Goal: Task Accomplishment & Management: Use online tool/utility

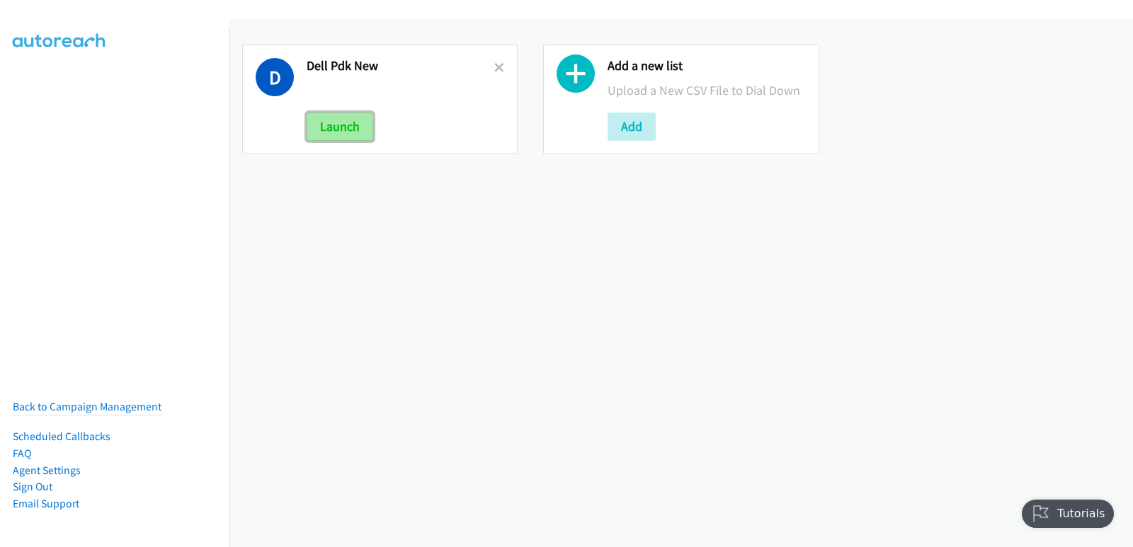
click at [320, 139] on button "Launch" at bounding box center [339, 127] width 67 height 28
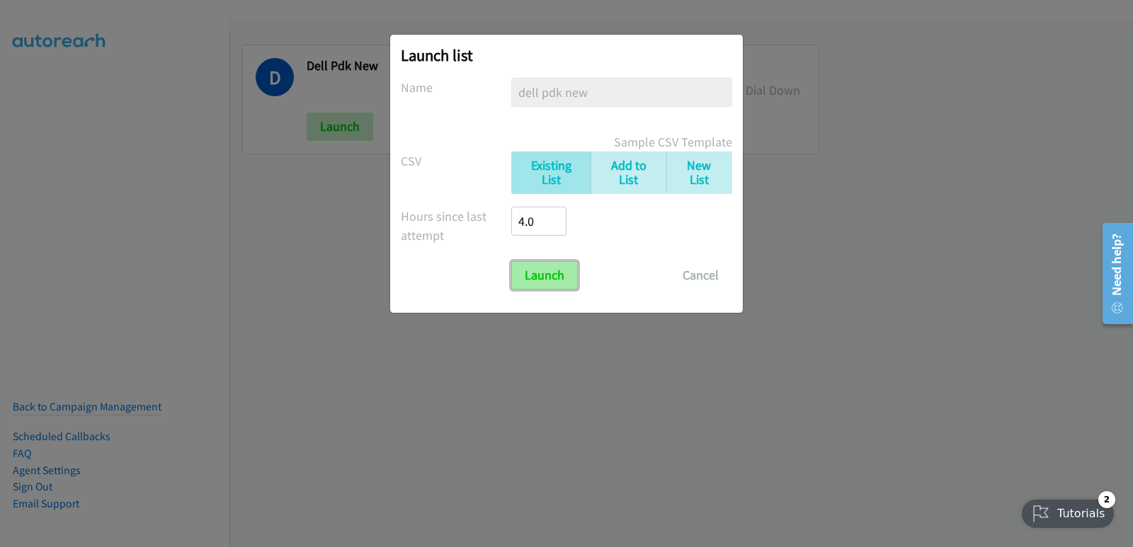
click at [524, 277] on input "Launch" at bounding box center [544, 275] width 67 height 28
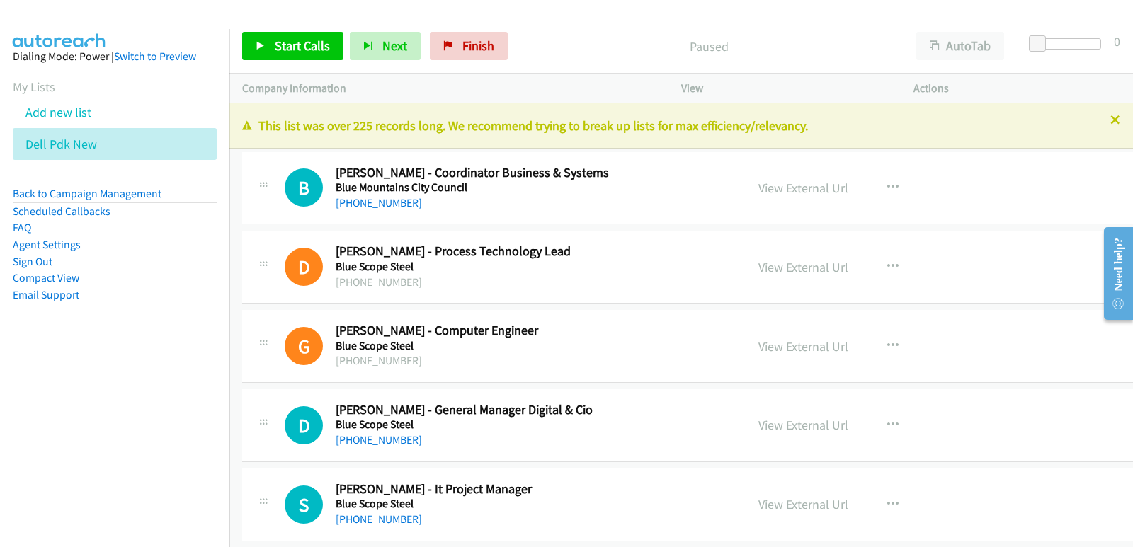
click at [40, 365] on aside "Dialing Mode: Power | Switch to Preview My Lists Add new list Dell Pdk New Back…" at bounding box center [114, 198] width 229 height 338
click at [105, 144] on icon at bounding box center [105, 145] width 10 height 10
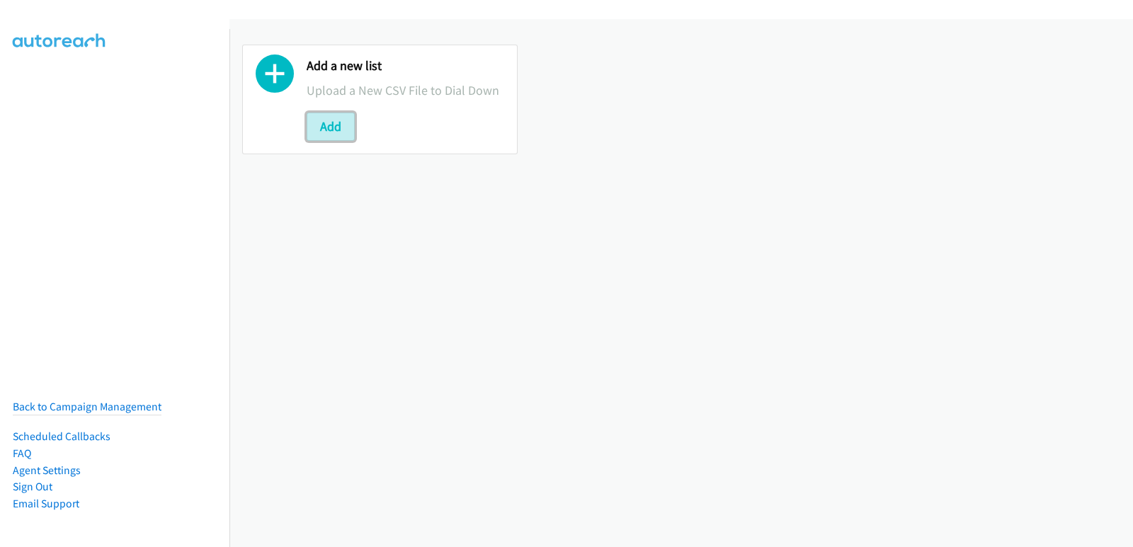
drag, startPoint x: 311, startPoint y: 133, endPoint x: 292, endPoint y: 133, distance: 18.4
click at [309, 133] on button "Add" at bounding box center [330, 127] width 48 height 28
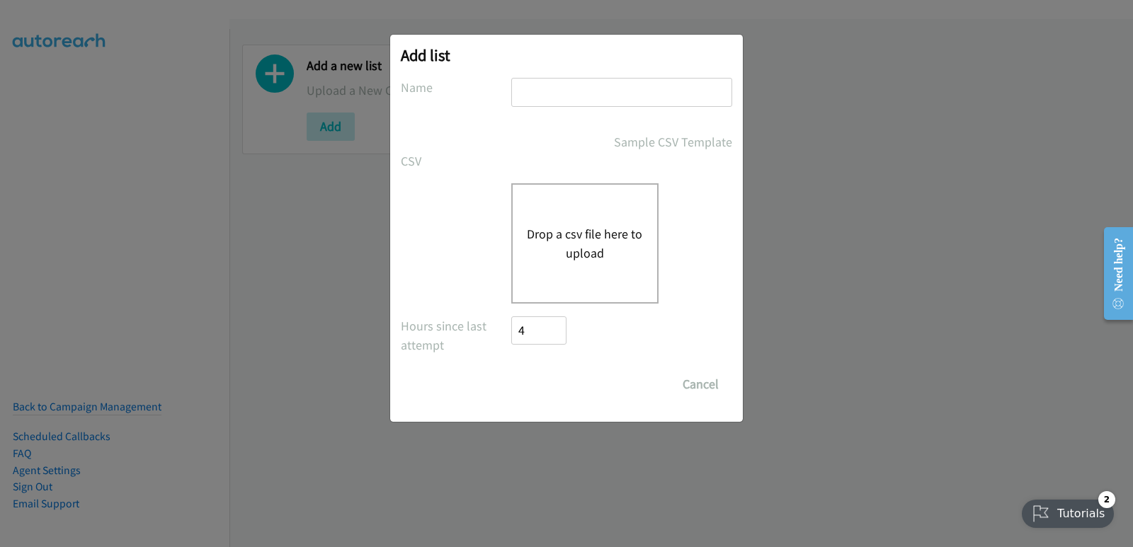
click at [539, 100] on input "text" at bounding box center [621, 92] width 221 height 29
type input "pdk new"
click at [568, 232] on button "Drop a csv file here to upload" at bounding box center [585, 243] width 116 height 38
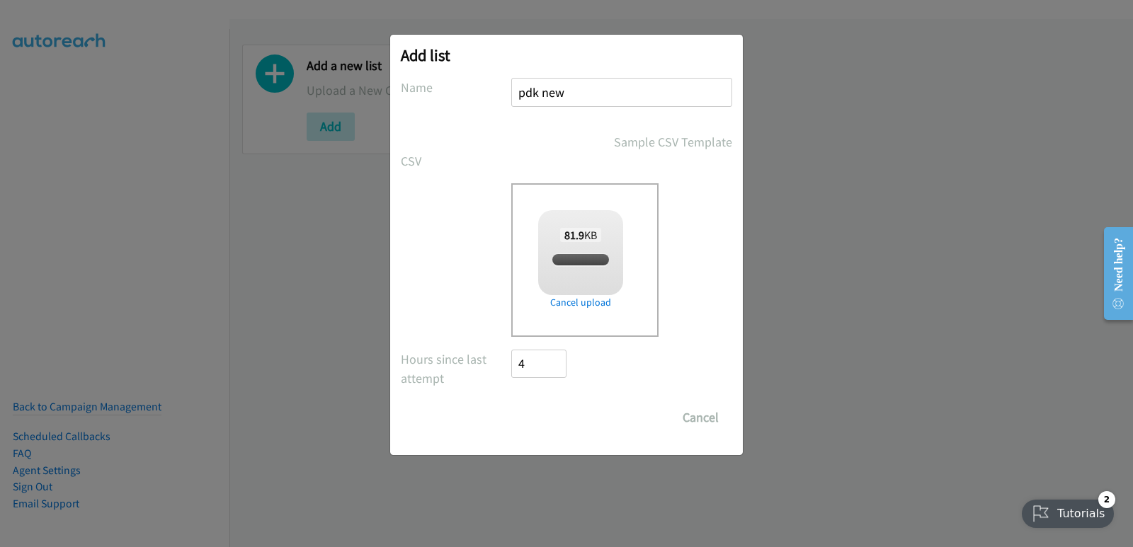
checkbox input "true"
click at [544, 411] on input "Save List" at bounding box center [548, 417] width 74 height 28
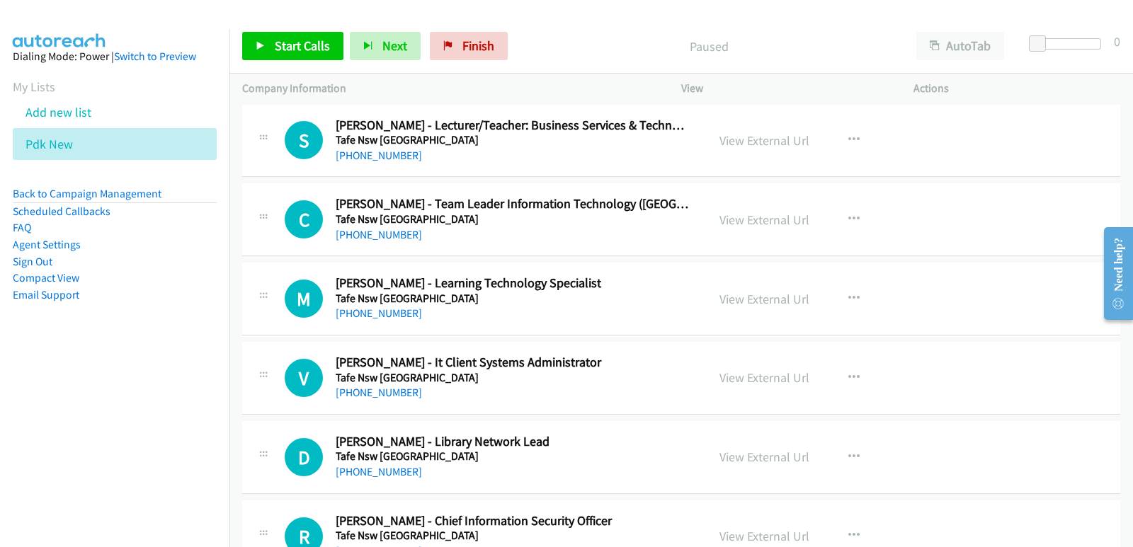
scroll to position [1583, 0]
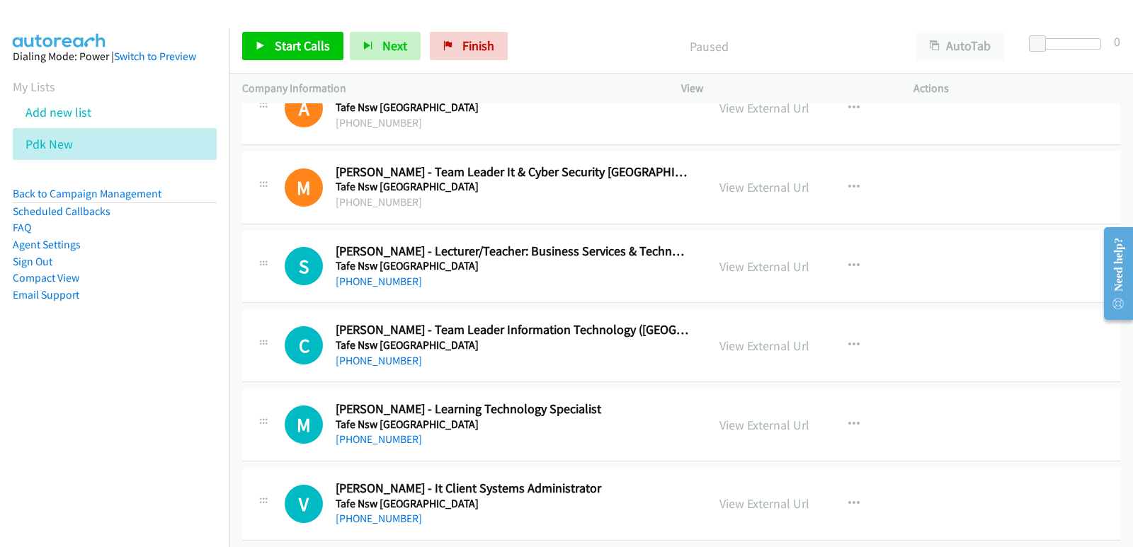
drag, startPoint x: 1130, startPoint y: 141, endPoint x: 36, endPoint y: 86, distance: 1094.9
drag, startPoint x: 1121, startPoint y: 512, endPoint x: 1129, endPoint y: 506, distance: 10.1
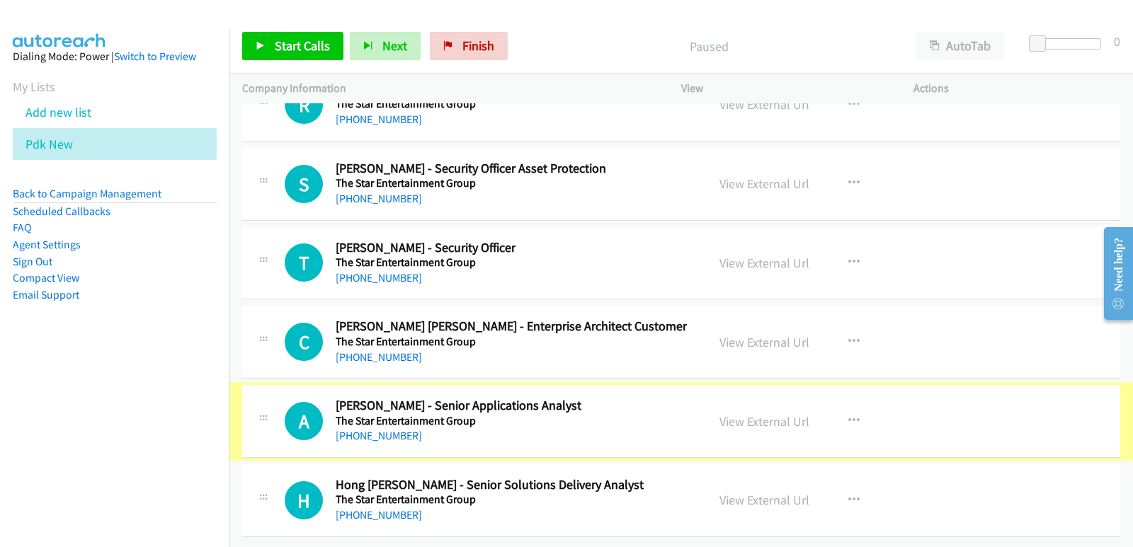
scroll to position [26528, 0]
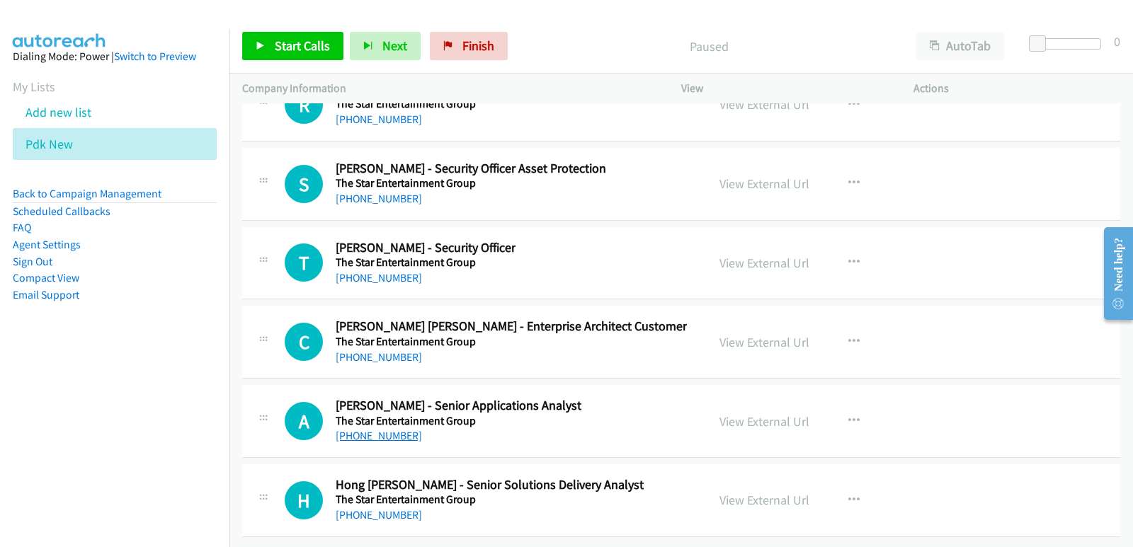
click at [394, 429] on link "+61 451 754 946" at bounding box center [379, 435] width 86 height 13
click at [23, 371] on nav "Dialing Mode: Power | Switch to Preview My Lists Add new list Pdk New Back to C…" at bounding box center [115, 302] width 230 height 547
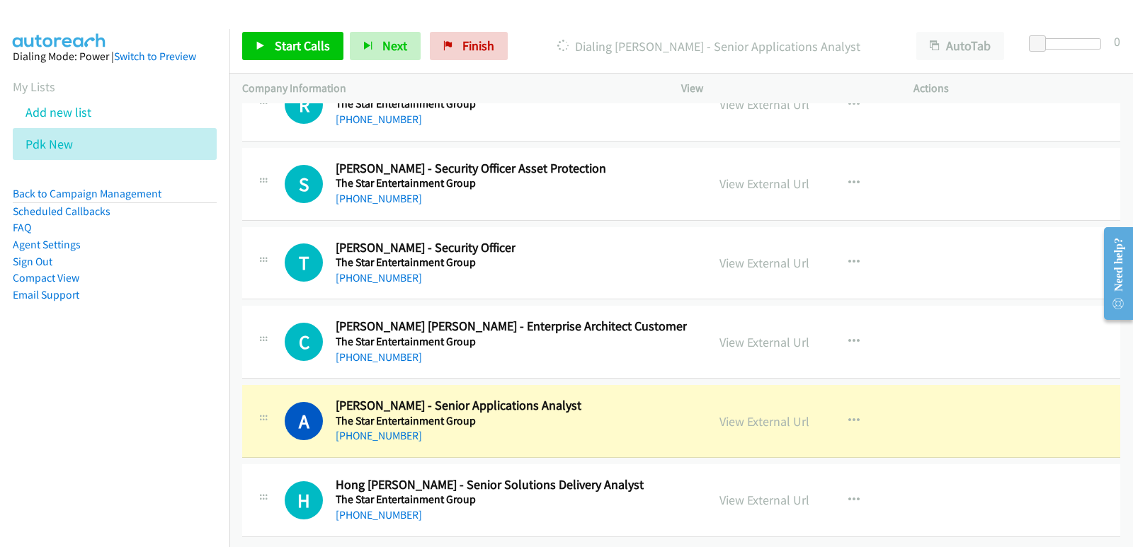
click at [11, 396] on nav "Dialing Mode: Power | Switch to Preview My Lists Add new list Pdk New Back to C…" at bounding box center [115, 302] width 230 height 547
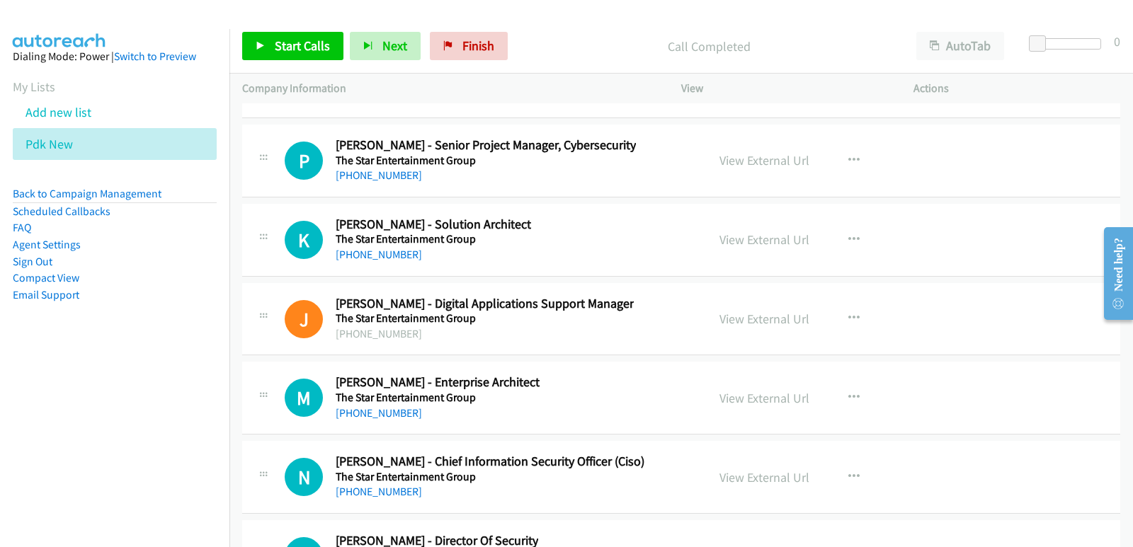
scroll to position [25961, 0]
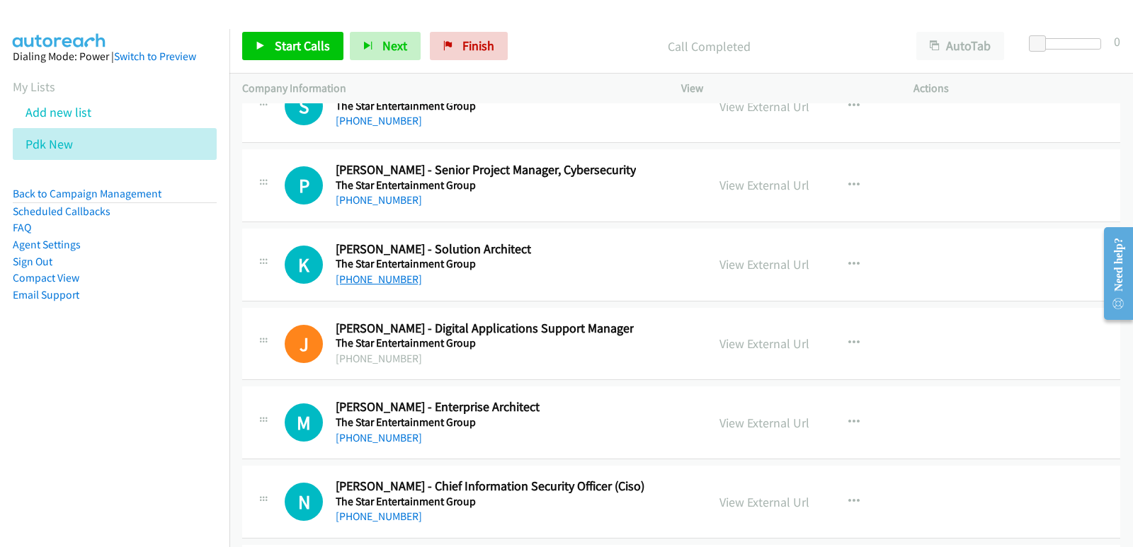
click at [382, 276] on link "+61 417 425 876" at bounding box center [379, 279] width 86 height 13
click at [55, 428] on nav "Dialing Mode: Power | Switch to Preview My Lists Add new list Pdk New Back to C…" at bounding box center [115, 302] width 230 height 547
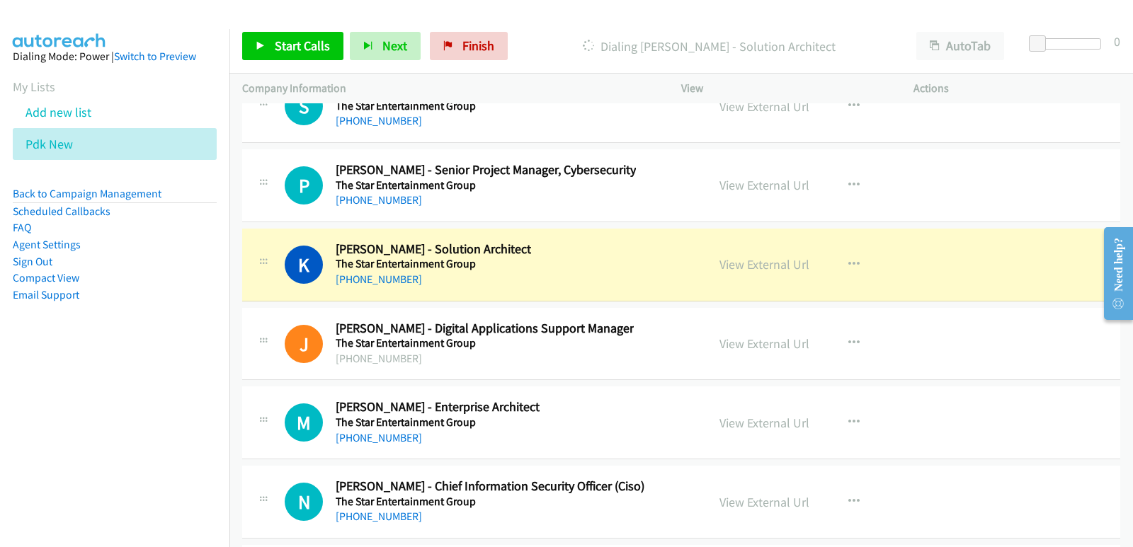
click at [48, 382] on nav "Dialing Mode: Power | Switch to Preview My Lists Add new list Pdk New Back to C…" at bounding box center [115, 302] width 230 height 547
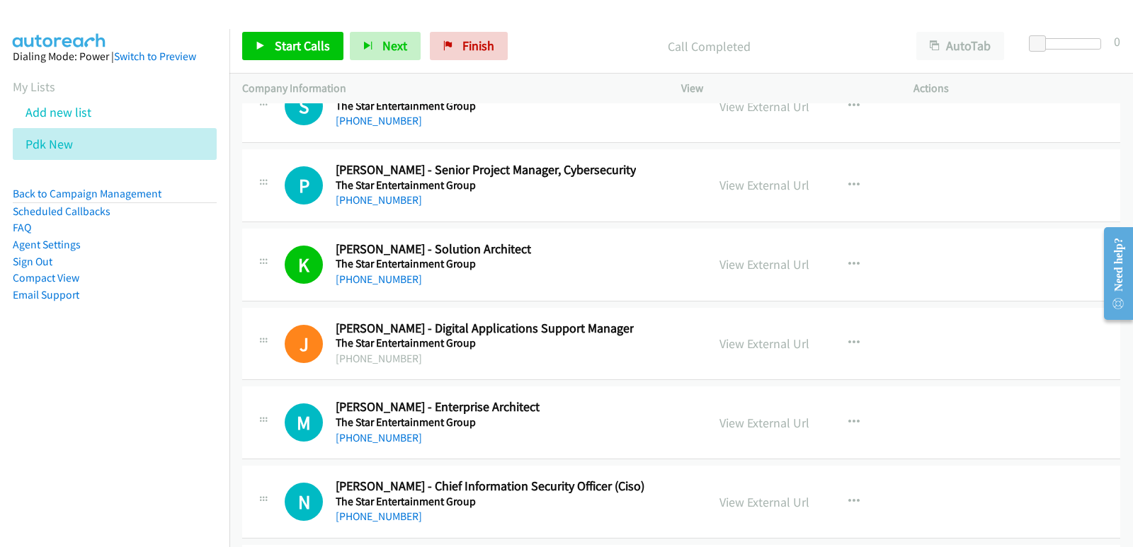
drag, startPoint x: 757, startPoint y: 269, endPoint x: 728, endPoint y: 308, distance: 48.6
click at [742, 270] on link "View External Url" at bounding box center [764, 264] width 90 height 16
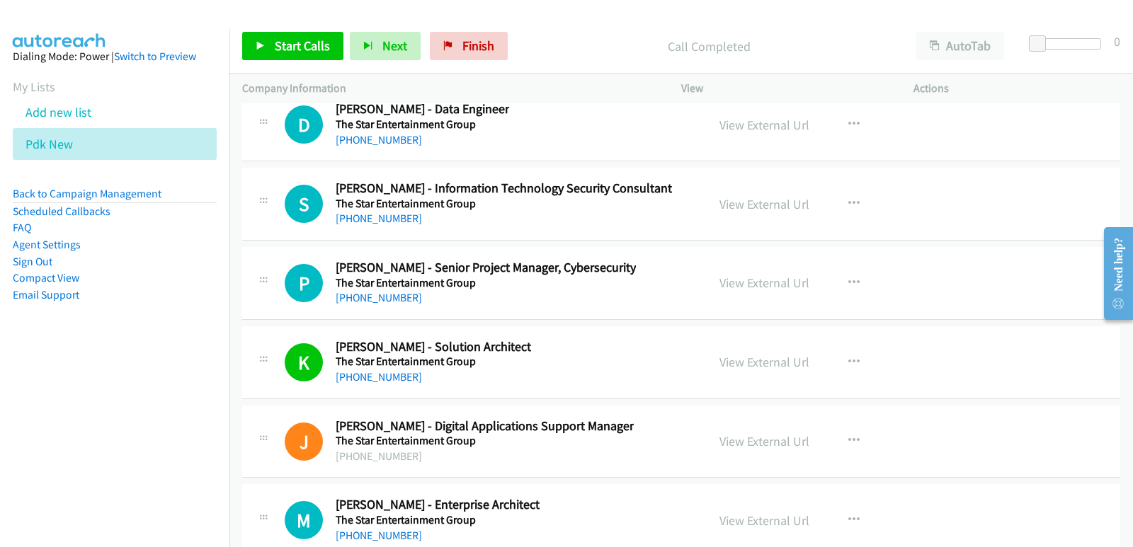
scroll to position [25820, 0]
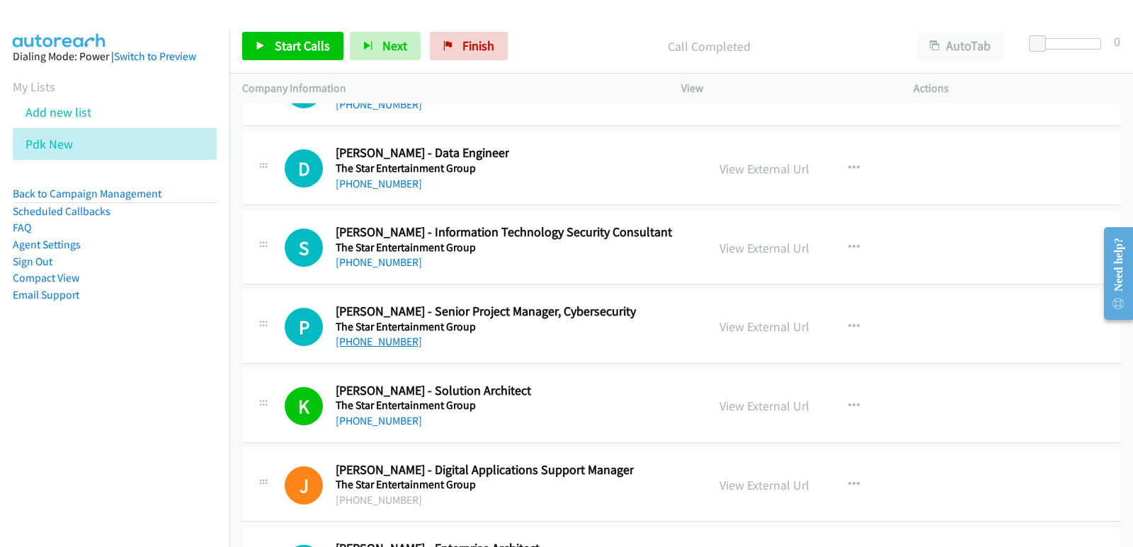
click at [399, 346] on link "+61 412 525 664" at bounding box center [379, 341] width 86 height 13
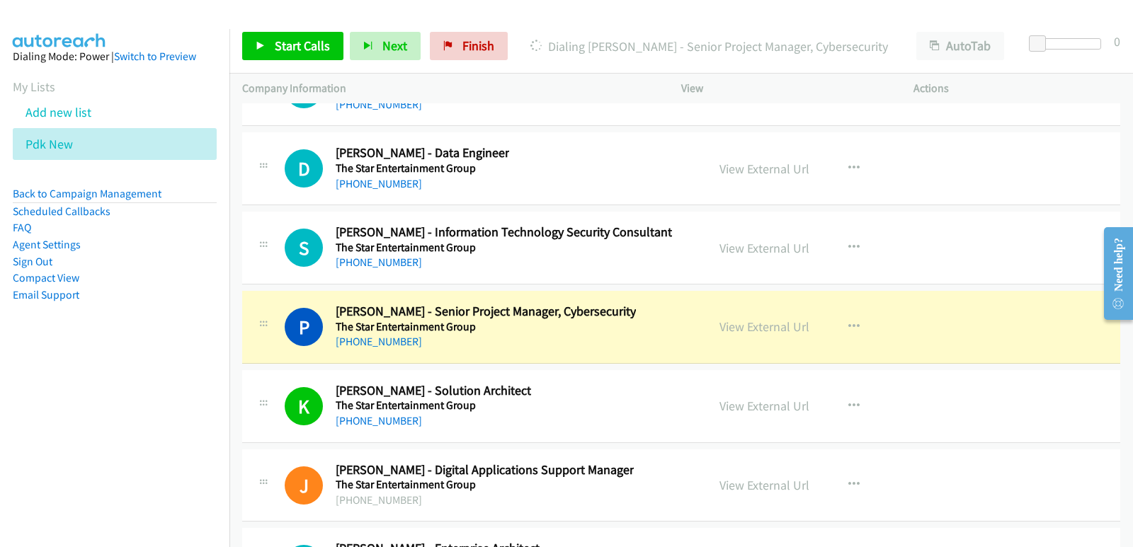
drag, startPoint x: 21, startPoint y: 460, endPoint x: 57, endPoint y: 469, distance: 37.3
click at [21, 459] on nav "Dialing Mode: Power | Switch to Preview My Lists Add new list Pdk New Back to C…" at bounding box center [115, 302] width 230 height 547
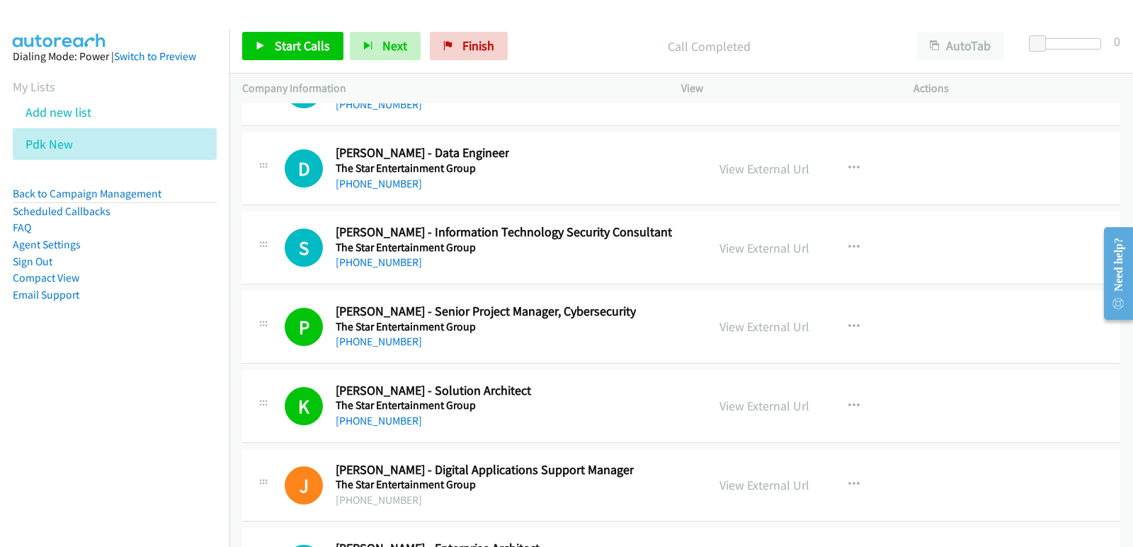
click at [18, 352] on aside "Dialing Mode: Power | Switch to Preview My Lists Add new list Pdk New Back to C…" at bounding box center [114, 198] width 229 height 338
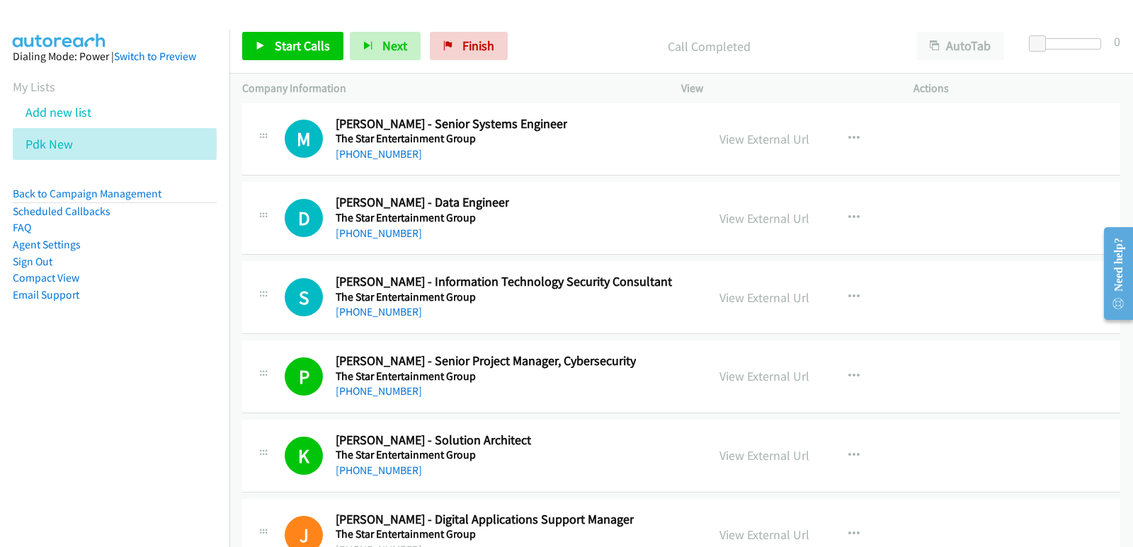
scroll to position [25749, 0]
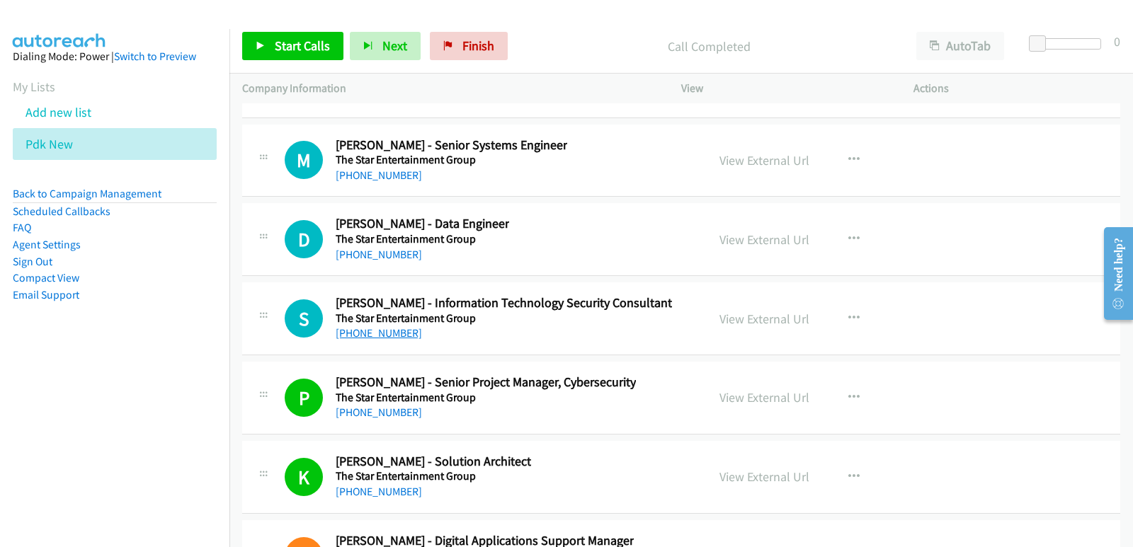
click at [356, 333] on link "+61 2 9657 7284" at bounding box center [379, 332] width 86 height 13
click at [57, 335] on aside "Dialing Mode: Power | Switch to Preview My Lists Add new list Pdk New Back to C…" at bounding box center [114, 198] width 229 height 338
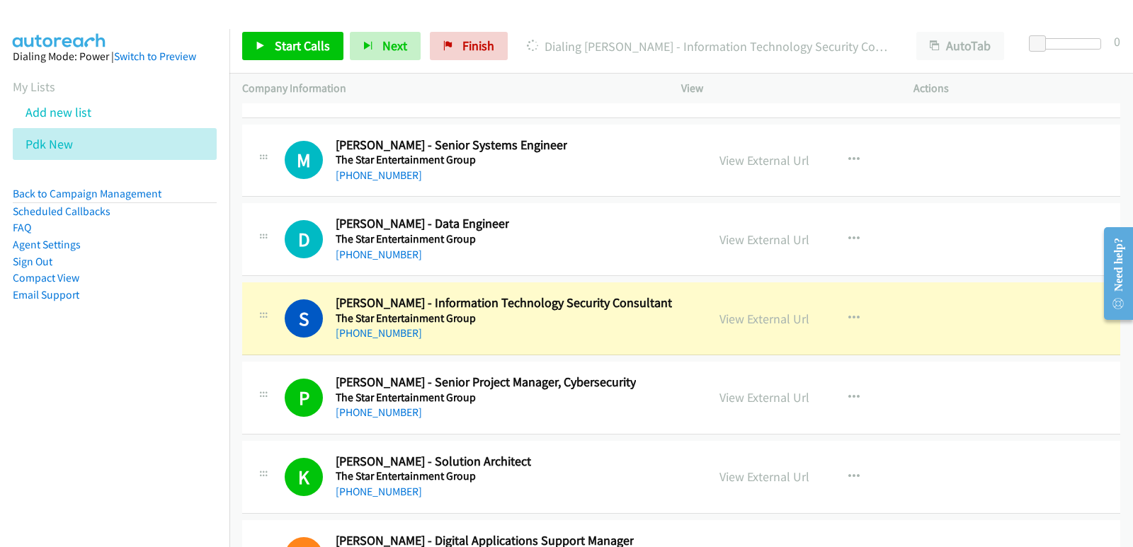
click at [1, 400] on nav "Dialing Mode: Power | Switch to Preview My Lists Add new list Pdk New Back to C…" at bounding box center [115, 302] width 230 height 547
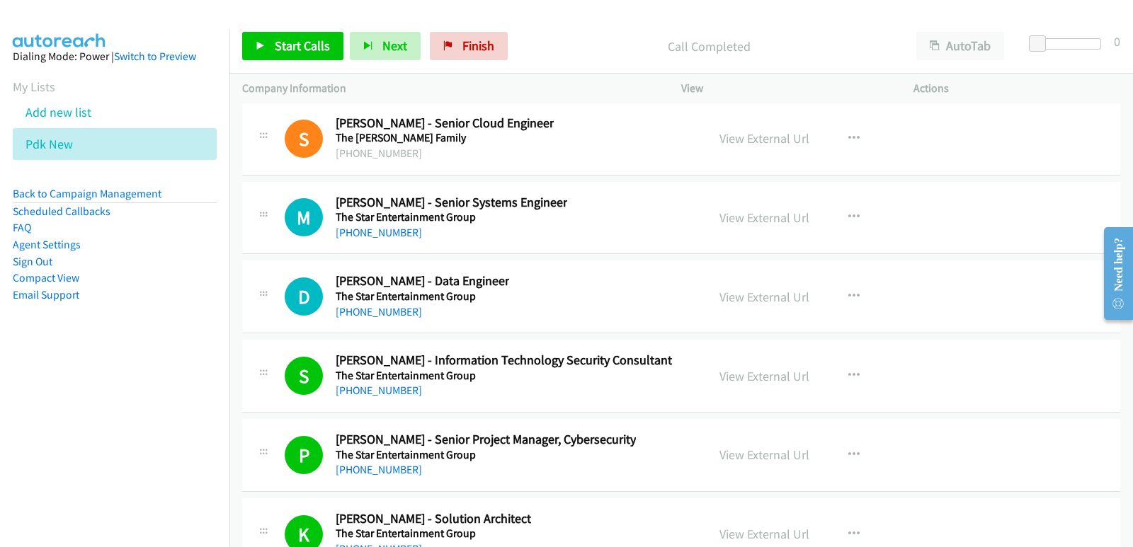
scroll to position [25678, 0]
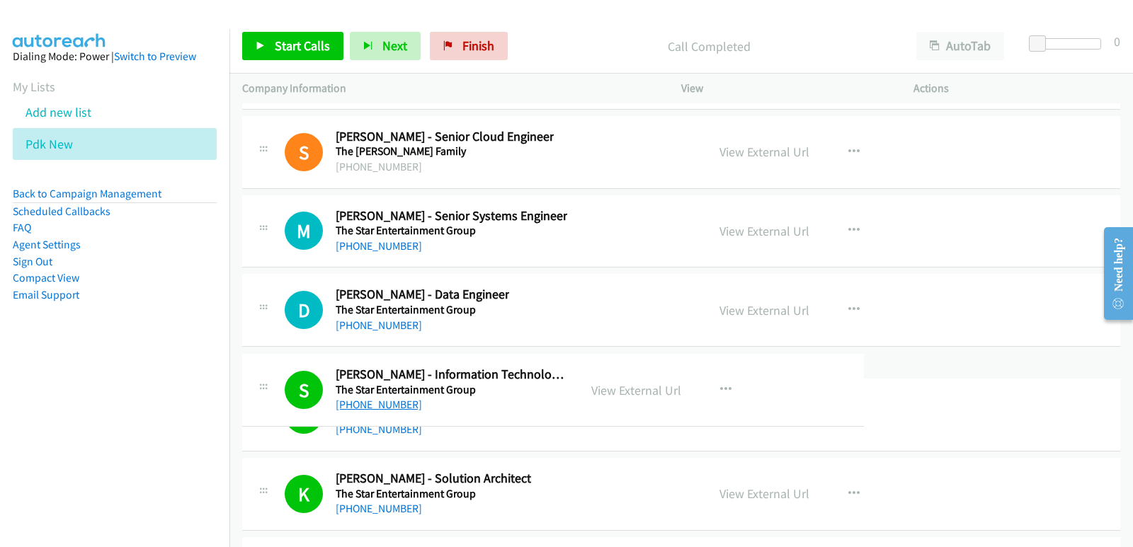
drag, startPoint x: 367, startPoint y: 409, endPoint x: 374, endPoint y: 410, distance: 7.1
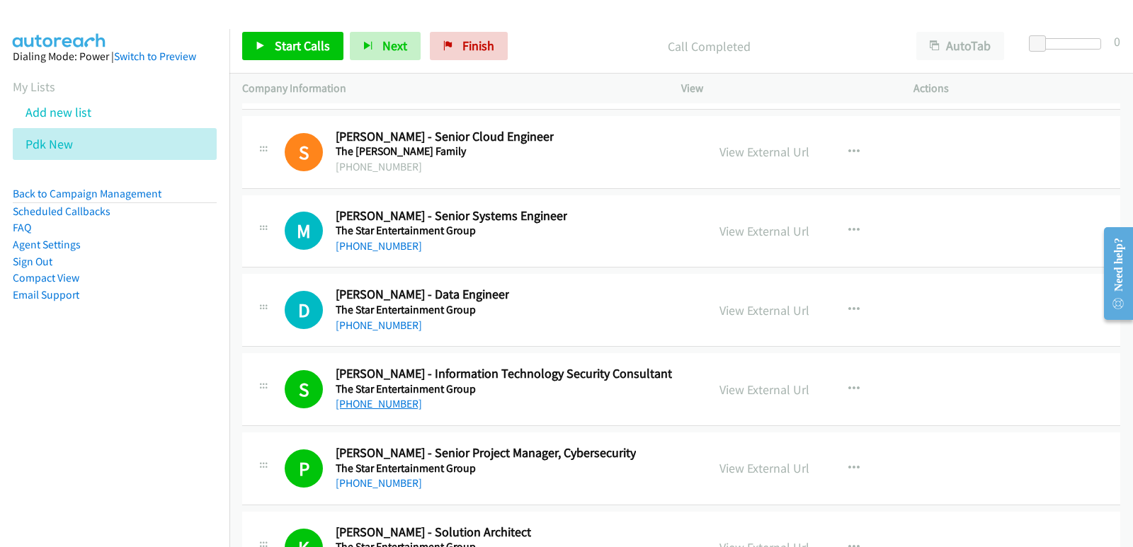
click at [385, 407] on link "+61 2 9657 7284" at bounding box center [379, 403] width 86 height 13
click at [71, 350] on aside "Dialing Mode: Power | Switch to Preview My Lists Add new list Pdk New Back to C…" at bounding box center [114, 198] width 229 height 338
click at [55, 413] on nav "Dialing Mode: Power | Switch to Preview My Lists Add new list Pdk New Back to C…" at bounding box center [115, 302] width 230 height 547
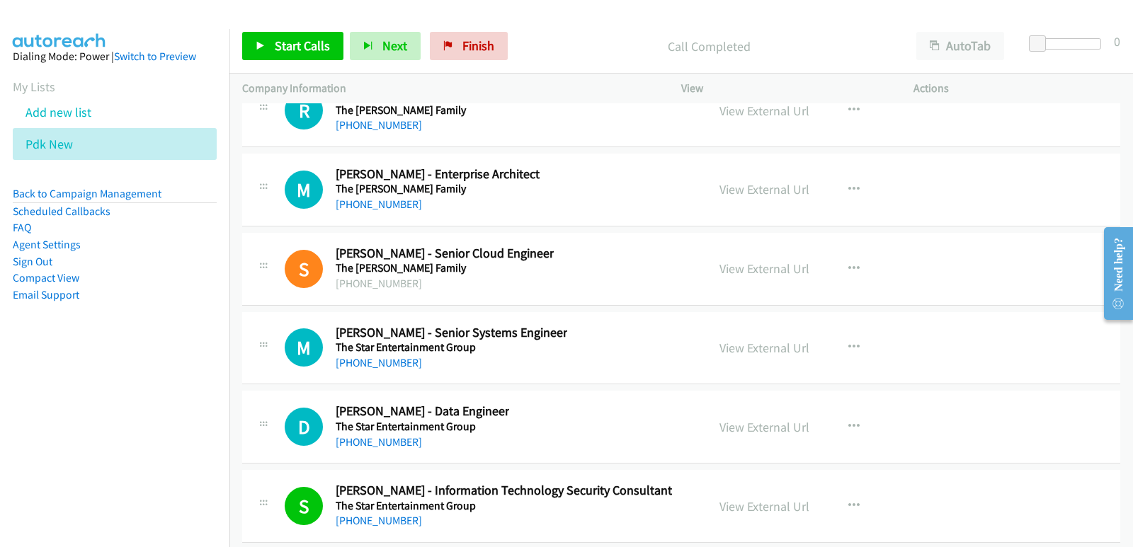
scroll to position [25537, 0]
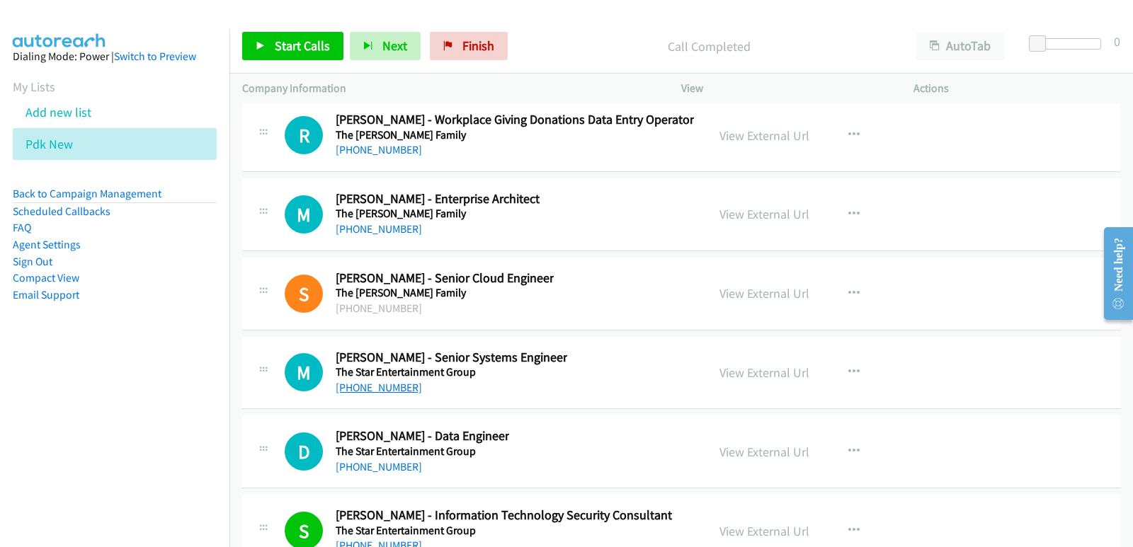
click at [372, 388] on link "+61 2 9657 7262" at bounding box center [379, 387] width 86 height 13
click at [57, 366] on aside "Dialing Mode: Power | Switch to Preview My Lists Add new list Pdk New Back to C…" at bounding box center [114, 198] width 229 height 338
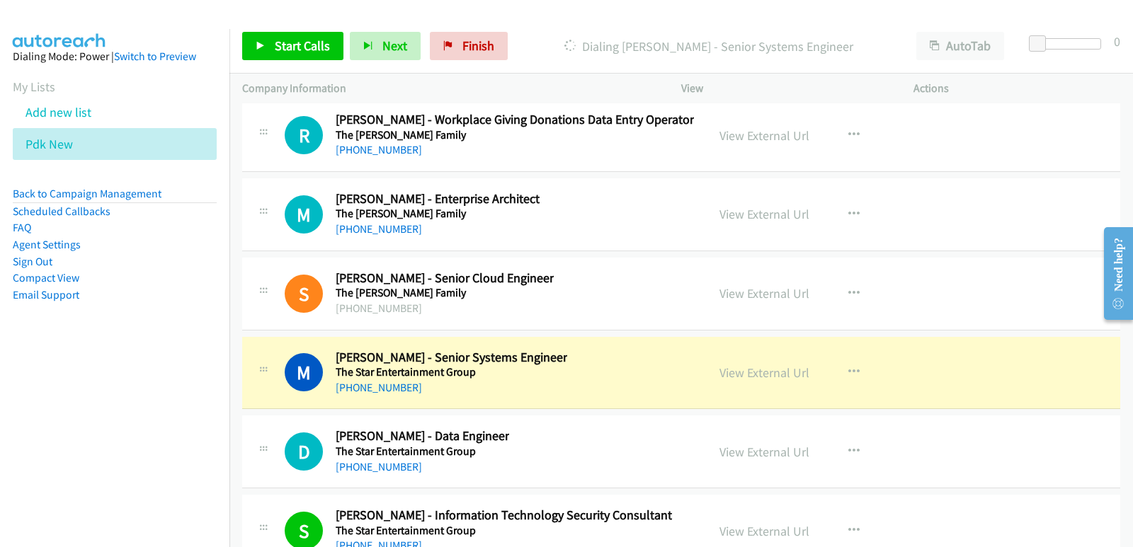
click at [0, 384] on nav "Dialing Mode: Power | Switch to Preview My Lists Add new list Pdk New Back to C…" at bounding box center [115, 302] width 230 height 547
click at [0, 402] on nav "Dialing Mode: Power | Switch to Preview My Lists Add new list Pdk New Back to C…" at bounding box center [115, 302] width 230 height 547
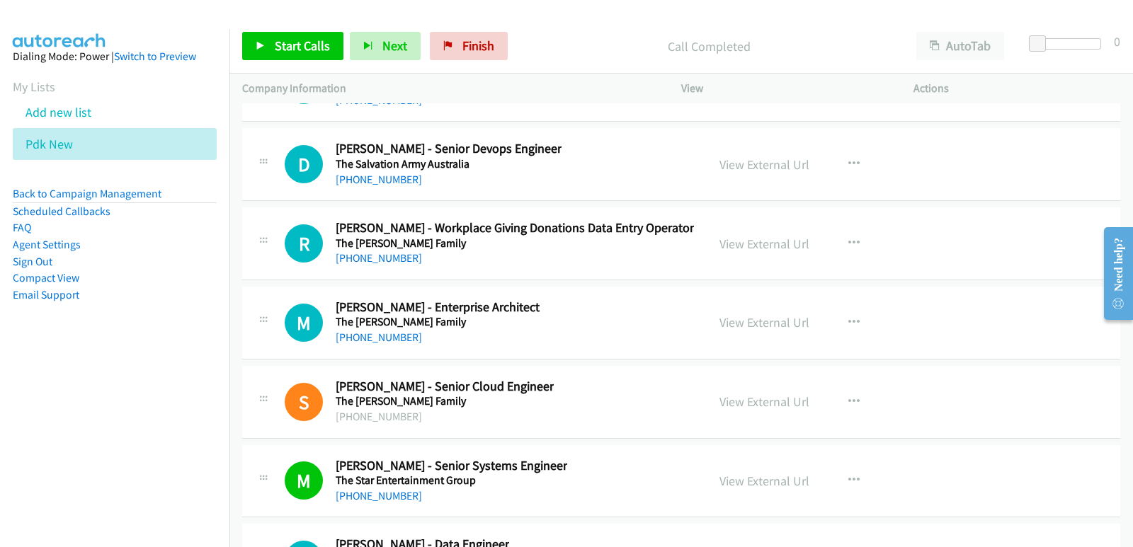
scroll to position [25395, 0]
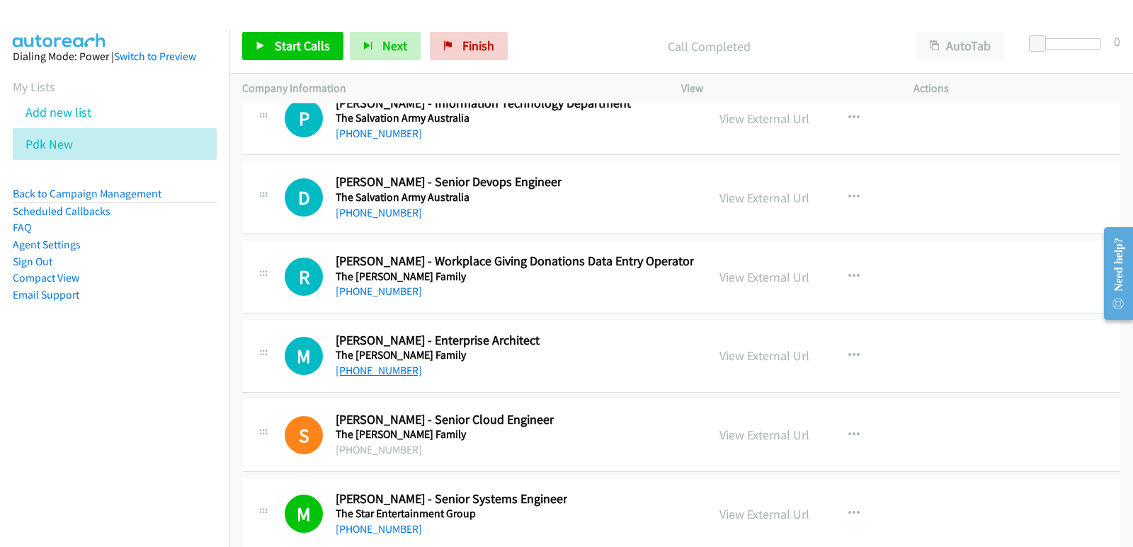
click at [365, 374] on link "+61 406 725 511" at bounding box center [379, 370] width 86 height 13
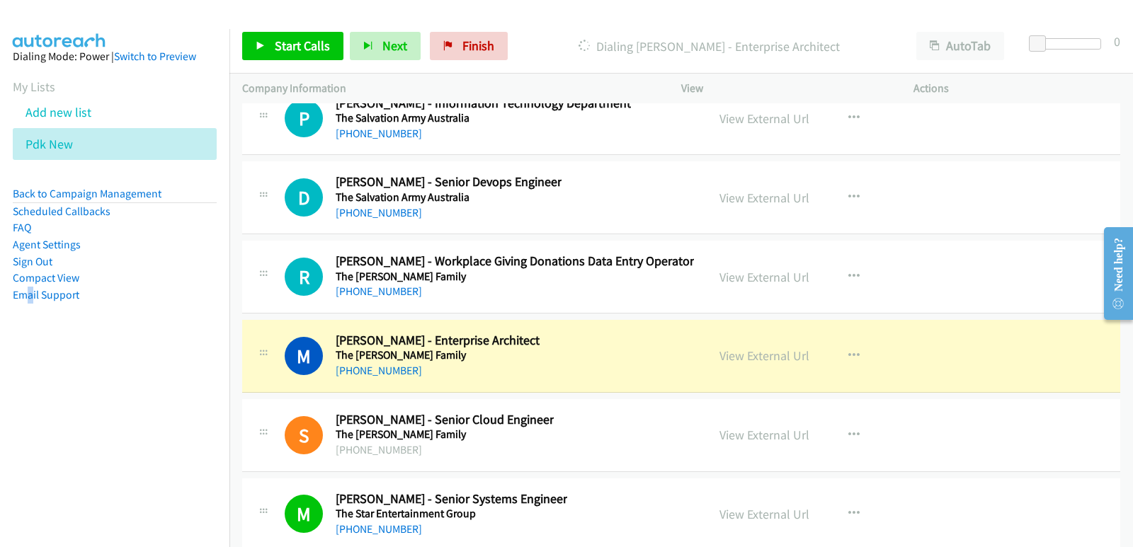
drag, startPoint x: 30, startPoint y: 401, endPoint x: 34, endPoint y: 394, distance: 8.9
click at [33, 397] on nav "Dialing Mode: Power | Switch to Preview My Lists Add new list Pdk New Back to C…" at bounding box center [115, 302] width 230 height 547
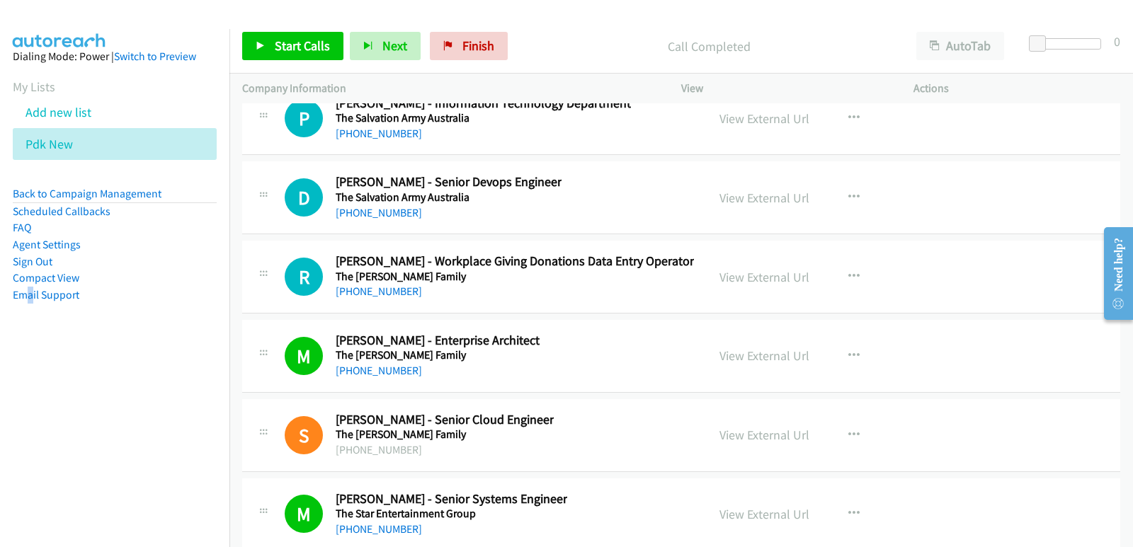
click at [33, 401] on nav "Dialing Mode: Power | Switch to Preview My Lists Add new list Pdk New Back to C…" at bounding box center [115, 302] width 230 height 547
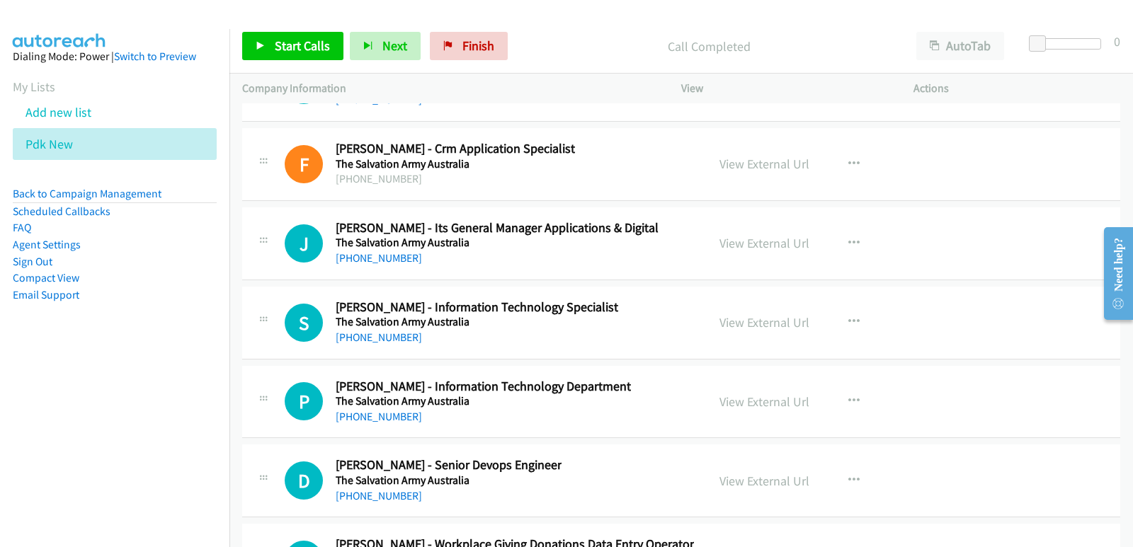
scroll to position [25183, 0]
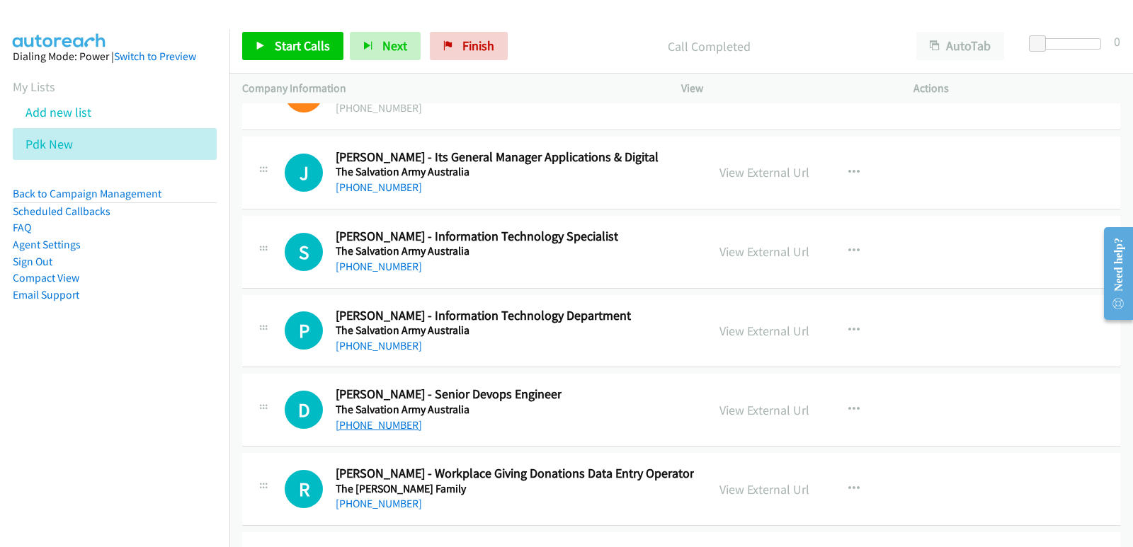
click at [365, 430] on link "+61 412 341 290" at bounding box center [379, 424] width 86 height 13
drag, startPoint x: 0, startPoint y: 363, endPoint x: 21, endPoint y: 362, distance: 20.6
click at [0, 363] on aside "Dialing Mode: Power | Switch to Preview My Lists Add new list Pdk New Back to C…" at bounding box center [114, 198] width 229 height 338
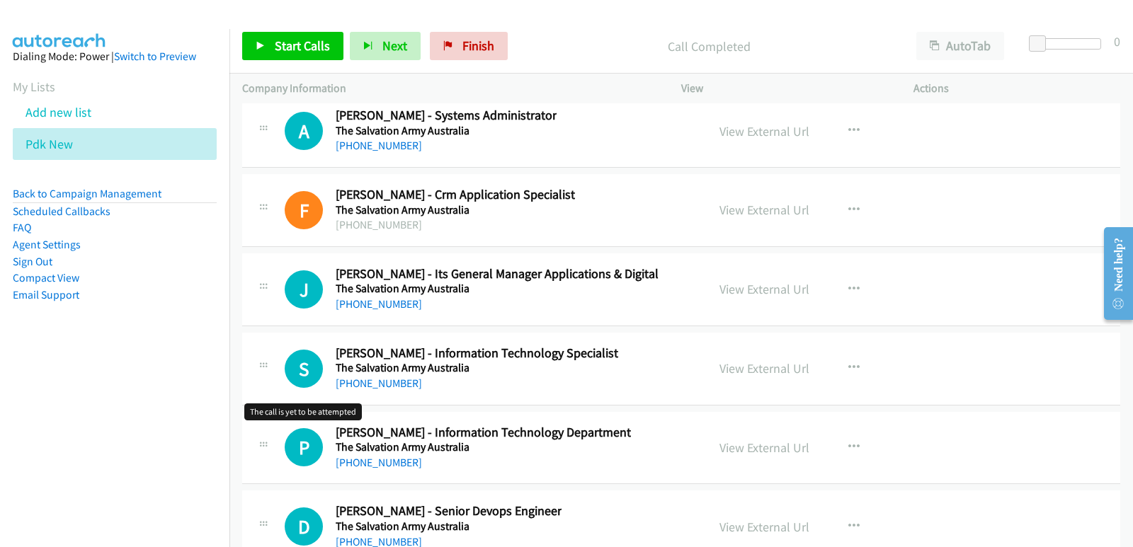
scroll to position [25041, 0]
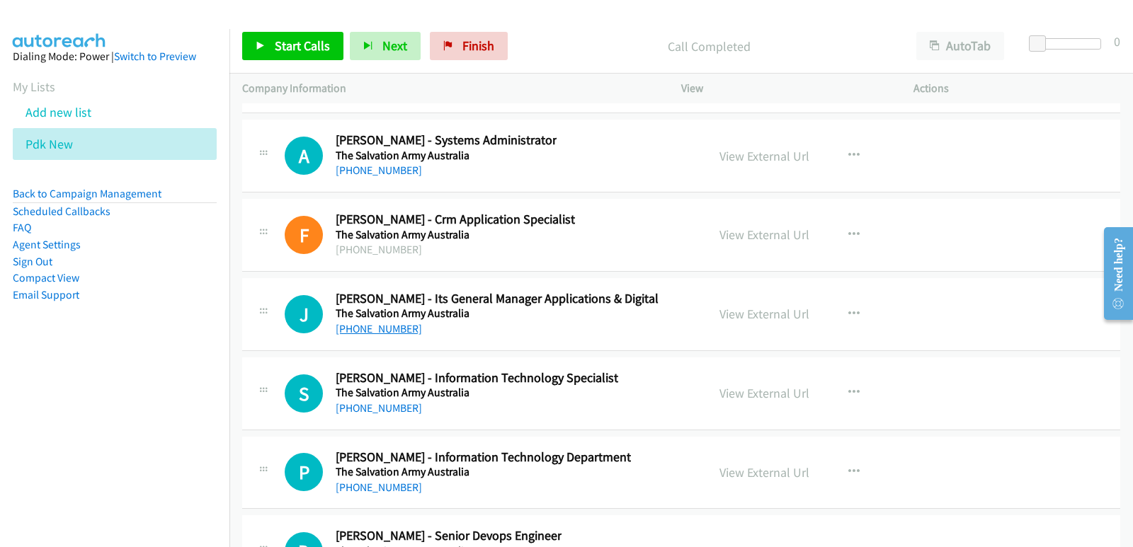
click at [352, 330] on link "+61 411 010 203" at bounding box center [379, 328] width 86 height 13
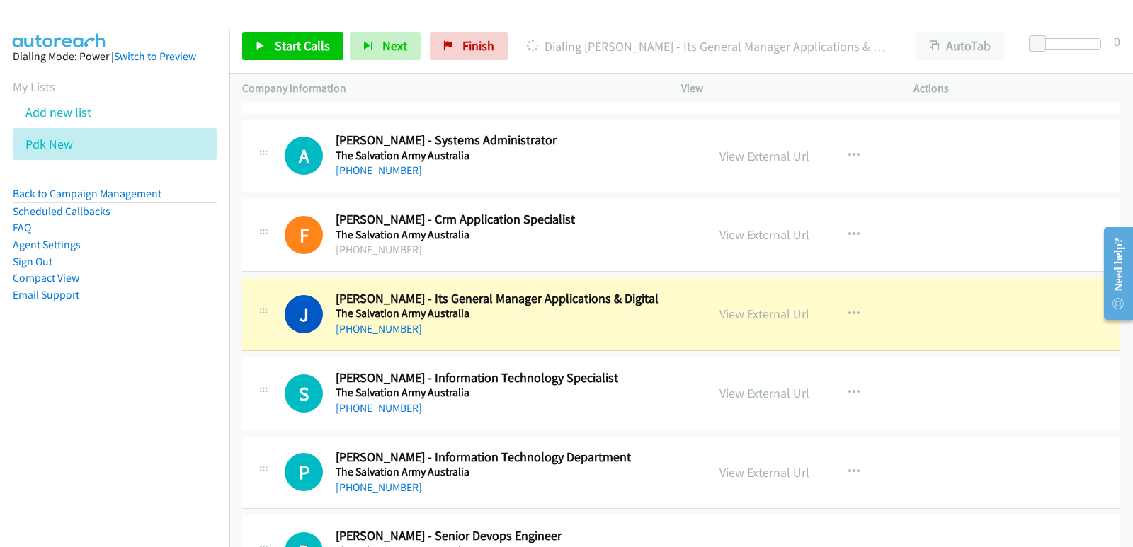
click at [67, 418] on nav "Dialing Mode: Power | Switch to Preview My Lists Add new list Pdk New Back to C…" at bounding box center [115, 302] width 230 height 547
click at [47, 400] on nav "Dialing Mode: Power | Switch to Preview My Lists Add new list Pdk New Back to C…" at bounding box center [115, 302] width 230 height 547
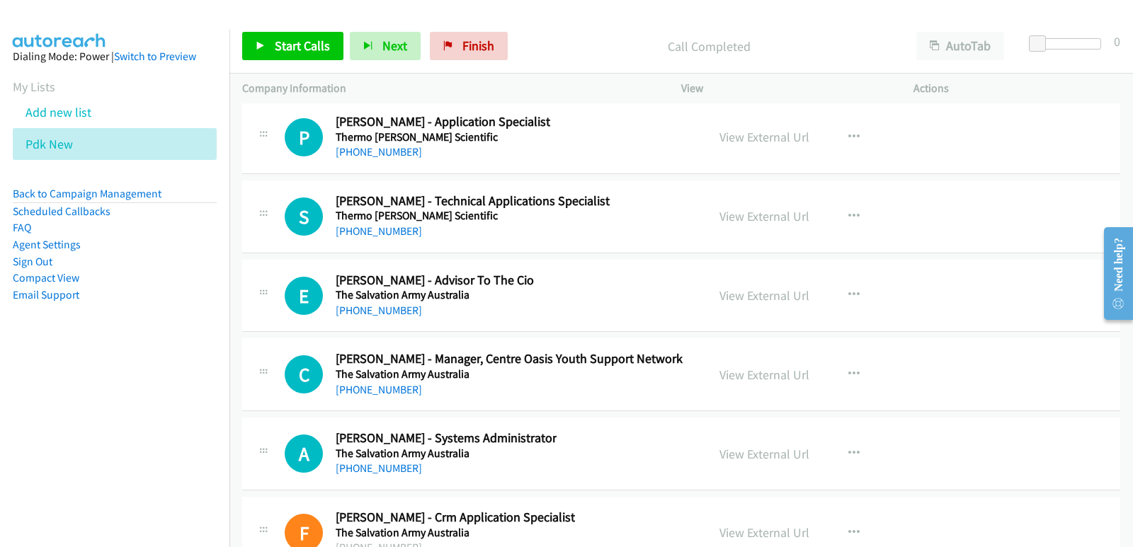
scroll to position [24758, 0]
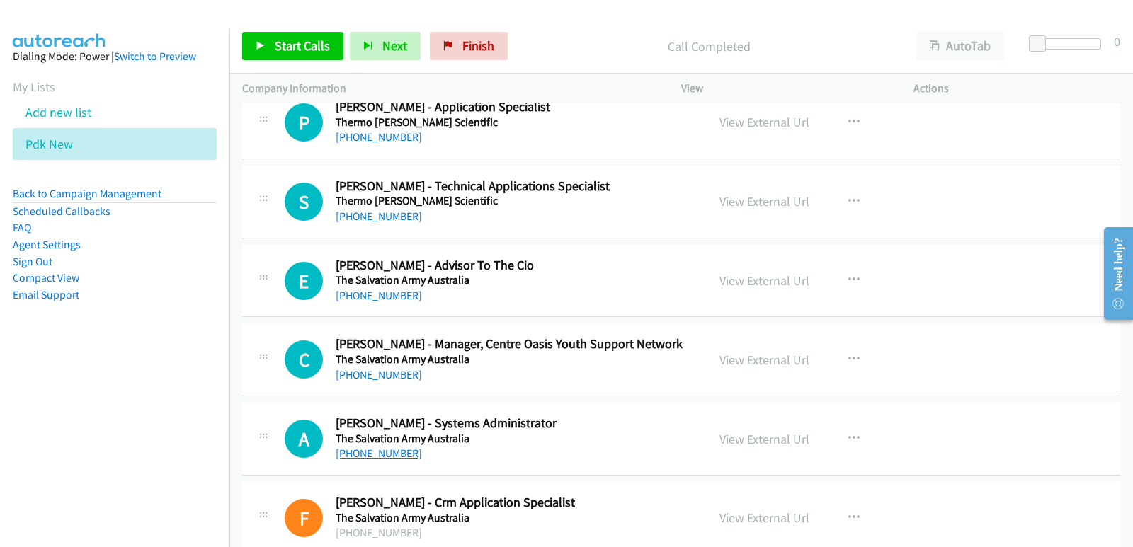
click at [361, 457] on link "+61 2 9466 3201" at bounding box center [379, 453] width 86 height 13
drag, startPoint x: 0, startPoint y: 428, endPoint x: 13, endPoint y: 428, distance: 12.8
click at [2, 429] on nav "Dialing Mode: Power | Switch to Preview My Lists Add new list Pdk New Back to C…" at bounding box center [115, 302] width 230 height 547
click at [64, 461] on nav "Dialing Mode: Power | Switch to Preview My Lists Add new list Pdk New Back to C…" at bounding box center [115, 302] width 230 height 547
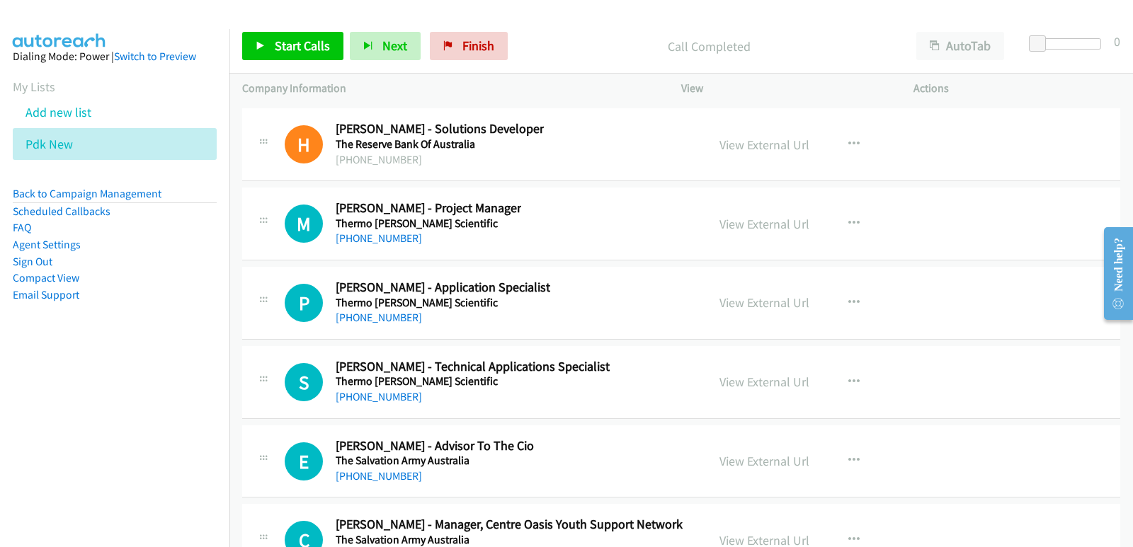
scroll to position [24546, 0]
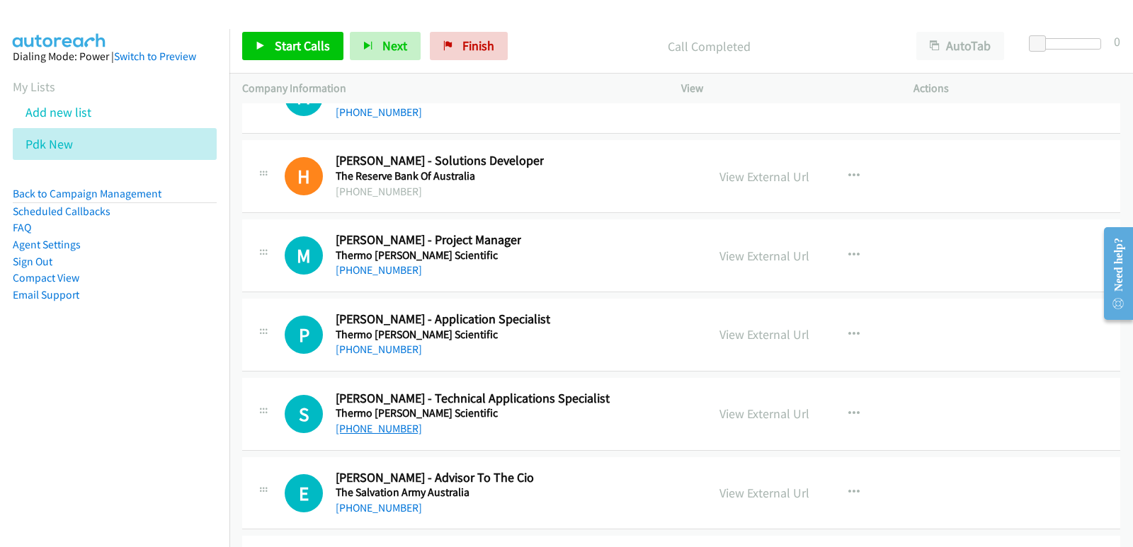
click at [391, 429] on link "+61 428 443 803" at bounding box center [379, 428] width 86 height 13
click at [73, 398] on nav "Dialing Mode: Power | Switch to Preview My Lists Add new list Pdk New Back to C…" at bounding box center [115, 302] width 230 height 547
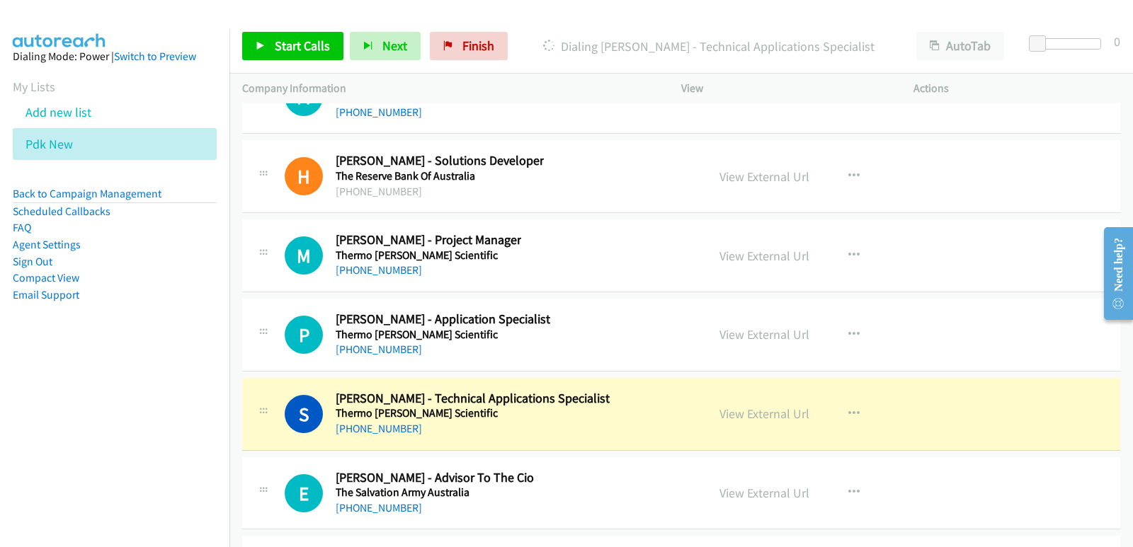
click at [52, 435] on nav "Dialing Mode: Power | Switch to Preview My Lists Add new list Pdk New Back to C…" at bounding box center [115, 302] width 230 height 547
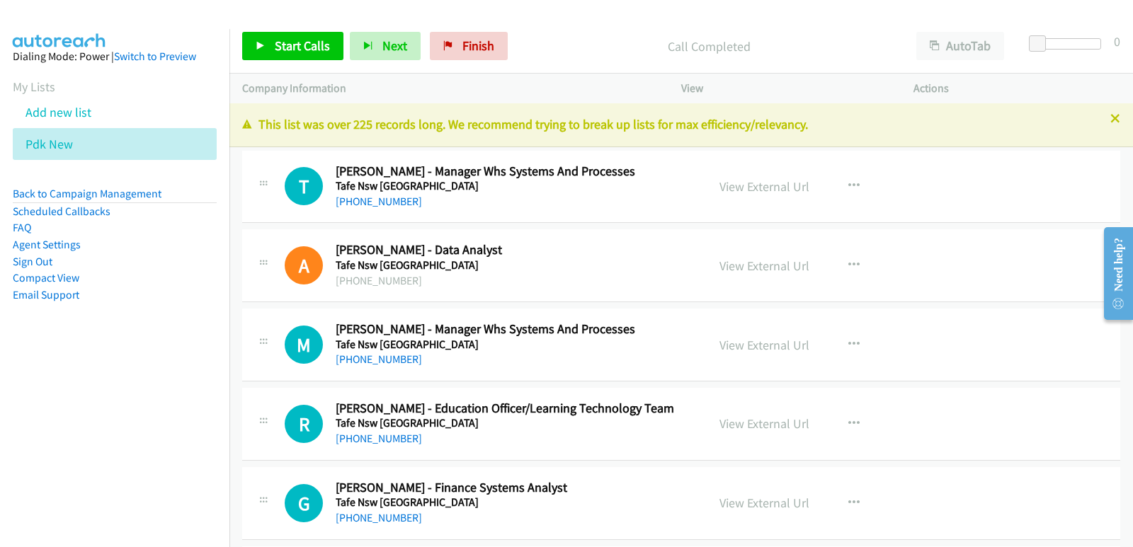
scroll to position [0, 0]
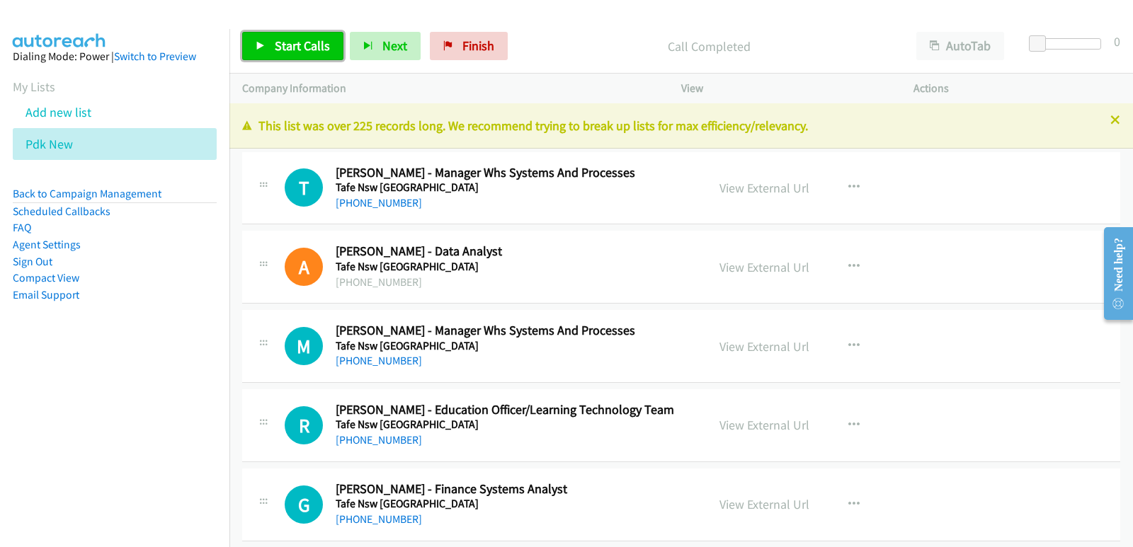
click at [292, 47] on span "Start Calls" at bounding box center [302, 46] width 55 height 16
click at [65, 402] on nav "Dialing Mode: Power | Switch to Preview My Lists Add new list Pdk New Back to C…" at bounding box center [115, 302] width 230 height 547
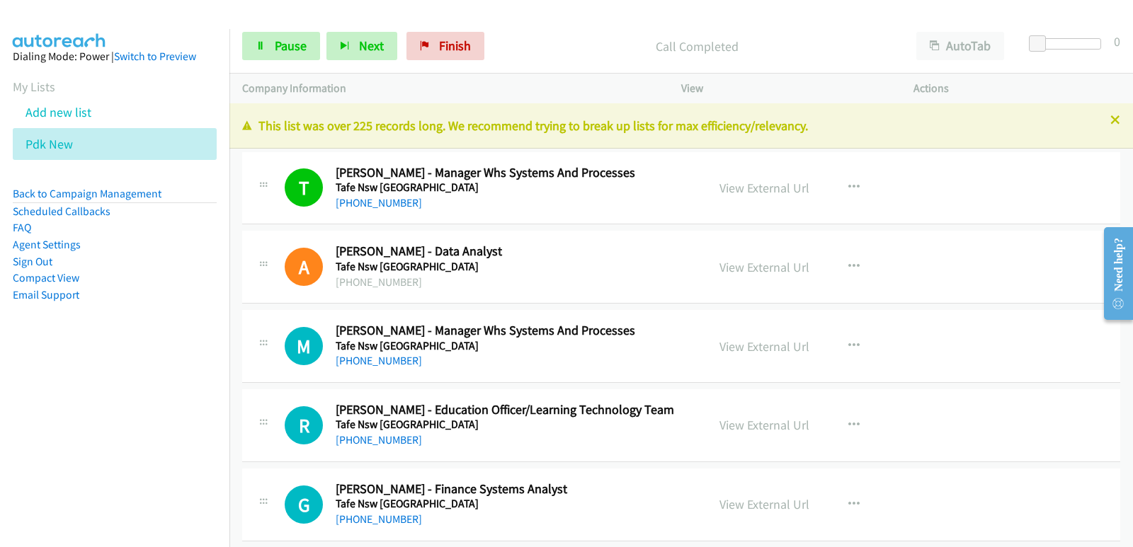
click at [37, 360] on aside "Dialing Mode: Power | Switch to Preview My Lists Add new list Pdk New Back to C…" at bounding box center [114, 198] width 229 height 338
click at [69, 396] on nav "Dialing Mode: Power | Switch to Preview My Lists Add new list Pdk New Back to C…" at bounding box center [115, 302] width 230 height 547
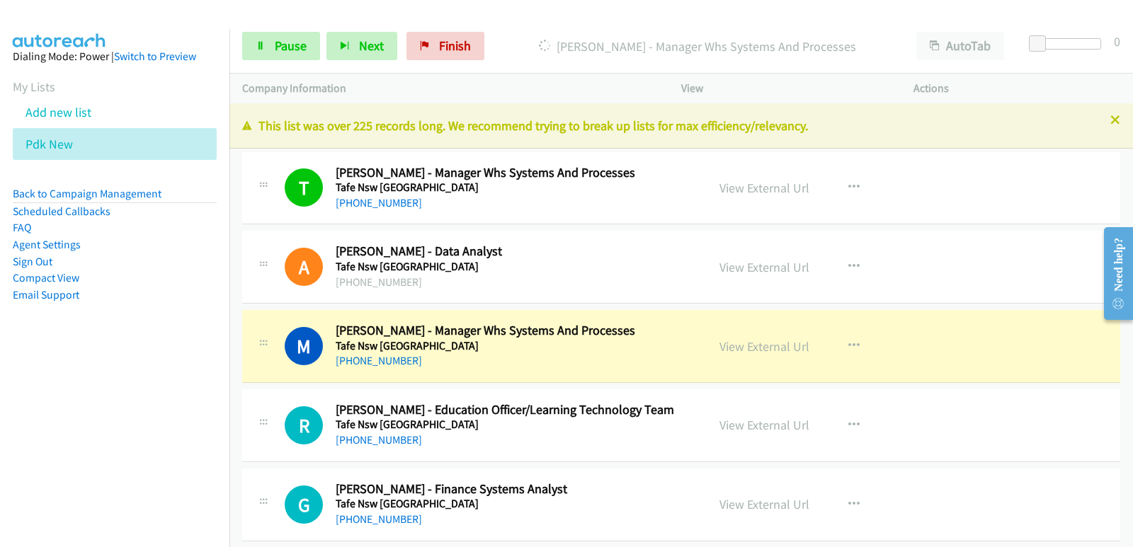
click at [26, 418] on nav "Dialing Mode: Power | Switch to Preview My Lists Add new list Pdk New Back to C…" at bounding box center [115, 302] width 230 height 547
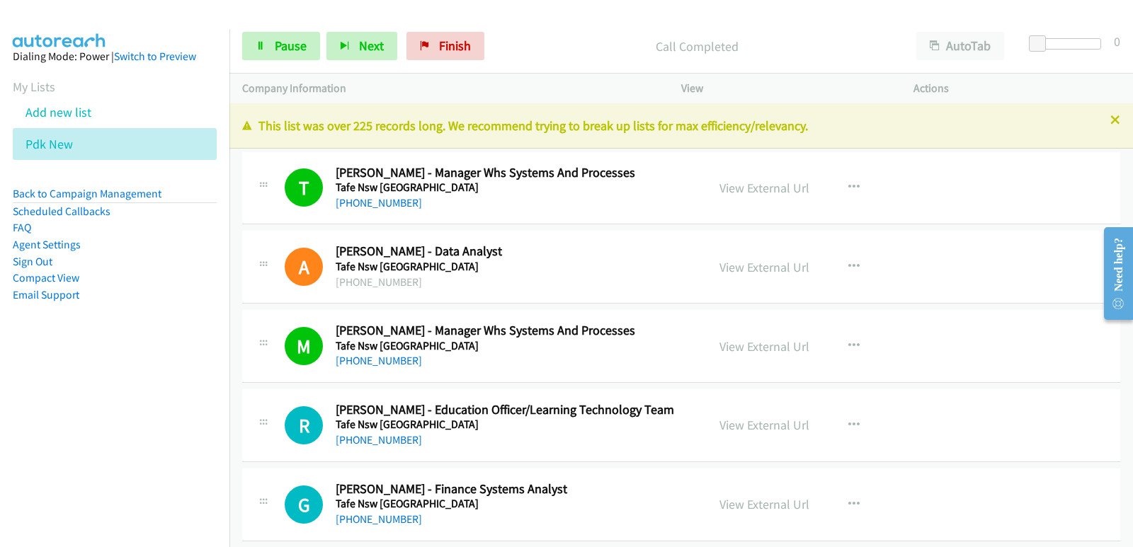
scroll to position [142, 0]
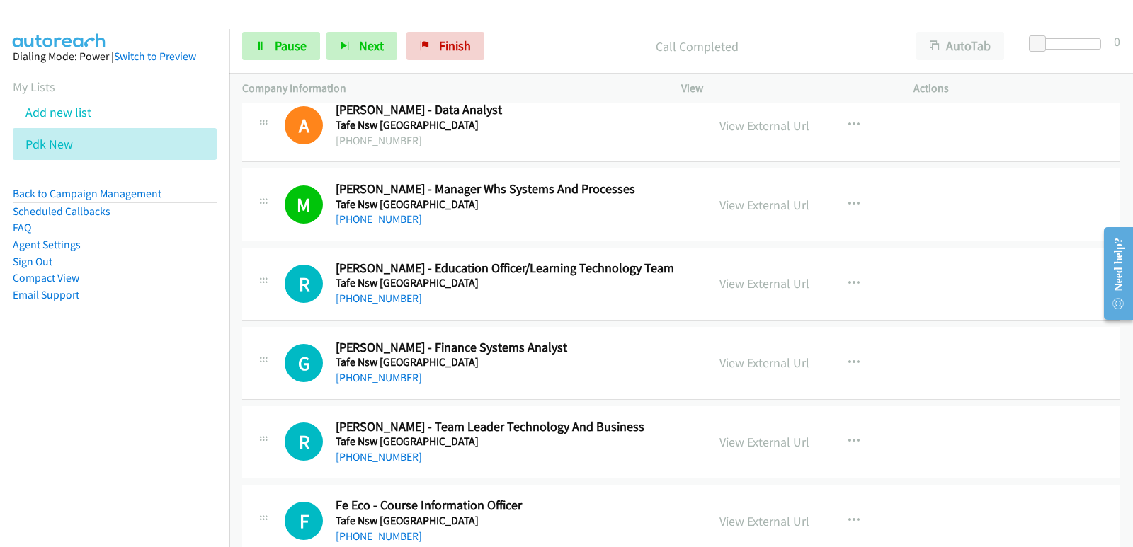
click at [68, 388] on nav "Dialing Mode: Power | Switch to Preview My Lists Add new list Pdk New Back to C…" at bounding box center [115, 302] width 230 height 547
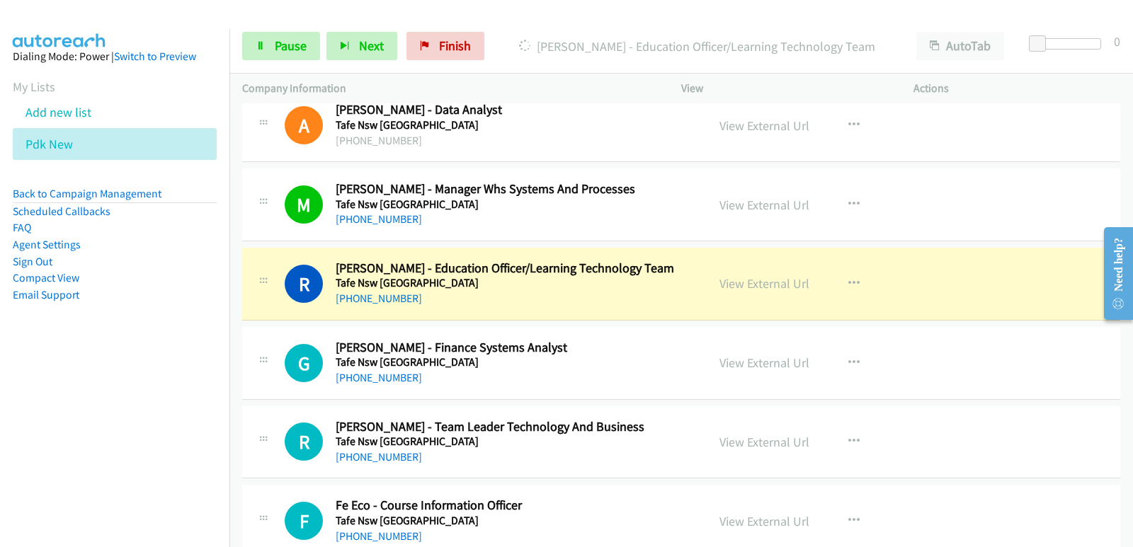
click at [0, 378] on nav "Dialing Mode: Power | Switch to Preview My Lists Add new list Pdk New Back to C…" at bounding box center [115, 302] width 230 height 547
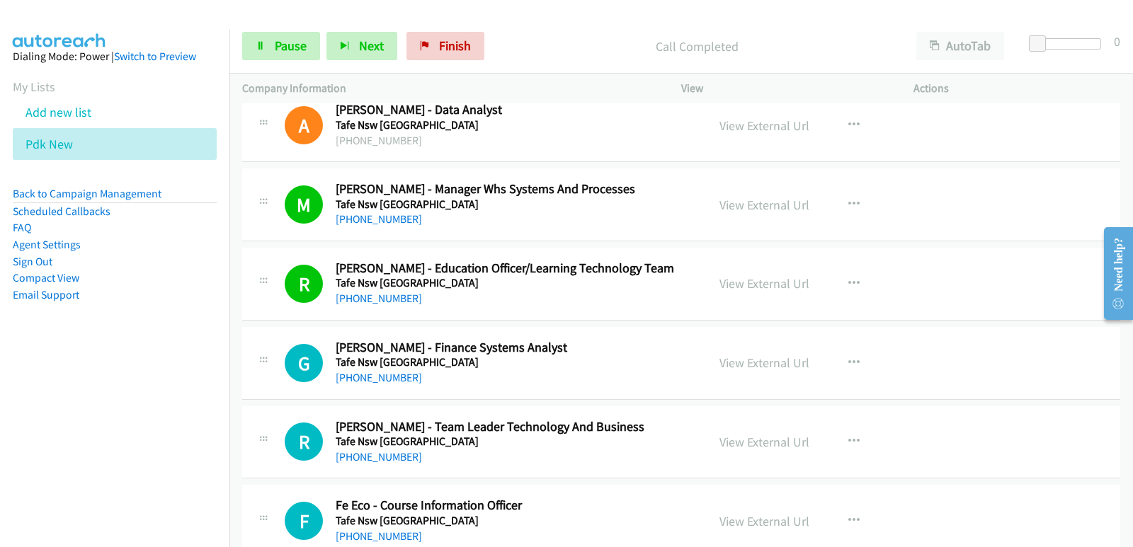
click at [0, 392] on nav "Dialing Mode: Power | Switch to Preview My Lists Add new list Pdk New Back to C…" at bounding box center [115, 302] width 230 height 547
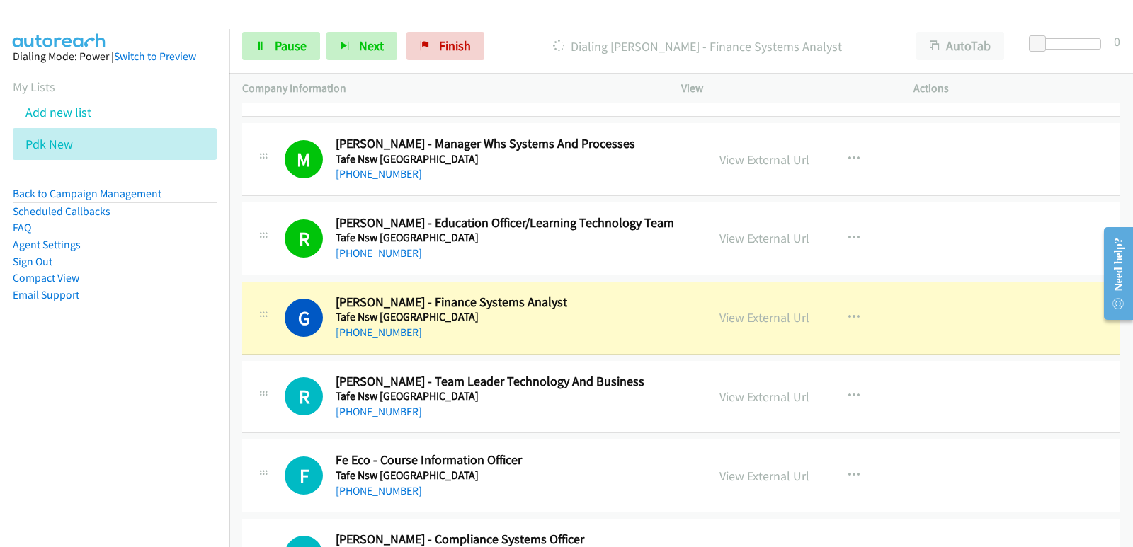
scroll to position [212, 0]
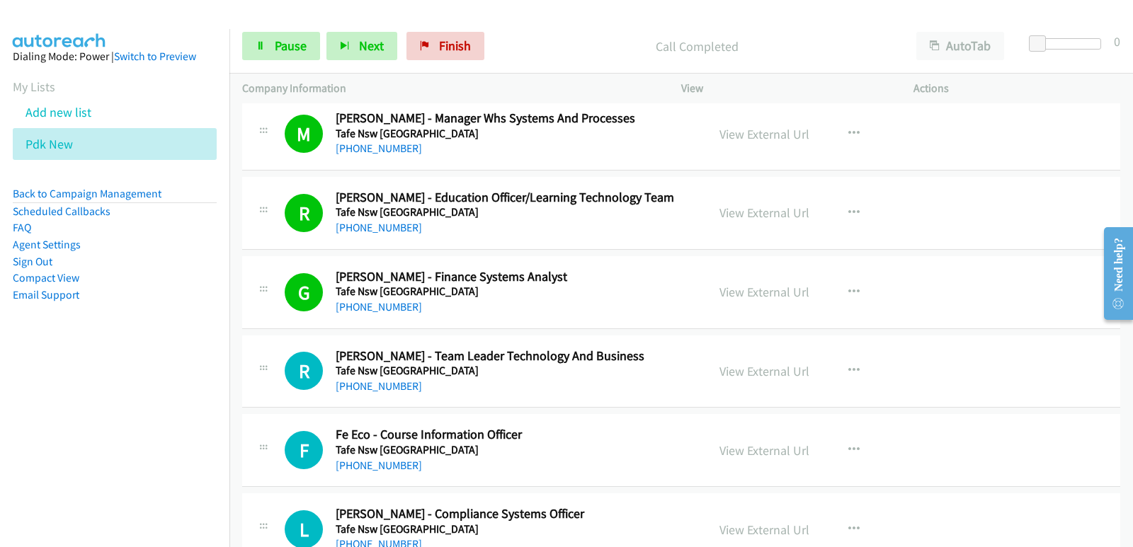
click at [52, 391] on nav "Dialing Mode: Power | Switch to Preview My Lists Add new list Pdk New Back to C…" at bounding box center [115, 302] width 230 height 547
click at [28, 444] on nav "Dialing Mode: Power | Switch to Preview My Lists Add new list Pdk New Back to C…" at bounding box center [115, 302] width 230 height 547
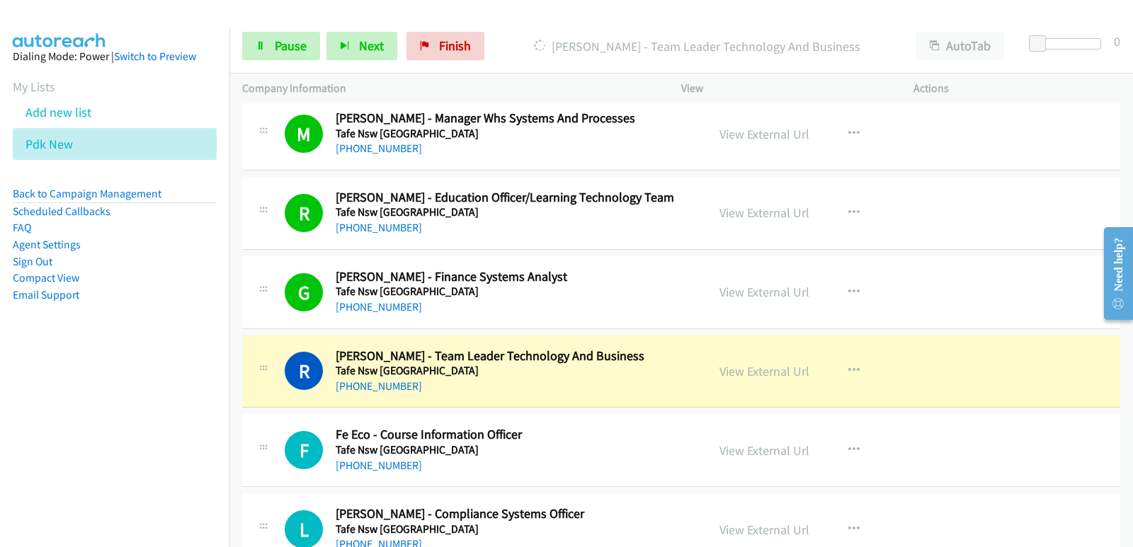
click at [17, 358] on aside "Dialing Mode: Power | Switch to Preview My Lists Add new list Pdk New Back to C…" at bounding box center [114, 198] width 229 height 338
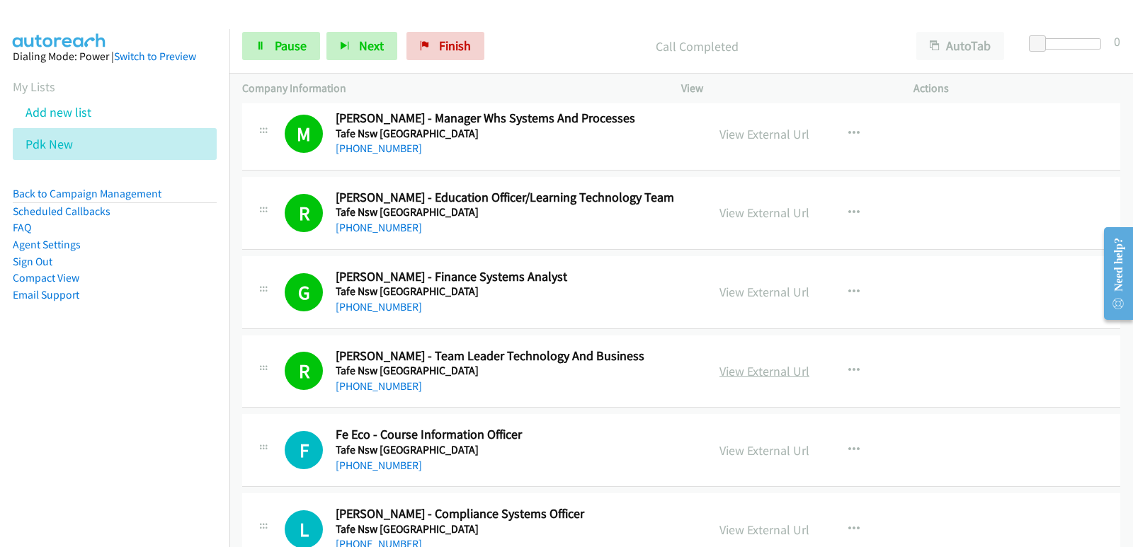
click at [729, 368] on link "View External Url" at bounding box center [764, 371] width 90 height 16
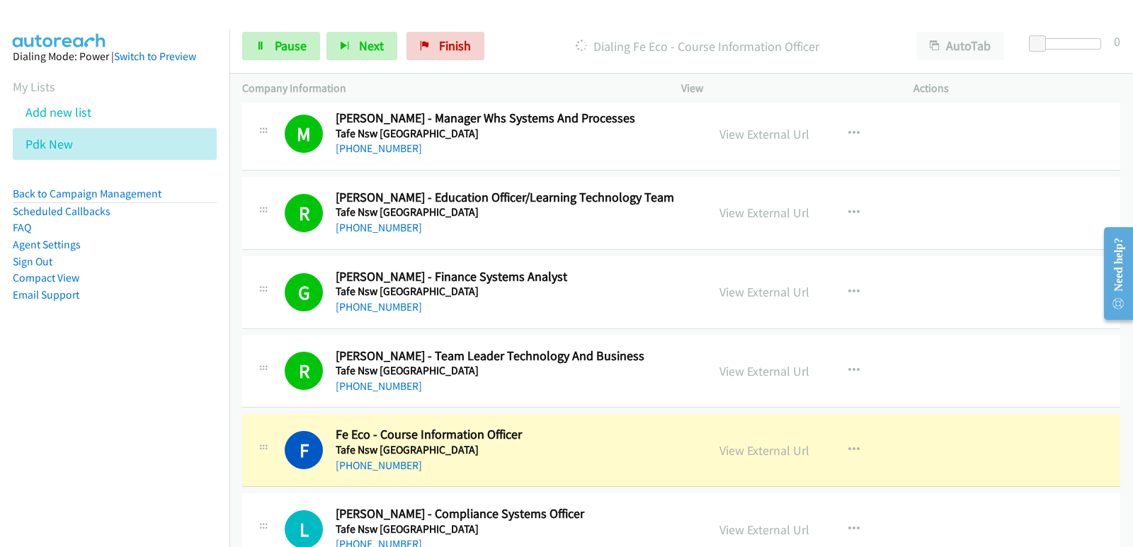
scroll to position [354, 0]
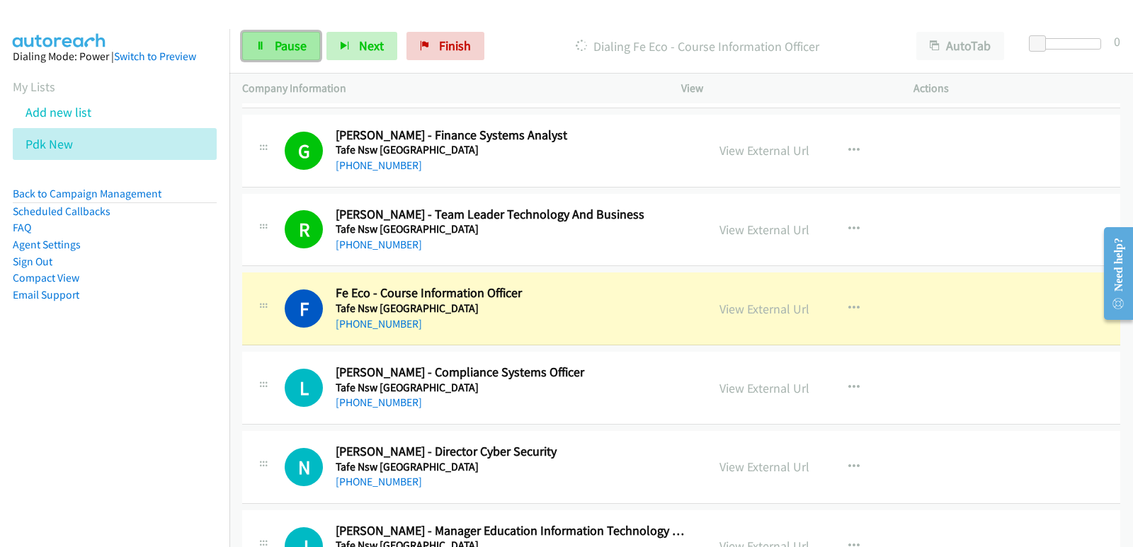
click at [286, 35] on link "Pause" at bounding box center [281, 46] width 78 height 28
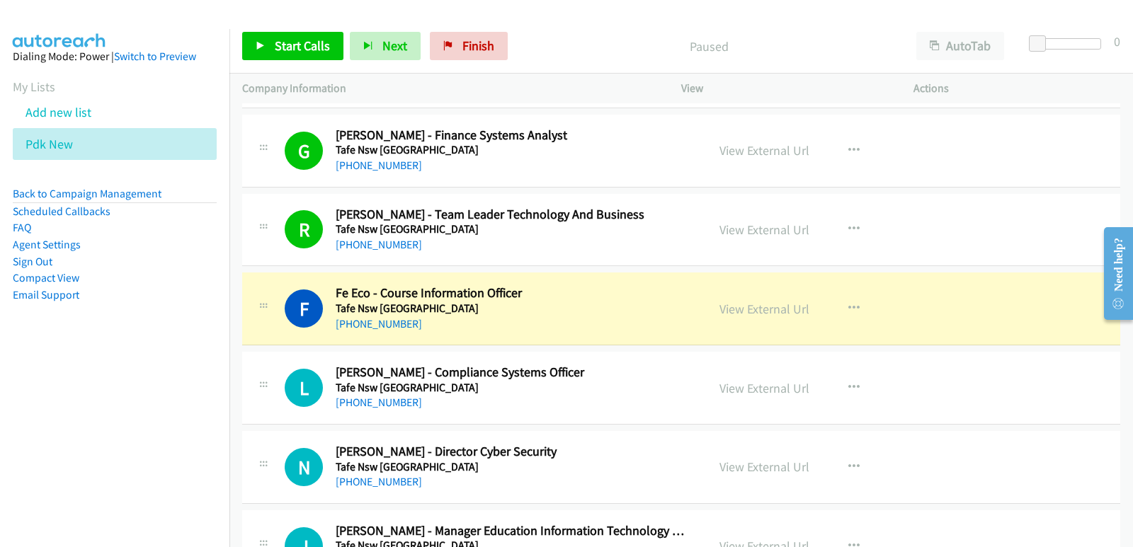
drag, startPoint x: 0, startPoint y: 359, endPoint x: 24, endPoint y: 357, distance: 24.1
click at [8, 362] on aside "Dialing Mode: Power | Switch to Preview My Lists Add new list Pdk New Back to C…" at bounding box center [114, 198] width 229 height 338
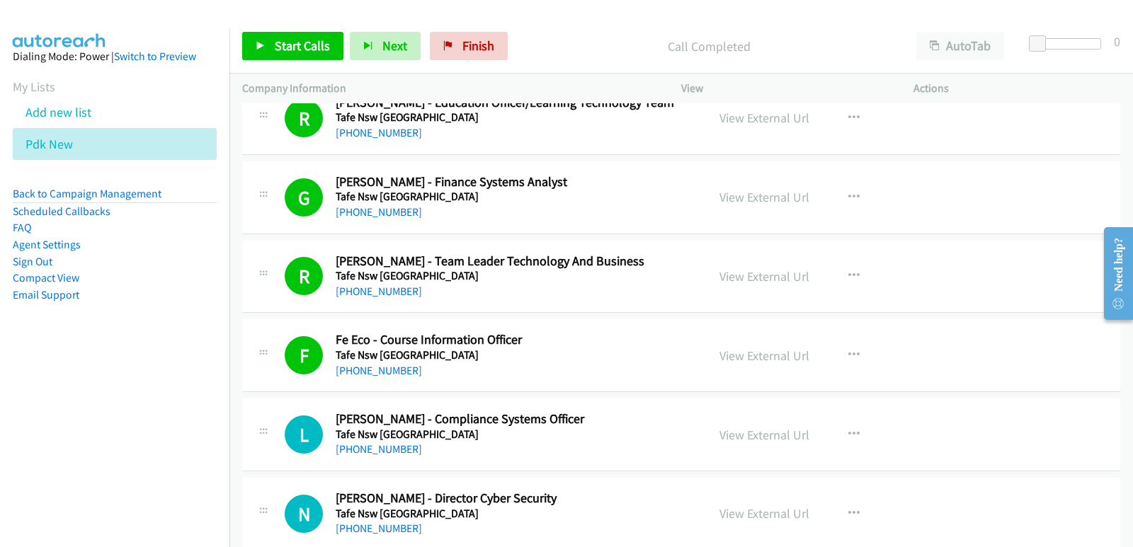
scroll to position [283, 0]
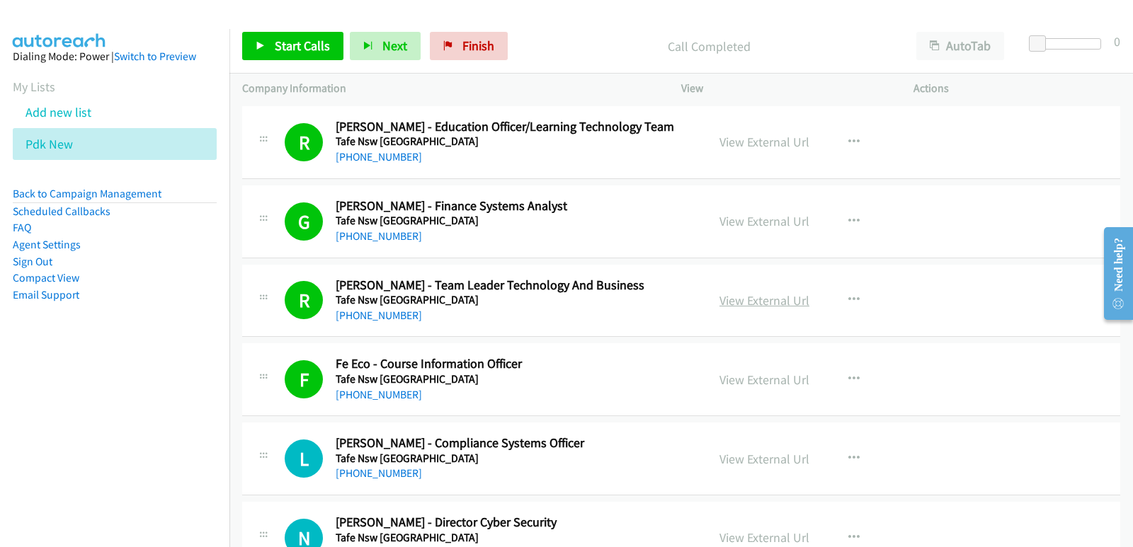
click at [739, 302] on link "View External Url" at bounding box center [764, 300] width 90 height 16
click at [308, 52] on span "Start Calls" at bounding box center [302, 46] width 55 height 16
click at [85, 349] on aside "Dialing Mode: Power | Switch to Preview My Lists Add new list Pdk New Back to C…" at bounding box center [114, 198] width 229 height 338
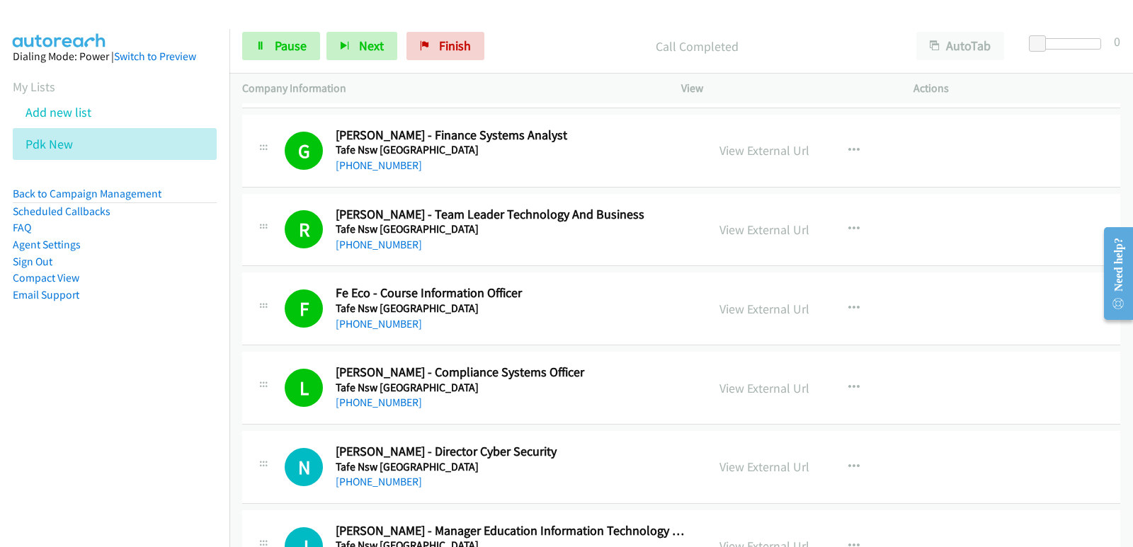
click at [50, 391] on nav "Dialing Mode: Power | Switch to Preview My Lists Add new list Pdk New Back to C…" at bounding box center [115, 302] width 230 height 547
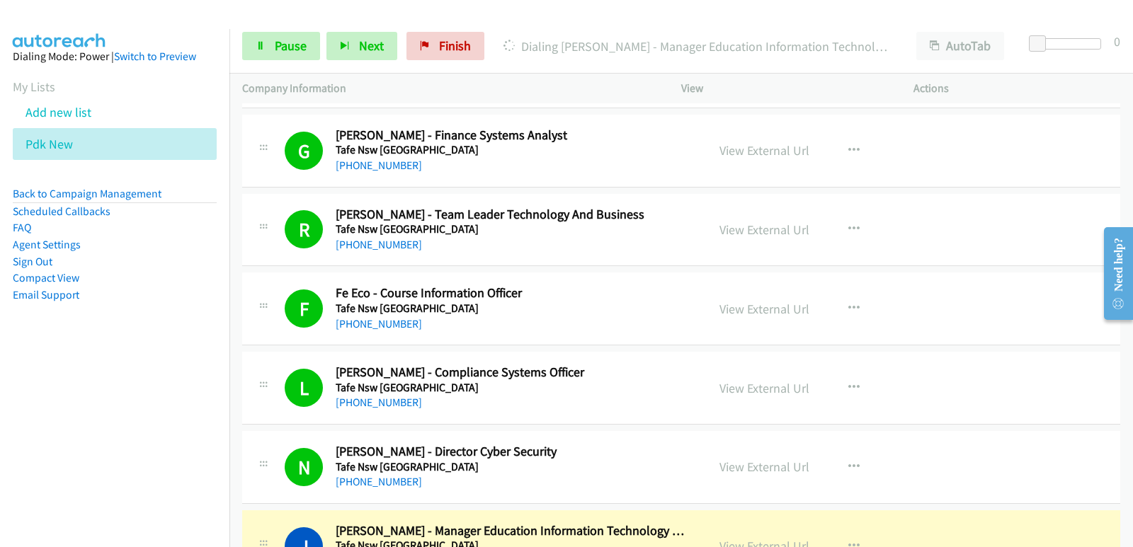
click at [28, 468] on nav "Dialing Mode: Power | Switch to Preview My Lists Add new list Pdk New Back to C…" at bounding box center [115, 302] width 230 height 547
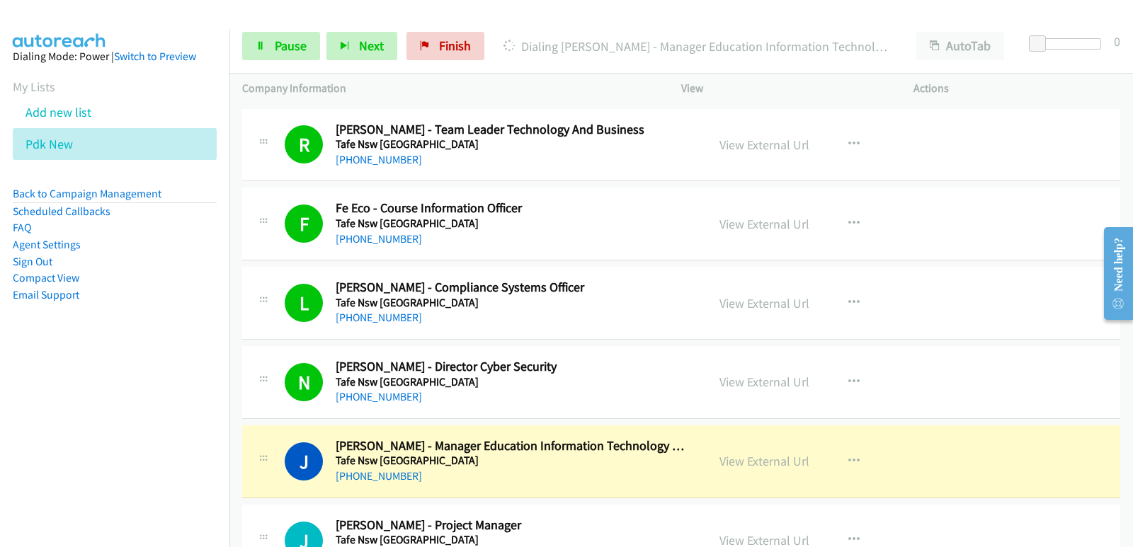
scroll to position [495, 0]
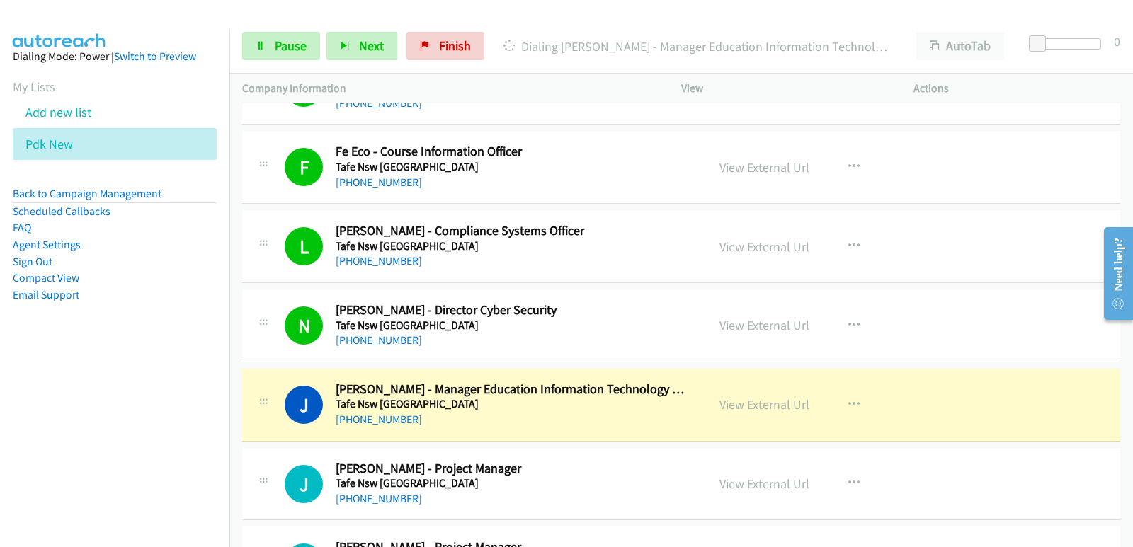
click at [74, 391] on nav "Dialing Mode: Power | Switch to Preview My Lists Add new list Pdk New Back to C…" at bounding box center [115, 302] width 230 height 547
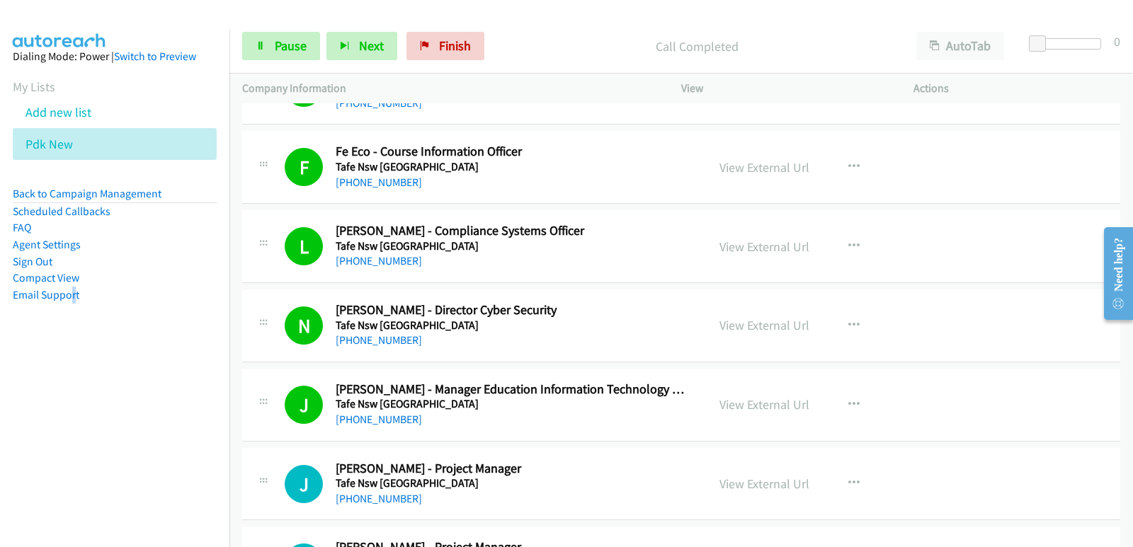
click at [68, 416] on nav "Dialing Mode: Power | Switch to Preview My Lists Add new list Pdk New Back to C…" at bounding box center [115, 302] width 230 height 547
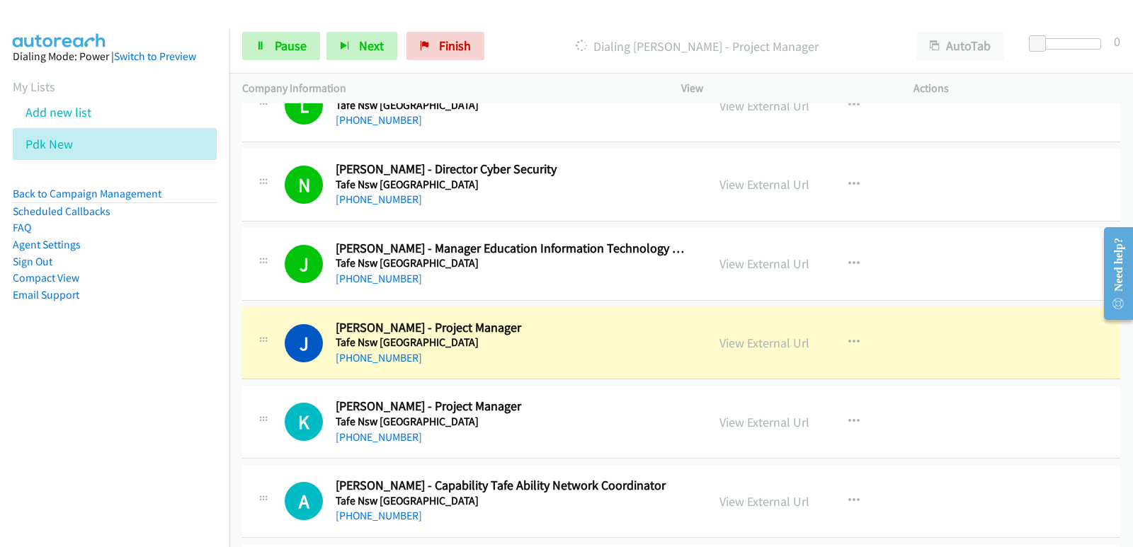
scroll to position [637, 0]
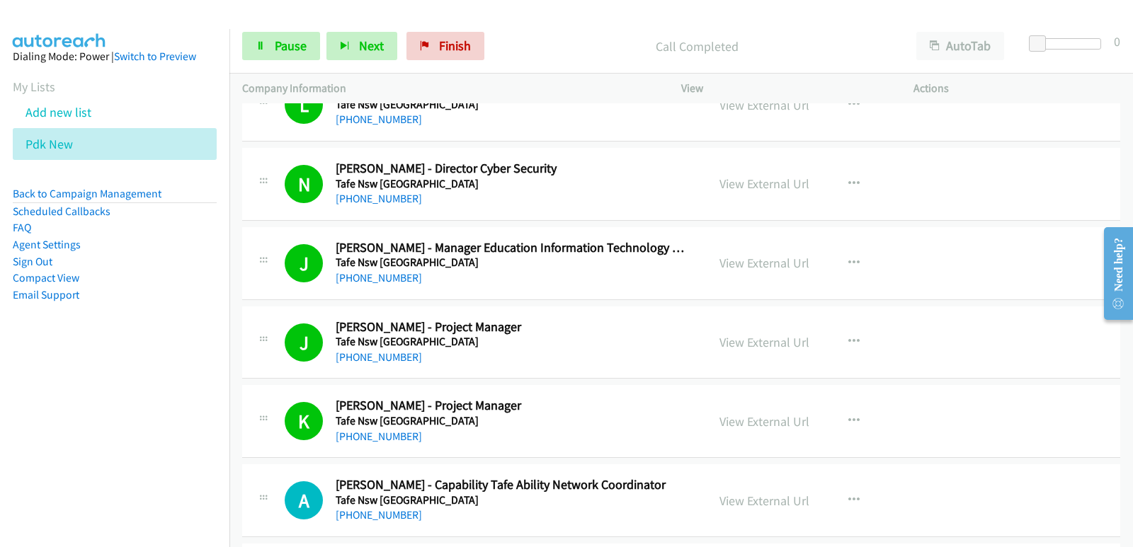
click at [87, 440] on nav "Dialing Mode: Power | Switch to Preview My Lists Add new list Pdk New Back to C…" at bounding box center [115, 302] width 230 height 547
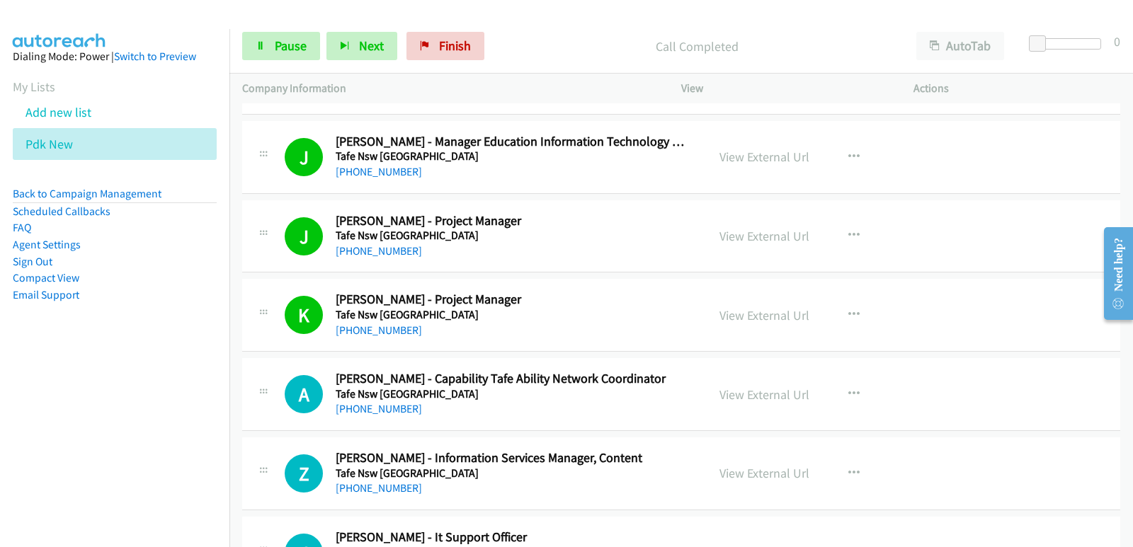
scroll to position [779, 0]
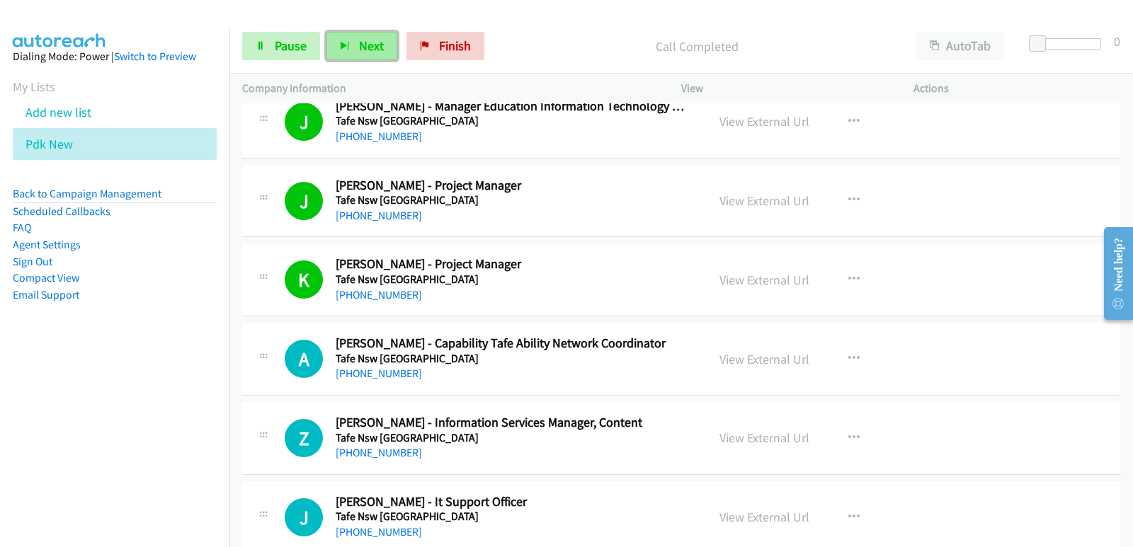
click at [359, 49] on span "Next" at bounding box center [371, 46] width 25 height 16
click at [96, 355] on aside "Dialing Mode: Power | Switch to Preview My Lists Add new list Pdk New Back to C…" at bounding box center [114, 198] width 229 height 338
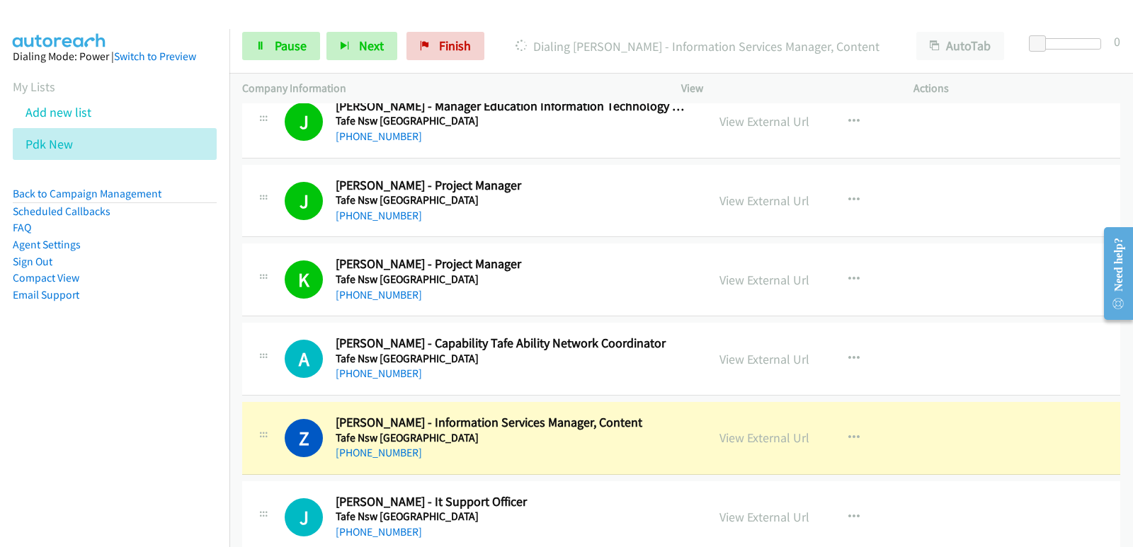
drag, startPoint x: 0, startPoint y: 428, endPoint x: 8, endPoint y: 430, distance: 8.6
click at [1, 430] on nav "Dialing Mode: Power | Switch to Preview My Lists Add new list Pdk New Back to C…" at bounding box center [115, 302] width 230 height 547
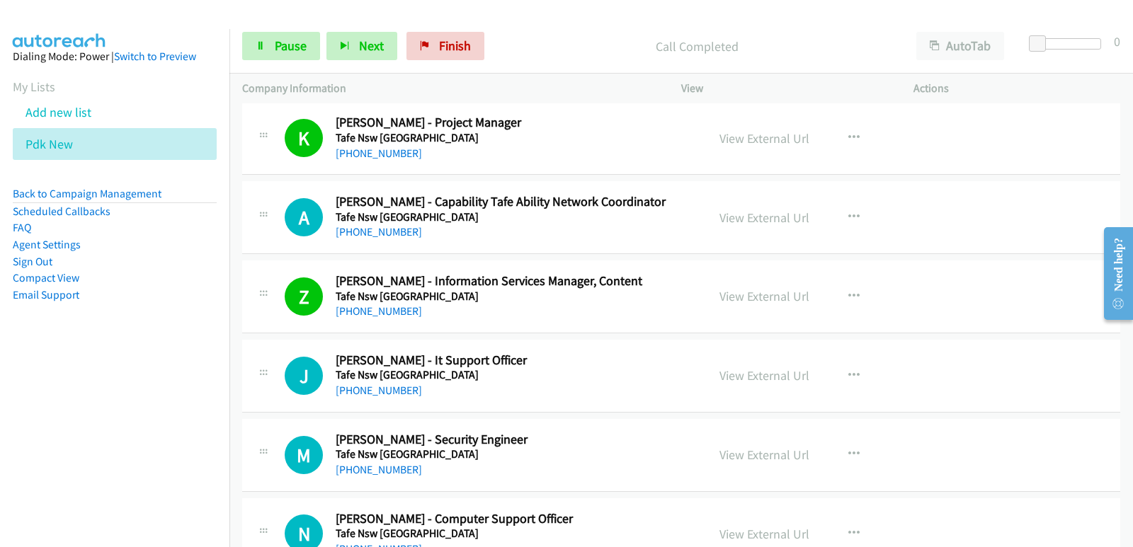
scroll to position [991, 0]
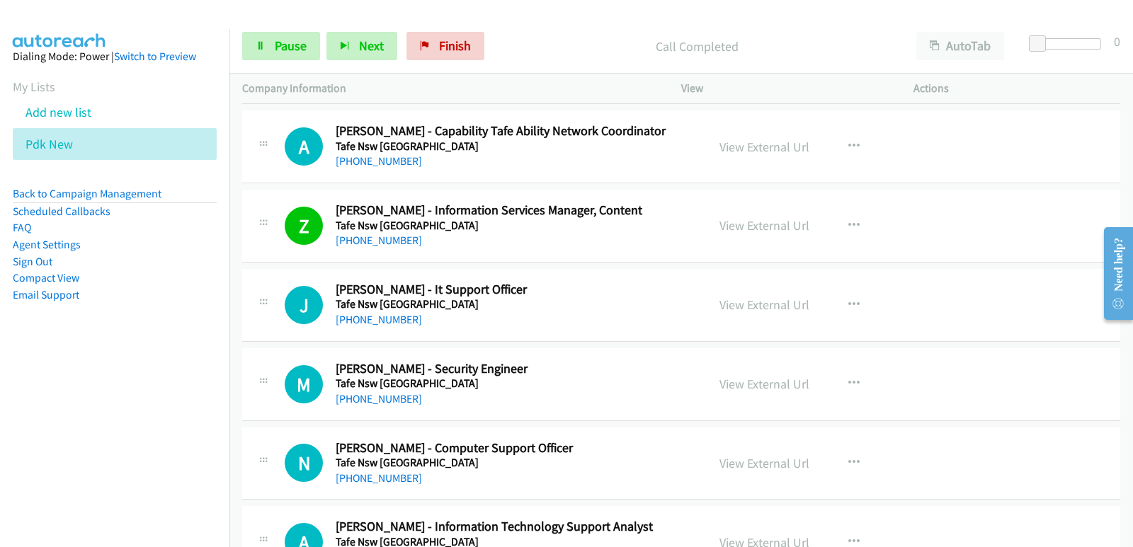
click at [44, 446] on nav "Dialing Mode: Power | Switch to Preview My Lists Add new list Pdk New Back to C…" at bounding box center [115, 302] width 230 height 547
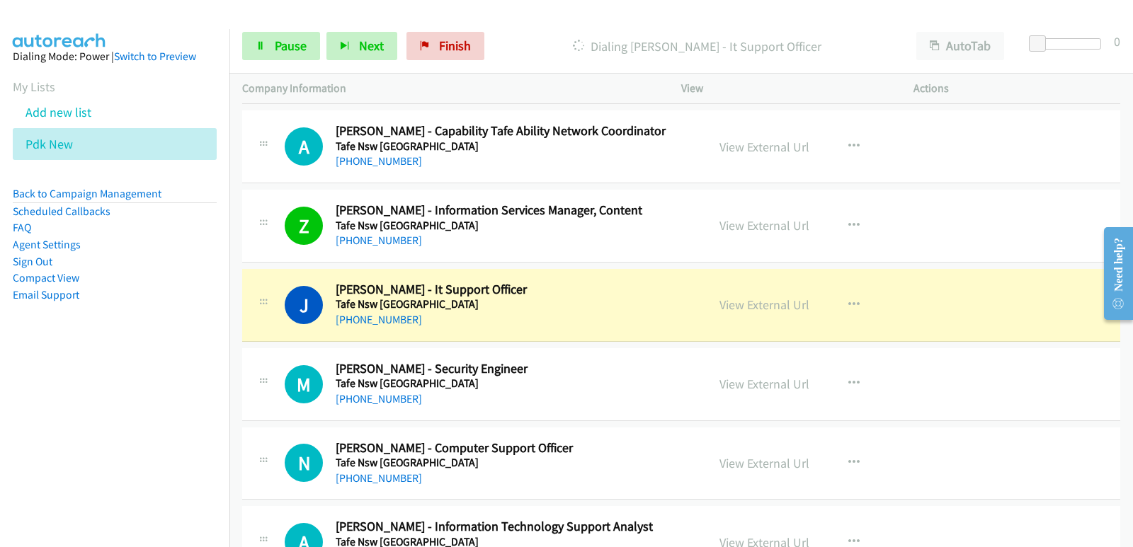
click at [5, 445] on nav "Dialing Mode: Power | Switch to Preview My Lists Add new list Pdk New Back to C…" at bounding box center [115, 302] width 230 height 547
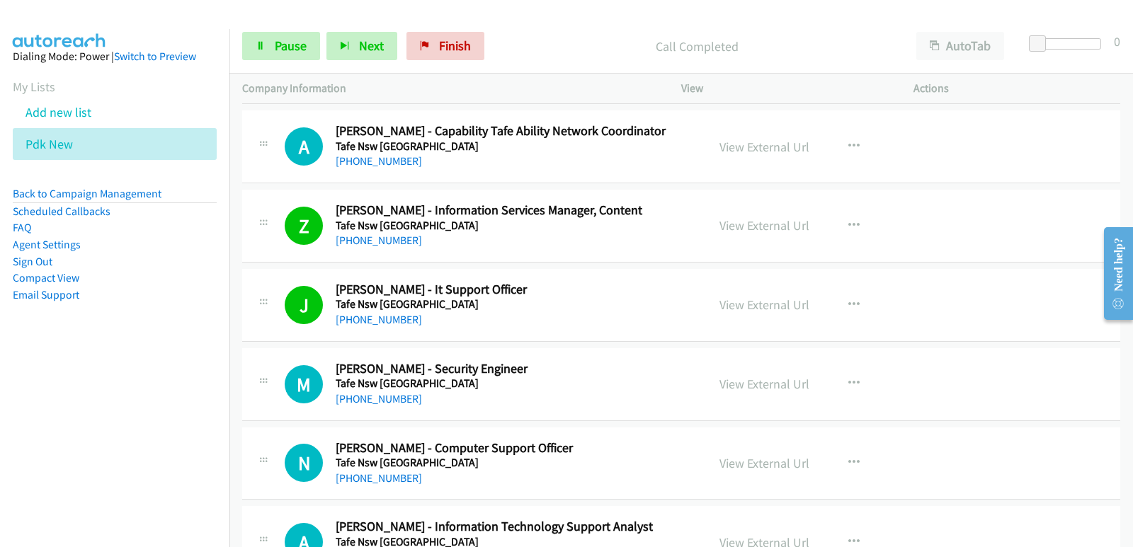
click at [65, 436] on nav "Dialing Mode: Power | Switch to Preview My Lists Add new list Pdk New Back to C…" at bounding box center [115, 302] width 230 height 547
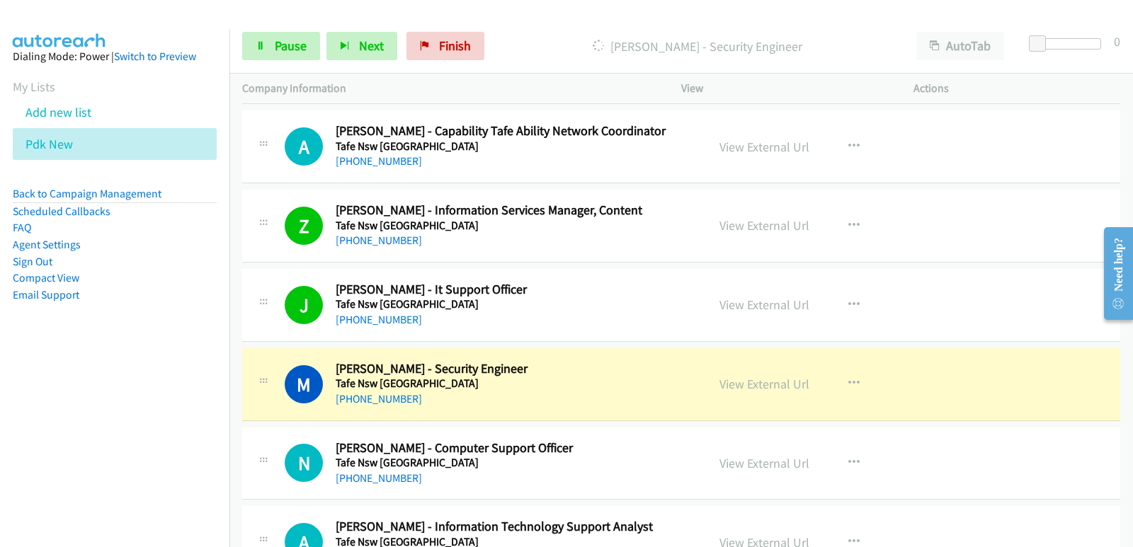
click at [93, 420] on nav "Dialing Mode: Power | Switch to Preview My Lists Add new list Pdk New Back to C…" at bounding box center [115, 302] width 230 height 547
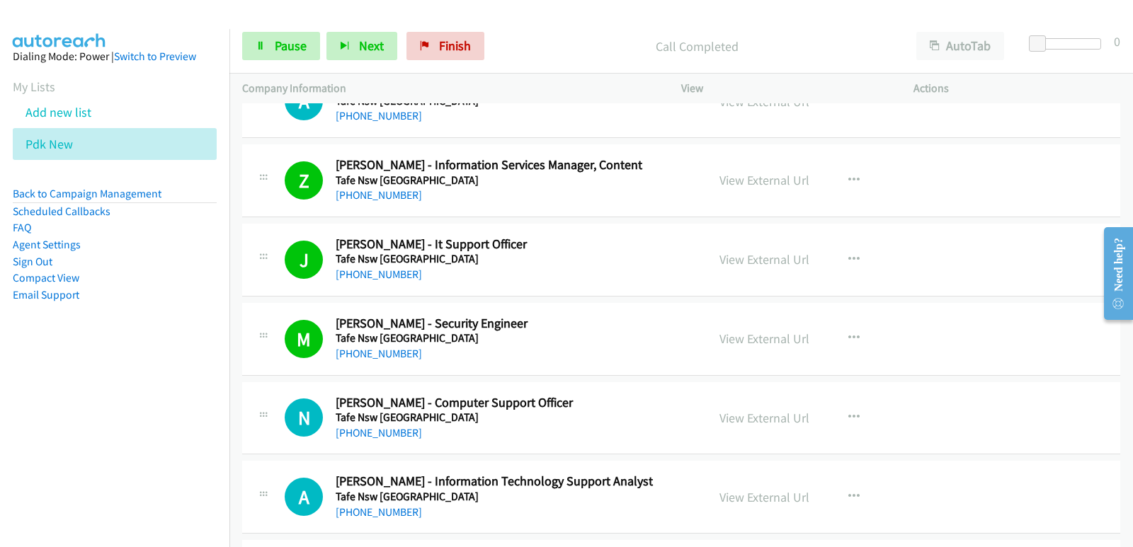
scroll to position [1062, 0]
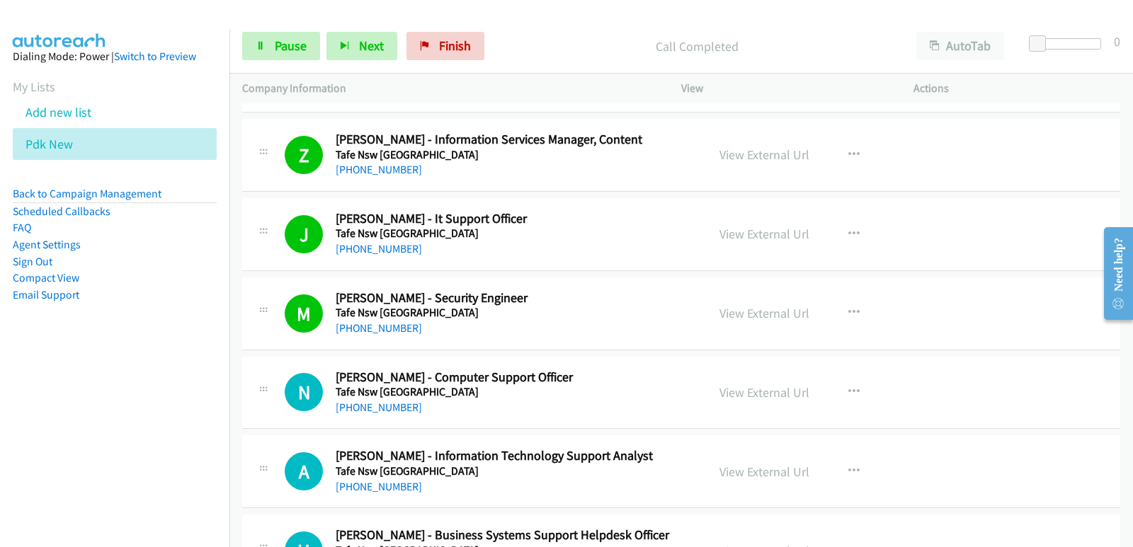
click at [34, 447] on nav "Dialing Mode: Power | Switch to Preview My Lists Add new list Pdk New Back to C…" at bounding box center [115, 302] width 230 height 547
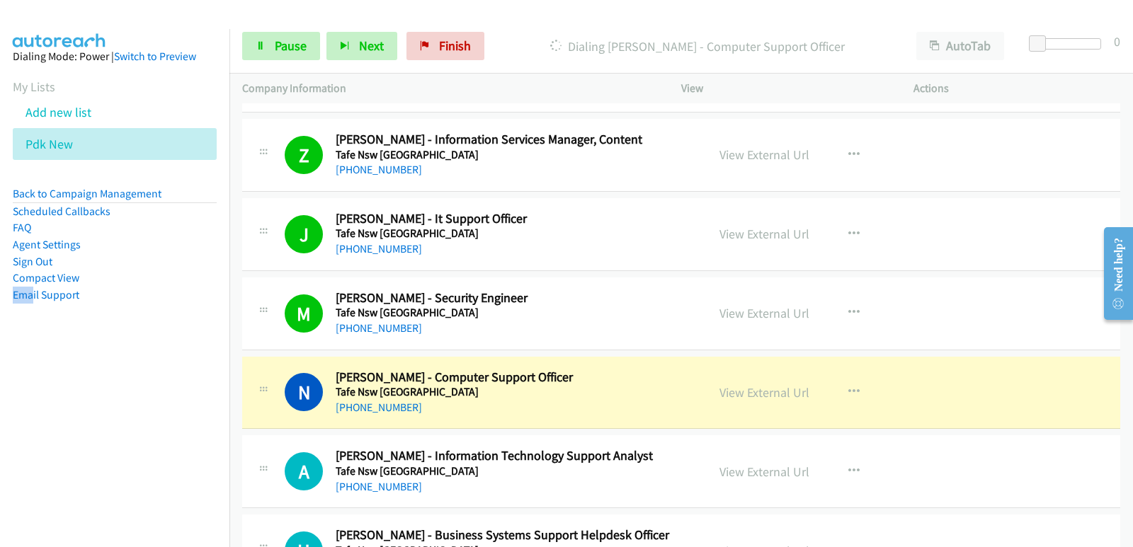
click at [0, 478] on nav "Dialing Mode: Power | Switch to Preview My Lists Add new list Pdk New Back to C…" at bounding box center [115, 302] width 230 height 547
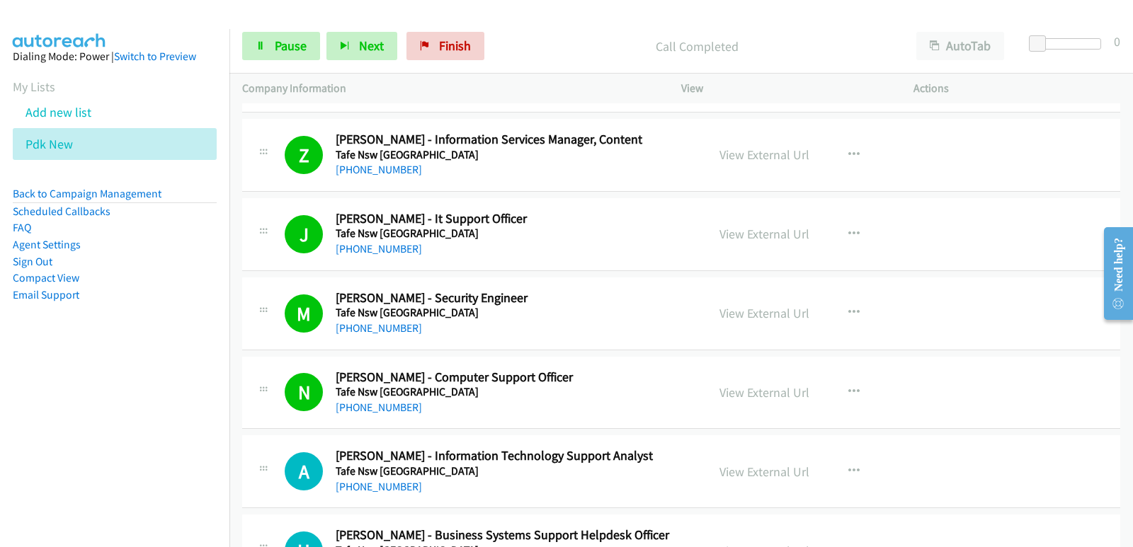
scroll to position [1133, 0]
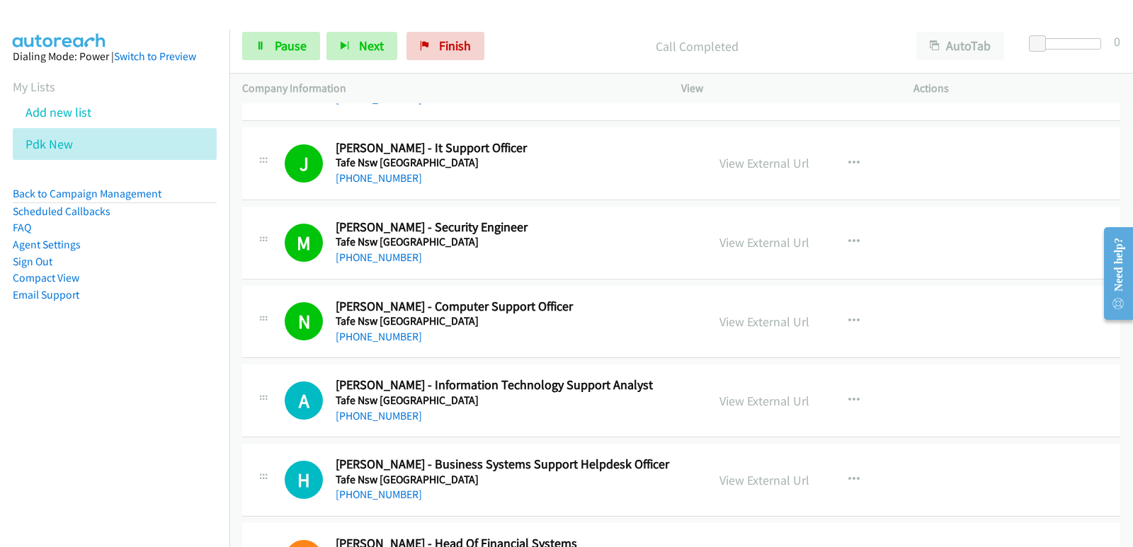
click at [41, 474] on nav "Dialing Mode: Power | Switch to Preview My Lists Add new list Pdk New Back to C…" at bounding box center [115, 302] width 230 height 547
click at [74, 440] on nav "Dialing Mode: Power | Switch to Preview My Lists Add new list Pdk New Back to C…" at bounding box center [115, 302] width 230 height 547
drag, startPoint x: 1, startPoint y: 481, endPoint x: 13, endPoint y: 453, distance: 29.8
click at [3, 481] on nav "Dialing Mode: Power | Switch to Preview My Lists Add new list Pdk New Back to C…" at bounding box center [115, 302] width 230 height 547
click at [292, 46] on span "Pause" at bounding box center [291, 46] width 32 height 16
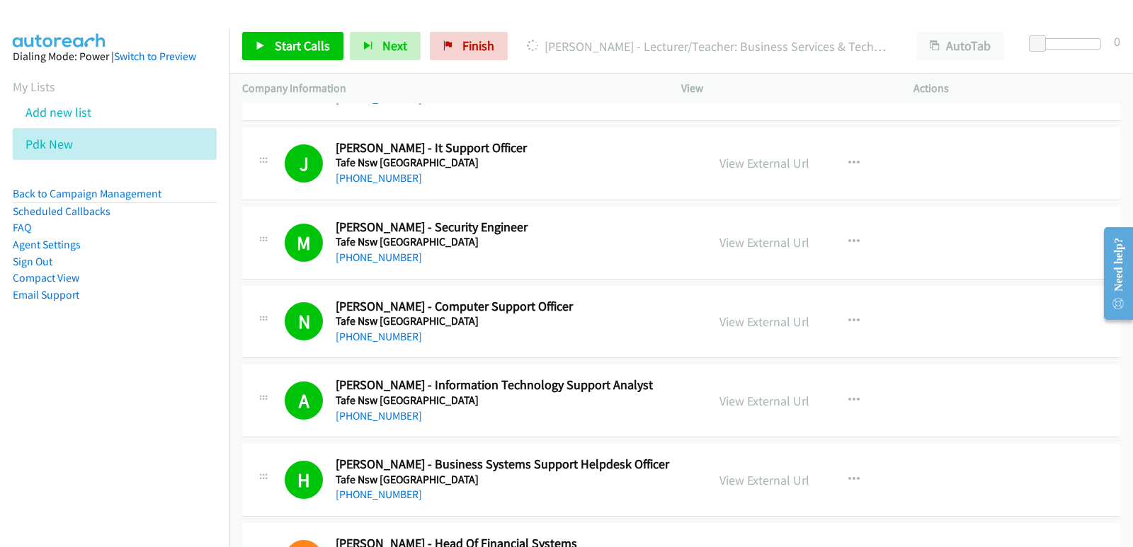
click at [54, 447] on nav "Dialing Mode: Power | Switch to Preview My Lists Add new list Pdk New Back to C…" at bounding box center [115, 302] width 230 height 547
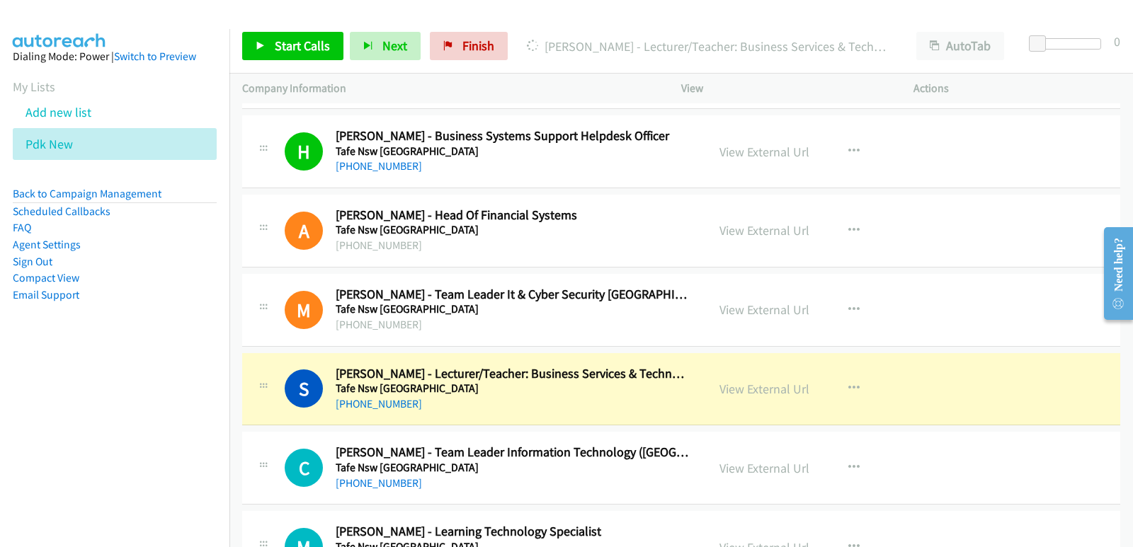
scroll to position [1486, 0]
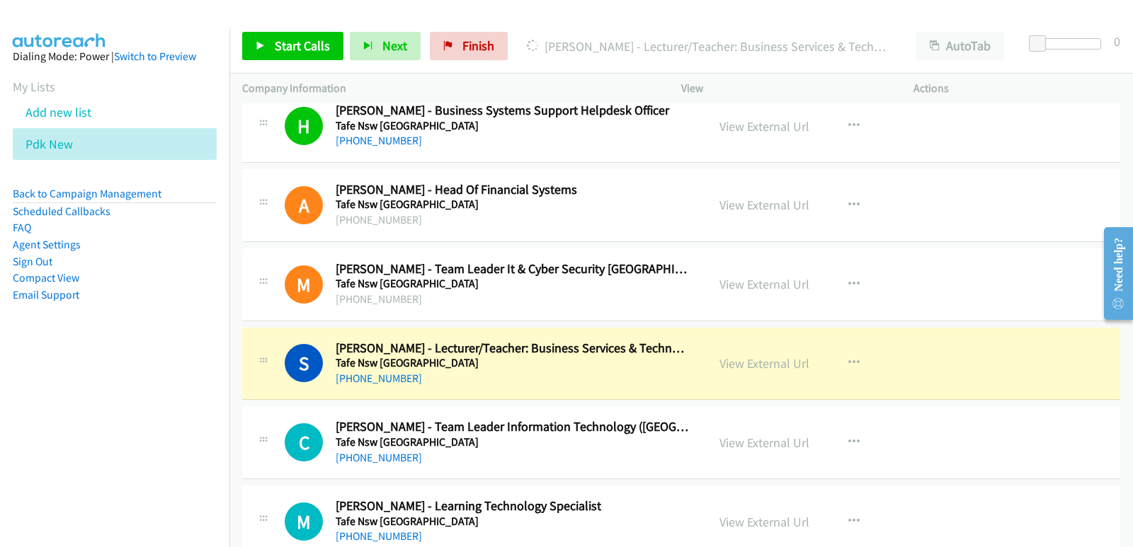
click at [14, 432] on nav "Dialing Mode: Power | Switch to Preview My Lists Add new list Pdk New Back to C…" at bounding box center [115, 302] width 230 height 547
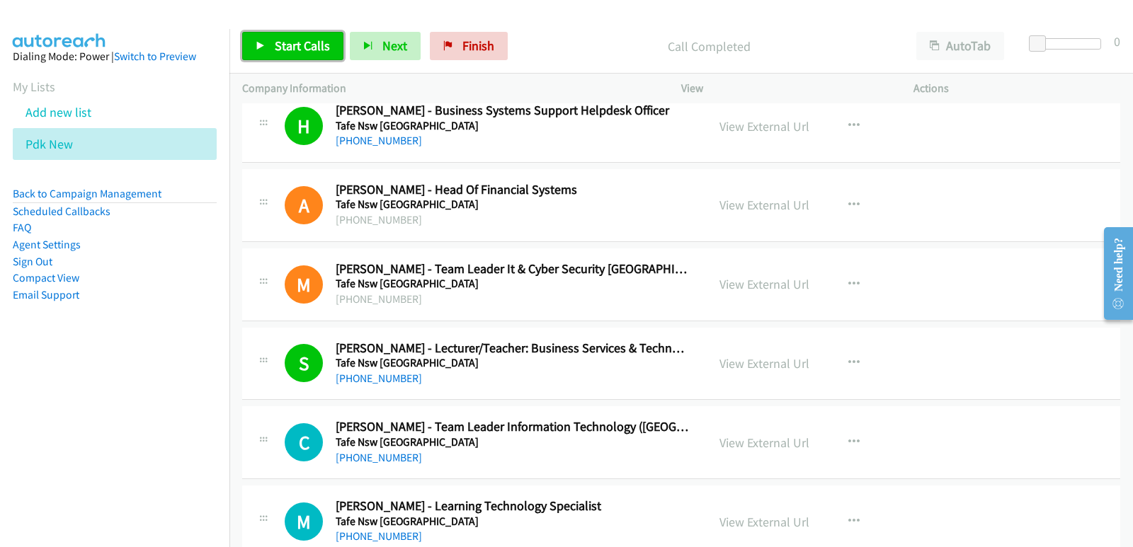
click at [284, 59] on link "Start Calls" at bounding box center [292, 46] width 101 height 28
click at [79, 422] on nav "Dialing Mode: Power | Switch to Preview My Lists Add new list Pdk New Back to C…" at bounding box center [115, 302] width 230 height 547
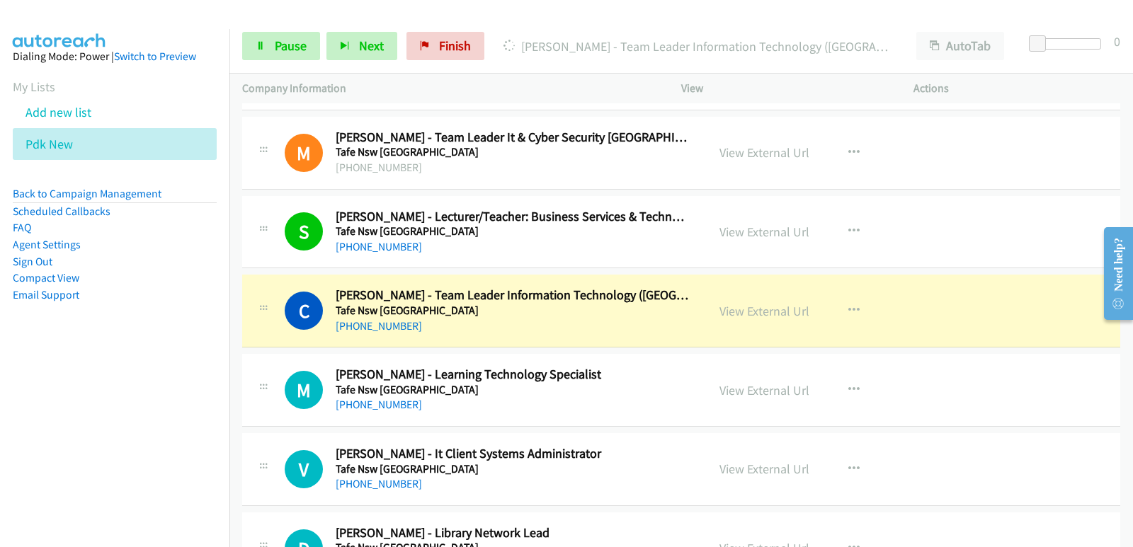
scroll to position [1628, 0]
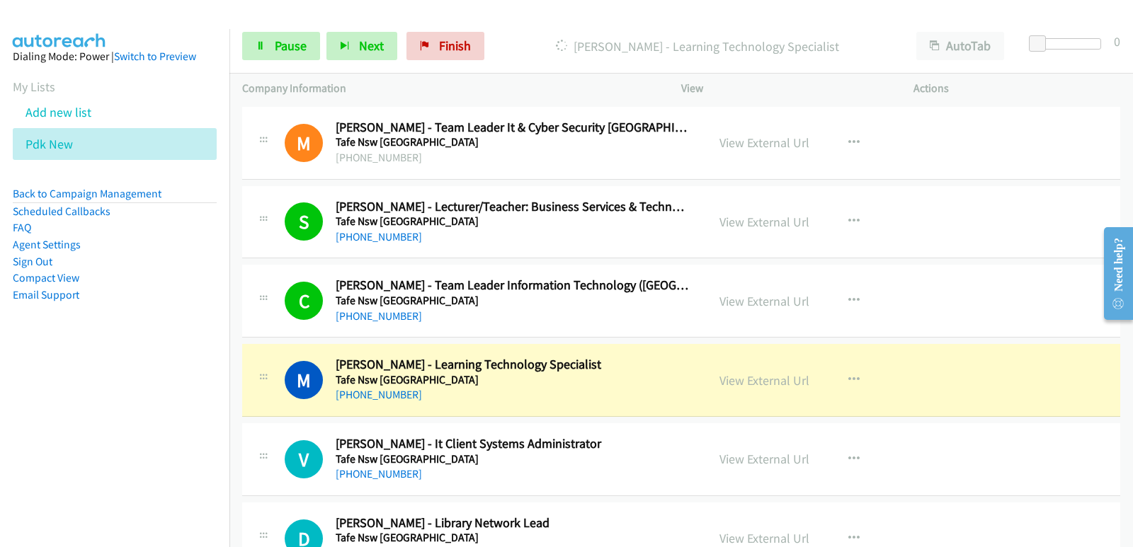
click at [12, 529] on nav "Dialing Mode: Power | Switch to Preview My Lists Add new list Pdk New Back to C…" at bounding box center [115, 302] width 230 height 547
click at [0, 415] on nav "Dialing Mode: Power | Switch to Preview My Lists Add new list Pdk New Back to C…" at bounding box center [115, 302] width 230 height 547
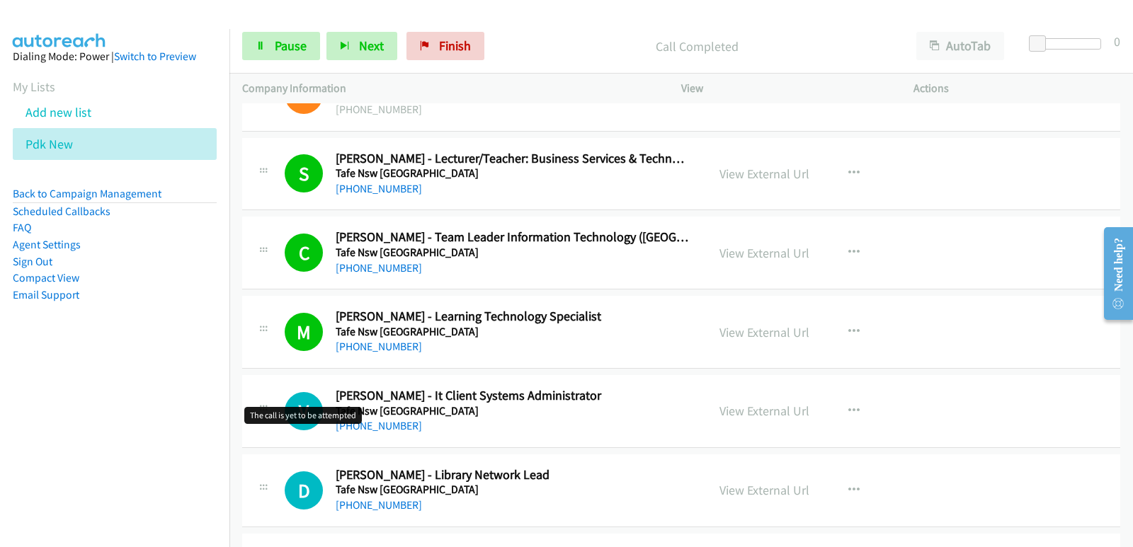
scroll to position [1699, 0]
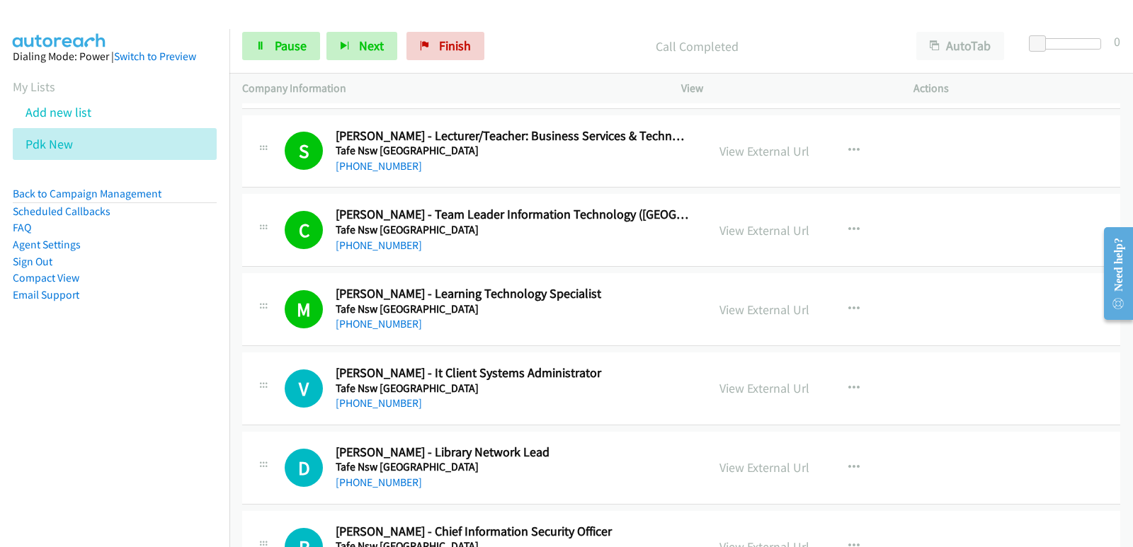
click at [35, 378] on nav "Dialing Mode: Power | Switch to Preview My Lists Add new list Pdk New Back to C…" at bounding box center [115, 302] width 230 height 547
click at [33, 418] on nav "Dialing Mode: Power | Switch to Preview My Lists Add new list Pdk New Back to C…" at bounding box center [115, 302] width 230 height 547
click at [34, 391] on nav "Dialing Mode: Power | Switch to Preview My Lists Add new list Pdk New Back to C…" at bounding box center [115, 302] width 230 height 547
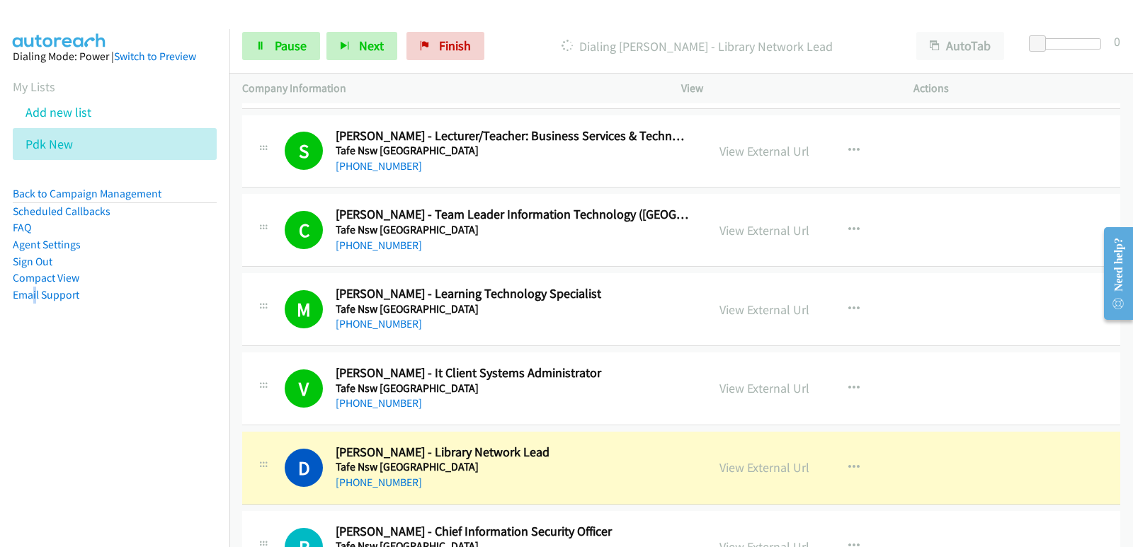
click at [70, 401] on nav "Dialing Mode: Power | Switch to Preview My Lists Add new list Pdk New Back to C…" at bounding box center [115, 302] width 230 height 547
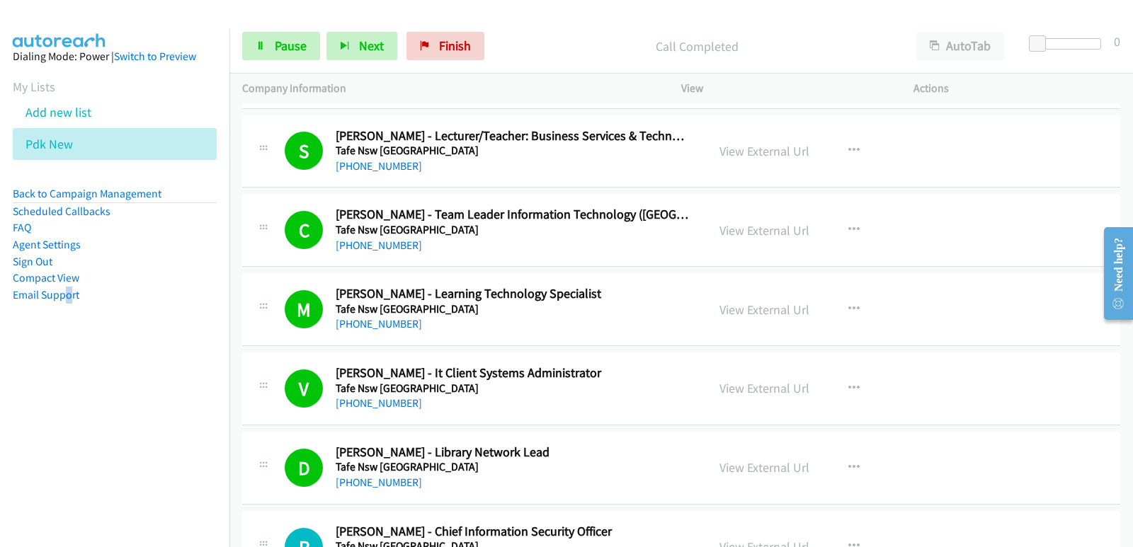
click at [42, 433] on nav "Dialing Mode: Power | Switch to Preview My Lists Add new list Pdk New Back to C…" at bounding box center [115, 302] width 230 height 547
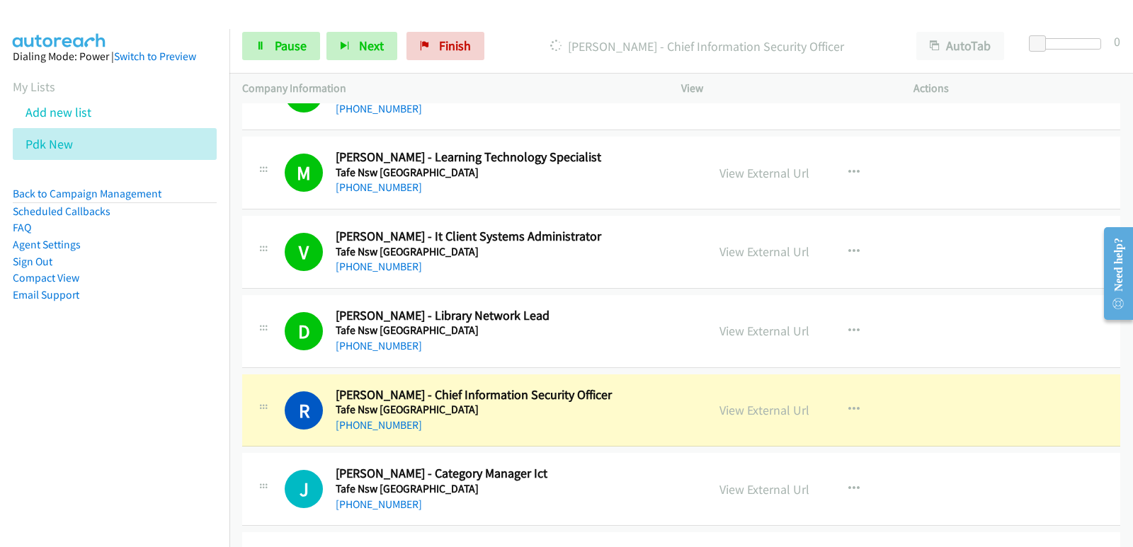
scroll to position [1840, 0]
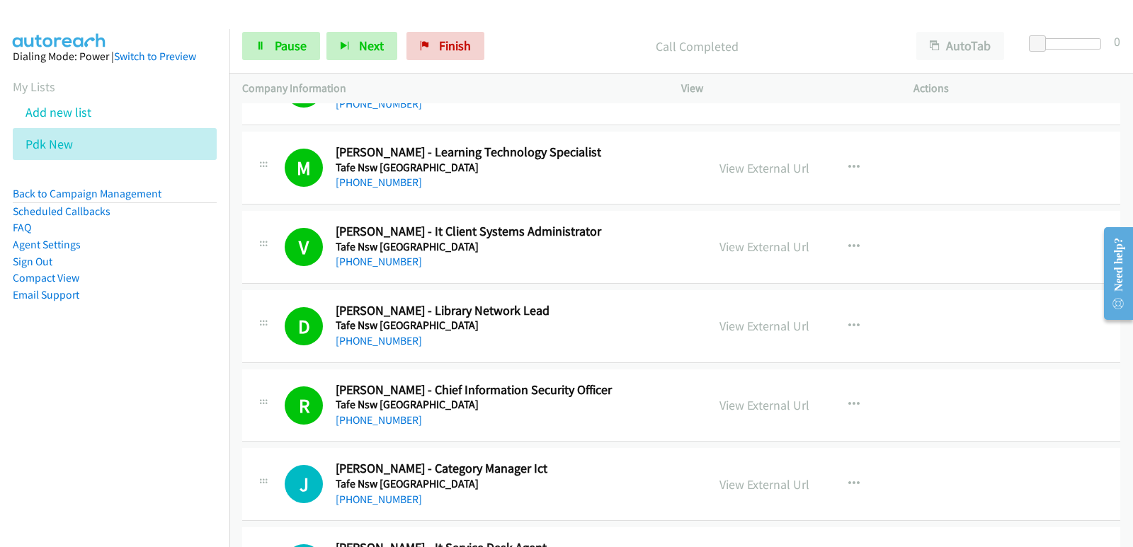
click at [84, 389] on nav "Dialing Mode: Power | Switch to Preview My Lists Add new list Pdk New Back to C…" at bounding box center [115, 302] width 230 height 547
click at [78, 387] on nav "Dialing Mode: Power | Switch to Preview My Lists Add new list Pdk New Back to C…" at bounding box center [115, 302] width 230 height 547
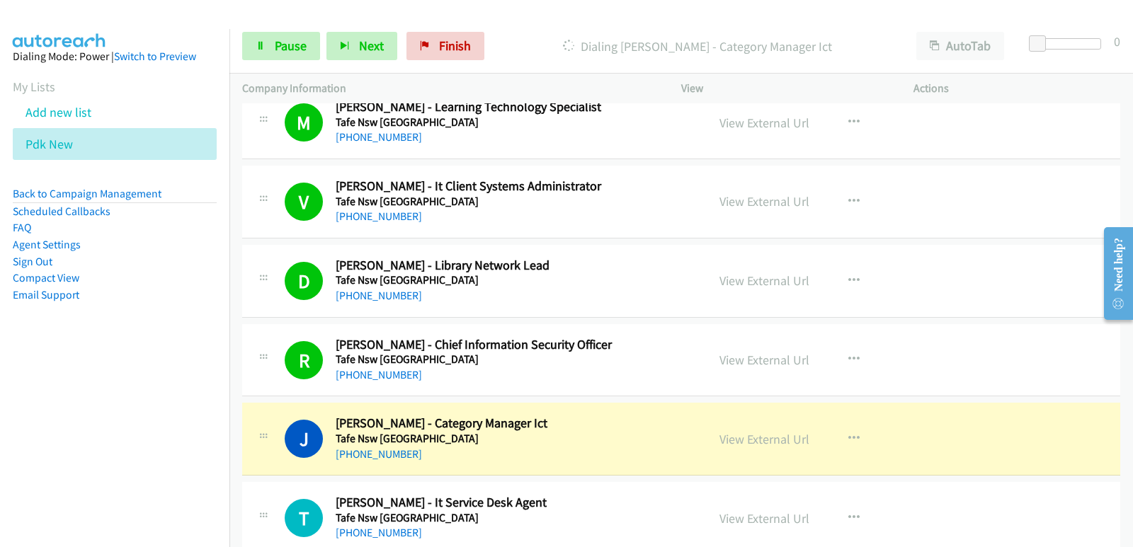
scroll to position [1911, 0]
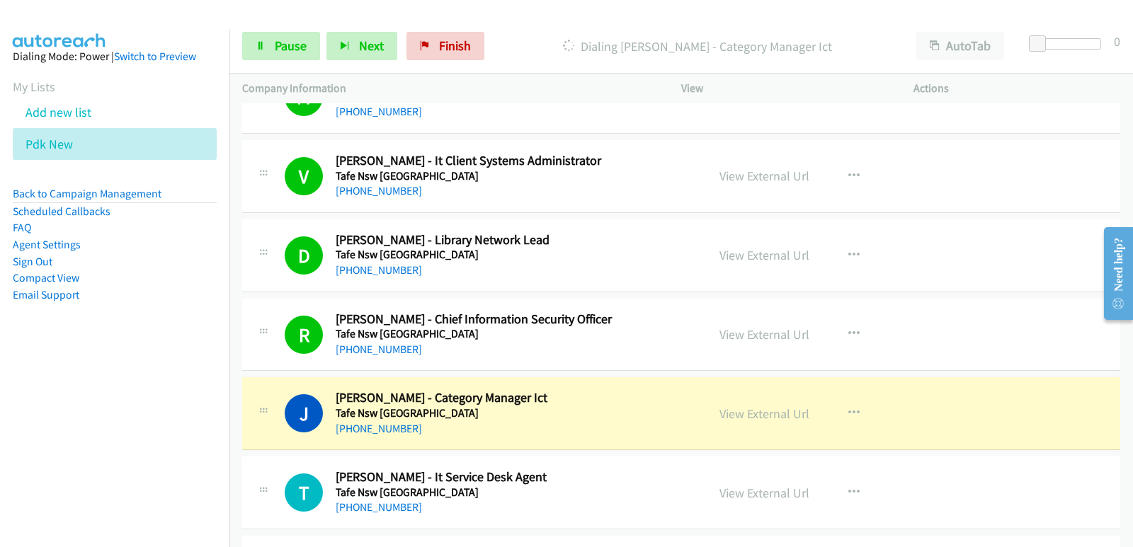
click at [72, 357] on aside "Dialing Mode: Power | Switch to Preview My Lists Add new list Pdk New Back to C…" at bounding box center [114, 198] width 229 height 338
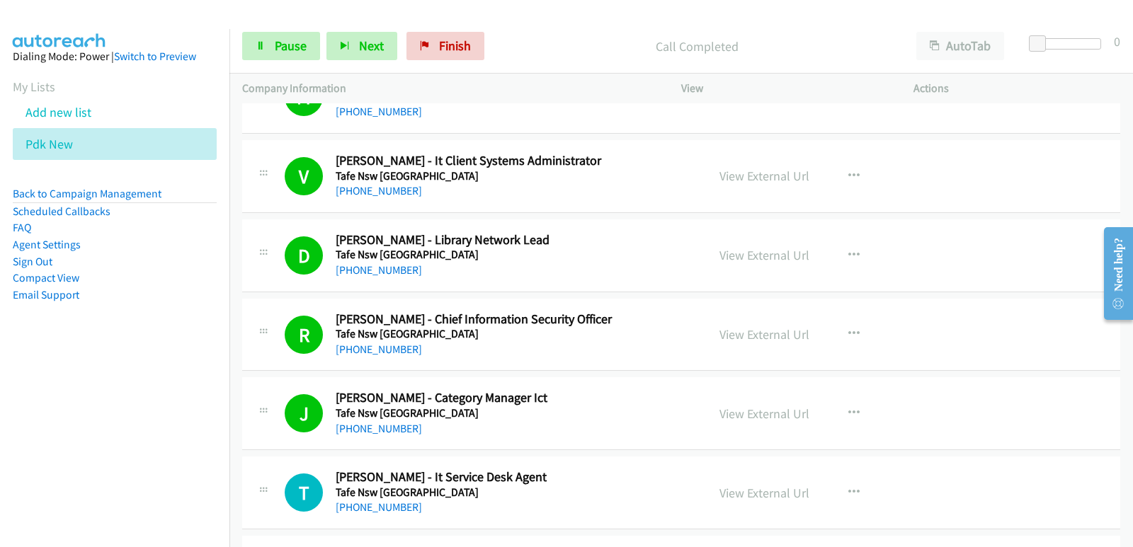
click at [67, 357] on aside "Dialing Mode: Power | Switch to Preview My Lists Add new list Pdk New Back to C…" at bounding box center [114, 198] width 229 height 338
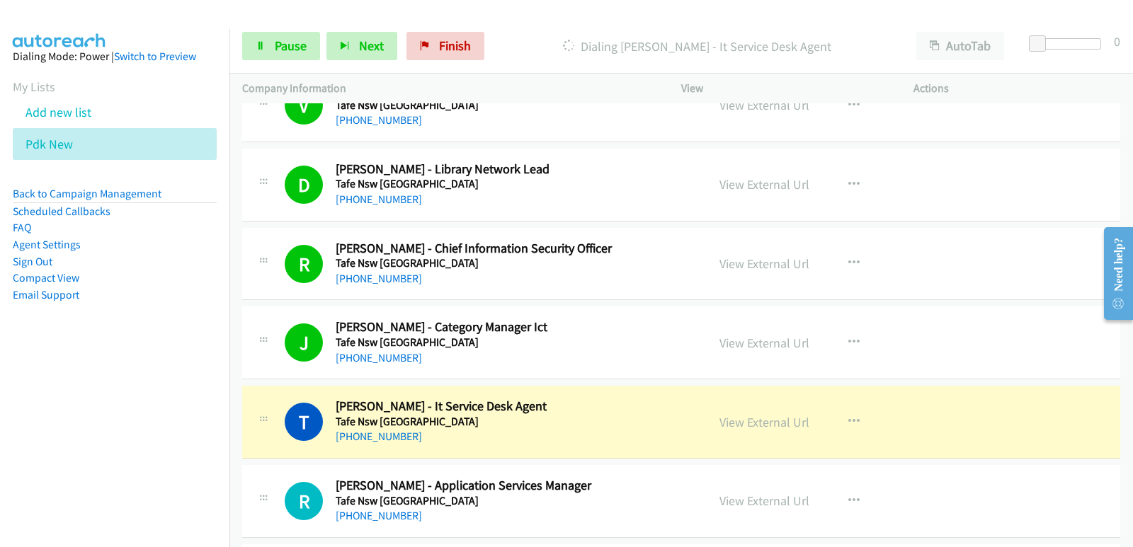
scroll to position [2053, 0]
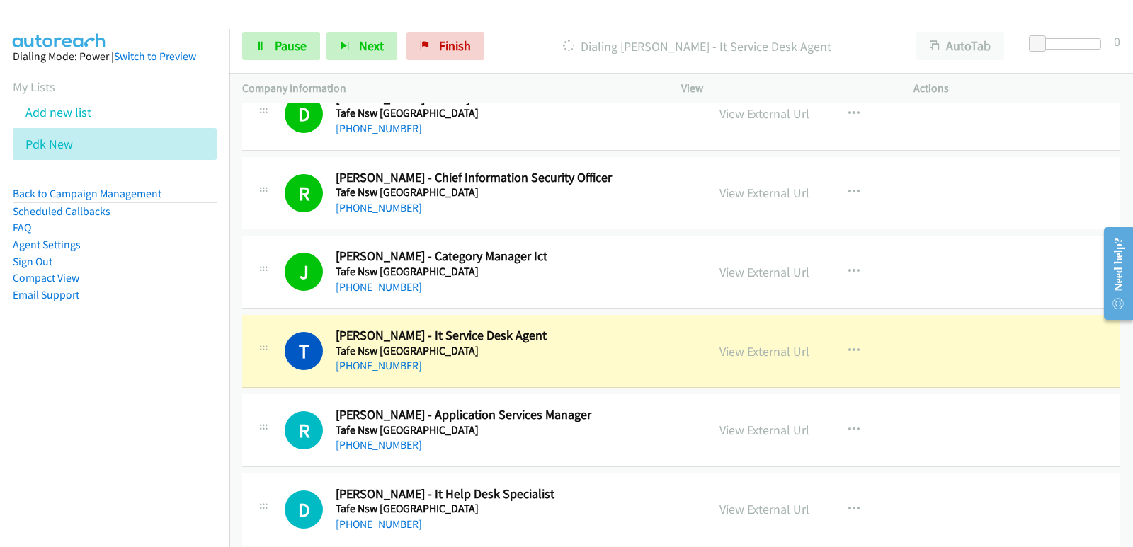
click at [86, 393] on nav "Dialing Mode: Power | Switch to Preview My Lists Add new list Pdk New Back to C…" at bounding box center [115, 302] width 230 height 547
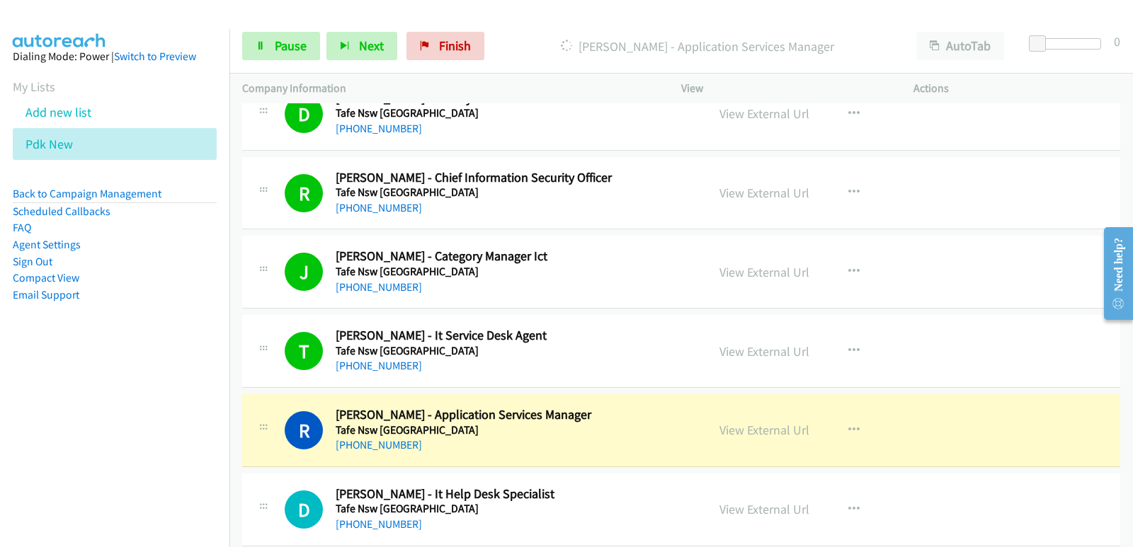
click at [101, 381] on nav "Dialing Mode: Power | Switch to Preview My Lists Add new list Pdk New Back to C…" at bounding box center [115, 302] width 230 height 547
click at [280, 52] on span "Pause" at bounding box center [291, 46] width 32 height 16
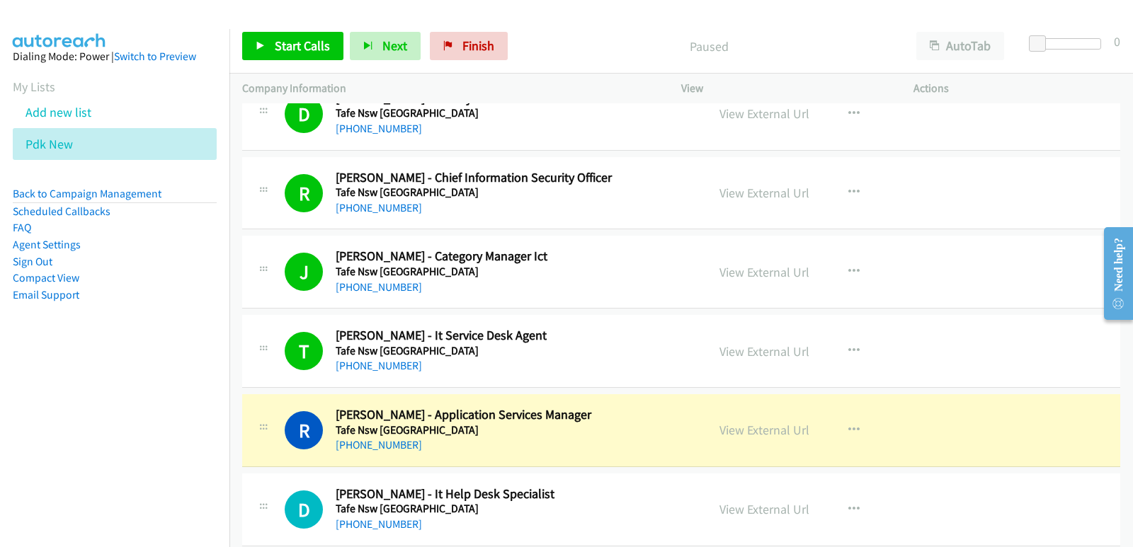
click at [173, 314] on aside "Dialing Mode: Power | Switch to Preview My Lists Add new list Pdk New Back to C…" at bounding box center [114, 198] width 229 height 338
click at [0, 372] on nav "Dialing Mode: Power | Switch to Preview My Lists Add new list Pdk New Back to C…" at bounding box center [115, 302] width 230 height 547
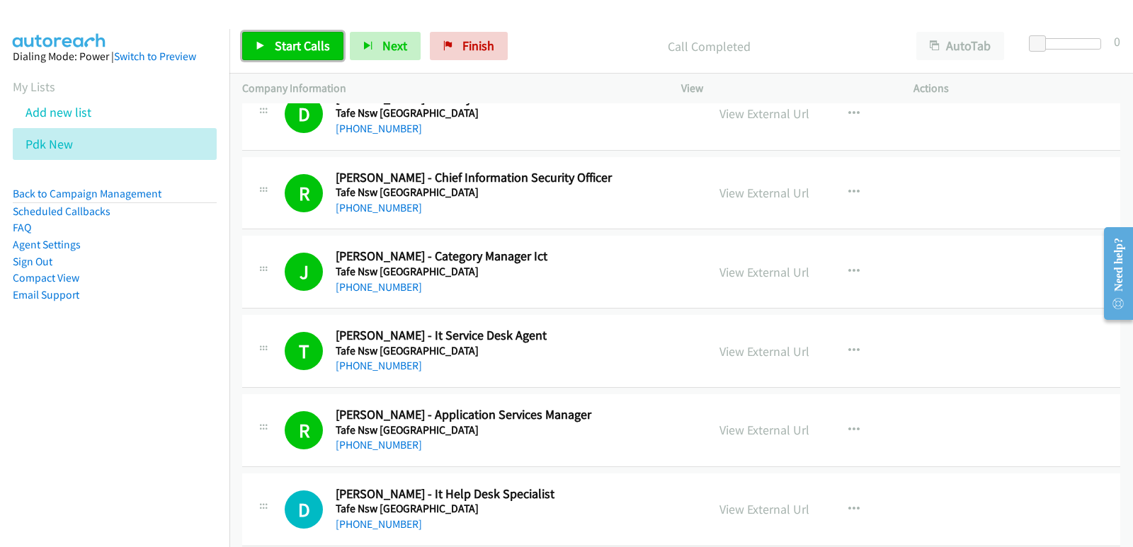
click at [328, 43] on link "Start Calls" at bounding box center [292, 46] width 101 height 28
click at [79, 452] on nav "Dialing Mode: Power | Switch to Preview My Lists Add new list Pdk New Back to C…" at bounding box center [115, 302] width 230 height 547
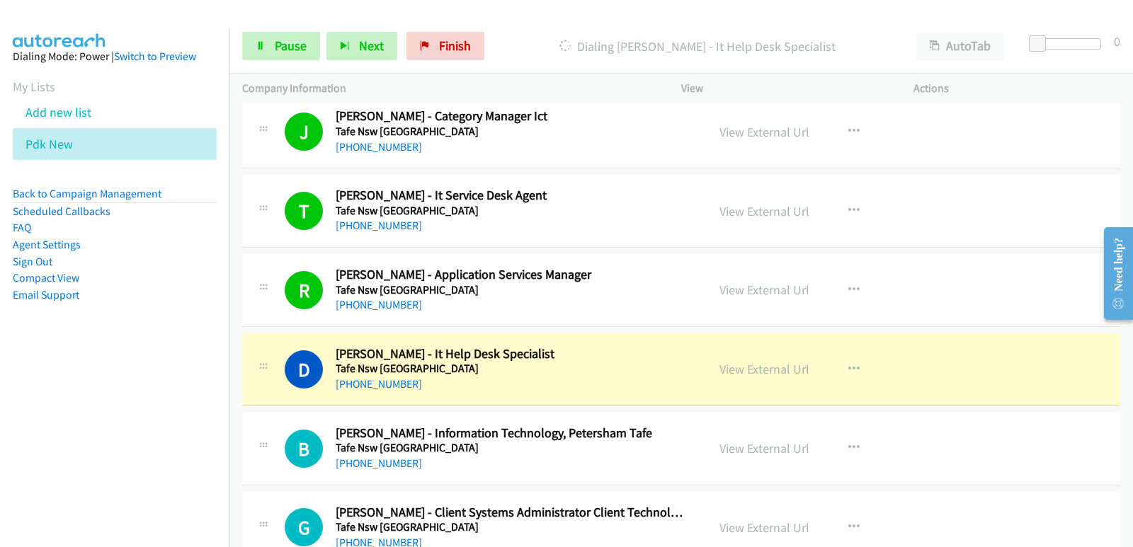
scroll to position [2194, 0]
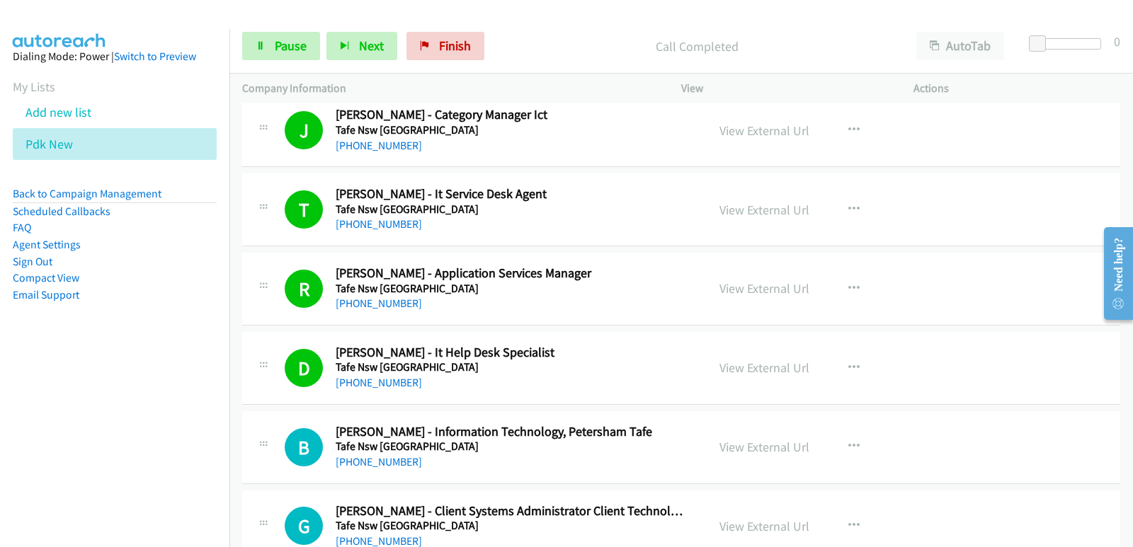
click at [77, 396] on nav "Dialing Mode: Power | Switch to Preview My Lists Add new list Pdk New Back to C…" at bounding box center [115, 302] width 230 height 547
click at [64, 396] on nav "Dialing Mode: Power | Switch to Preview My Lists Add new list Pdk New Back to C…" at bounding box center [115, 302] width 230 height 547
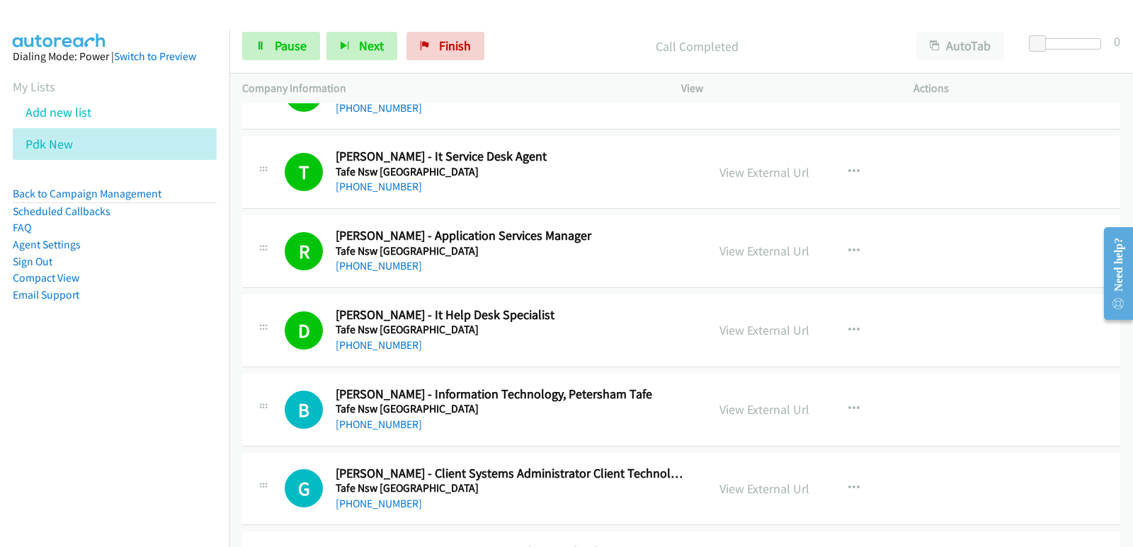
scroll to position [2265, 0]
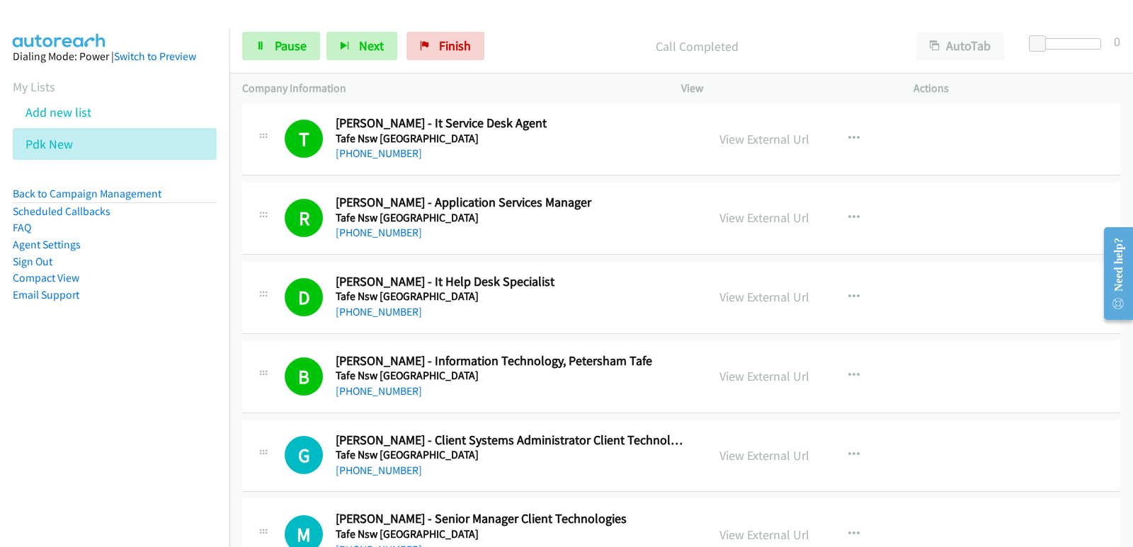
click at [18, 379] on nav "Dialing Mode: Power | Switch to Preview My Lists Add new list Pdk New Back to C…" at bounding box center [115, 302] width 230 height 547
click at [23, 375] on nav "Dialing Mode: Power | Switch to Preview My Lists Add new list Pdk New Back to C…" at bounding box center [115, 302] width 230 height 547
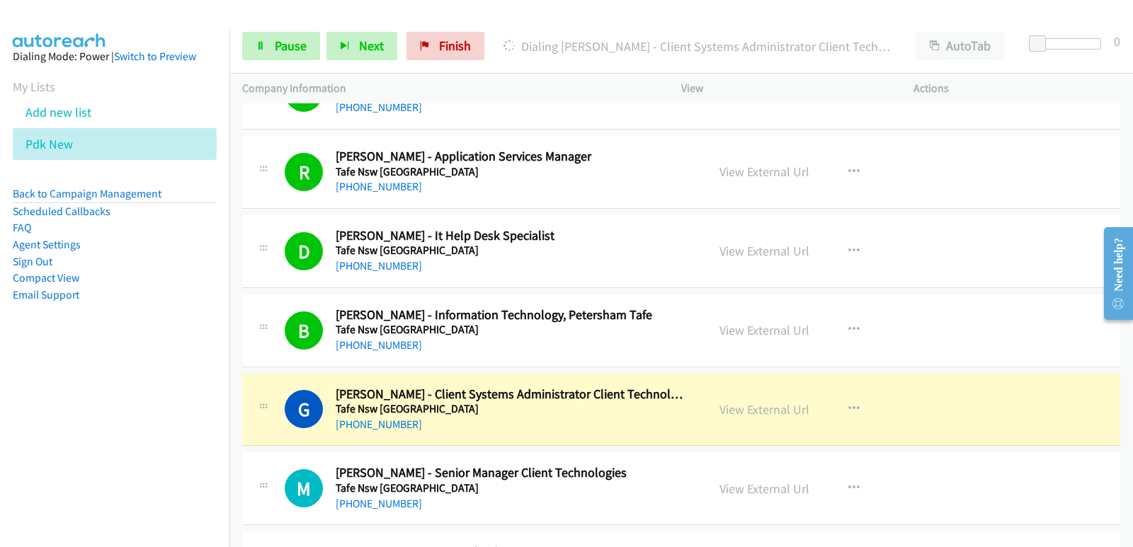
scroll to position [2336, 0]
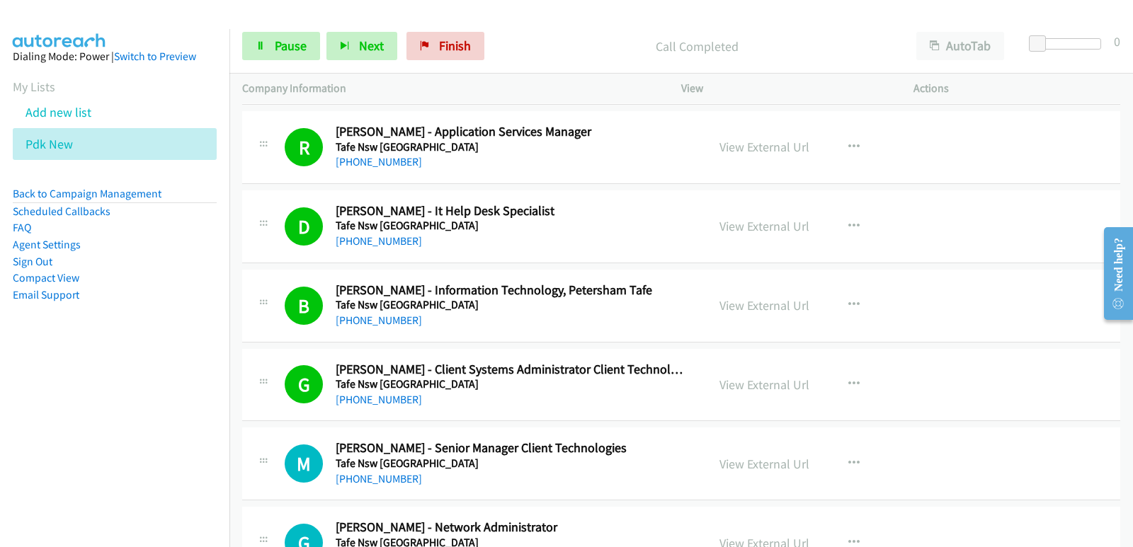
click at [76, 403] on nav "Dialing Mode: Power | Switch to Preview My Lists Add new list Pdk New Back to C…" at bounding box center [115, 302] width 230 height 547
click at [28, 431] on nav "Dialing Mode: Power | Switch to Preview My Lists Add new list Pdk New Back to C…" at bounding box center [115, 302] width 230 height 547
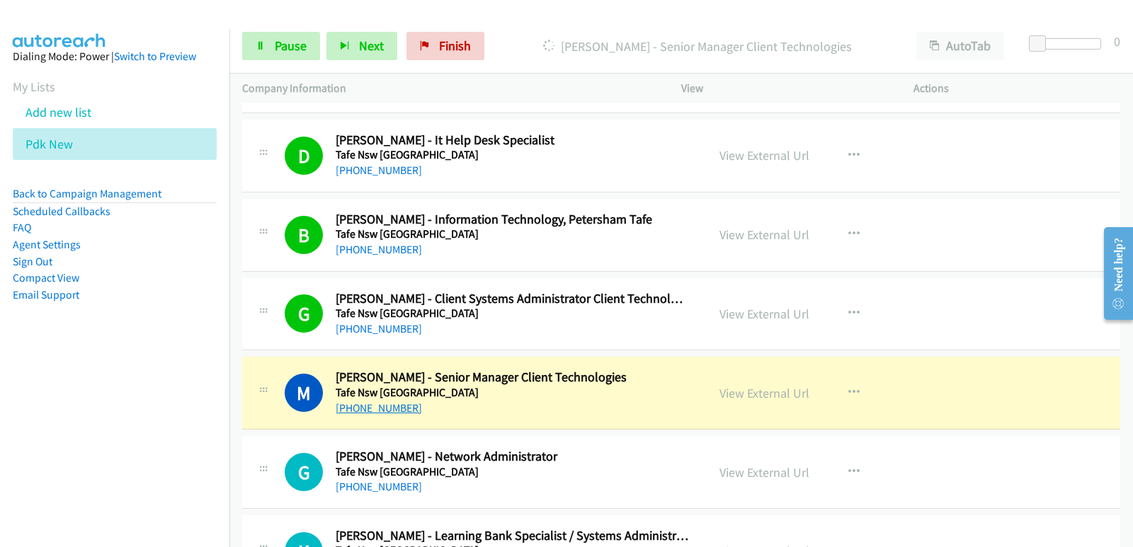
scroll to position [2477, 0]
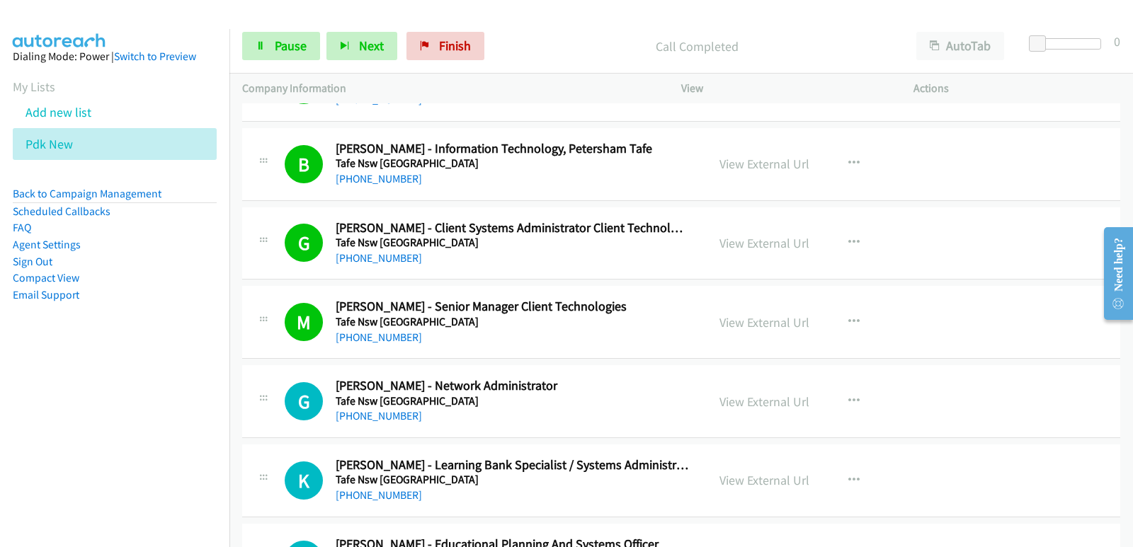
click at [52, 394] on nav "Dialing Mode: Power | Switch to Preview My Lists Add new list Pdk New Back to C…" at bounding box center [115, 302] width 230 height 547
click at [92, 442] on nav "Dialing Mode: Power | Switch to Preview My Lists Add new list Pdk New Back to C…" at bounding box center [115, 302] width 230 height 547
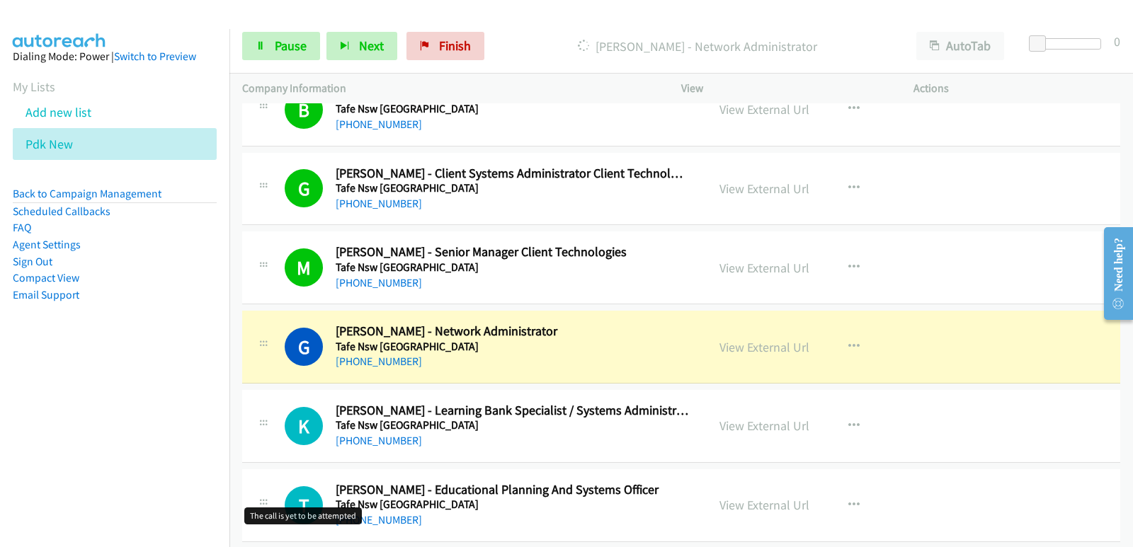
scroll to position [2548, 0]
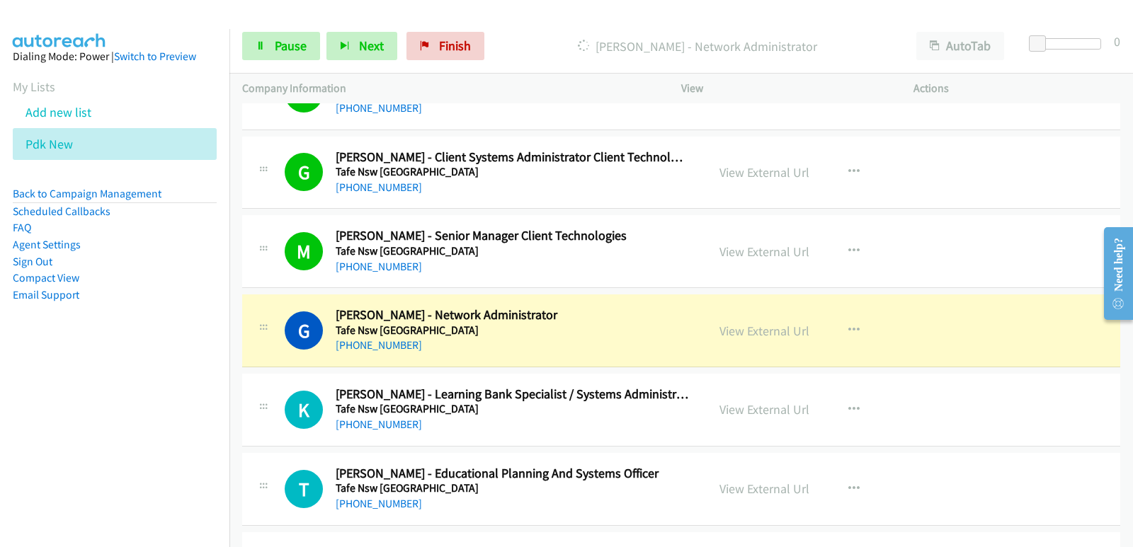
click at [30, 372] on nav "Dialing Mode: Power | Switch to Preview My Lists Add new list Pdk New Back to C…" at bounding box center [115, 302] width 230 height 547
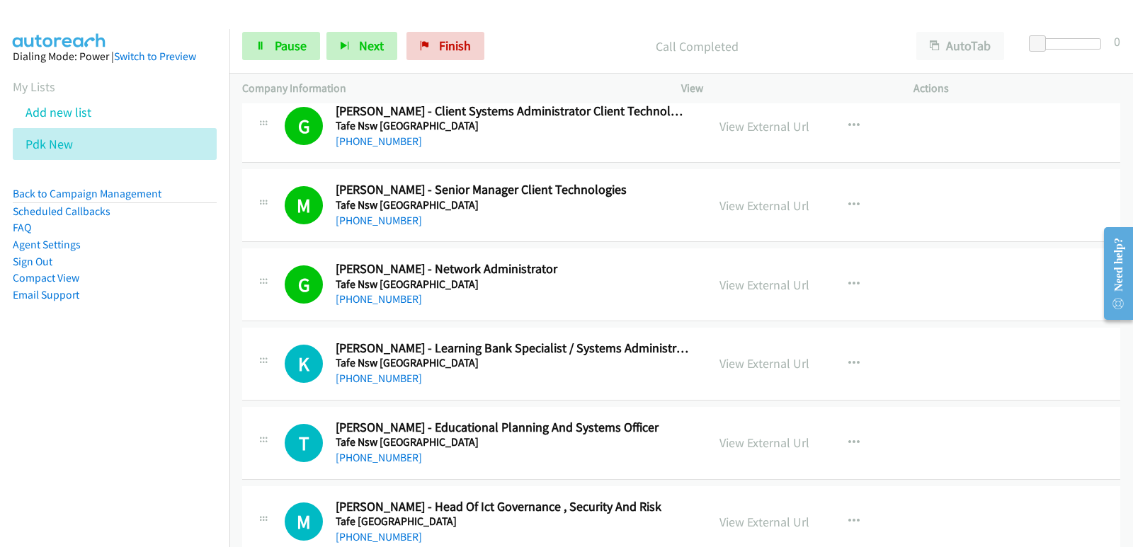
scroll to position [2619, 0]
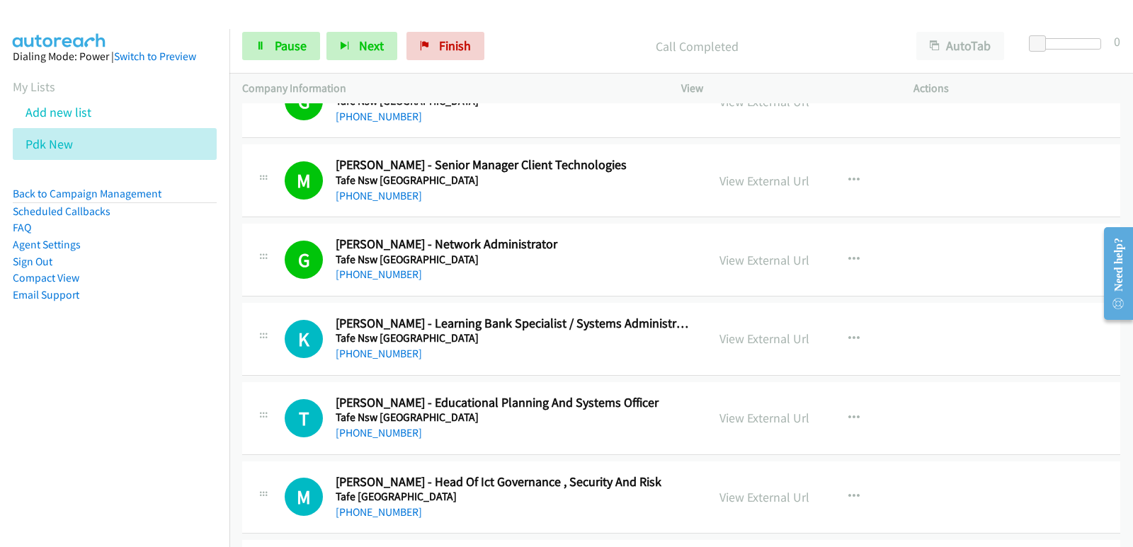
click at [40, 498] on nav "Dialing Mode: Power | Switch to Preview My Lists Add new list Pdk New Back to C…" at bounding box center [115, 302] width 230 height 547
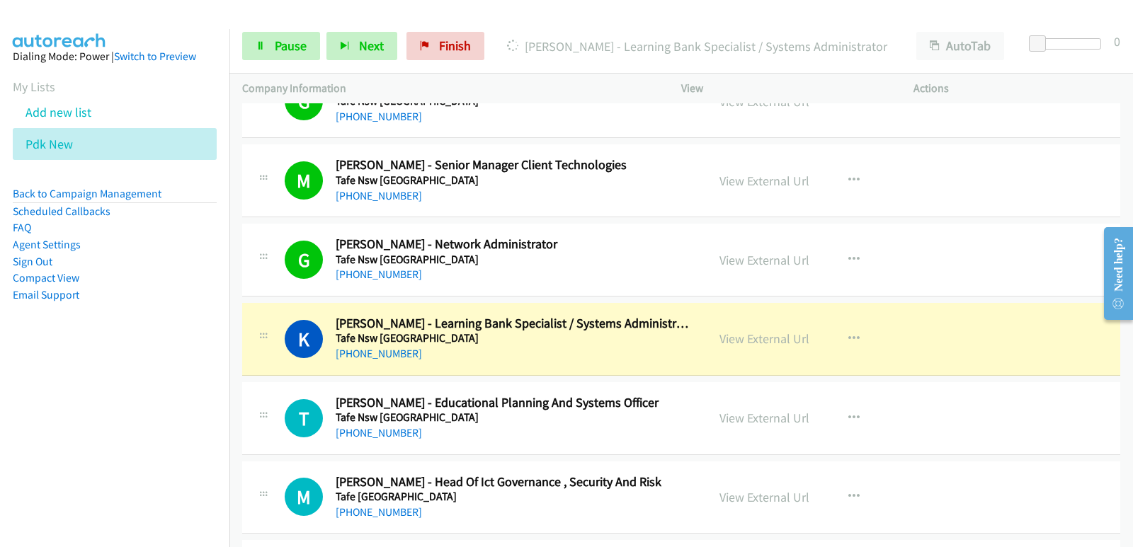
click at [72, 454] on nav "Dialing Mode: Power | Switch to Preview My Lists Add new list Pdk New Back to C…" at bounding box center [115, 302] width 230 height 547
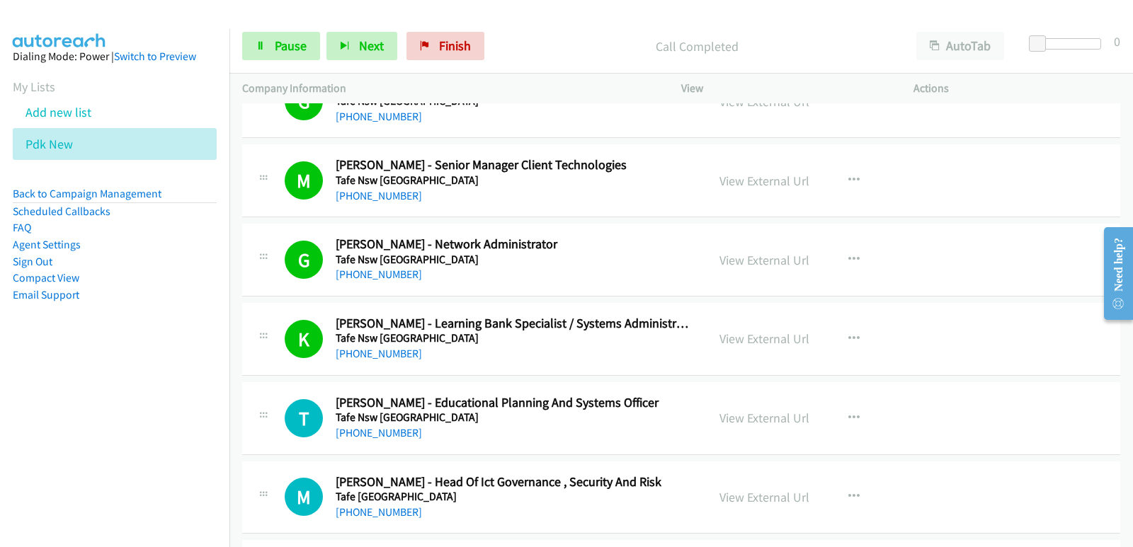
scroll to position [2690, 0]
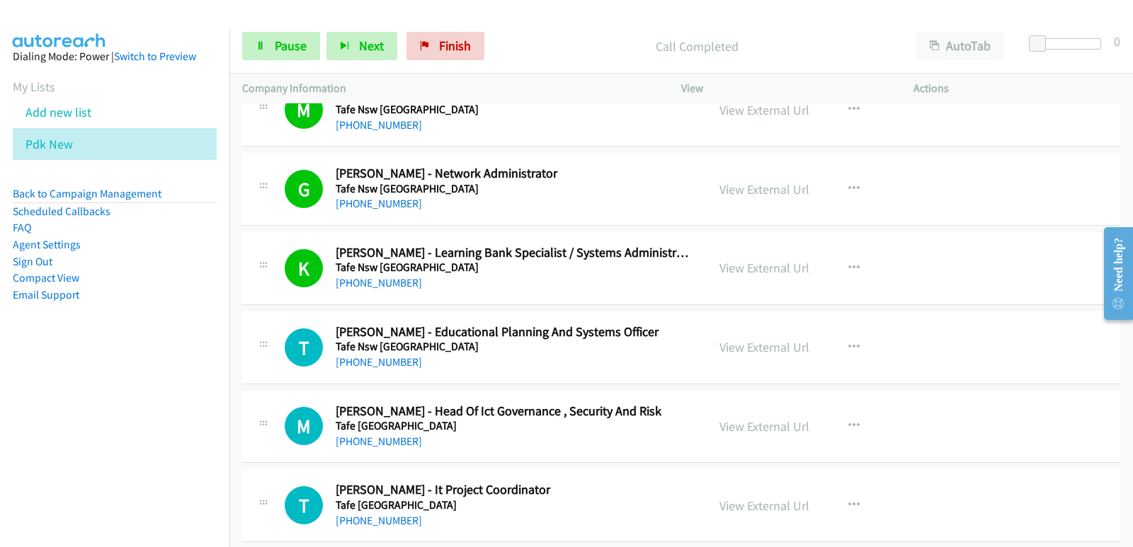
click at [91, 437] on nav "Dialing Mode: Power | Switch to Preview My Lists Add new list Pdk New Back to C…" at bounding box center [115, 302] width 230 height 547
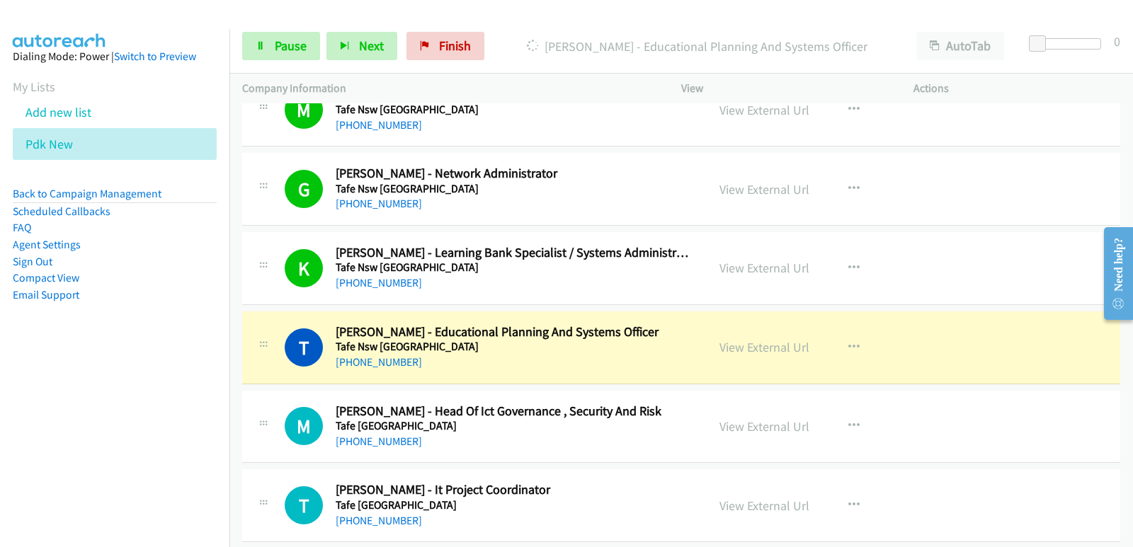
click at [55, 453] on nav "Dialing Mode: Power | Switch to Preview My Lists Add new list Pdk New Back to C…" at bounding box center [115, 302] width 230 height 547
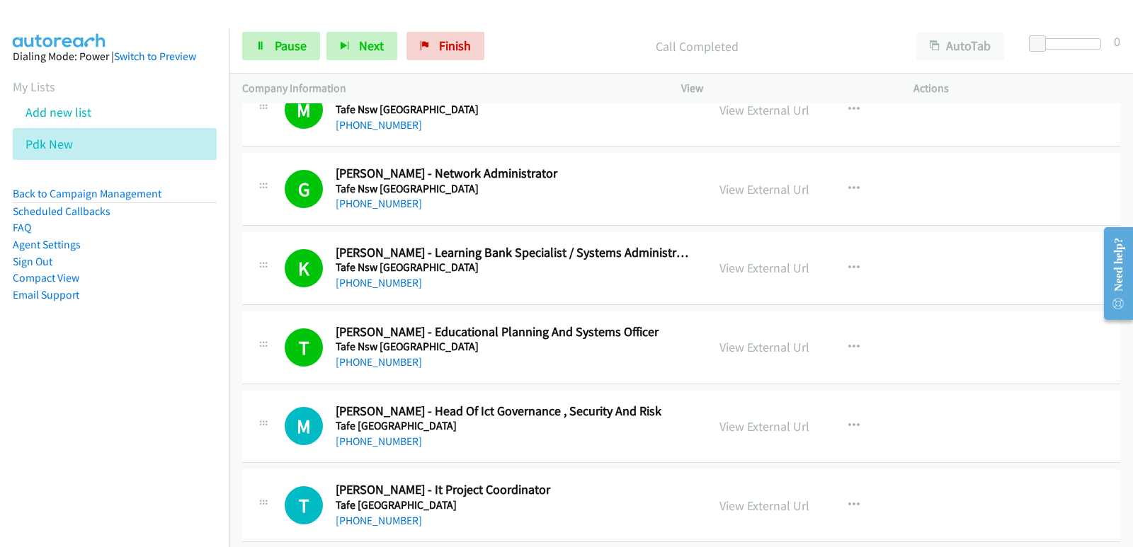
click at [22, 463] on nav "Dialing Mode: Power | Switch to Preview My Lists Add new list Pdk New Back to C…" at bounding box center [115, 302] width 230 height 547
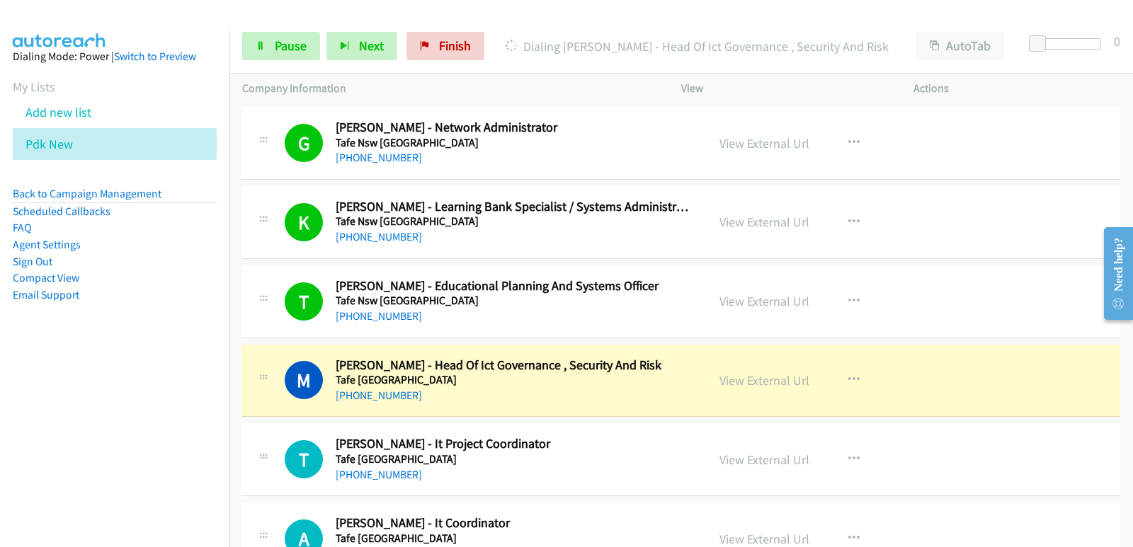
scroll to position [2760, 0]
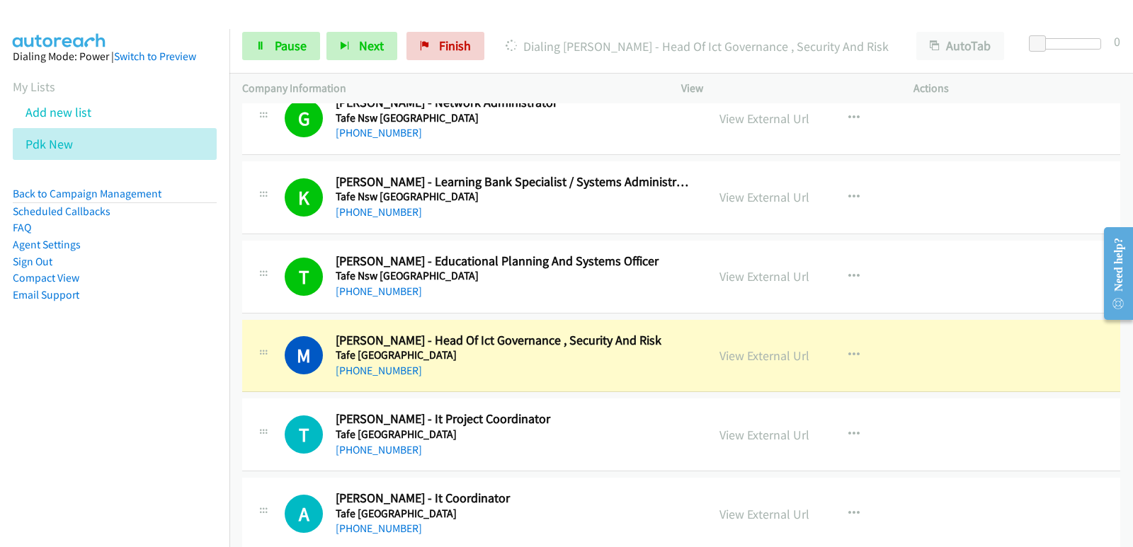
click at [51, 432] on nav "Dialing Mode: Power | Switch to Preview My Lists Add new list Pdk New Back to C…" at bounding box center [115, 302] width 230 height 547
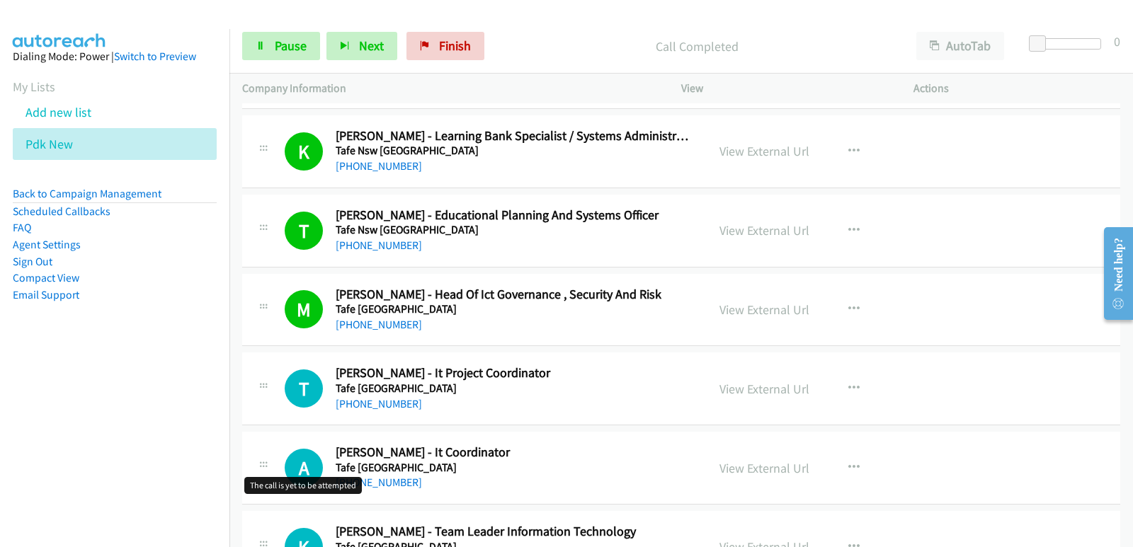
scroll to position [2831, 0]
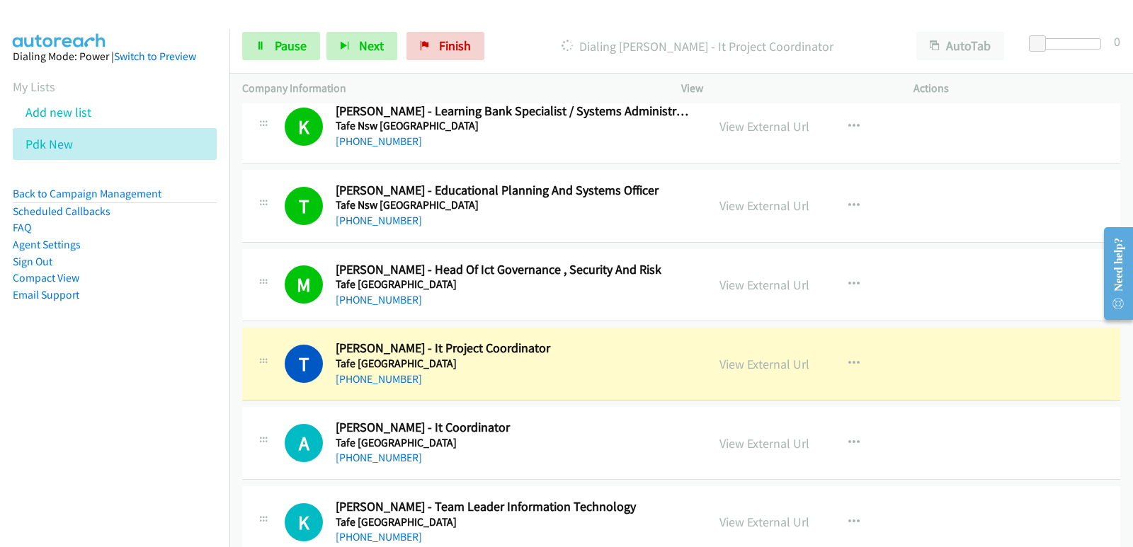
click at [36, 442] on nav "Dialing Mode: Power | Switch to Preview My Lists Add new list Pdk New Back to C…" at bounding box center [115, 302] width 230 height 547
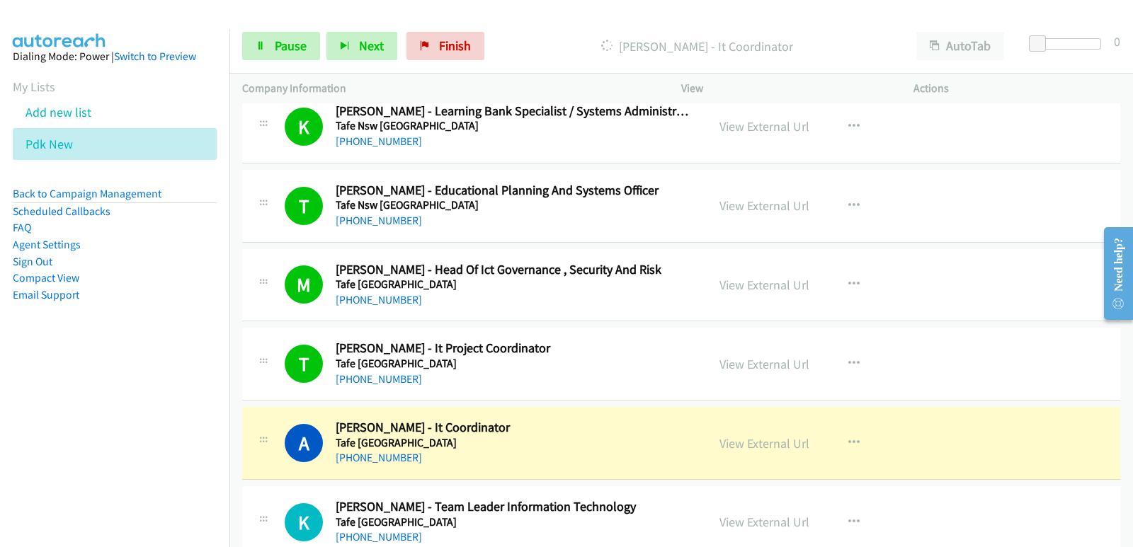
click at [45, 423] on nav "Dialing Mode: Power | Switch to Preview My Lists Add new list Pdk New Back to C…" at bounding box center [115, 302] width 230 height 547
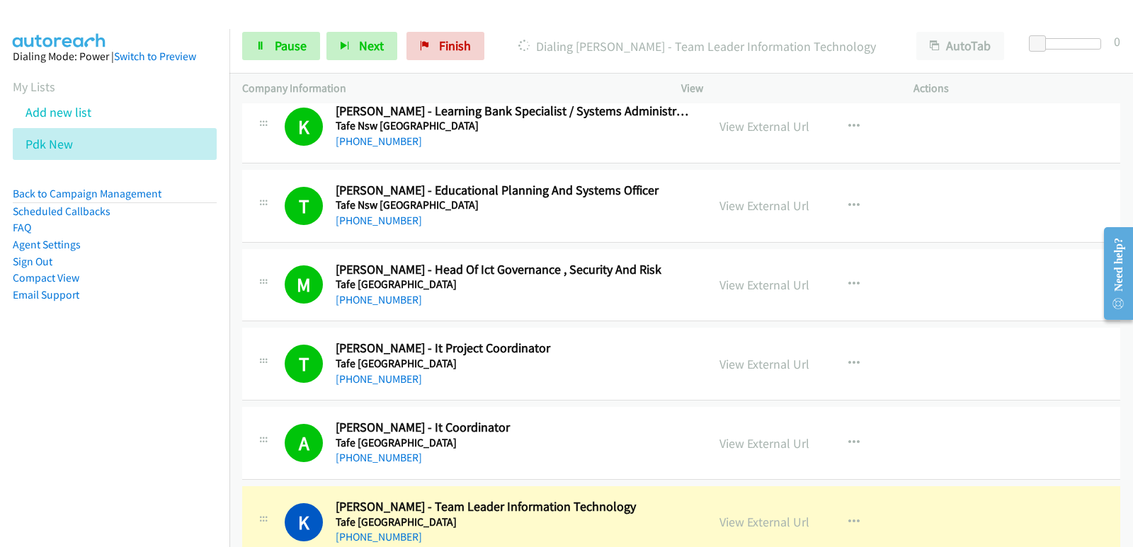
click at [56, 448] on nav "Dialing Mode: Power | Switch to Preview My Lists Add new list Pdk New Back to C…" at bounding box center [115, 302] width 230 height 547
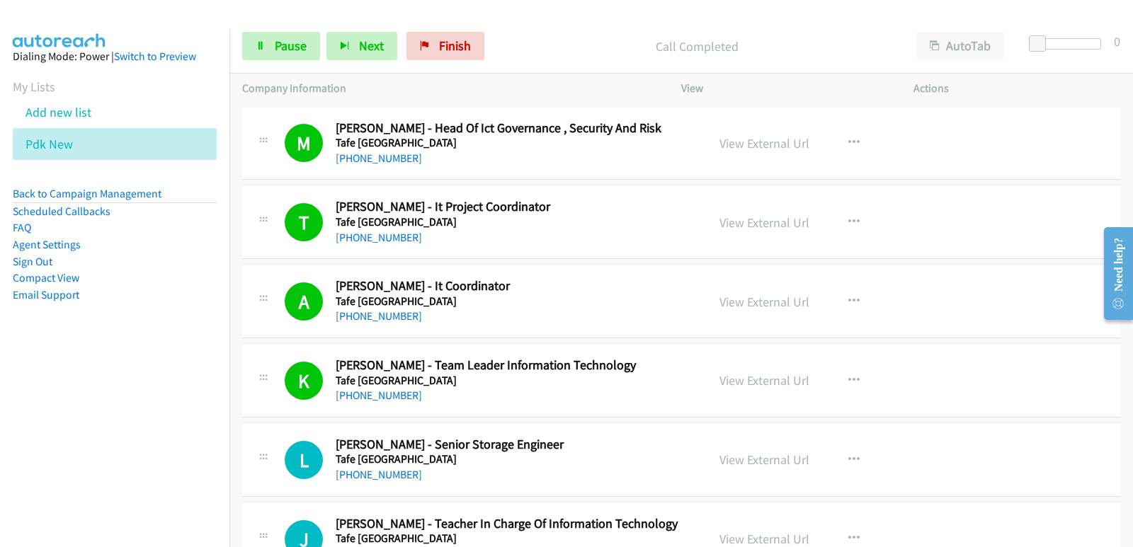
click at [54, 394] on nav "Dialing Mode: Power | Switch to Preview My Lists Add new list Pdk New Back to C…" at bounding box center [115, 302] width 230 height 547
click at [266, 59] on link "Pause" at bounding box center [281, 46] width 78 height 28
click at [62, 335] on aside "Dialing Mode: Power | Switch to Preview My Lists Add new list Pdk New Back to C…" at bounding box center [114, 198] width 229 height 338
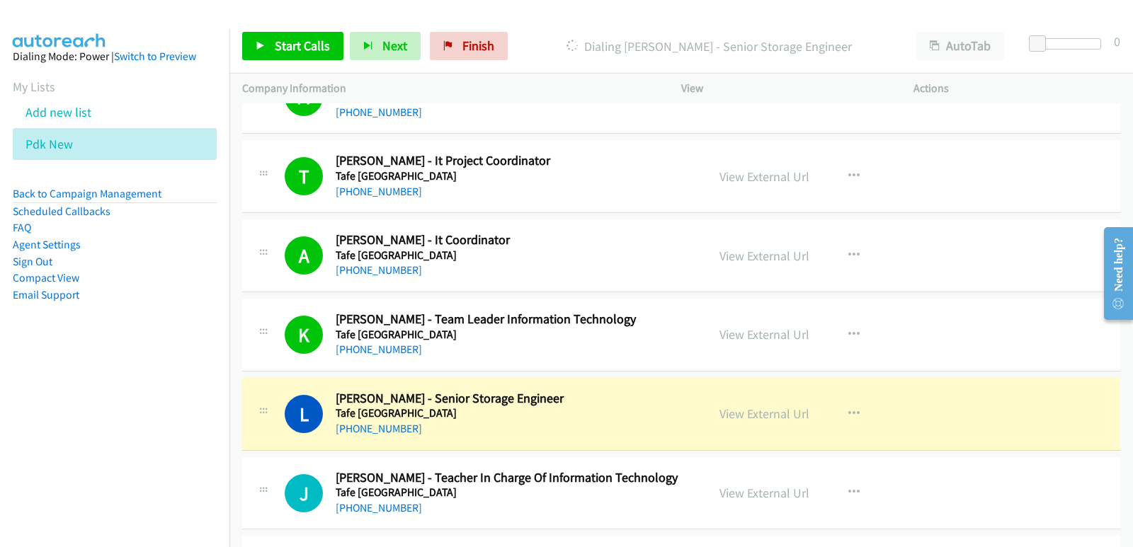
scroll to position [3044, 0]
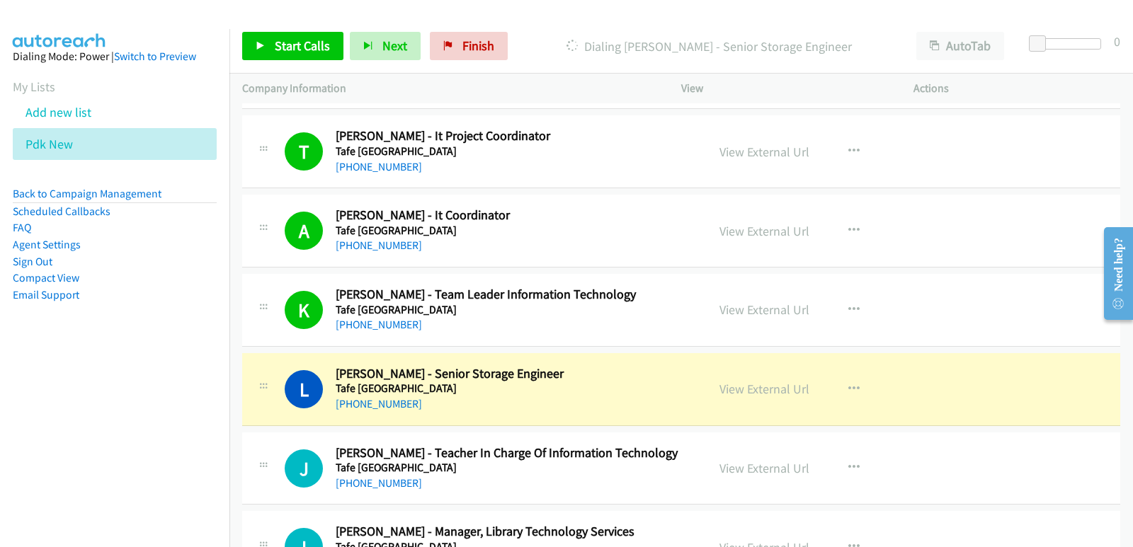
click at [86, 392] on nav "Dialing Mode: Power | Switch to Preview My Lists Add new list Pdk New Back to C…" at bounding box center [115, 302] width 230 height 547
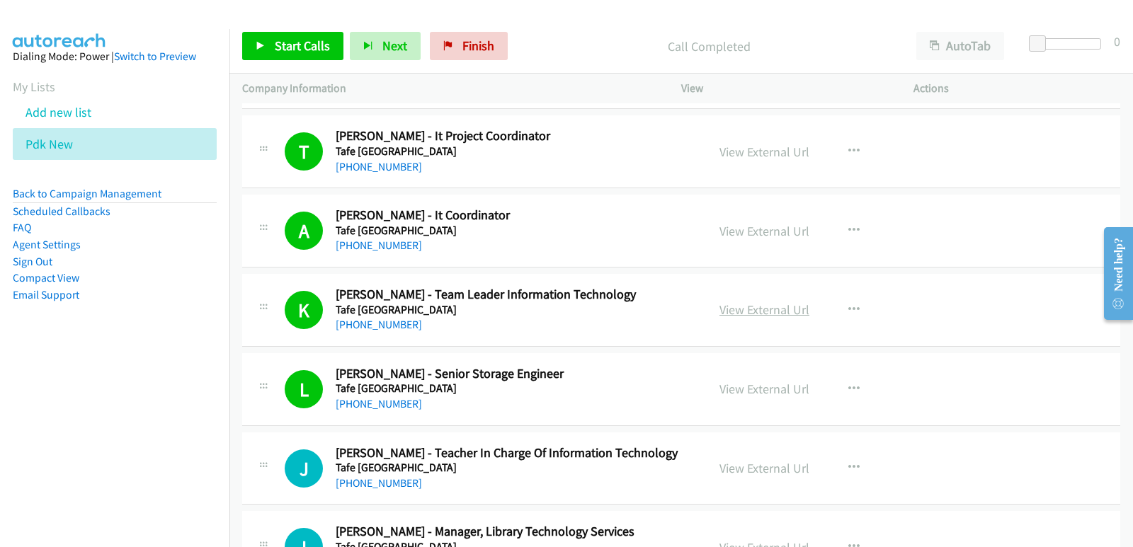
click at [722, 314] on link "View External Url" at bounding box center [764, 310] width 90 height 16
click at [287, 59] on link "Start Calls" at bounding box center [292, 46] width 101 height 28
click at [63, 457] on nav "Dialing Mode: Power | Switch to Preview My Lists Add new list Pdk New Back to C…" at bounding box center [115, 302] width 230 height 547
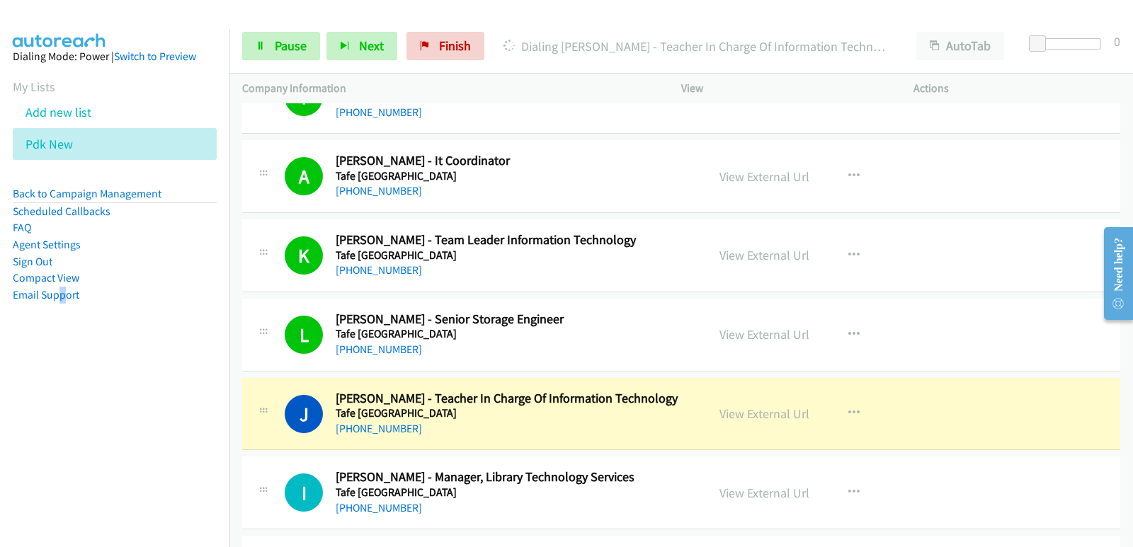
scroll to position [3114, 0]
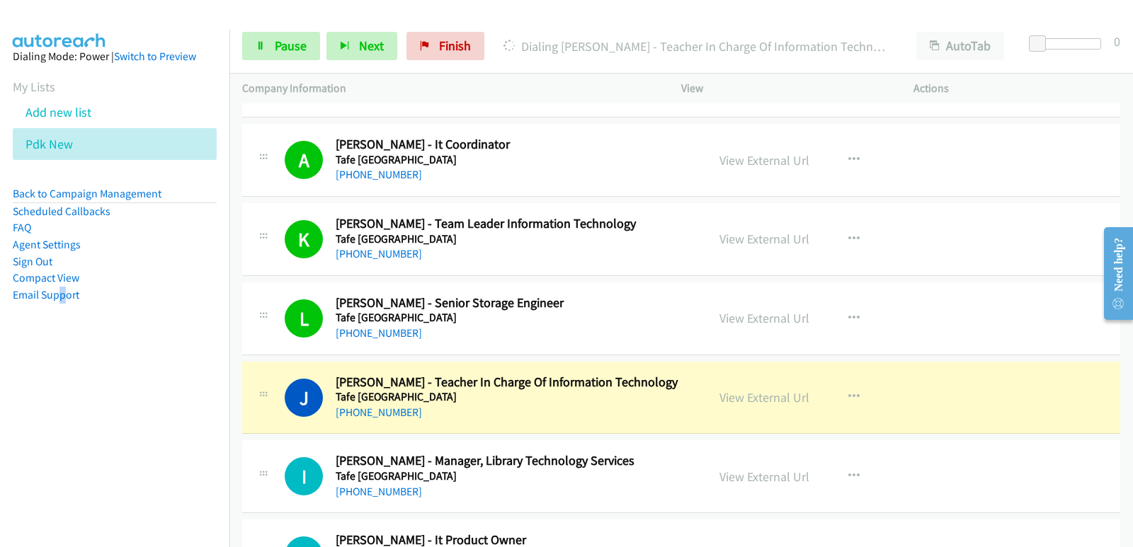
drag, startPoint x: 175, startPoint y: 396, endPoint x: 180, endPoint y: 391, distance: 8.0
click at [175, 396] on nav "Dialing Mode: Power | Switch to Preview My Lists Add new list Pdk New Back to C…" at bounding box center [115, 302] width 230 height 547
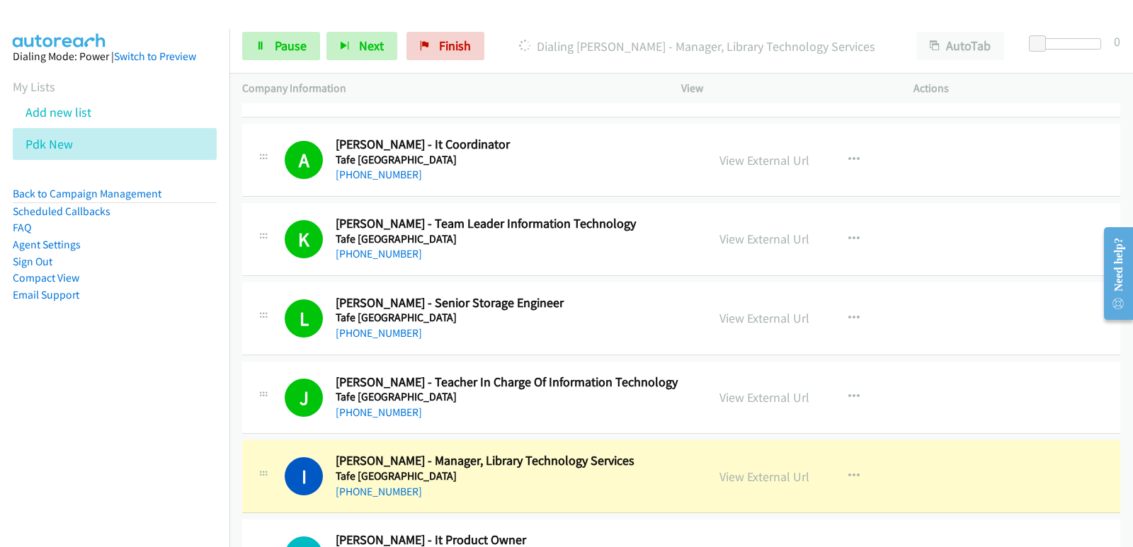
click at [46, 357] on aside "Dialing Mode: Power | Switch to Preview My Lists Add new list Pdk New Back to C…" at bounding box center [114, 198] width 229 height 338
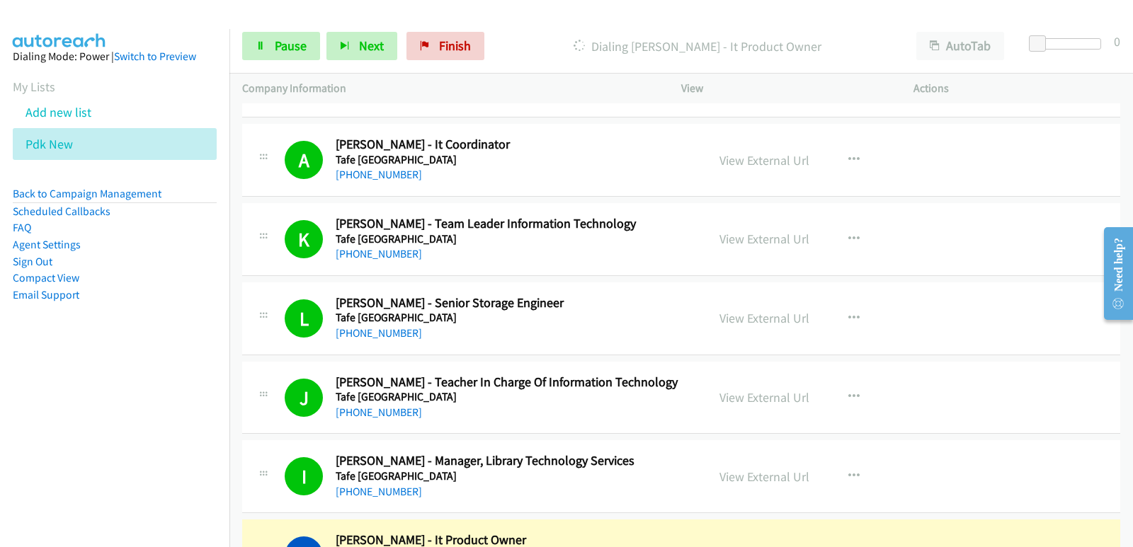
click at [74, 406] on nav "Dialing Mode: Power | Switch to Preview My Lists Add new list Pdk New Back to C…" at bounding box center [115, 302] width 230 height 547
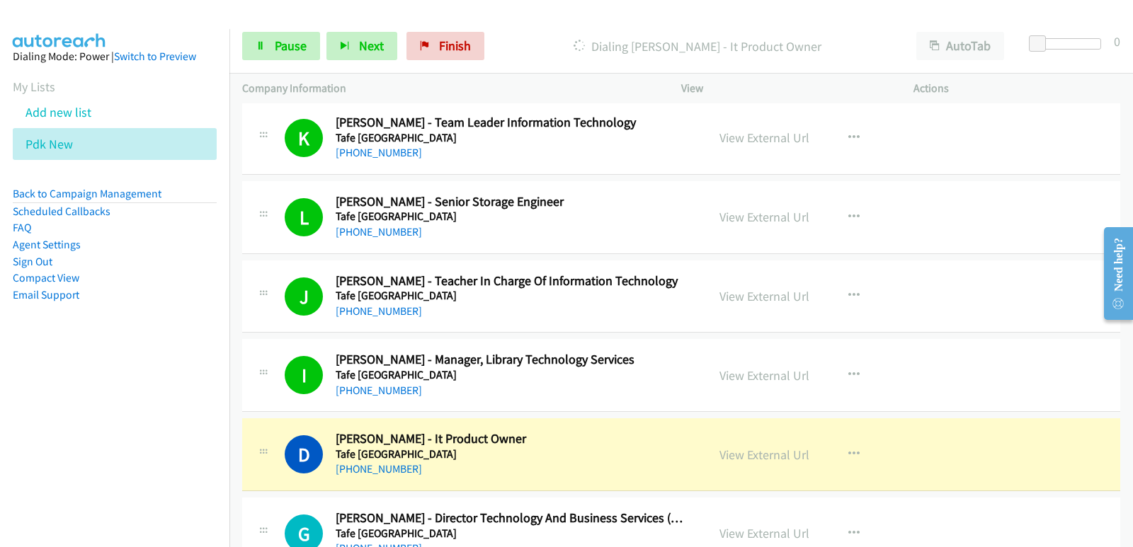
scroll to position [3256, 0]
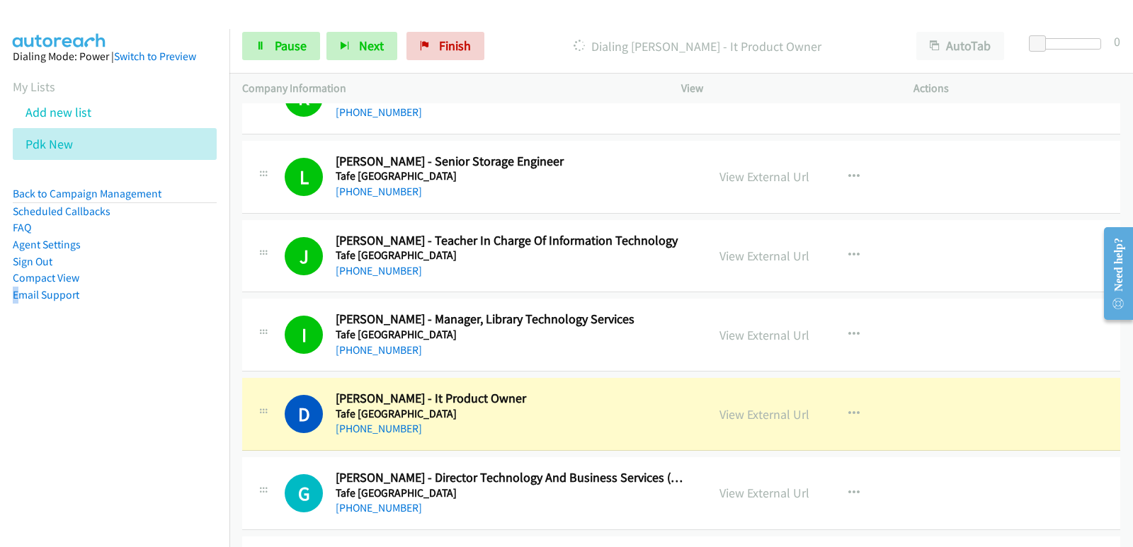
click at [16, 336] on aside "Dialing Mode: Power | Switch to Preview My Lists Add new list Pdk New Back to C…" at bounding box center [114, 198] width 229 height 338
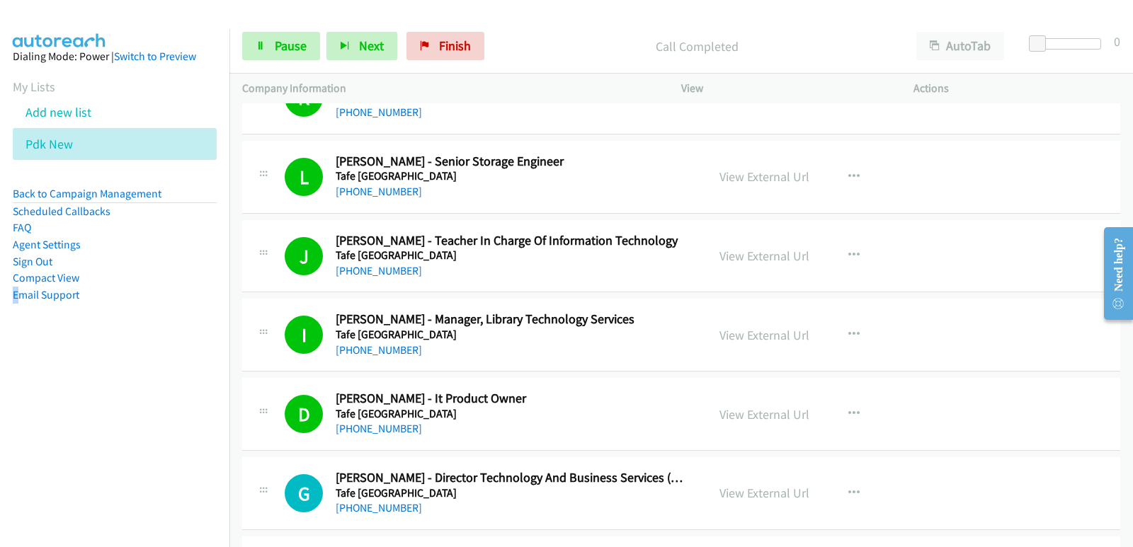
click at [32, 412] on nav "Dialing Mode: Power | Switch to Preview My Lists Add new list Pdk New Back to C…" at bounding box center [115, 302] width 230 height 547
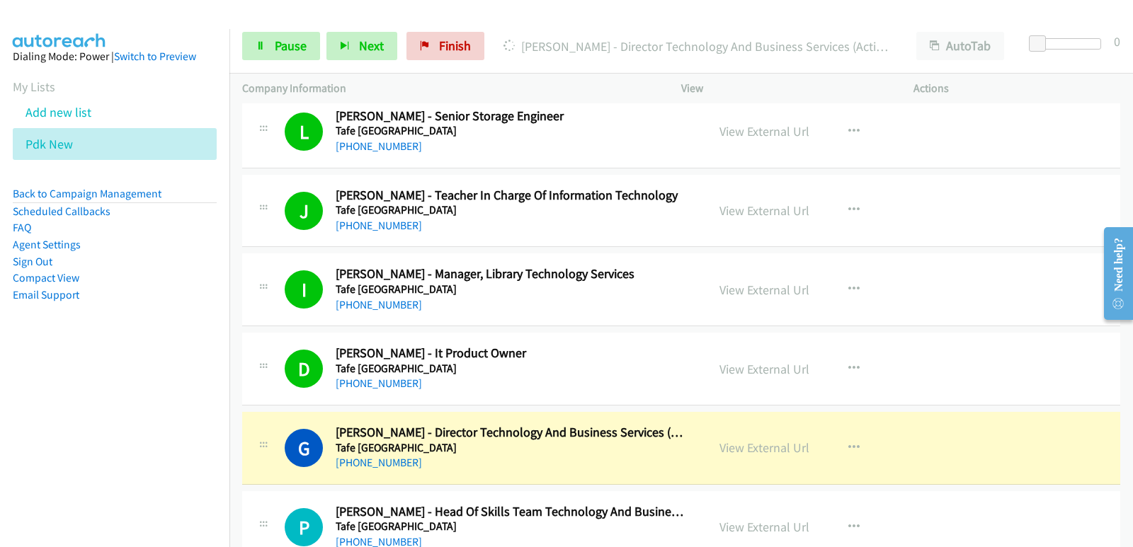
scroll to position [3327, 0]
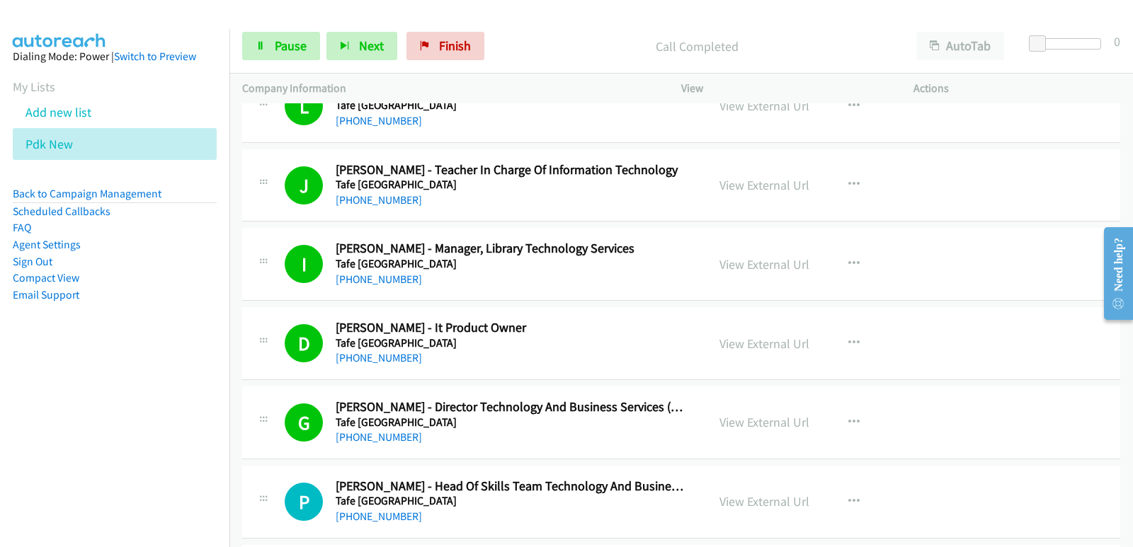
click at [30, 374] on nav "Dialing Mode: Power | Switch to Preview My Lists Add new list Pdk New Back to C…" at bounding box center [115, 302] width 230 height 547
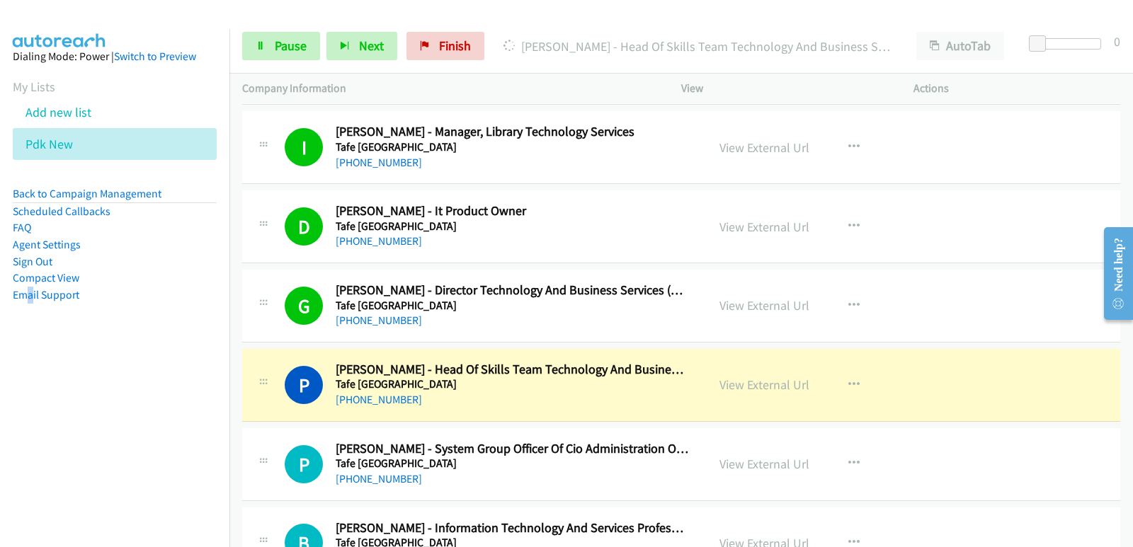
scroll to position [3468, 0]
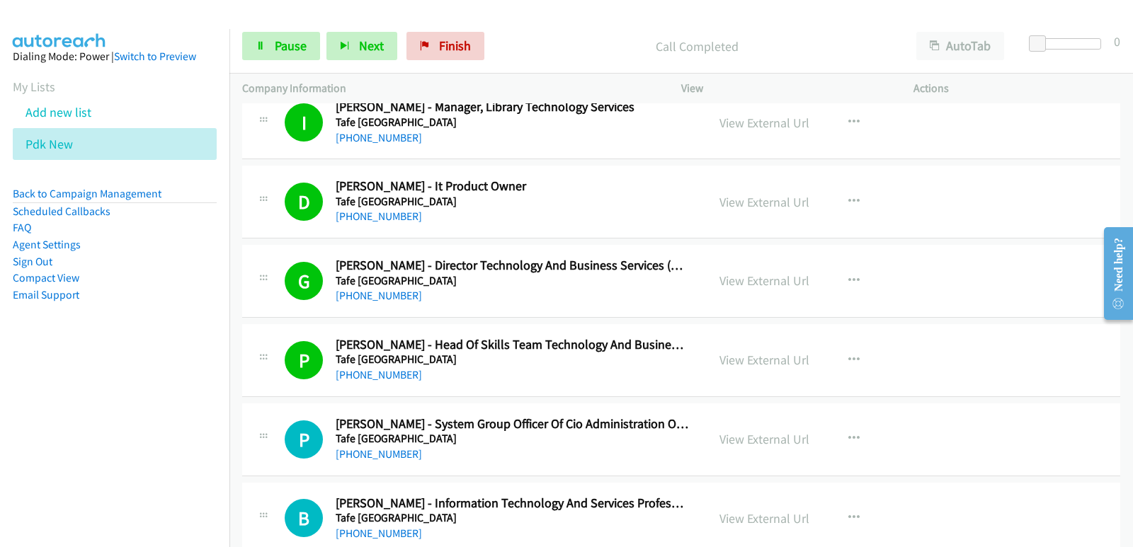
click at [95, 401] on nav "Dialing Mode: Power | Switch to Preview My Lists Add new list Pdk New Back to C…" at bounding box center [115, 302] width 230 height 547
click at [73, 416] on nav "Dialing Mode: Power | Switch to Preview My Lists Add new list Pdk New Back to C…" at bounding box center [115, 302] width 230 height 547
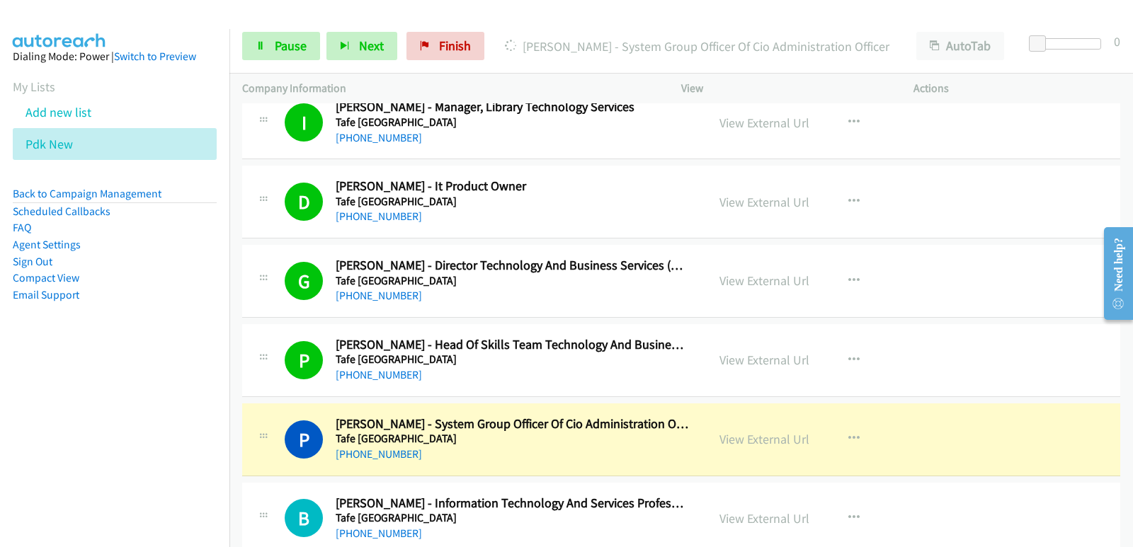
click at [48, 403] on nav "Dialing Mode: Power | Switch to Preview My Lists Add new list Pdk New Back to C…" at bounding box center [115, 302] width 230 height 547
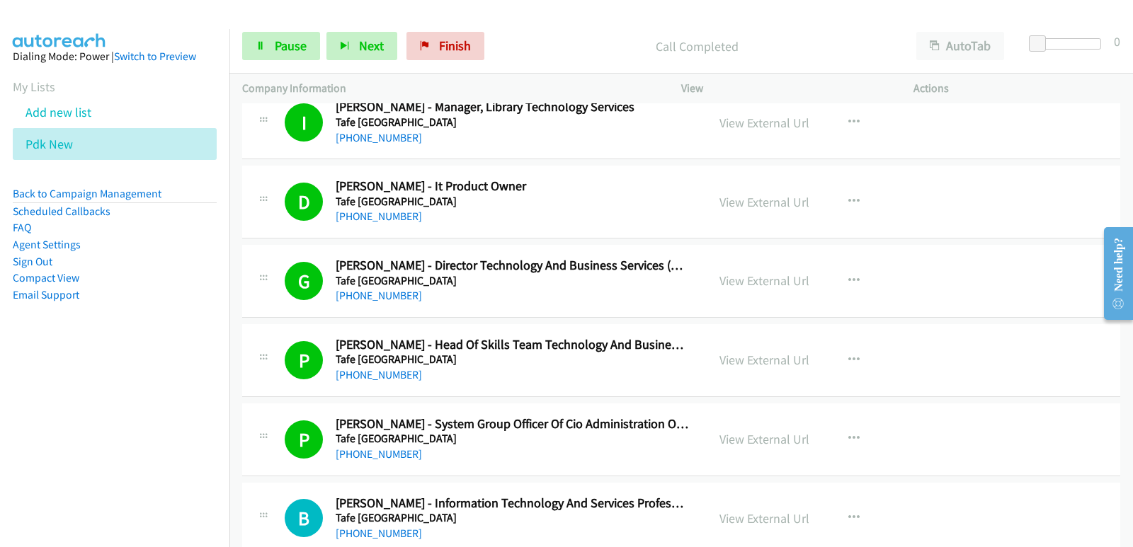
click at [33, 415] on nav "Dialing Mode: Power | Switch to Preview My Lists Add new list Pdk New Back to C…" at bounding box center [115, 302] width 230 height 547
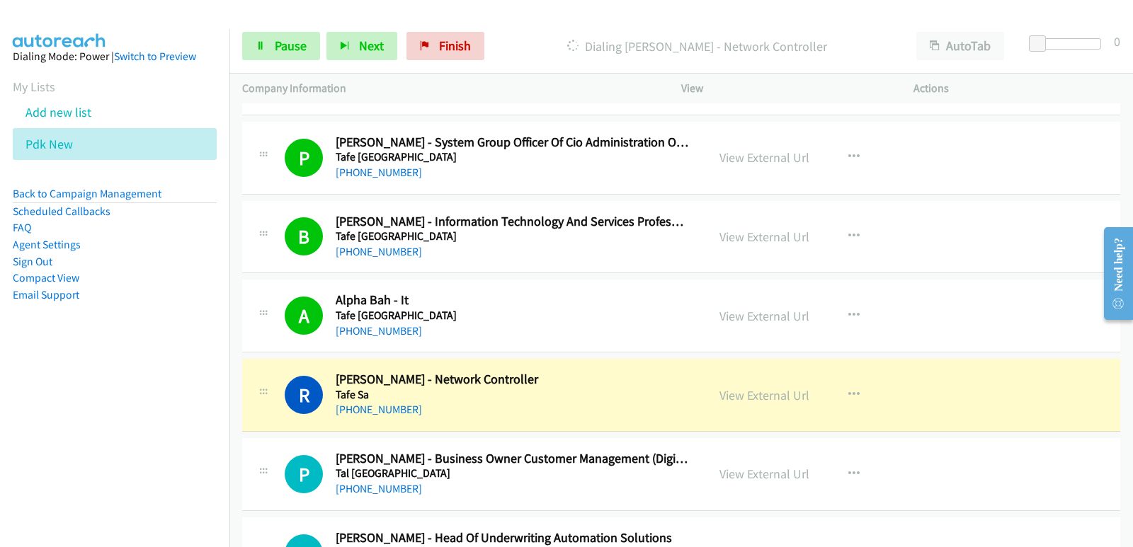
scroll to position [3751, 0]
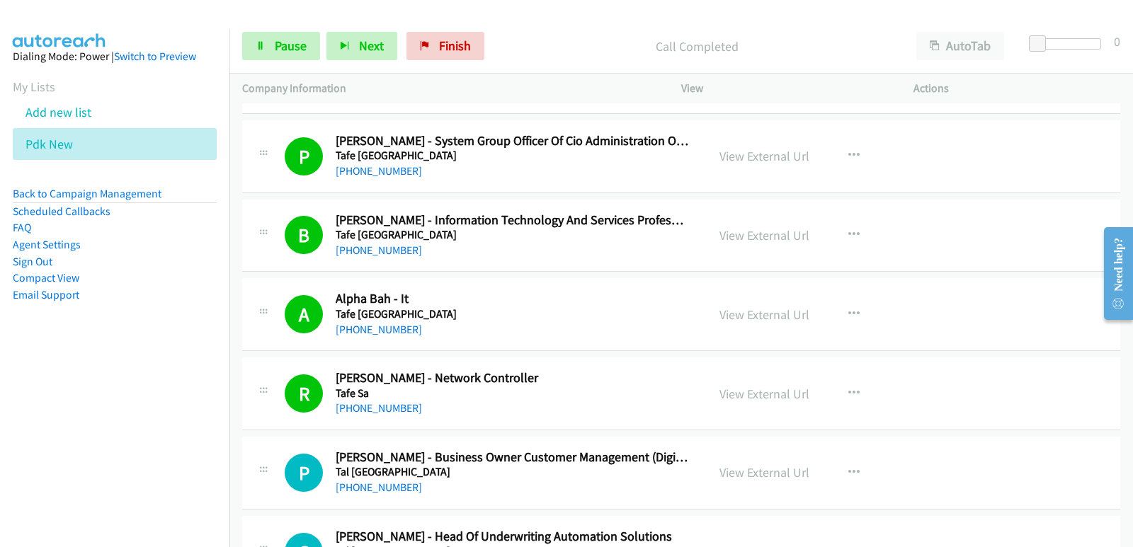
click at [0, 401] on nav "Dialing Mode: Power | Switch to Preview My Lists Add new list Pdk New Back to C…" at bounding box center [115, 302] width 230 height 547
click at [379, 49] on span "Next" at bounding box center [371, 46] width 25 height 16
click at [10, 389] on nav "Dialing Mode: Power | Switch to Preview My Lists Add new list Pdk New Back to C…" at bounding box center [115, 302] width 230 height 547
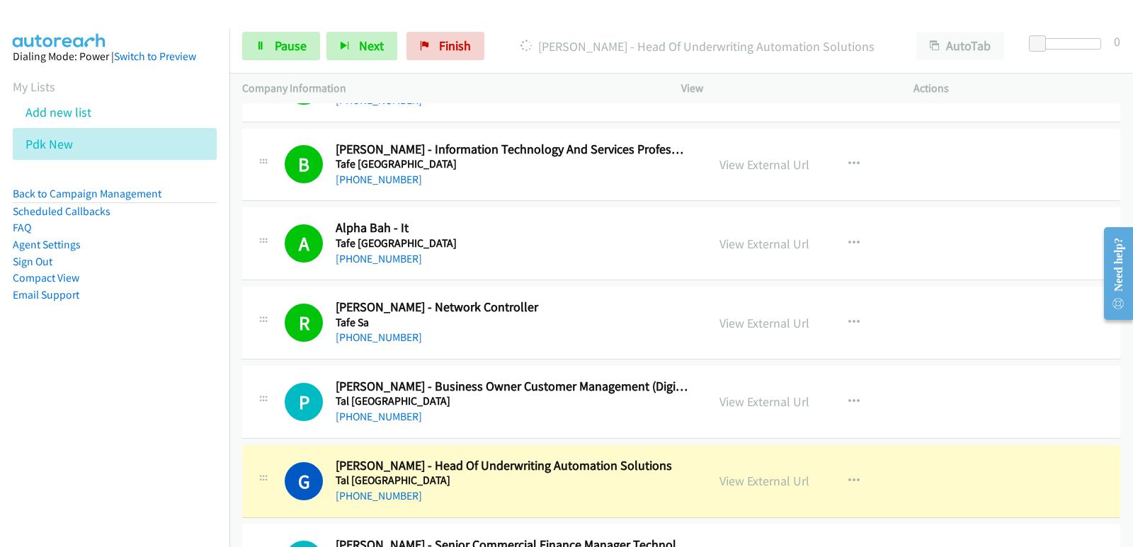
scroll to position [3893, 0]
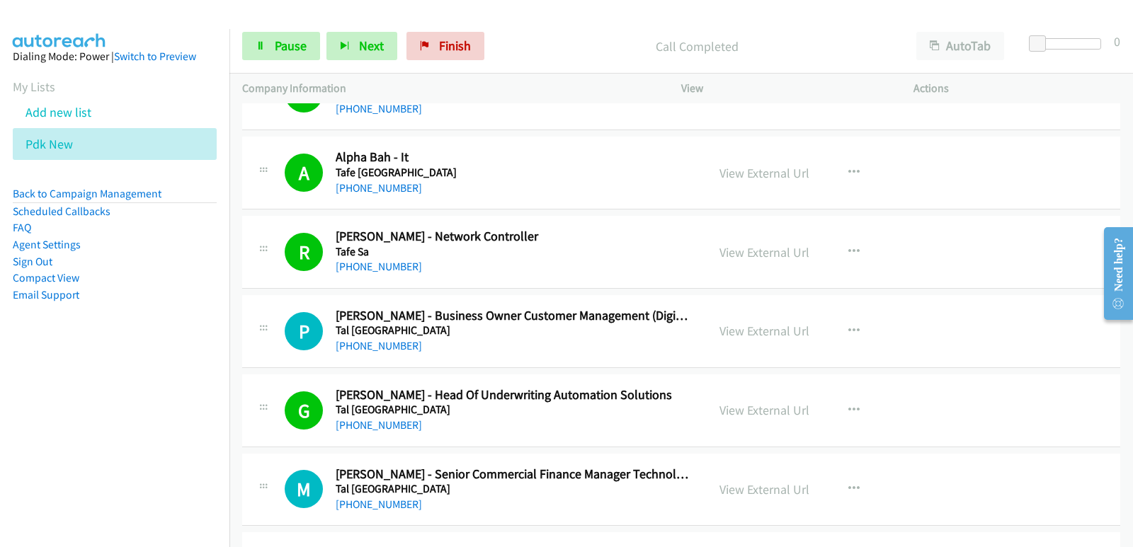
click at [46, 432] on nav "Dialing Mode: Power | Switch to Preview My Lists Add new list Pdk New Back to C…" at bounding box center [115, 302] width 230 height 547
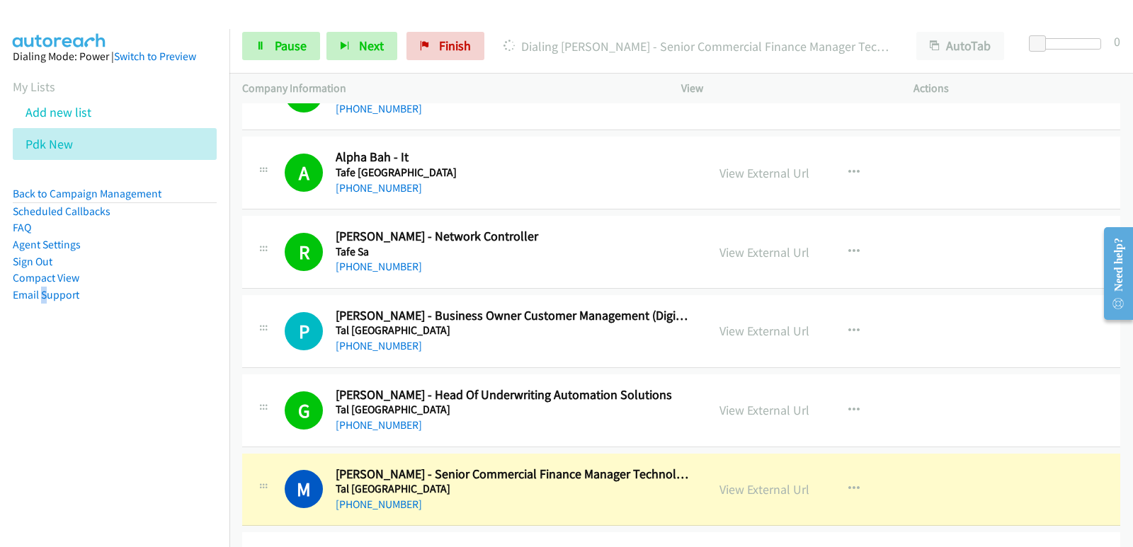
scroll to position [3964, 0]
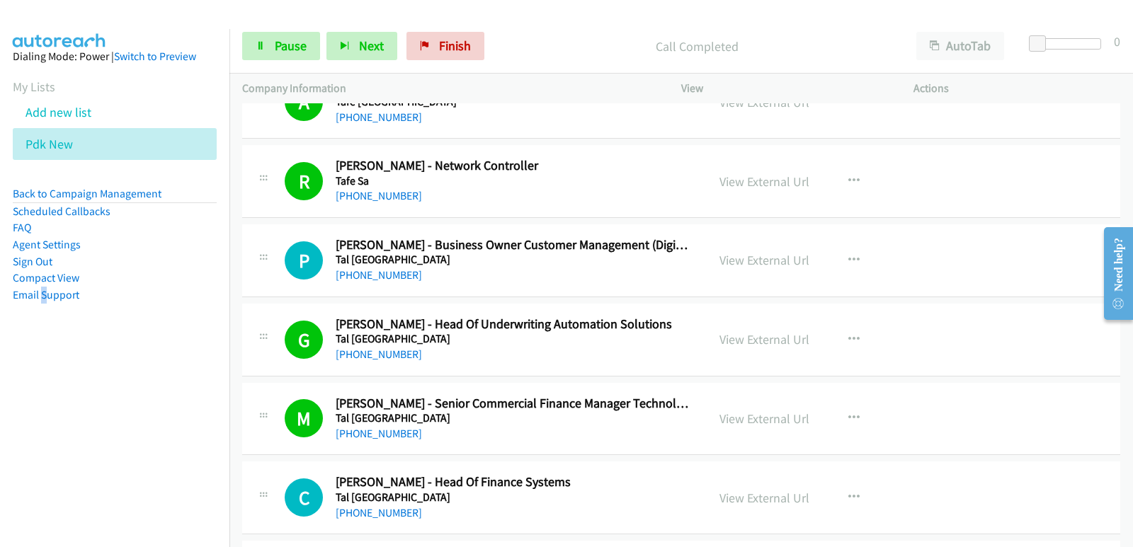
drag, startPoint x: 88, startPoint y: 454, endPoint x: 103, endPoint y: 446, distance: 17.1
click at [90, 454] on nav "Dialing Mode: Power | Switch to Preview My Lists Add new list Pdk New Back to C…" at bounding box center [115, 302] width 230 height 547
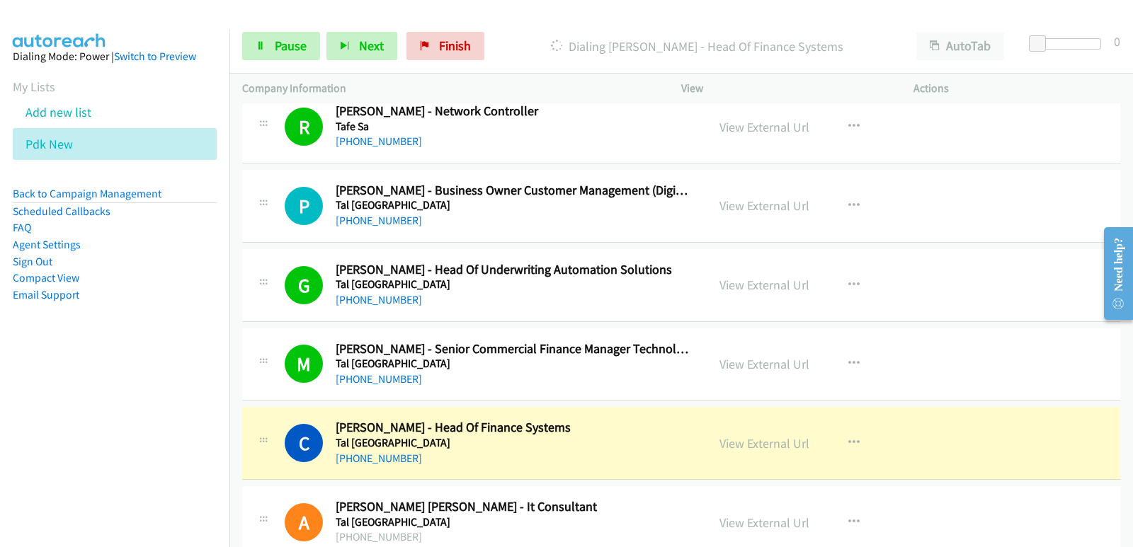
scroll to position [4035, 0]
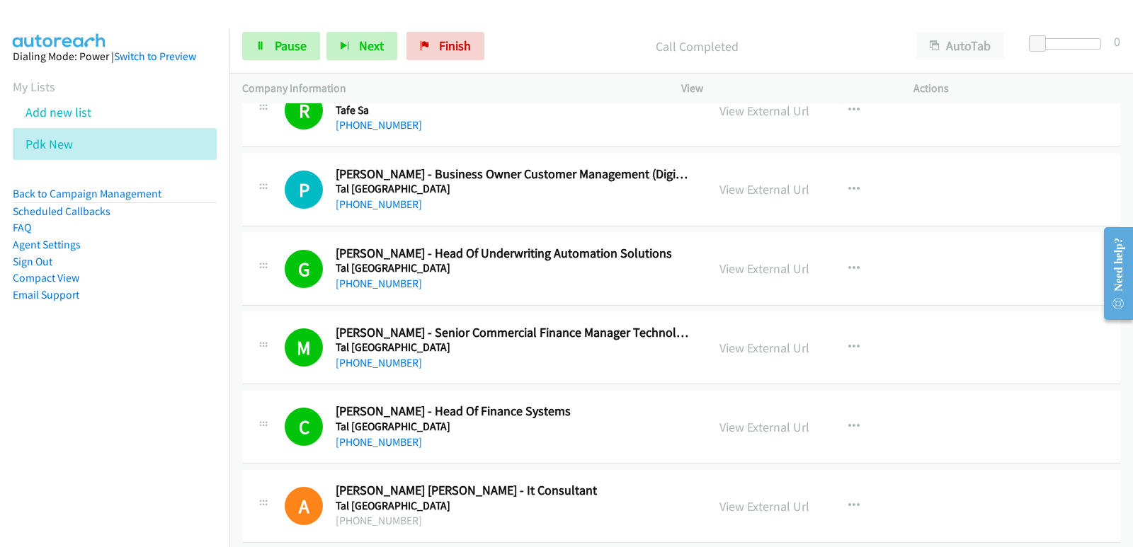
click at [94, 481] on nav "Dialing Mode: Power | Switch to Preview My Lists Add new list Pdk New Back to C…" at bounding box center [115, 302] width 230 height 547
click at [284, 33] on link "Pause" at bounding box center [281, 46] width 78 height 28
click at [258, 44] on icon at bounding box center [261, 47] width 10 height 10
click at [89, 403] on nav "Dialing Mode: Power | Switch to Preview My Lists Add new list Pdk New Back to C…" at bounding box center [115, 302] width 230 height 547
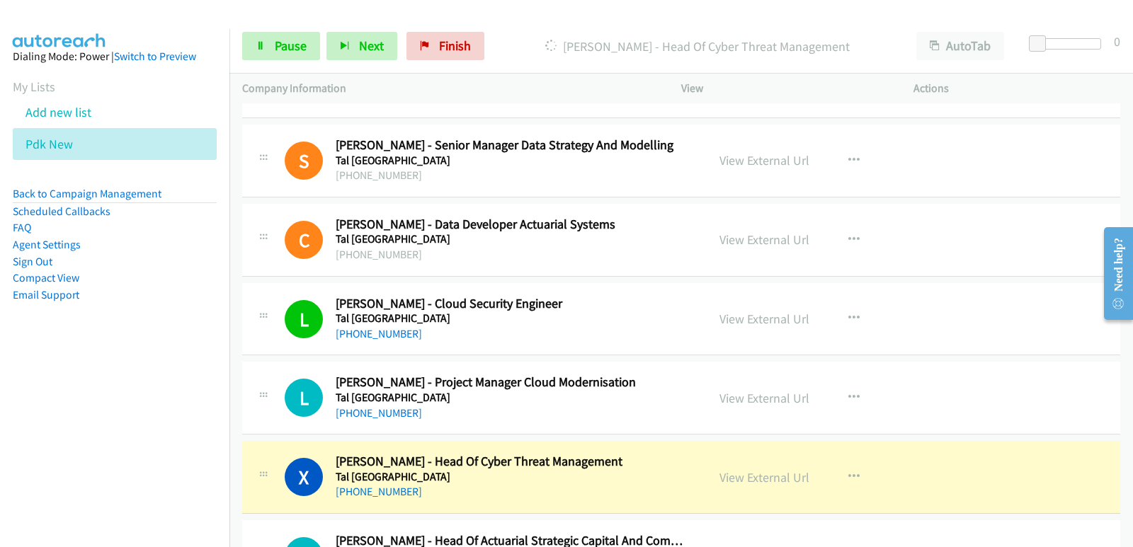
scroll to position [4530, 0]
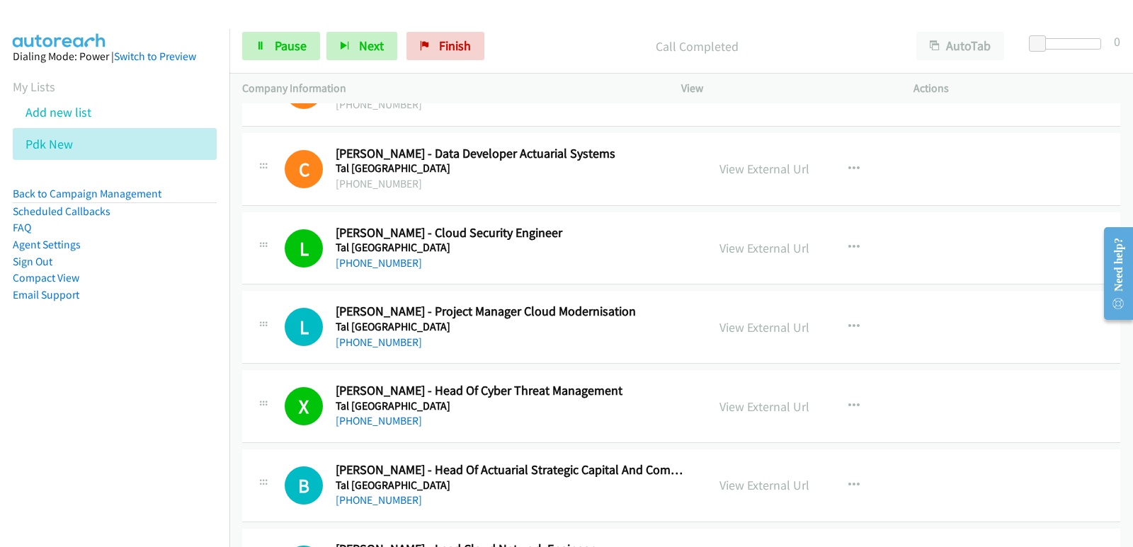
drag, startPoint x: 0, startPoint y: 396, endPoint x: 6, endPoint y: 387, distance: 10.2
click at [0, 396] on nav "Dialing Mode: Power | Switch to Preview My Lists Add new list Pdk New Back to C…" at bounding box center [115, 302] width 230 height 547
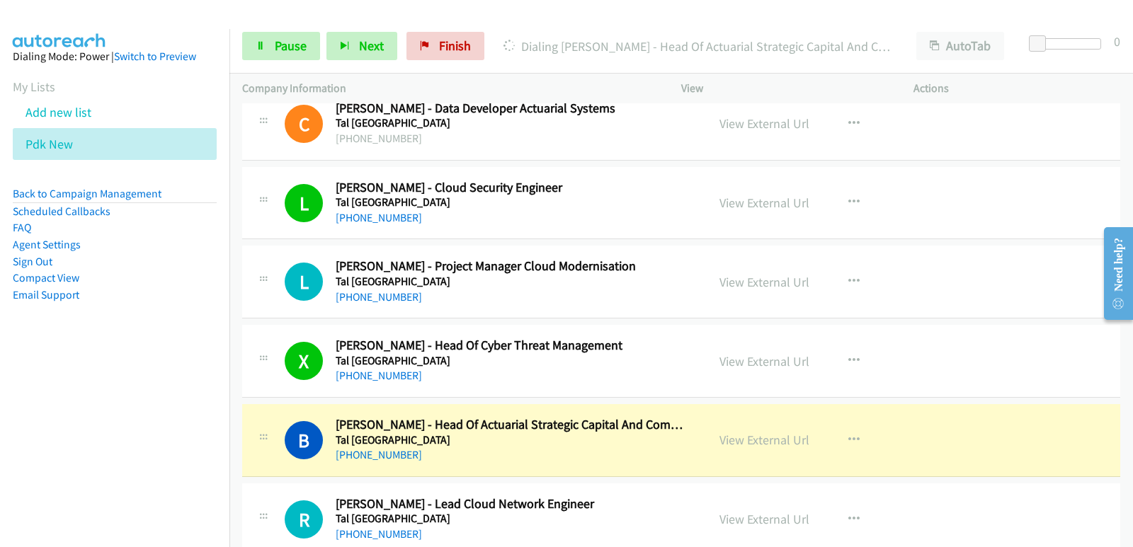
scroll to position [4601, 0]
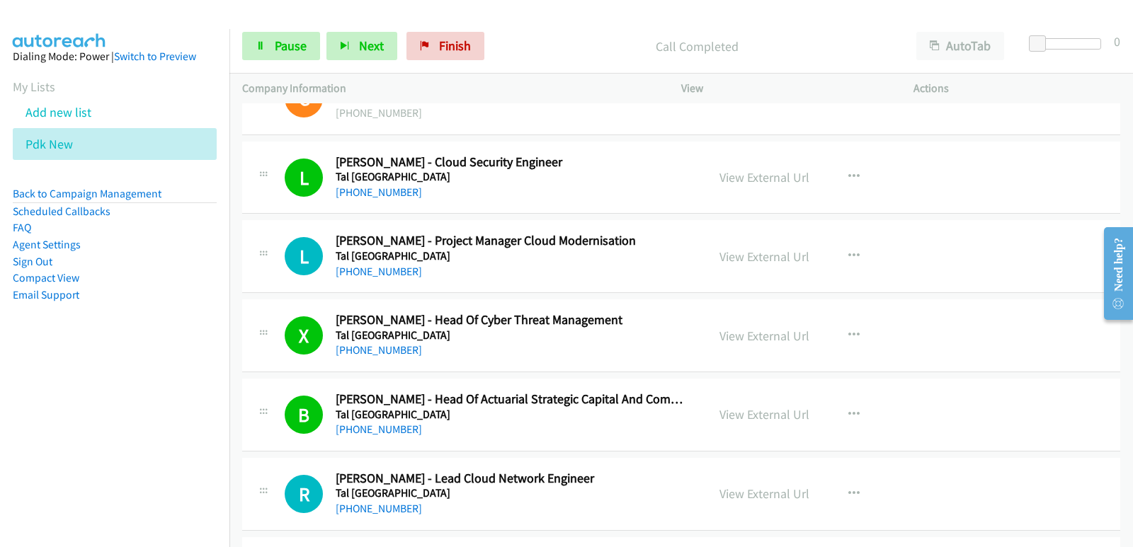
click at [96, 411] on nav "Dialing Mode: Power | Switch to Preview My Lists Add new list Pdk New Back to C…" at bounding box center [115, 302] width 230 height 547
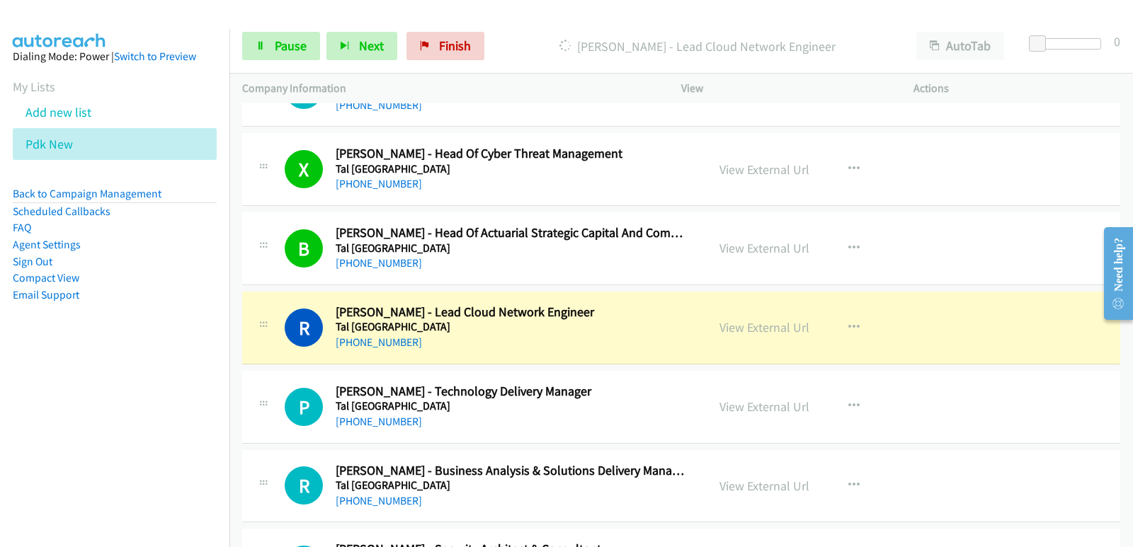
scroll to position [4742, 0]
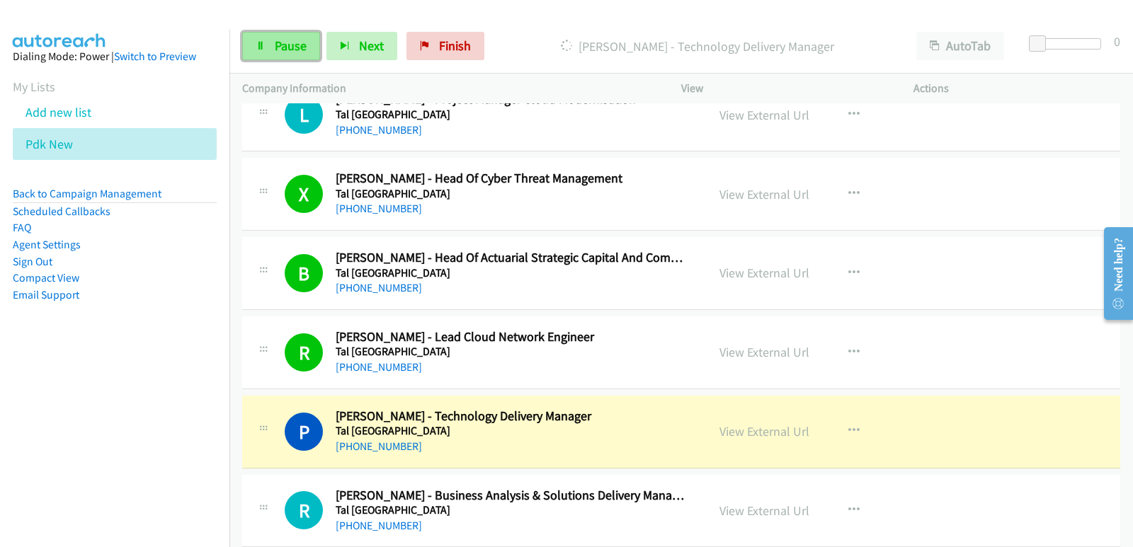
click at [302, 48] on span "Pause" at bounding box center [291, 46] width 32 height 16
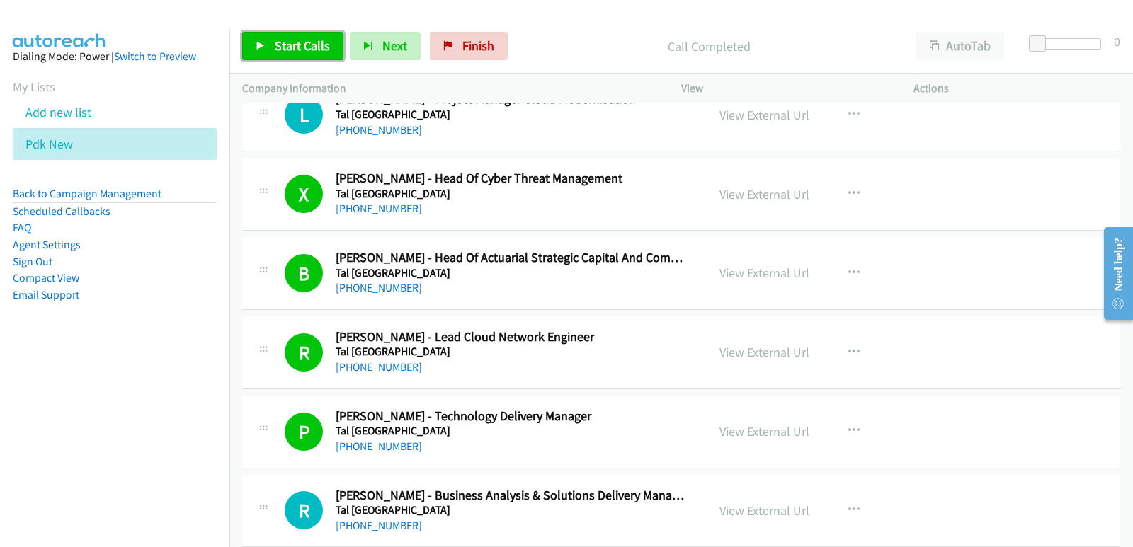
click at [325, 42] on span "Start Calls" at bounding box center [302, 46] width 55 height 16
click at [81, 389] on nav "Dialing Mode: Power | Switch to Preview My Lists Add new list Pdk New Back to C…" at bounding box center [115, 302] width 230 height 547
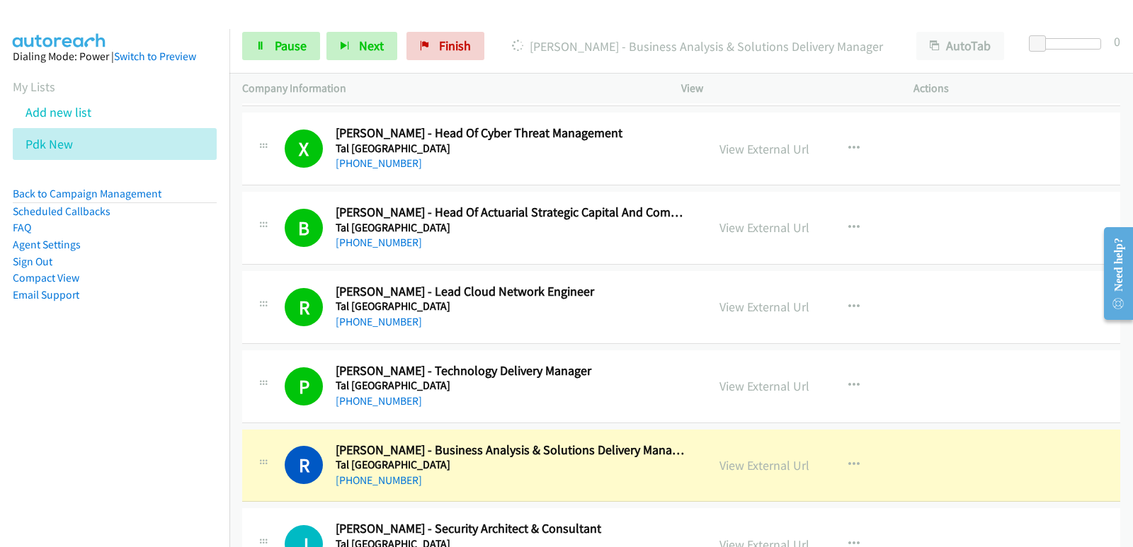
scroll to position [4813, 0]
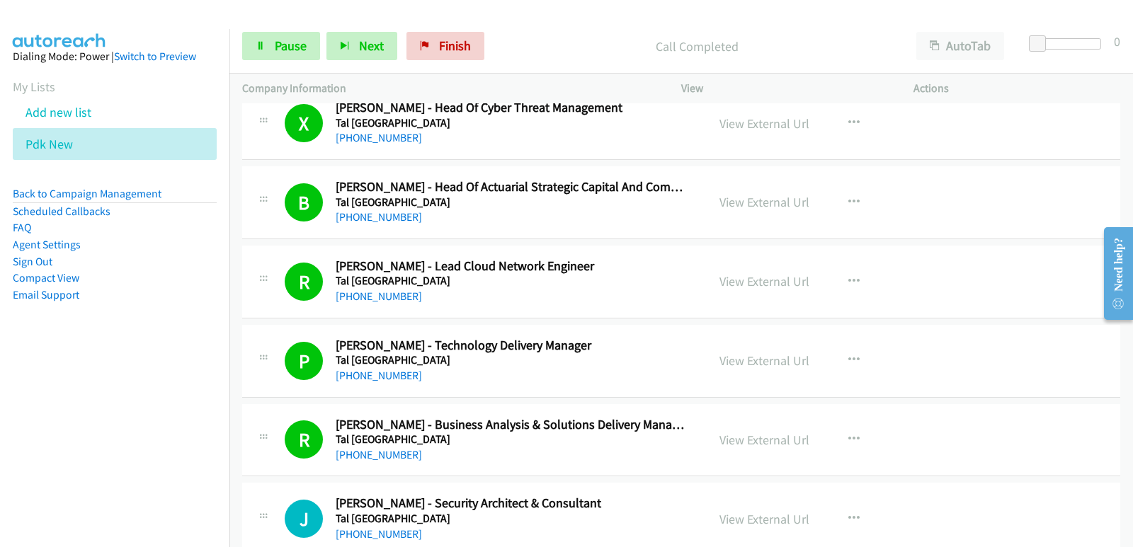
click at [50, 475] on nav "Dialing Mode: Power | Switch to Preview My Lists Add new list Pdk New Back to C…" at bounding box center [115, 302] width 230 height 547
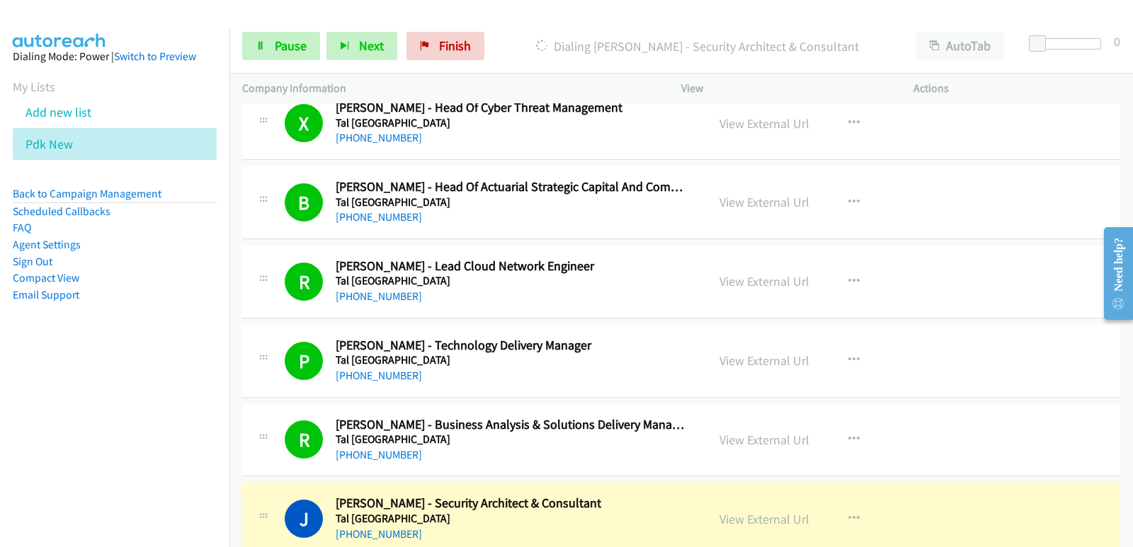
click at [80, 442] on nav "Dialing Mode: Power | Switch to Preview My Lists Add new list Pdk New Back to C…" at bounding box center [115, 302] width 230 height 547
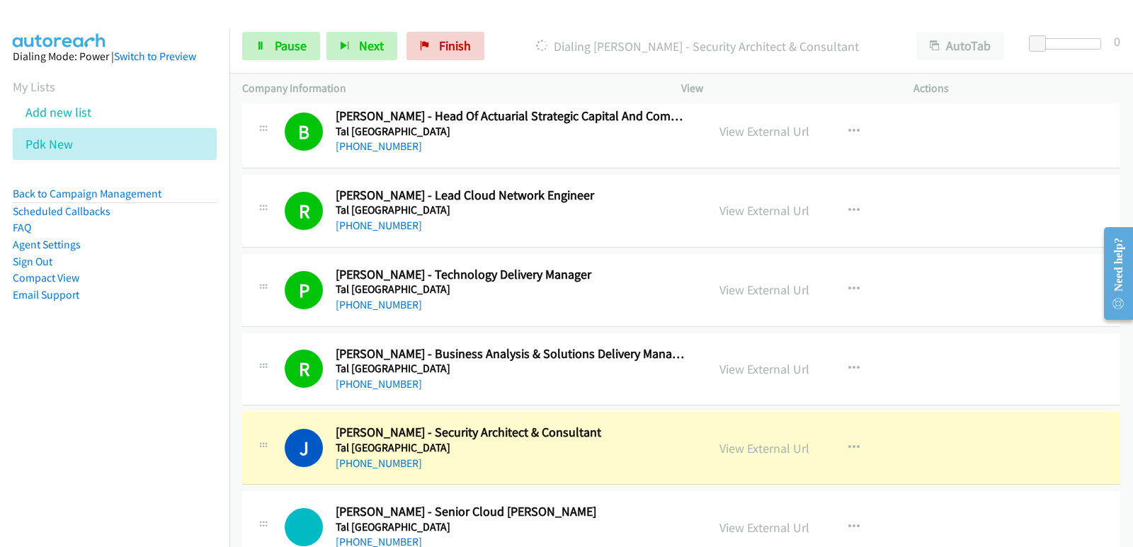
scroll to position [4955, 0]
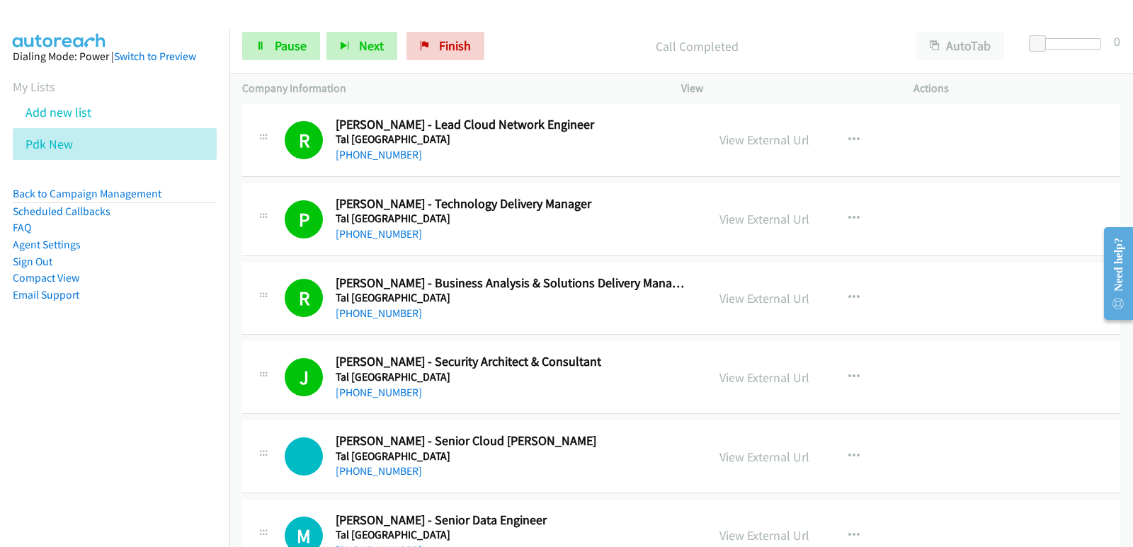
drag, startPoint x: 96, startPoint y: 439, endPoint x: 71, endPoint y: 405, distance: 42.5
click at [86, 435] on nav "Dialing Mode: Power | Switch to Preview My Lists Add new list Pdk New Back to C…" at bounding box center [115, 302] width 230 height 547
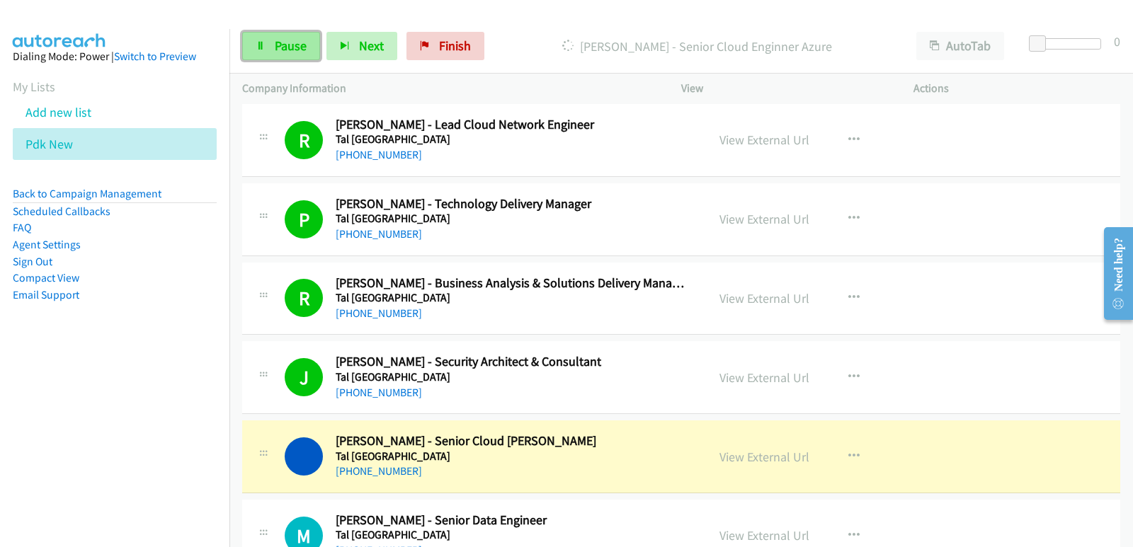
click at [287, 47] on span "Pause" at bounding box center [291, 46] width 32 height 16
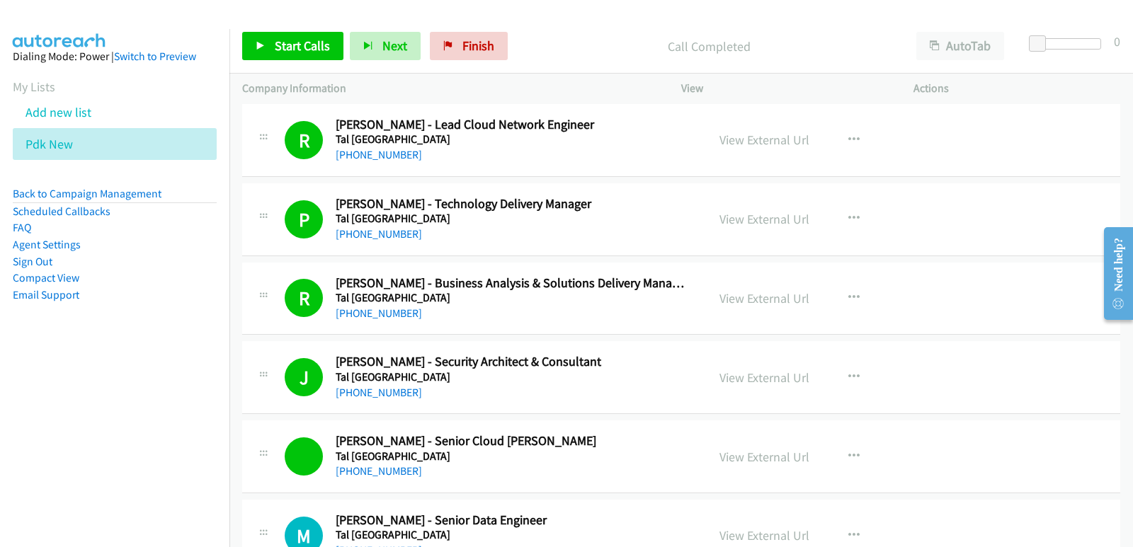
click at [70, 416] on nav "Dialing Mode: Power | Switch to Preview My Lists Add new list Pdk New Back to C…" at bounding box center [115, 302] width 230 height 547
click at [301, 36] on link "Start Calls" at bounding box center [292, 46] width 101 height 28
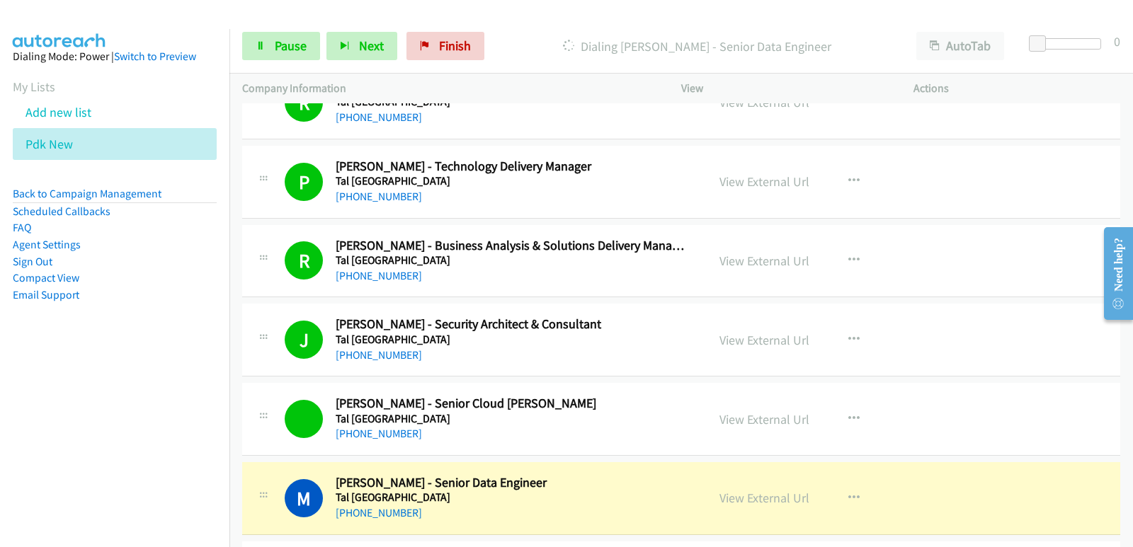
scroll to position [5096, 0]
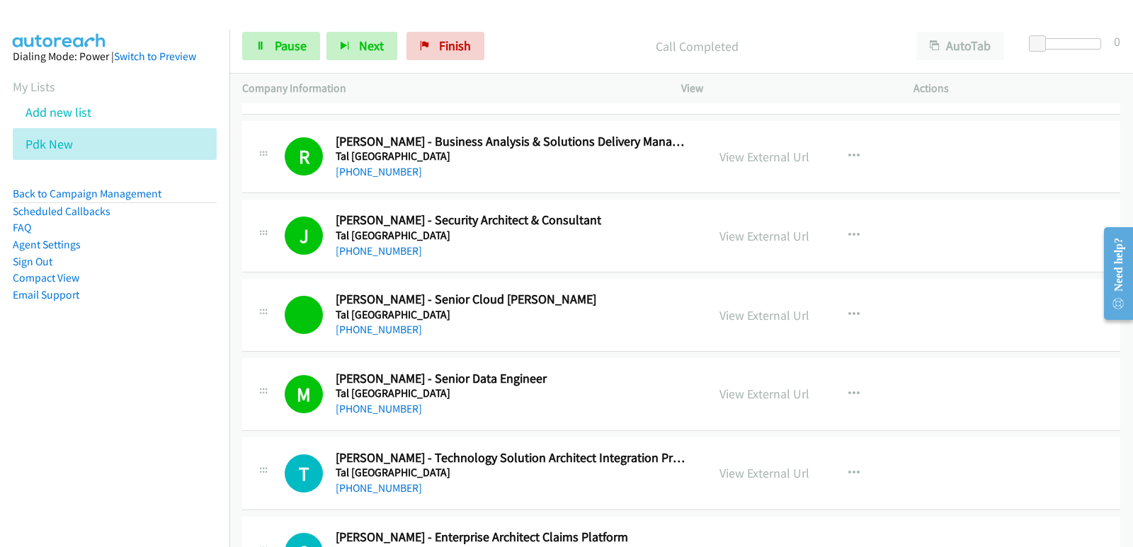
click at [40, 468] on nav "Dialing Mode: Power | Switch to Preview My Lists Add new list Pdk New Back to C…" at bounding box center [115, 302] width 230 height 547
click at [330, 46] on button "Next" at bounding box center [361, 46] width 71 height 28
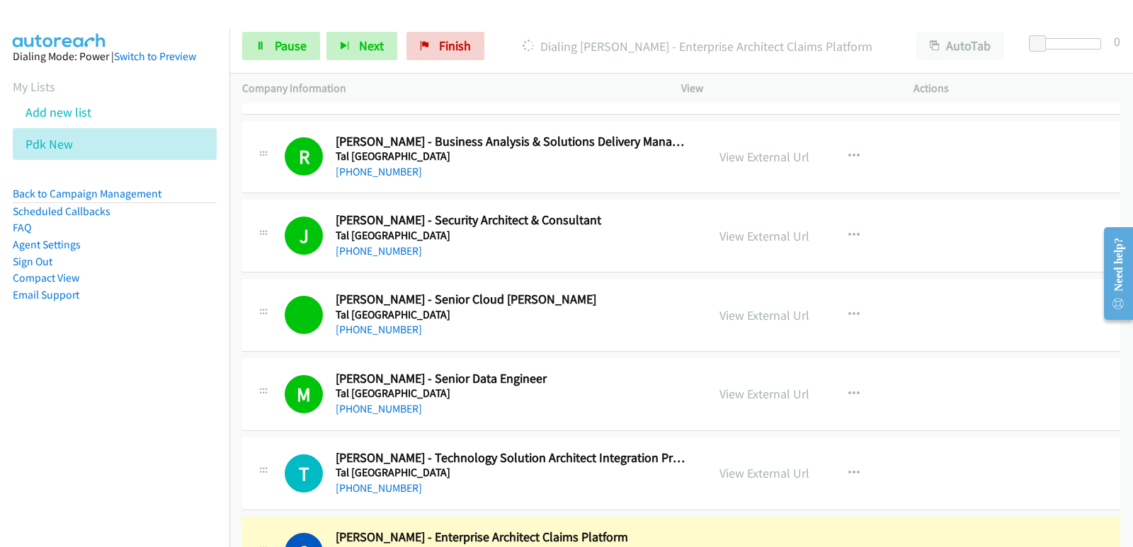
click at [76, 391] on nav "Dialing Mode: Power | Switch to Preview My Lists Add new list Pdk New Back to C…" at bounding box center [115, 302] width 230 height 547
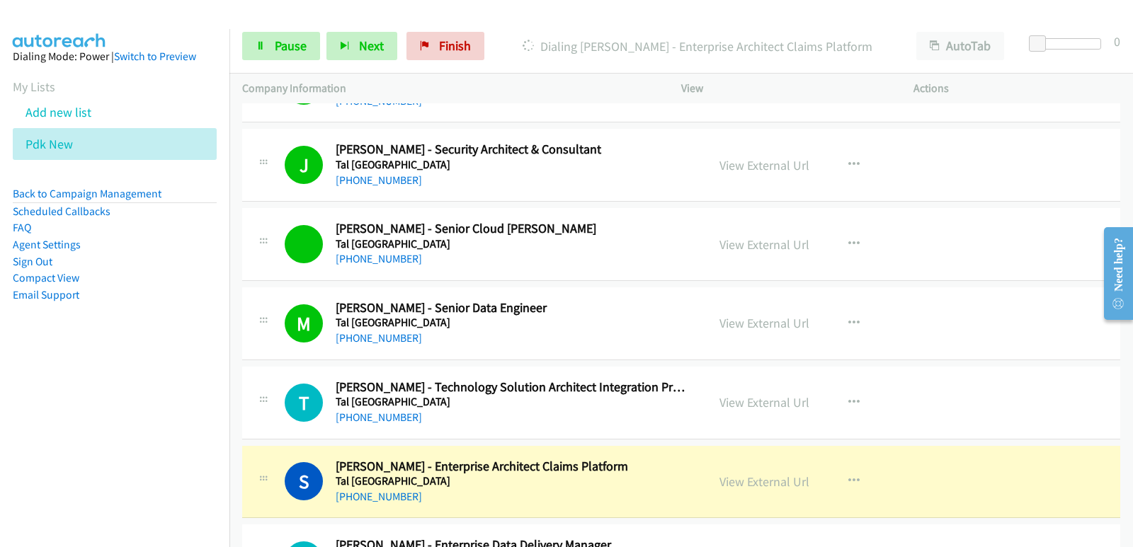
scroll to position [5238, 0]
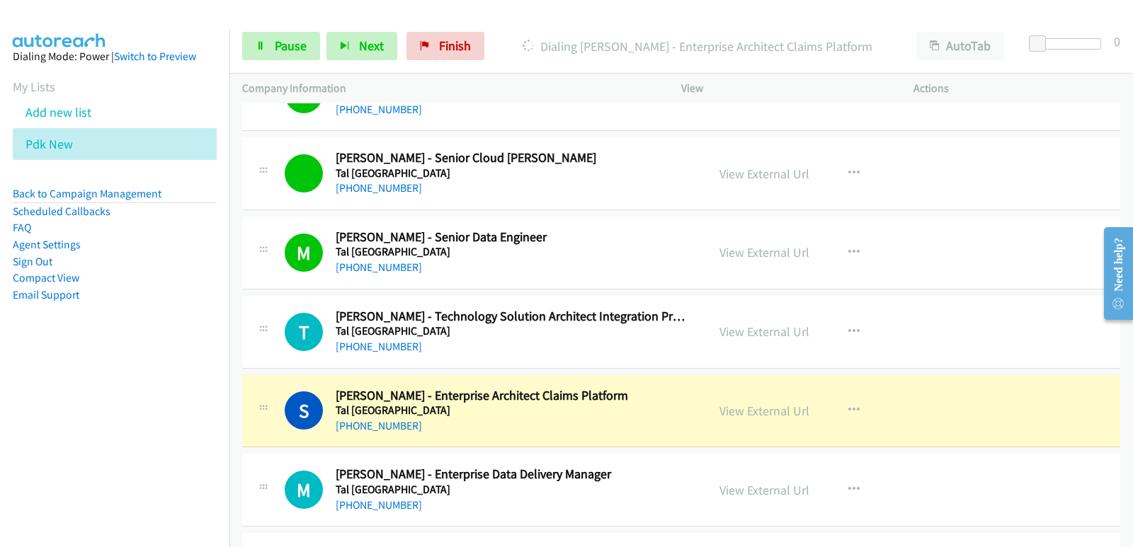
click at [57, 445] on nav "Dialing Mode: Power | Switch to Preview My Lists Add new list Pdk New Back to C…" at bounding box center [115, 302] width 230 height 547
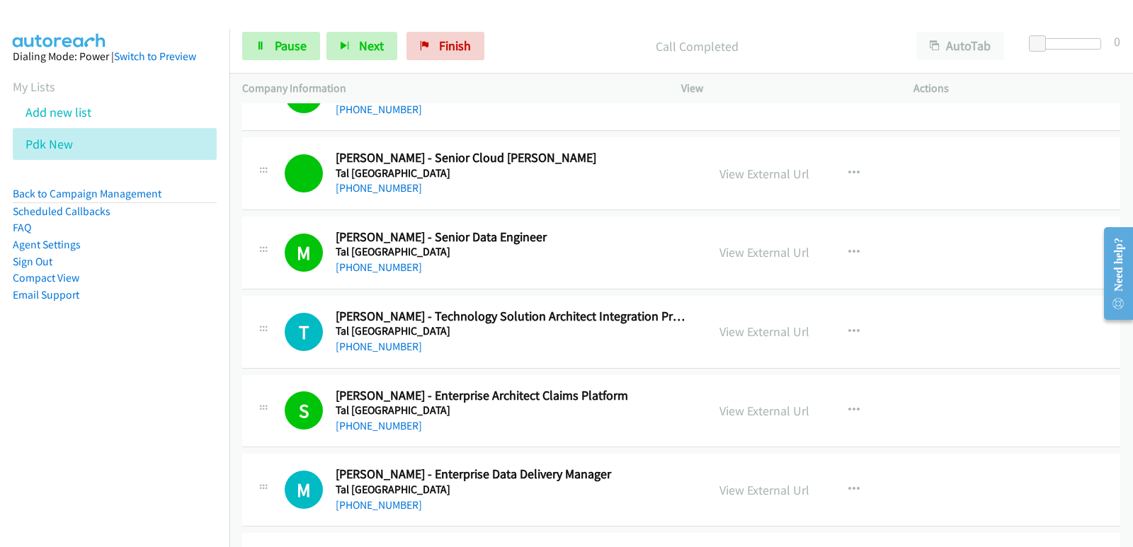
scroll to position [5309, 0]
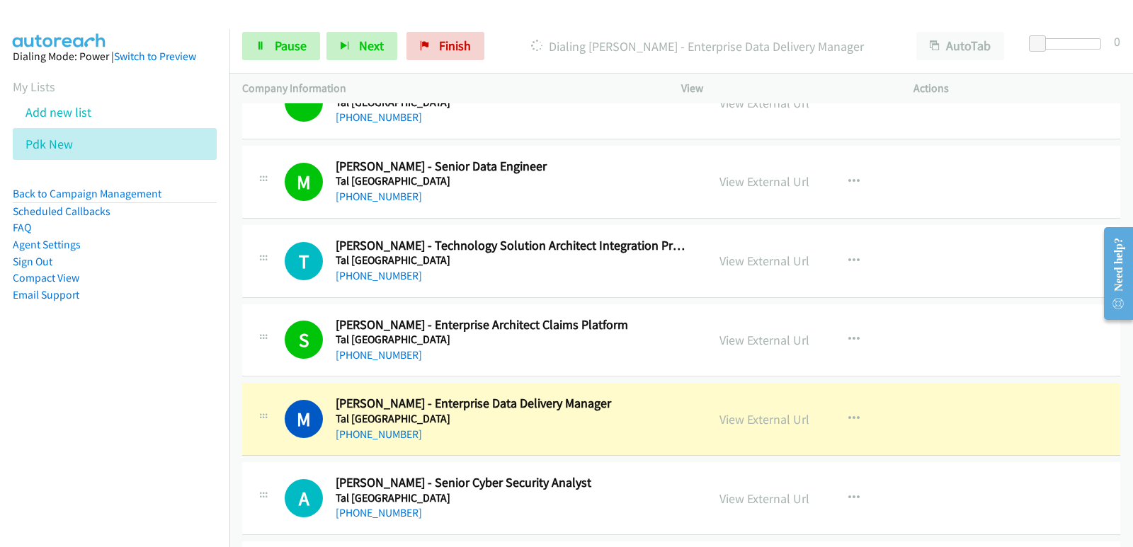
click at [45, 402] on nav "Dialing Mode: Power | Switch to Preview My Lists Add new list Pdk New Back to C…" at bounding box center [115, 302] width 230 height 547
click at [179, 421] on nav "Dialing Mode: Power | Switch to Preview My Lists Add new list Pdk New Back to C…" at bounding box center [115, 302] width 230 height 547
click at [0, 418] on nav "Dialing Mode: Power | Switch to Preview My Lists Add new list Pdk New Back to C…" at bounding box center [115, 302] width 230 height 547
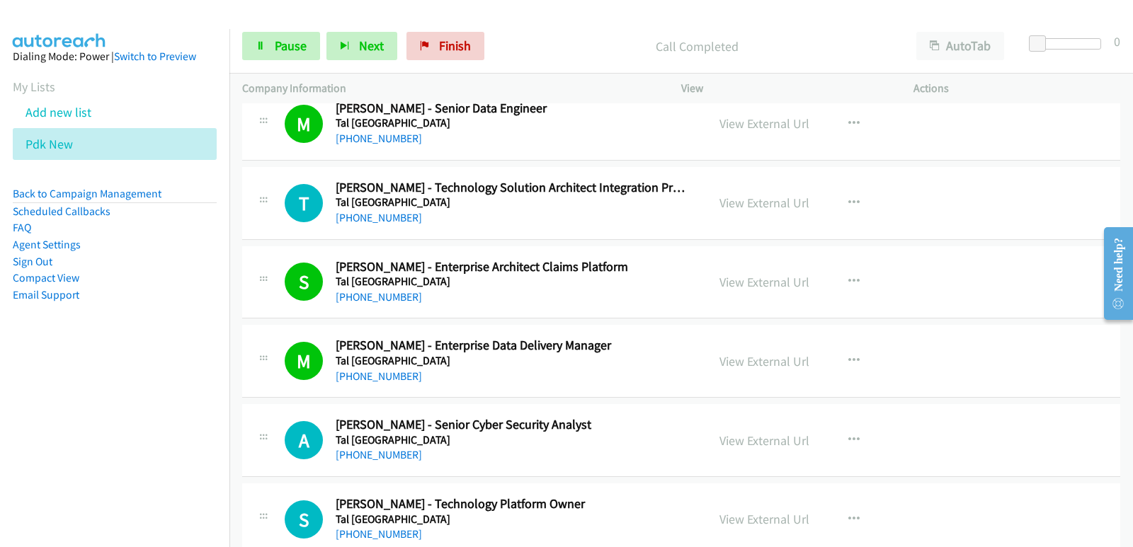
scroll to position [5379, 0]
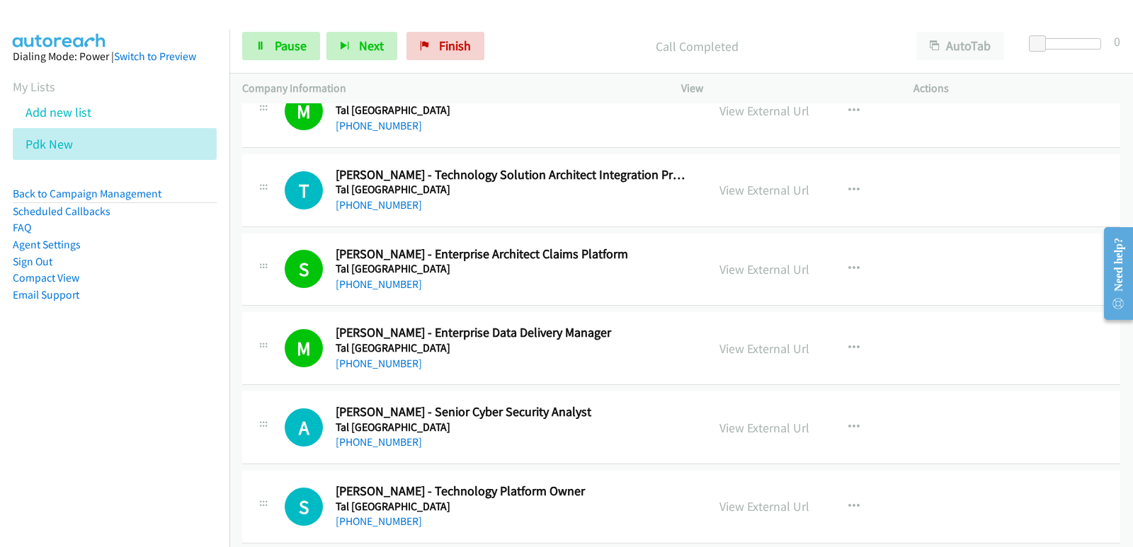
click at [13, 440] on nav "Dialing Mode: Power | Switch to Preview My Lists Add new list Pdk New Back to C…" at bounding box center [115, 302] width 230 height 547
drag, startPoint x: 56, startPoint y: 385, endPoint x: 128, endPoint y: 395, distance: 72.9
click at [56, 385] on nav "Dialing Mode: Power | Switch to Preview My Lists Add new list Pdk New Back to C…" at bounding box center [115, 302] width 230 height 547
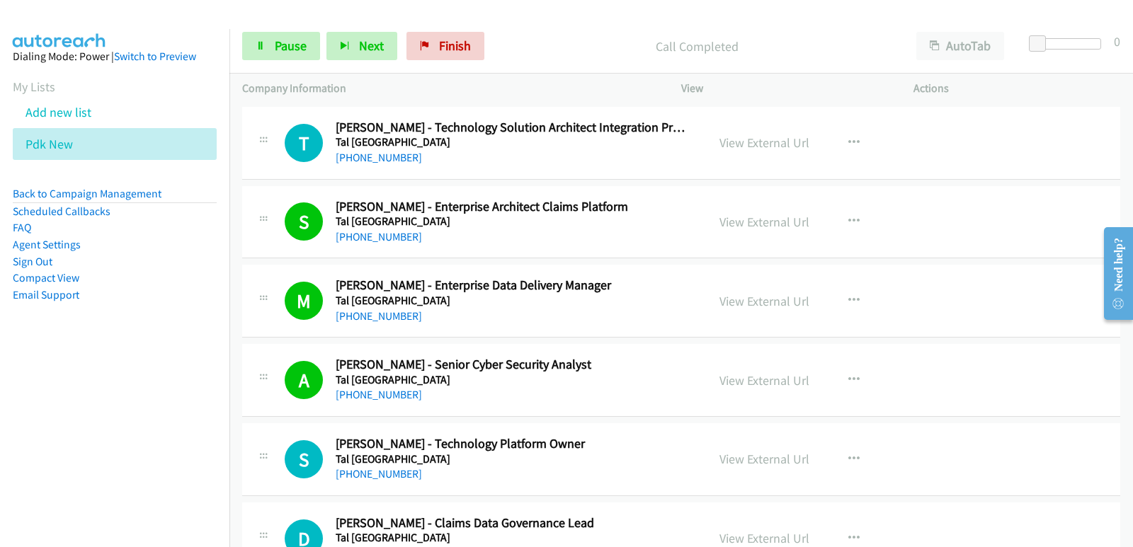
scroll to position [5450, 0]
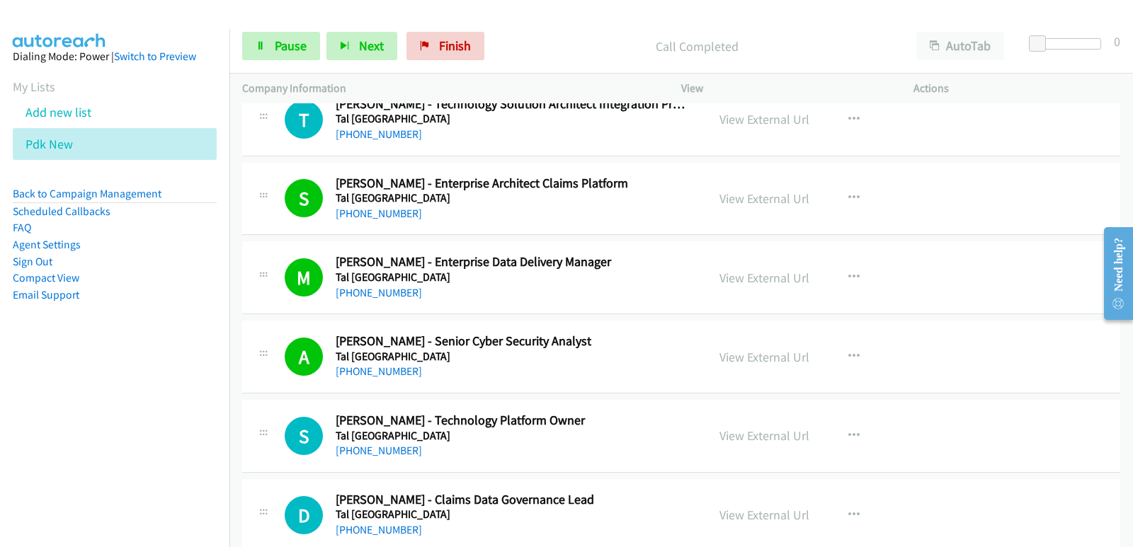
click at [36, 464] on nav "Dialing Mode: Power | Switch to Preview My Lists Add new list Pdk New Back to C…" at bounding box center [115, 302] width 230 height 547
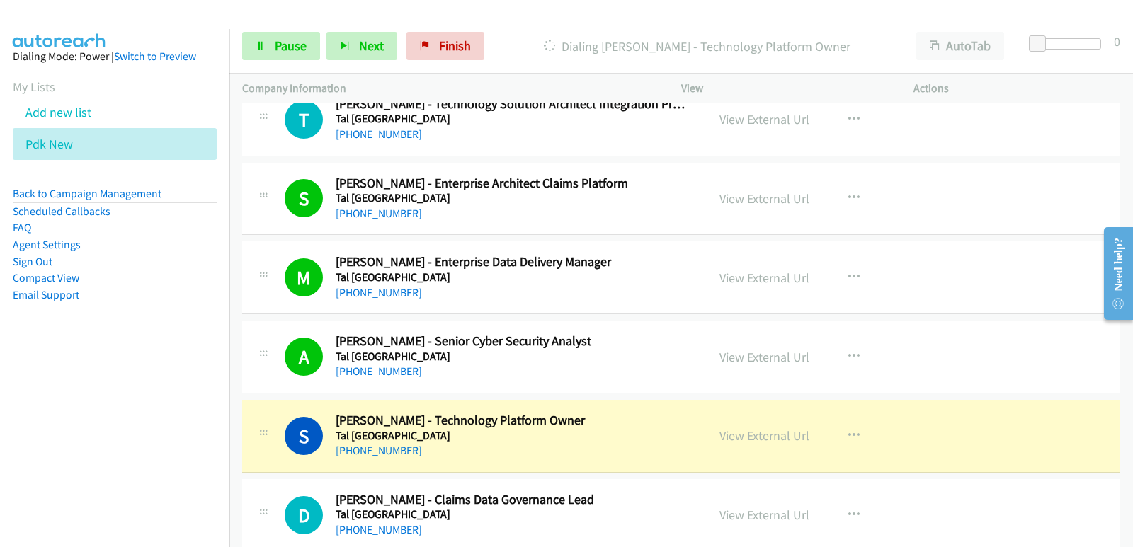
scroll to position [5521, 0]
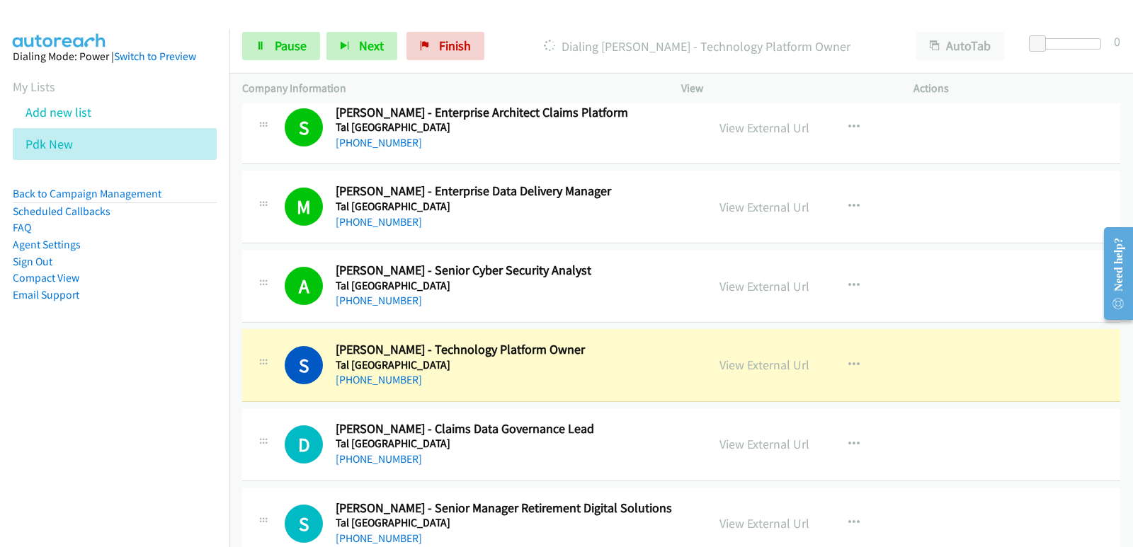
click at [0, 420] on nav "Dialing Mode: Power | Switch to Preview My Lists Add new list Pdk New Back to C…" at bounding box center [115, 302] width 230 height 547
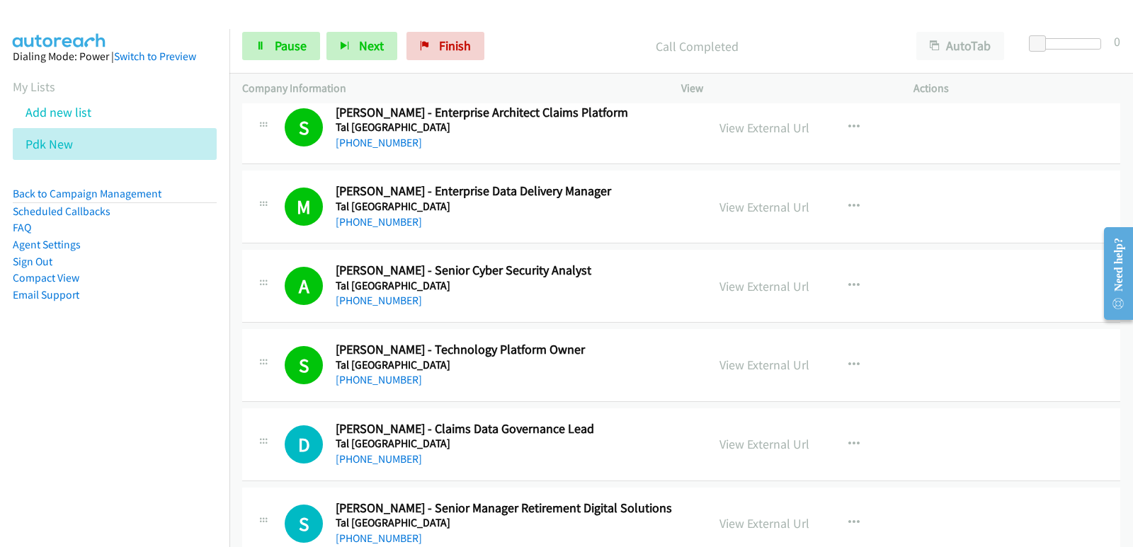
drag, startPoint x: 74, startPoint y: 415, endPoint x: 87, endPoint y: 409, distance: 14.9
click at [74, 415] on nav "Dialing Mode: Power | Switch to Preview My Lists Add new list Pdk New Back to C…" at bounding box center [115, 302] width 230 height 547
click at [16, 389] on nav "Dialing Mode: Power | Switch to Preview My Lists Add new list Pdk New Back to C…" at bounding box center [115, 302] width 230 height 547
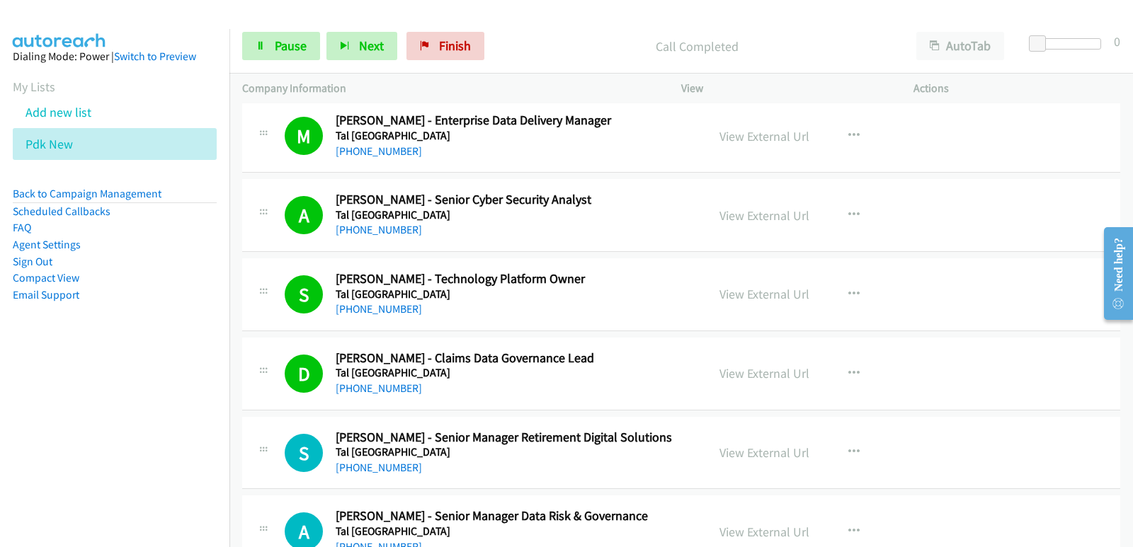
click at [40, 422] on nav "Dialing Mode: Power | Switch to Preview My Lists Add new list Pdk New Back to C…" at bounding box center [115, 302] width 230 height 547
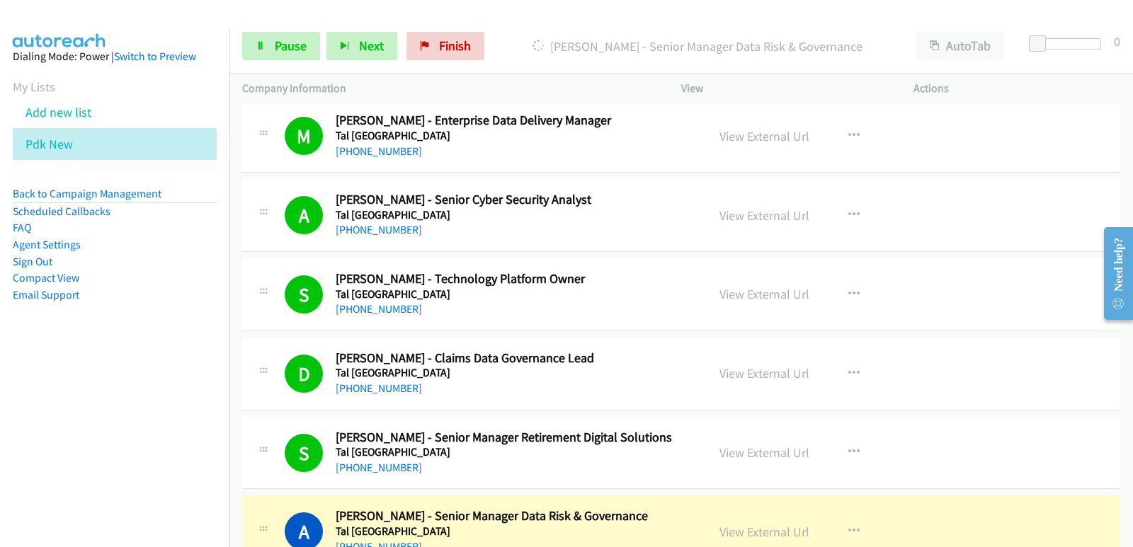
click at [26, 331] on aside "Dialing Mode: Power | Switch to Preview My Lists Add new list Pdk New Back to C…" at bounding box center [114, 198] width 229 height 338
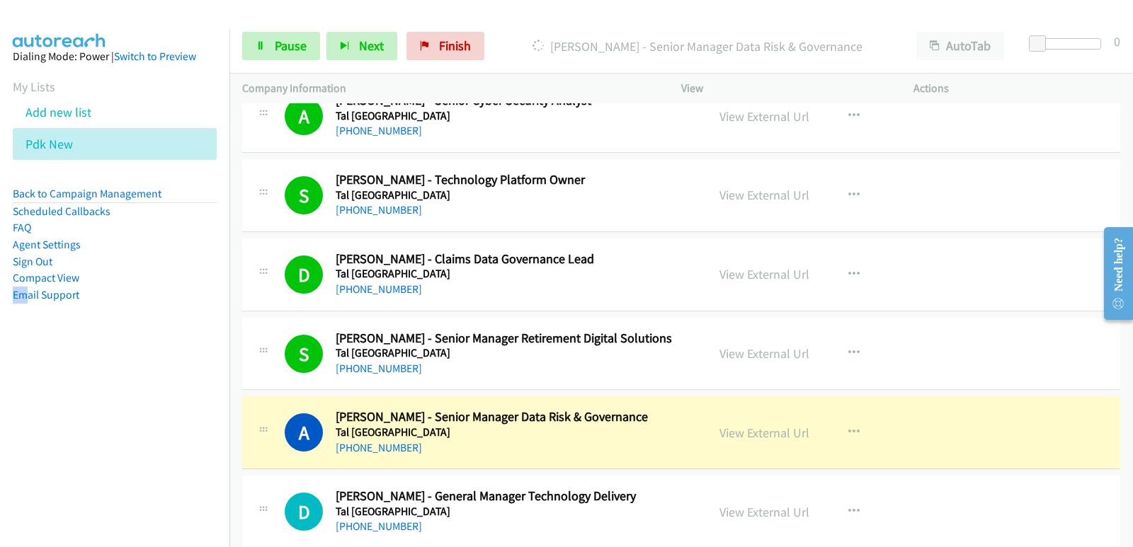
scroll to position [5733, 0]
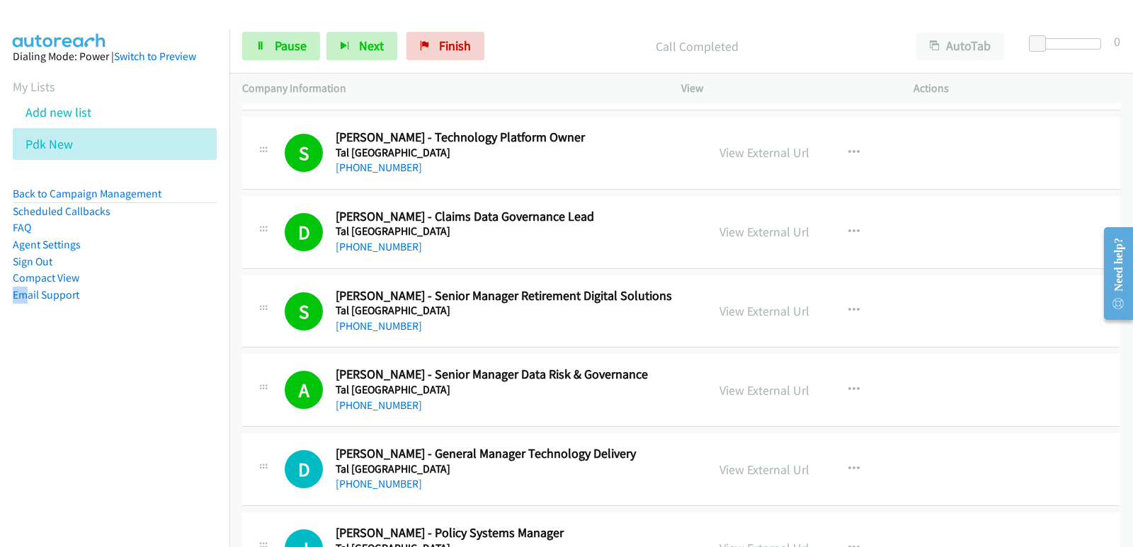
click at [0, 345] on aside "Dialing Mode: Power | Switch to Preview My Lists Add new list Pdk New Back to C…" at bounding box center [114, 198] width 229 height 338
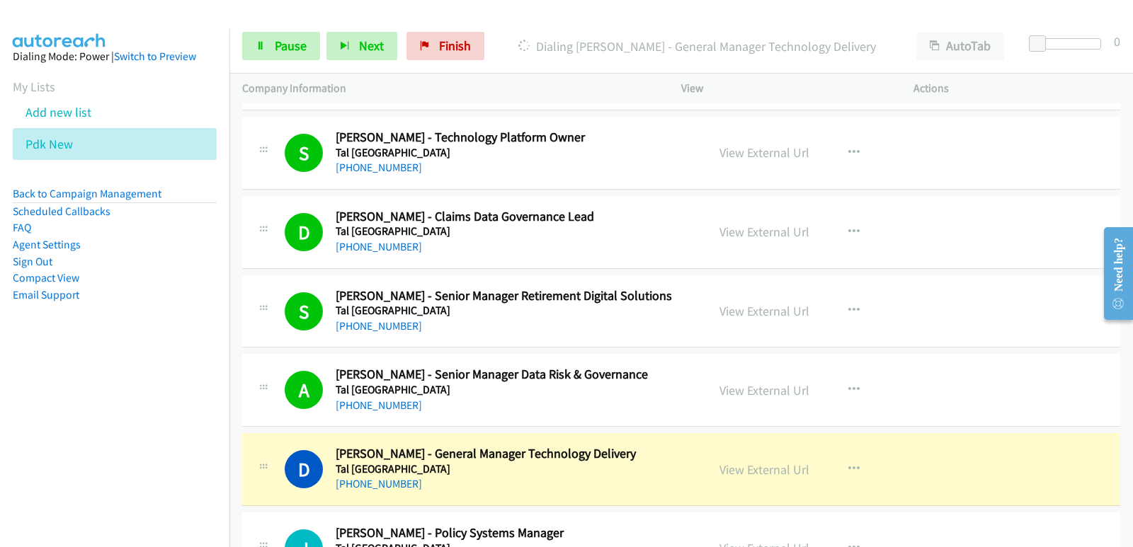
click at [33, 415] on nav "Dialing Mode: Power | Switch to Preview My Lists Add new list Pdk New Back to C…" at bounding box center [115, 302] width 230 height 547
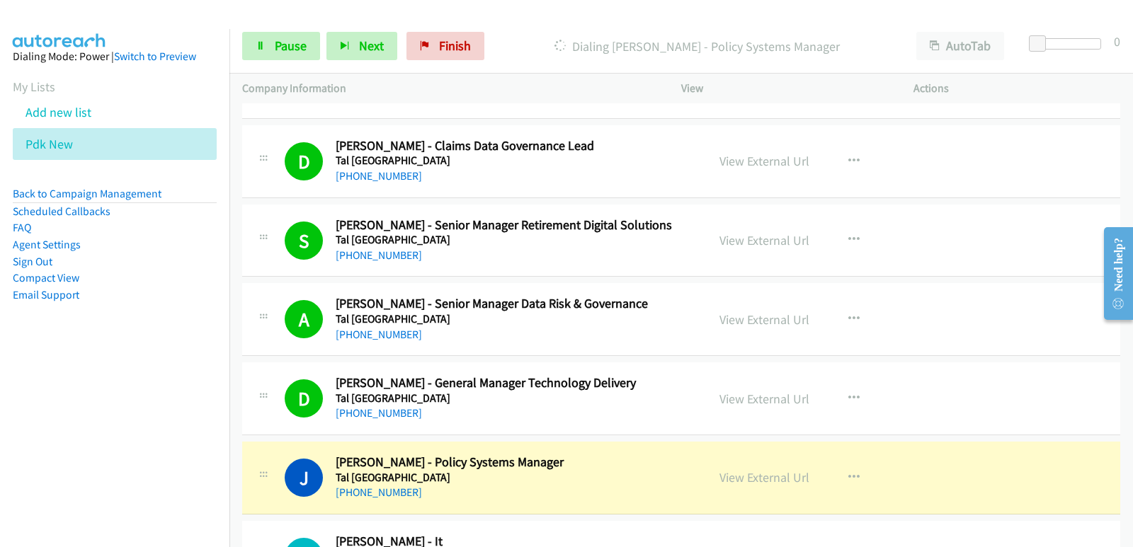
click at [11, 382] on nav "Dialing Mode: Power | Switch to Preview My Lists Add new list Pdk New Back to C…" at bounding box center [115, 302] width 230 height 547
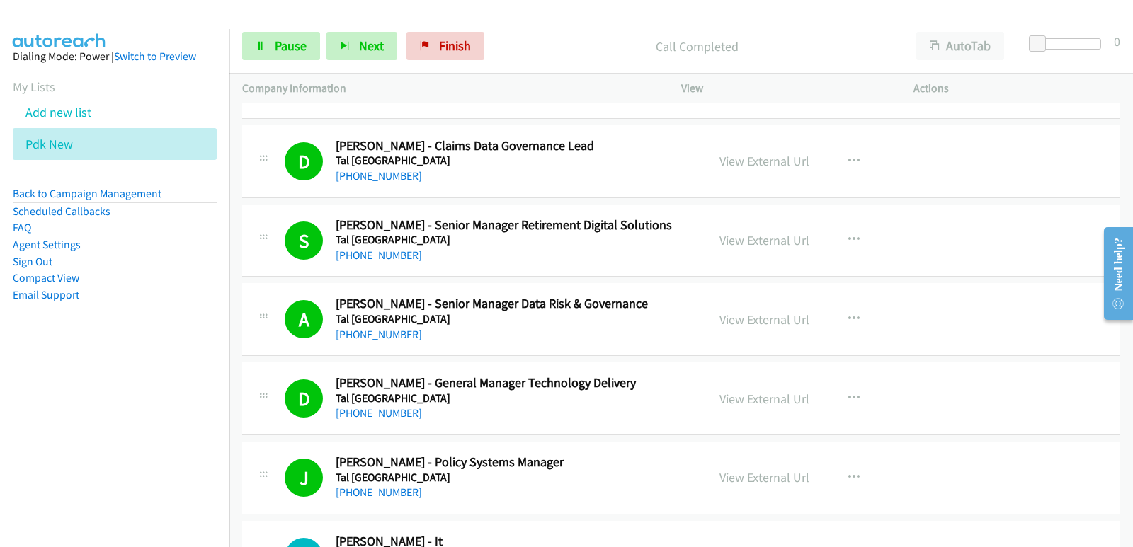
click at [31, 352] on aside "Dialing Mode: Power | Switch to Preview My Lists Add new list Pdk New Back to C…" at bounding box center [114, 198] width 229 height 338
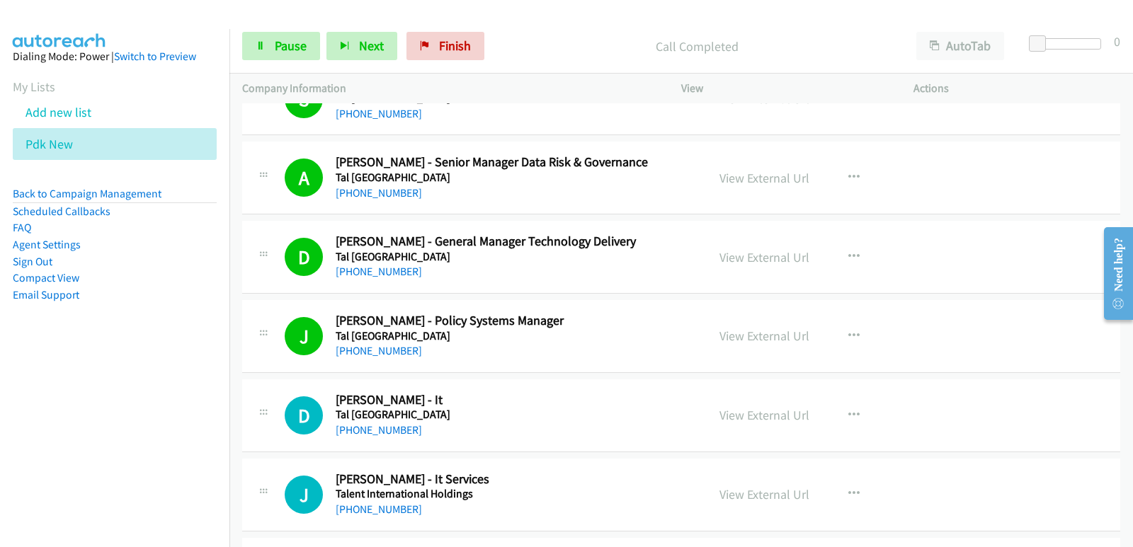
drag, startPoint x: 79, startPoint y: 409, endPoint x: 94, endPoint y: 411, distance: 15.6
click at [78, 411] on nav "Dialing Mode: Power | Switch to Preview My Lists Add new list Pdk New Back to C…" at bounding box center [115, 302] width 230 height 547
click at [23, 449] on nav "Dialing Mode: Power | Switch to Preview My Lists Add new list Pdk New Back to C…" at bounding box center [115, 302] width 230 height 547
click at [31, 447] on nav "Dialing Mode: Power | Switch to Preview My Lists Add new list Pdk New Back to C…" at bounding box center [115, 302] width 230 height 547
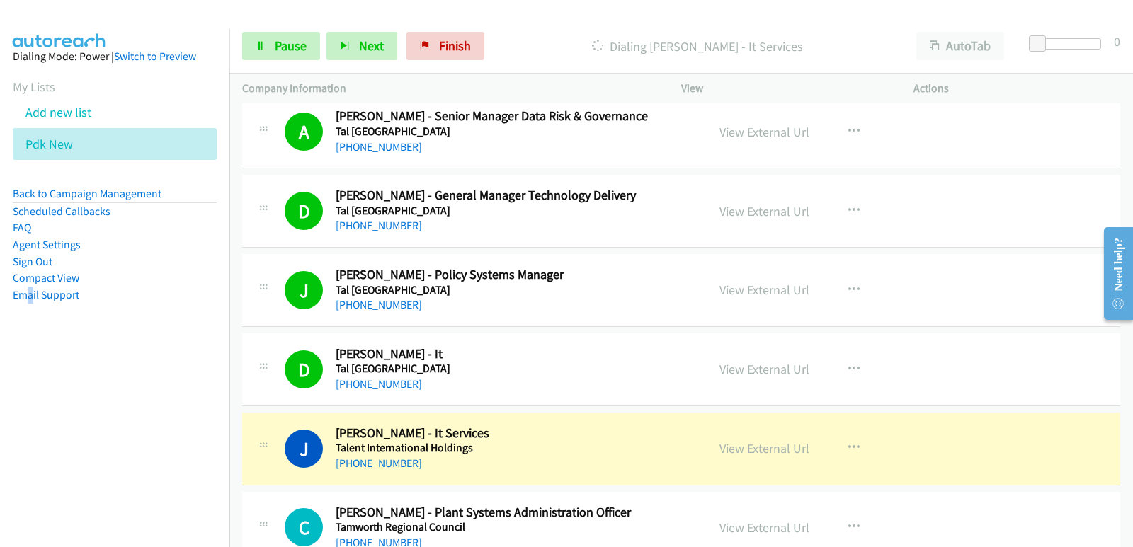
scroll to position [6016, 0]
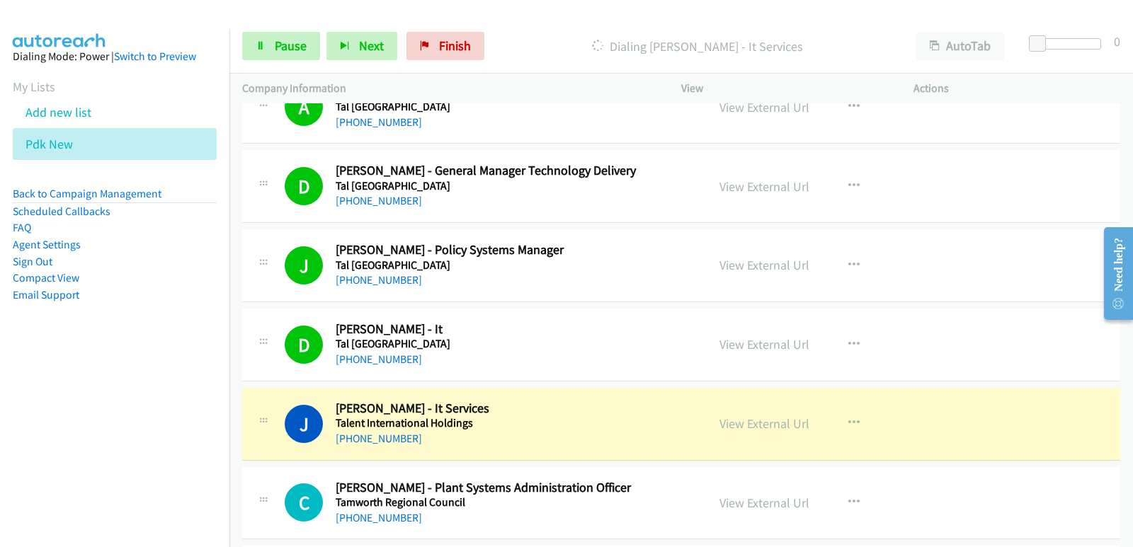
click at [0, 420] on nav "Dialing Mode: Power | Switch to Preview My Lists Add new list Pdk New Back to C…" at bounding box center [115, 302] width 230 height 547
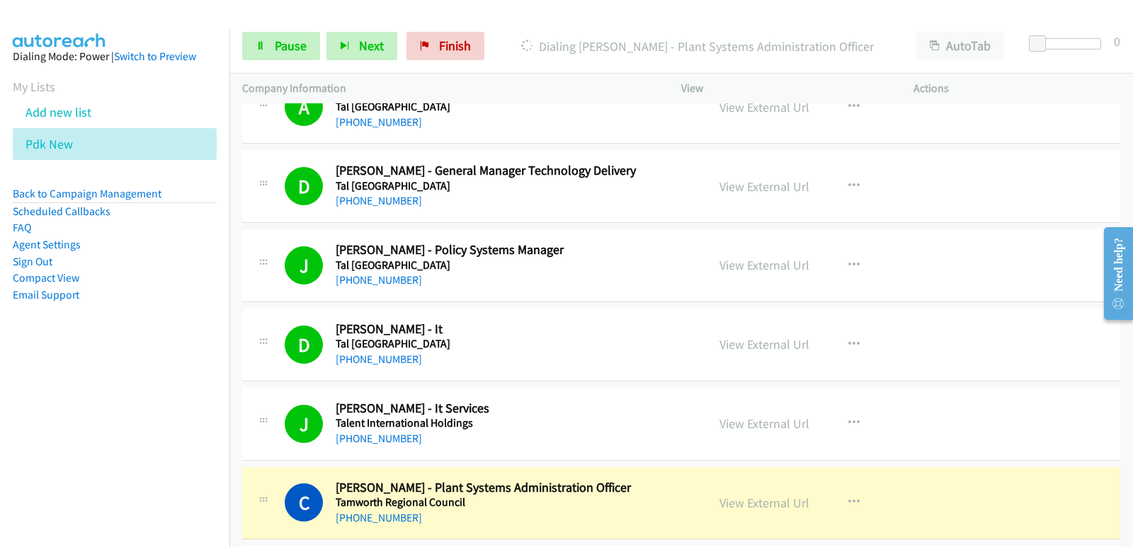
click at [93, 454] on nav "Dialing Mode: Power | Switch to Preview My Lists Add new list Pdk New Back to C…" at bounding box center [115, 302] width 230 height 547
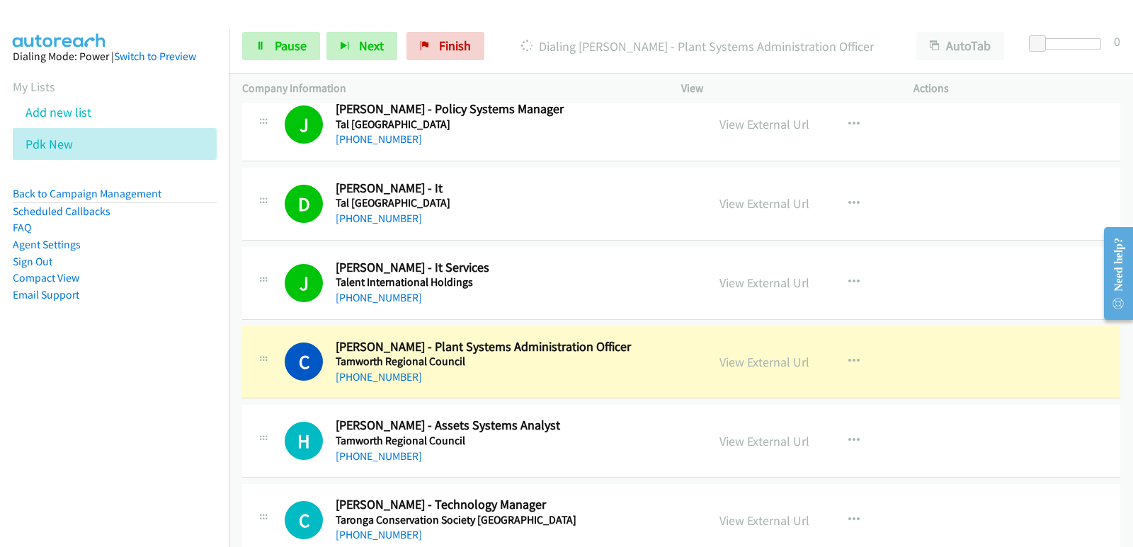
scroll to position [6158, 0]
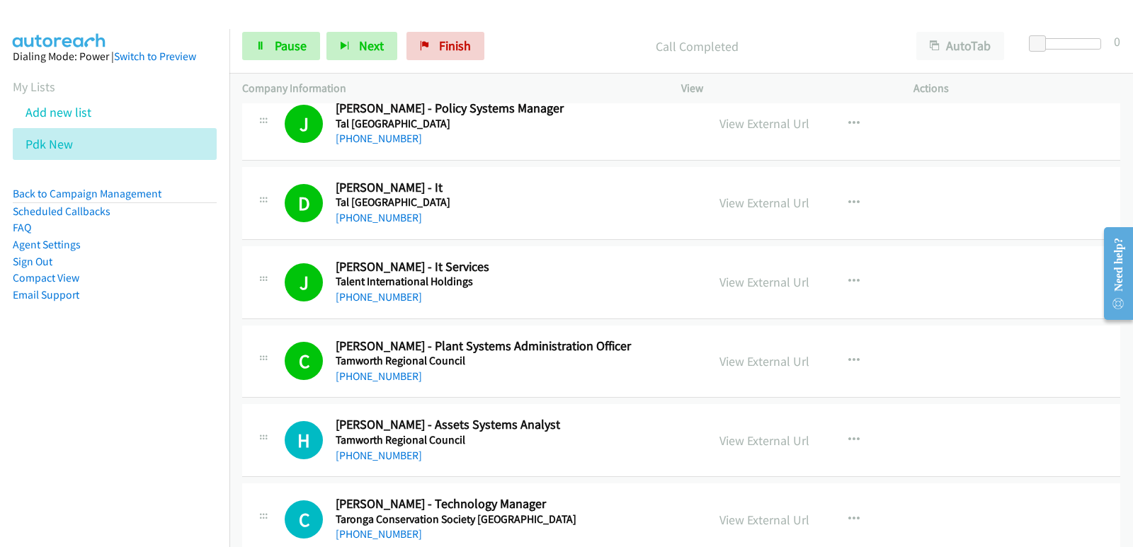
click at [65, 379] on nav "Dialing Mode: Power | Switch to Preview My Lists Add new list Pdk New Back to C…" at bounding box center [115, 302] width 230 height 547
click at [302, 52] on span "Pause" at bounding box center [291, 46] width 32 height 16
click at [12, 449] on nav "Dialing Mode: Power | Switch to Preview My Lists Add new list Pdk New Back to C…" at bounding box center [115, 302] width 230 height 547
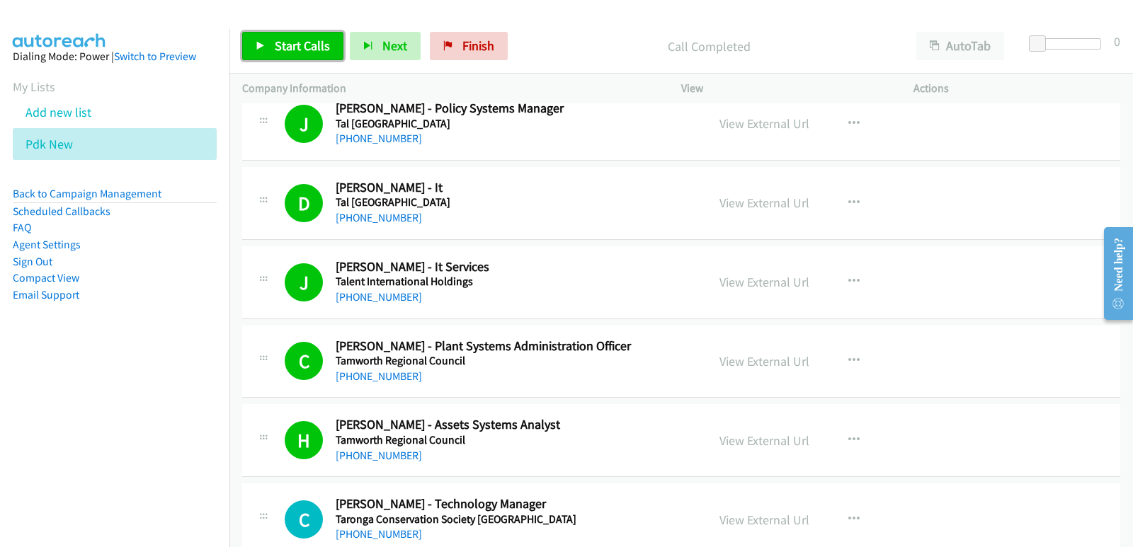
click at [256, 53] on link "Start Calls" at bounding box center [292, 46] width 101 height 28
click at [59, 367] on aside "Dialing Mode: Power | Switch to Preview My Lists Add new list Pdk New Back to C…" at bounding box center [114, 198] width 229 height 338
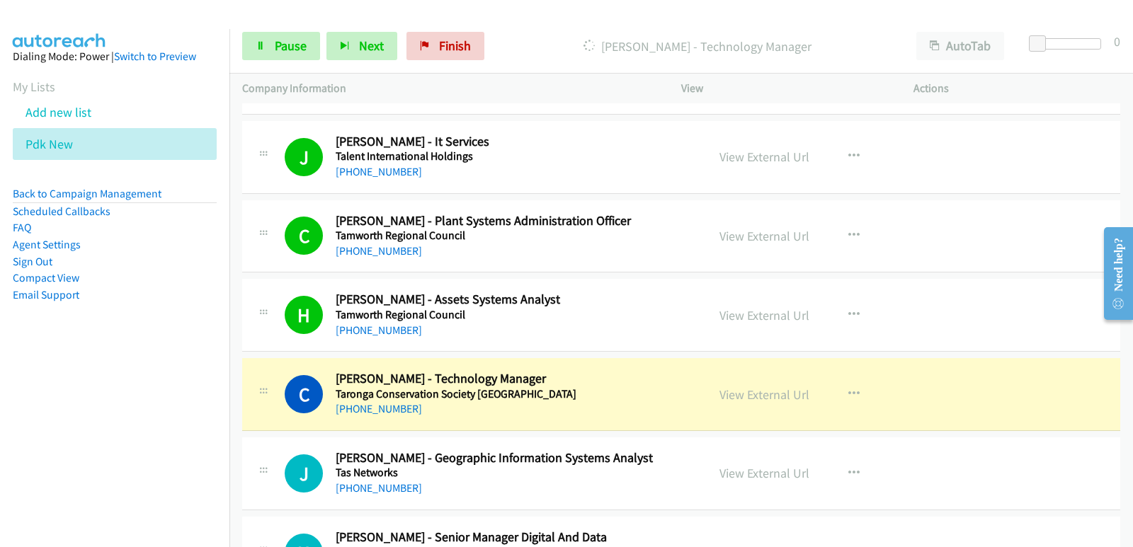
scroll to position [6300, 0]
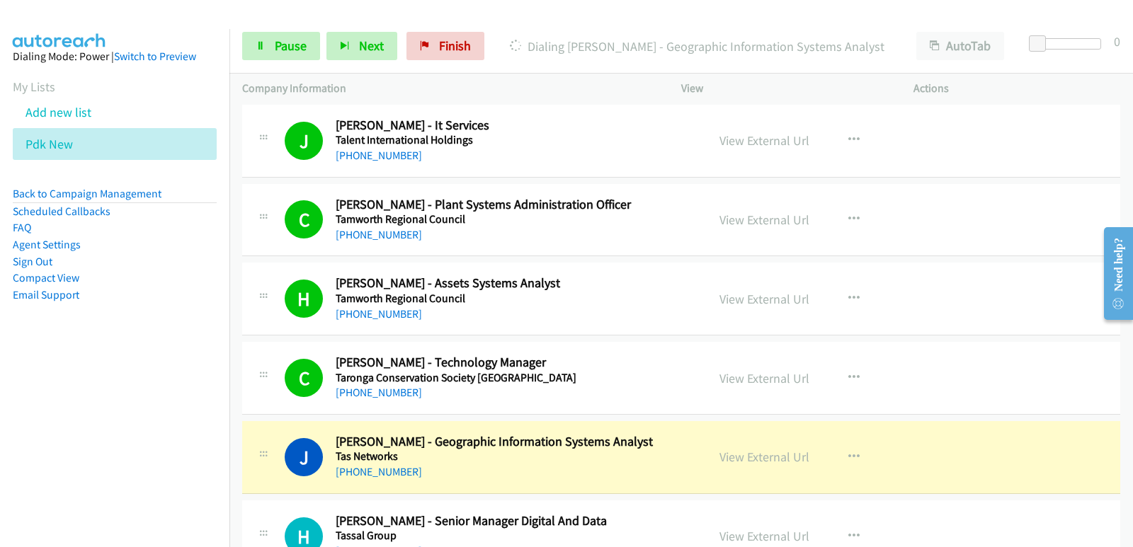
click at [50, 425] on nav "Dialing Mode: Power | Switch to Preview My Lists Add new list Pdk New Back to C…" at bounding box center [115, 302] width 230 height 547
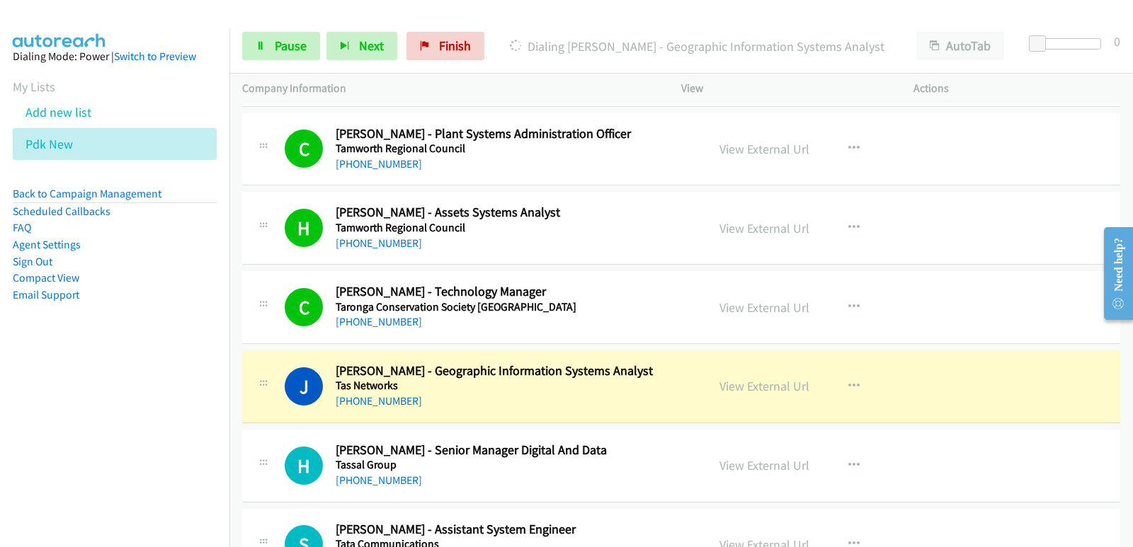
click at [72, 465] on nav "Dialing Mode: Power | Switch to Preview My Lists Add new list Pdk New Back to C…" at bounding box center [115, 302] width 230 height 547
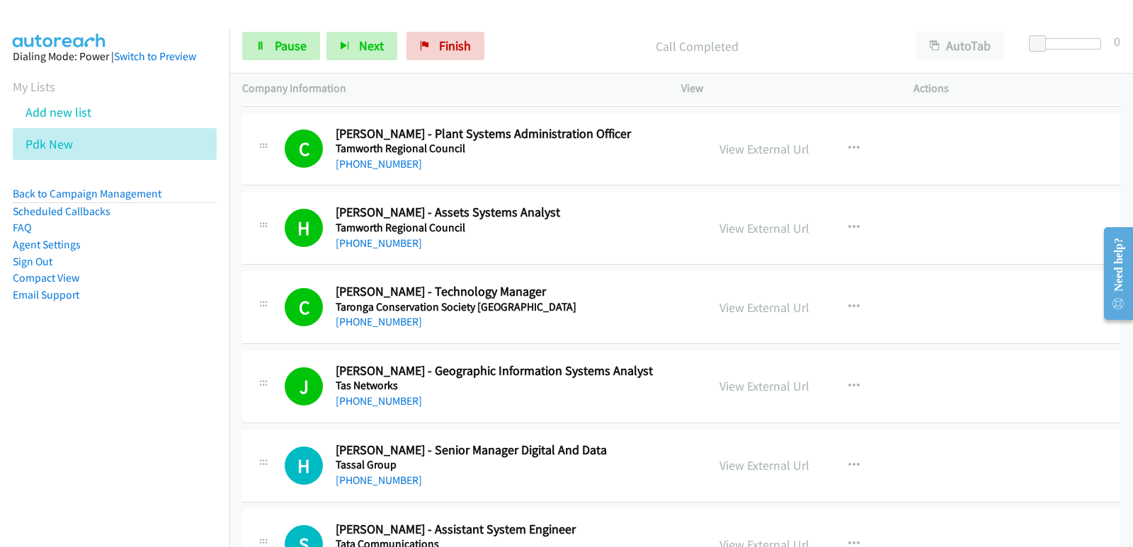
click at [74, 435] on nav "Dialing Mode: Power | Switch to Preview My Lists Add new list Pdk New Back to C…" at bounding box center [115, 302] width 230 height 547
click at [24, 393] on nav "Dialing Mode: Power | Switch to Preview My Lists Add new list Pdk New Back to C…" at bounding box center [115, 302] width 230 height 547
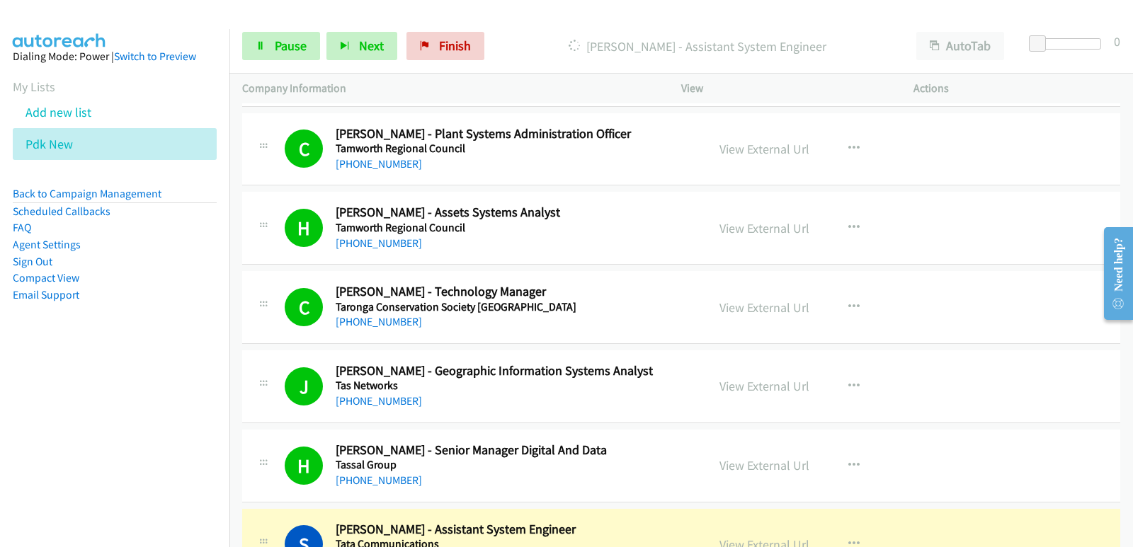
scroll to position [6441, 0]
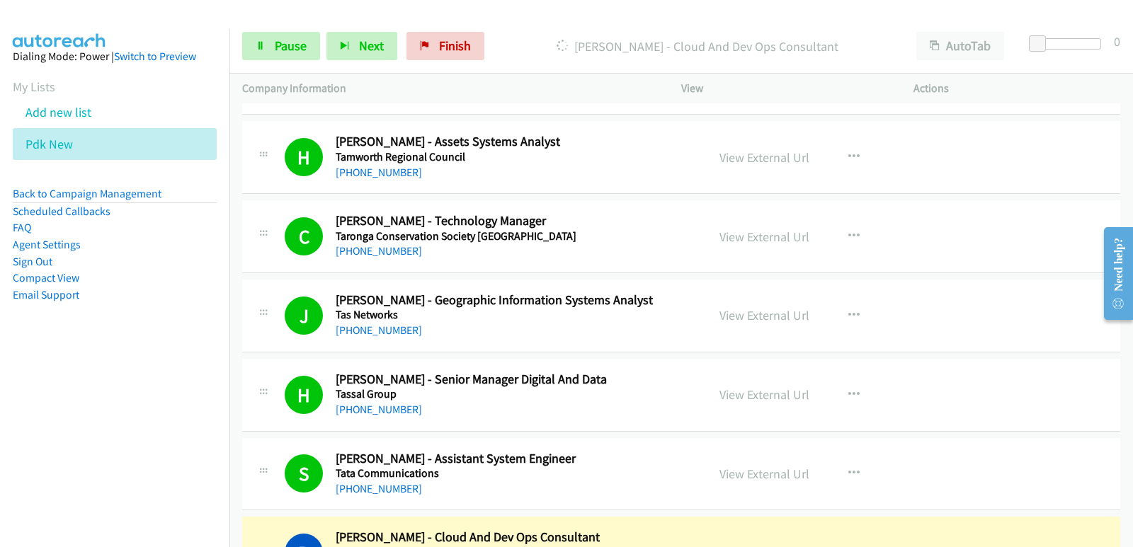
click at [9, 430] on nav "Dialing Mode: Power | Switch to Preview My Lists Add new list Pdk New Back to C…" at bounding box center [115, 302] width 230 height 547
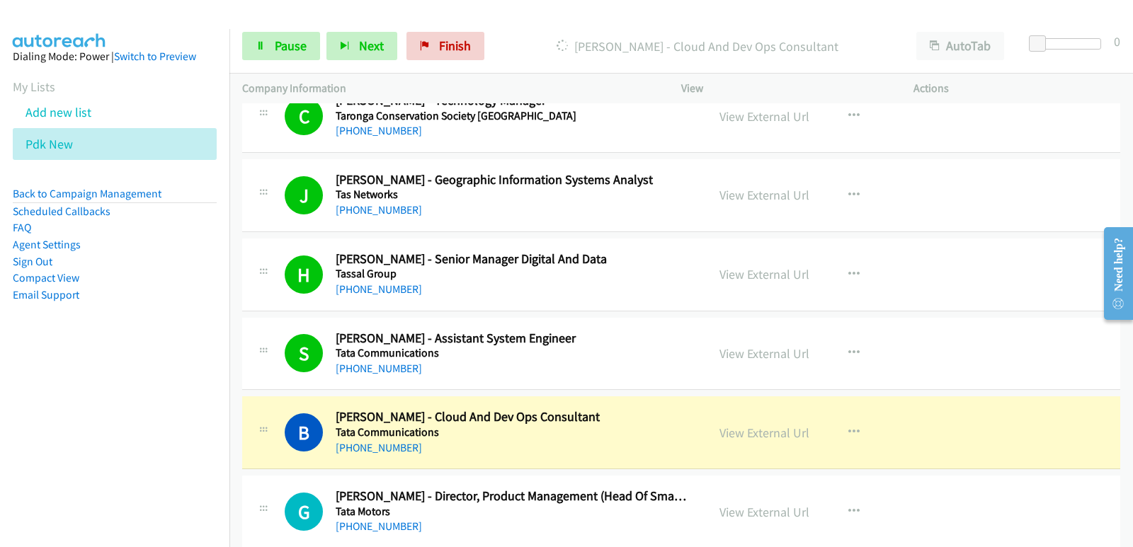
scroll to position [6583, 0]
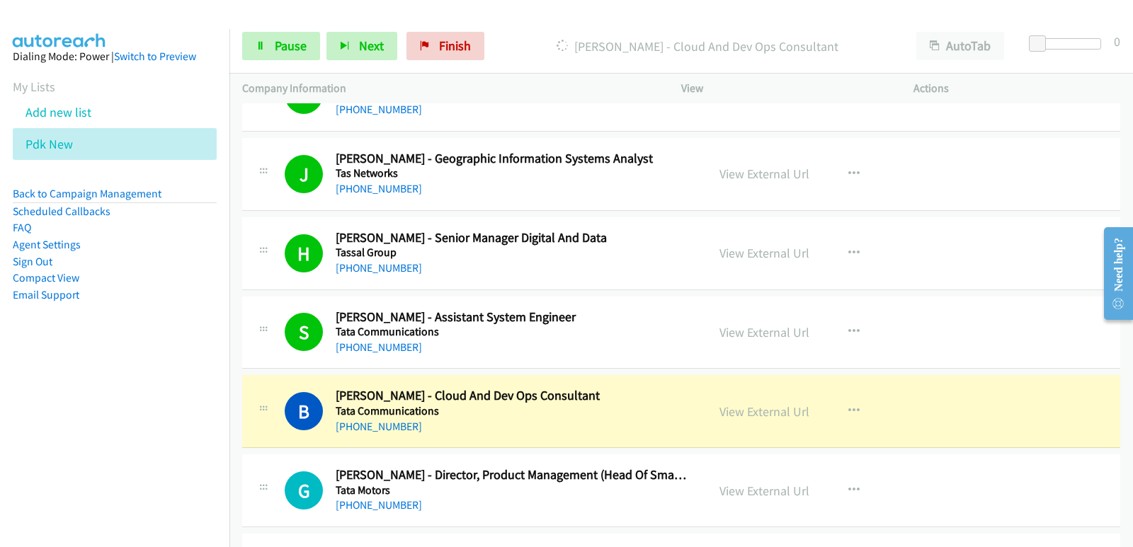
click at [0, 418] on nav "Dialing Mode: Power | Switch to Preview My Lists Add new list Pdk New Back to C…" at bounding box center [115, 302] width 230 height 547
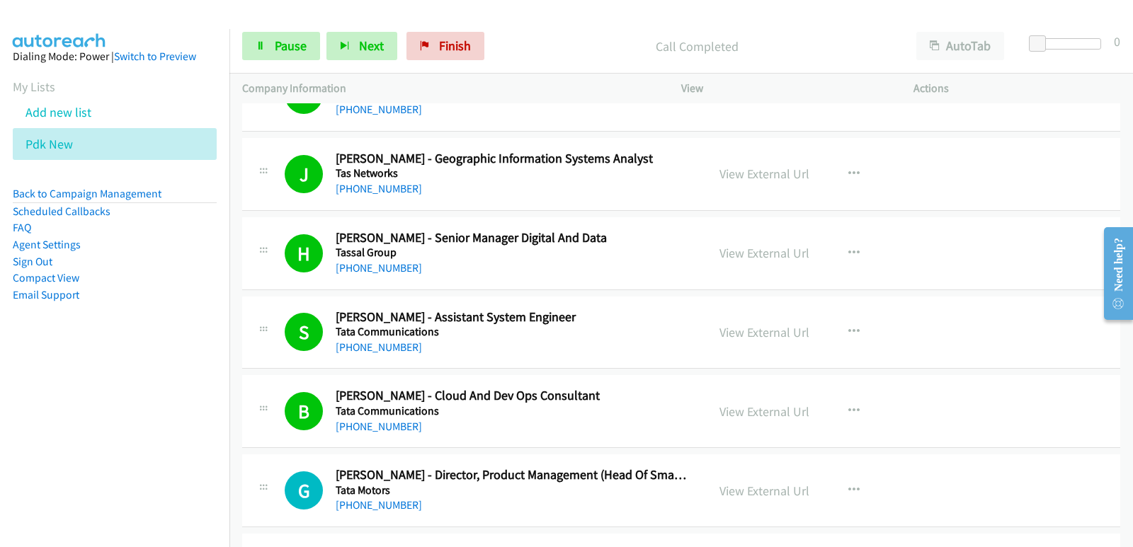
click at [27, 422] on nav "Dialing Mode: Power | Switch to Preview My Lists Add new list Pdk New Back to C…" at bounding box center [115, 302] width 230 height 547
click at [92, 440] on nav "Dialing Mode: Power | Switch to Preview My Lists Add new list Pdk New Back to C…" at bounding box center [115, 302] width 230 height 547
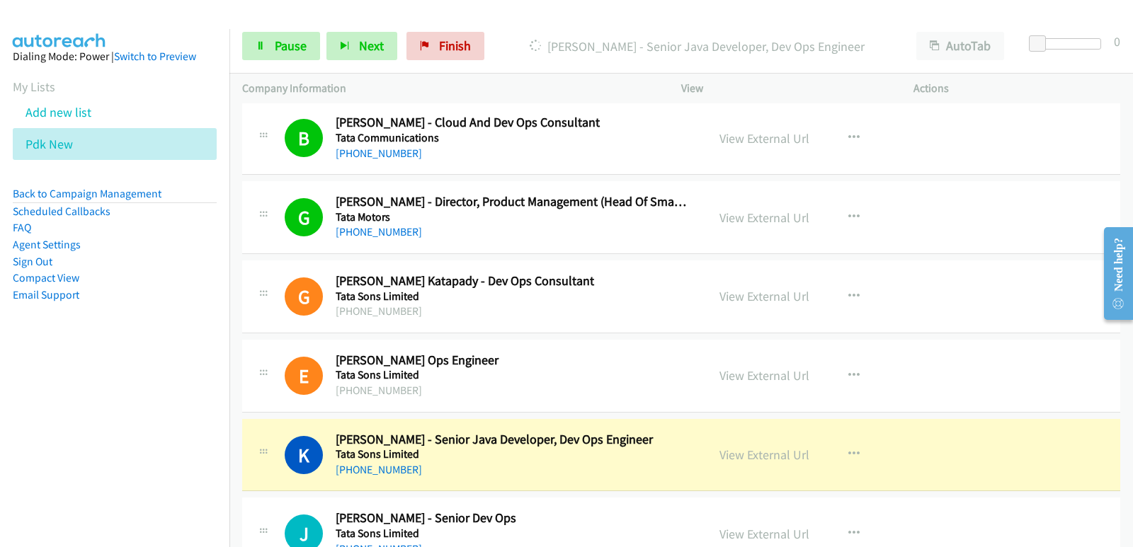
scroll to position [6866, 0]
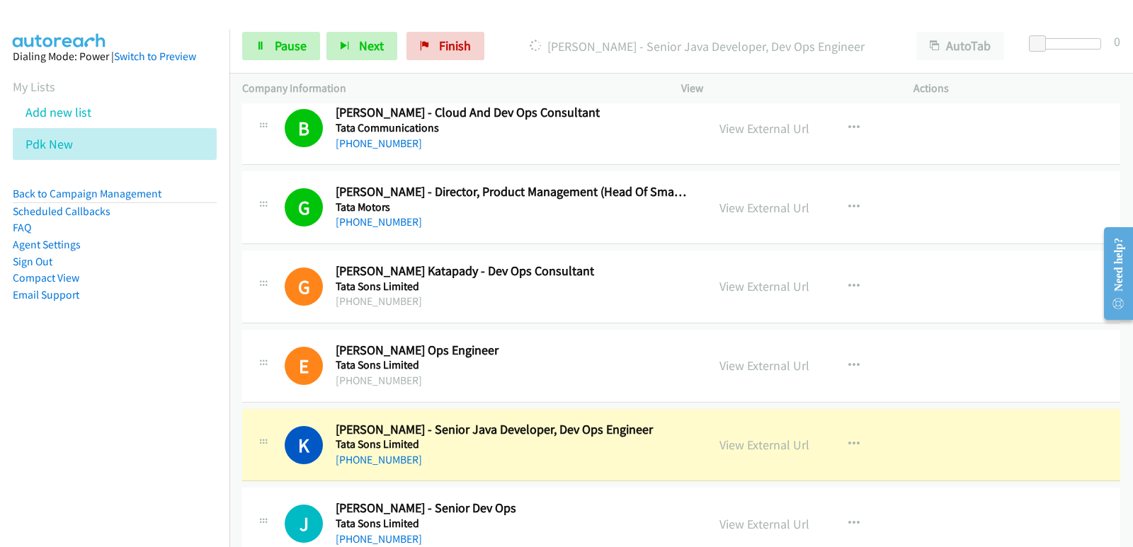
drag, startPoint x: 311, startPoint y: 64, endPoint x: 306, endPoint y: 96, distance: 31.5
click at [314, 64] on div "Start Calls Pause Next Finish Dialing Kumaresh Patil - Senior Java Developer, D…" at bounding box center [680, 46] width 903 height 55
click at [251, 40] on link "Pause" at bounding box center [281, 46] width 78 height 28
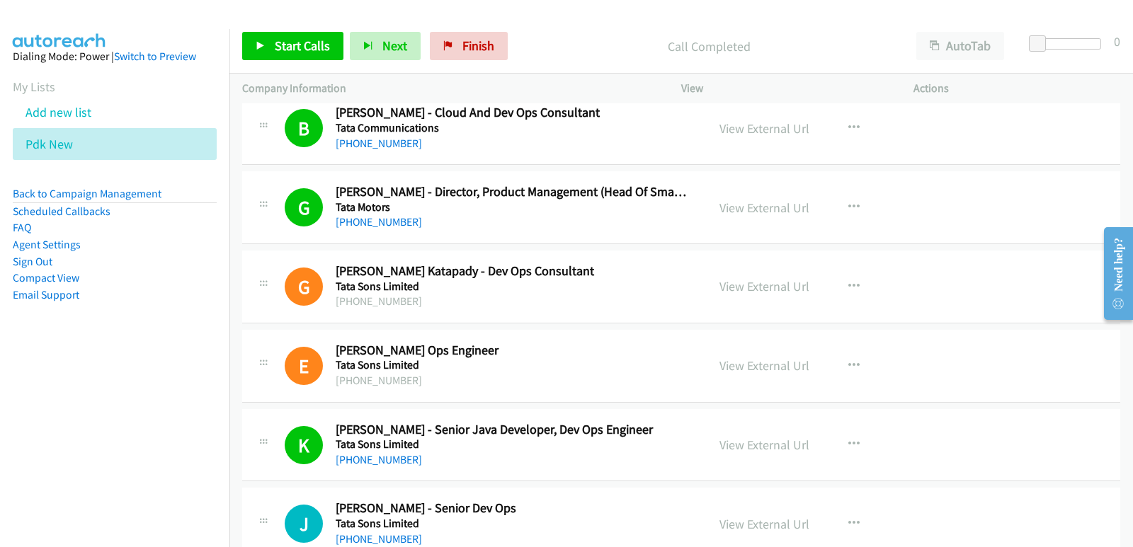
click at [39, 347] on aside "Dialing Mode: Power | Switch to Preview My Lists Add new list Pdk New Back to C…" at bounding box center [114, 198] width 229 height 338
click at [302, 35] on link "Start Calls" at bounding box center [292, 46] width 101 height 28
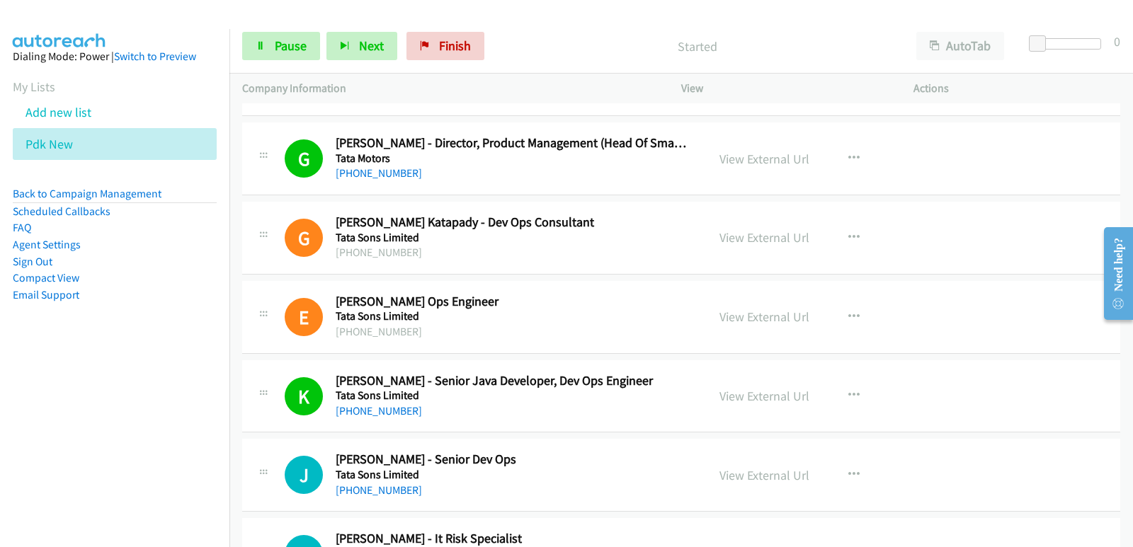
scroll to position [6937, 0]
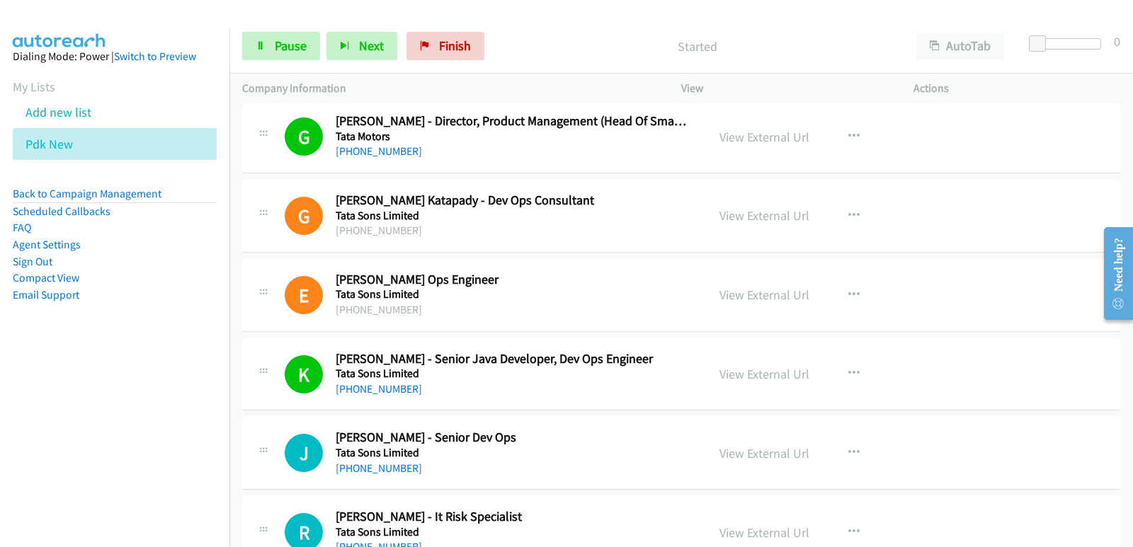
click at [67, 365] on aside "Dialing Mode: Power | Switch to Preview My Lists Add new list Pdk New Back to C…" at bounding box center [114, 198] width 229 height 338
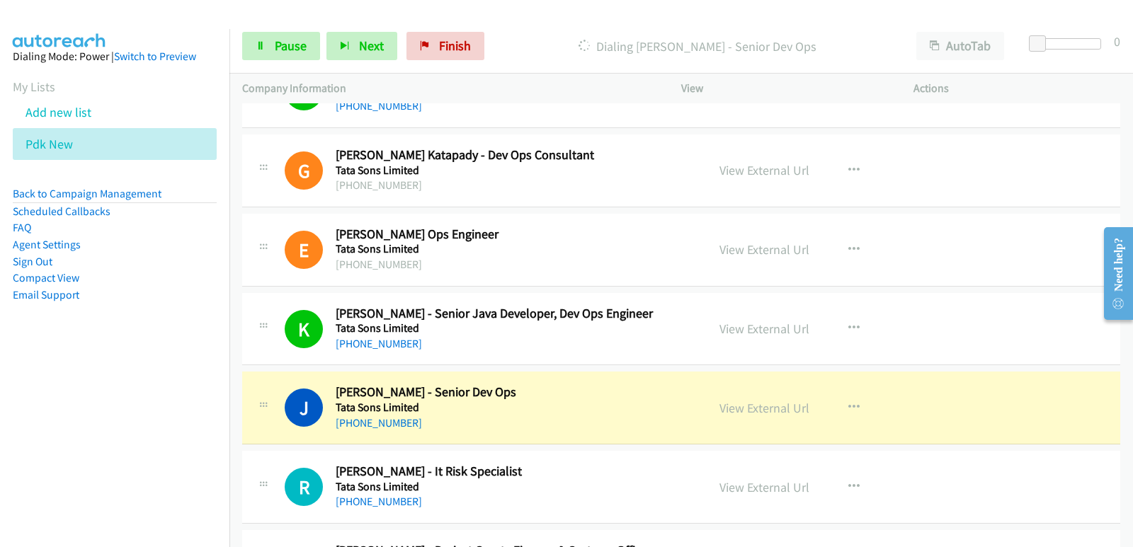
scroll to position [7007, 0]
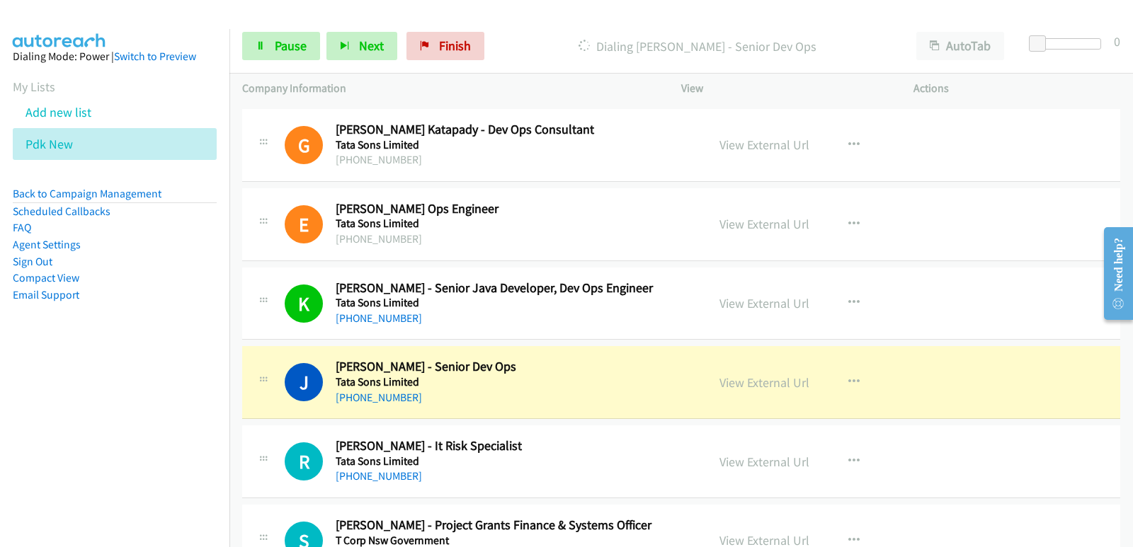
click at [28, 474] on nav "Dialing Mode: Power | Switch to Preview My Lists Add new list Pdk New Back to C…" at bounding box center [115, 302] width 230 height 547
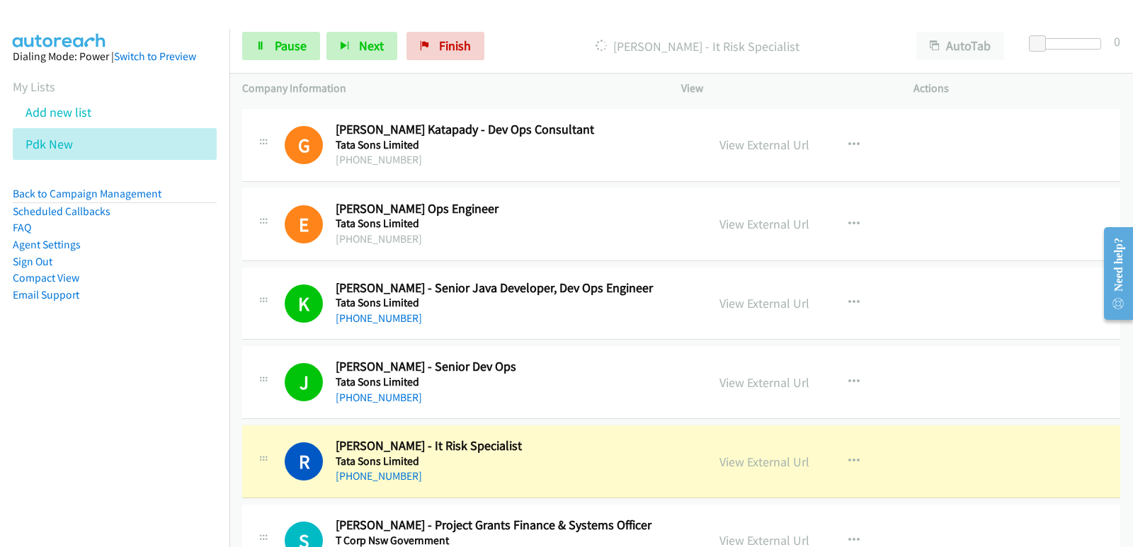
click at [77, 415] on nav "Dialing Mode: Power | Switch to Preview My Lists Add new list Pdk New Back to C…" at bounding box center [115, 302] width 230 height 547
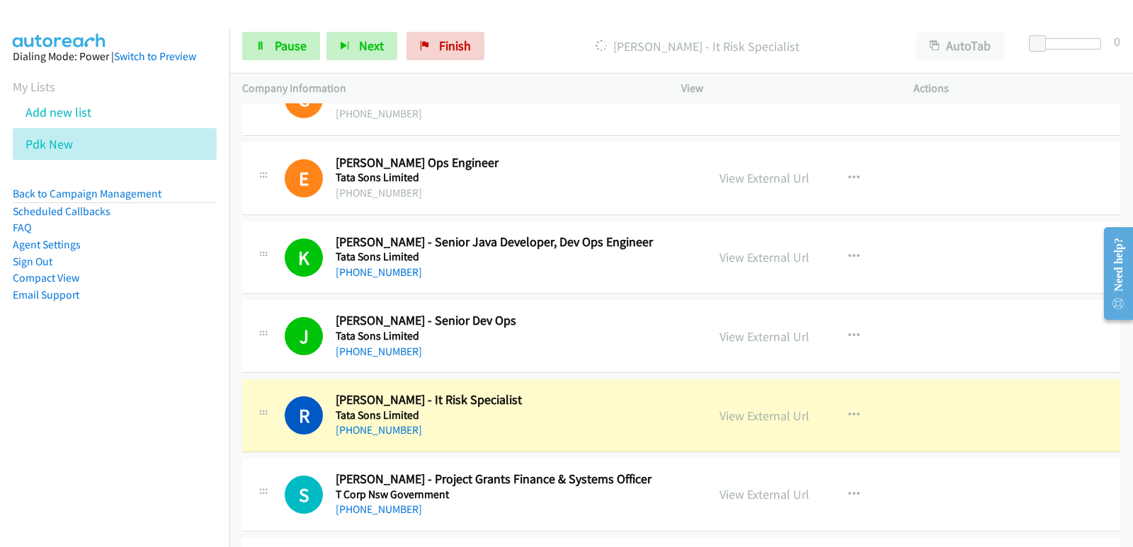
scroll to position [7149, 0]
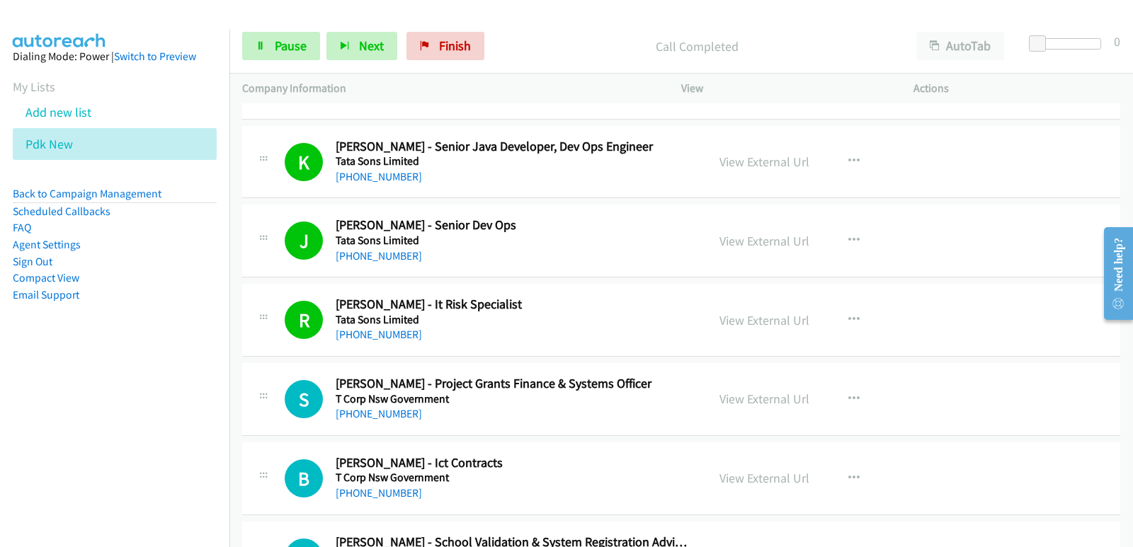
click at [9, 350] on aside "Dialing Mode: Power | Switch to Preview My Lists Add new list Pdk New Back to C…" at bounding box center [114, 198] width 229 height 338
click at [6, 404] on nav "Dialing Mode: Power | Switch to Preview My Lists Add new list Pdk New Back to C…" at bounding box center [115, 302] width 230 height 547
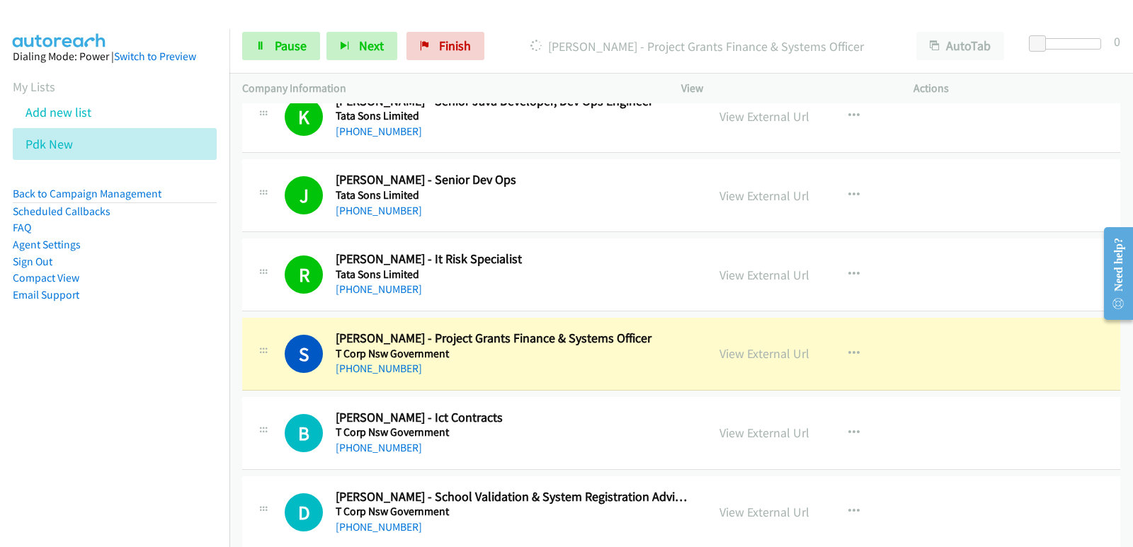
scroll to position [7220, 0]
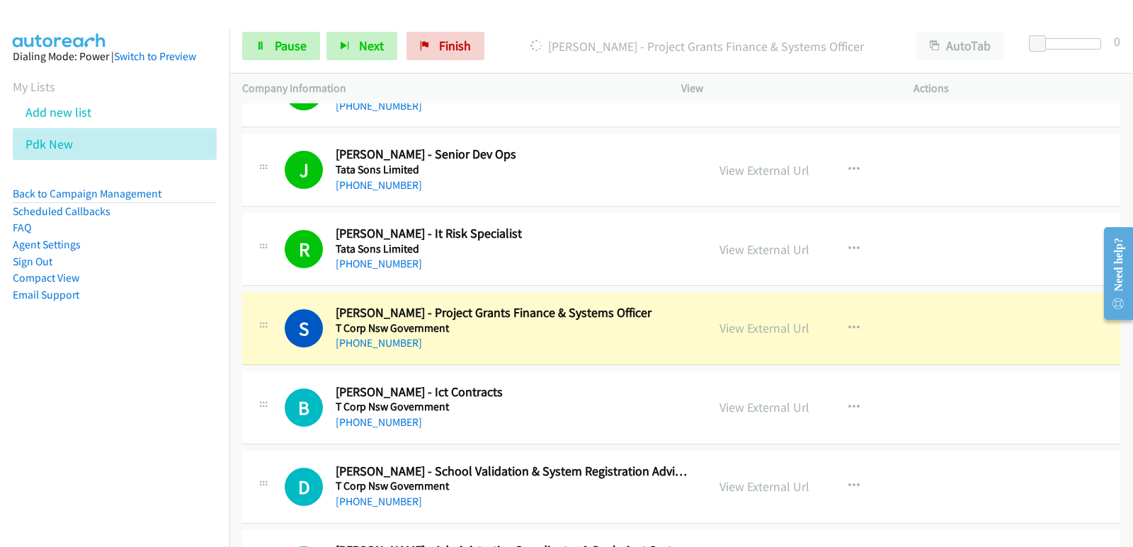
click at [84, 422] on nav "Dialing Mode: Power | Switch to Preview My Lists Add new list Pdk New Back to C…" at bounding box center [115, 302] width 230 height 547
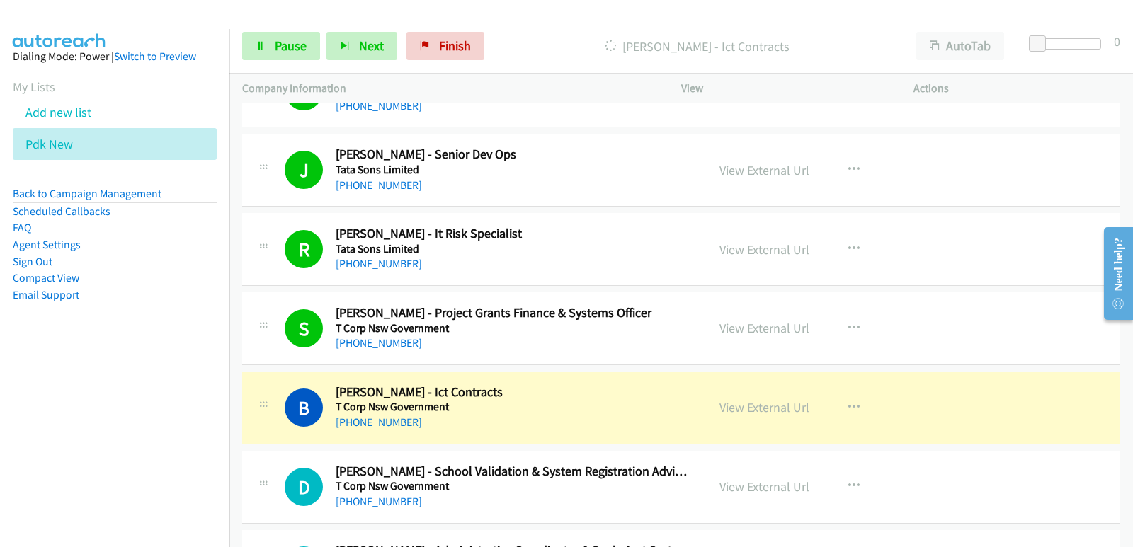
click at [68, 439] on nav "Dialing Mode: Power | Switch to Preview My Lists Add new list Pdk New Back to C…" at bounding box center [115, 302] width 230 height 547
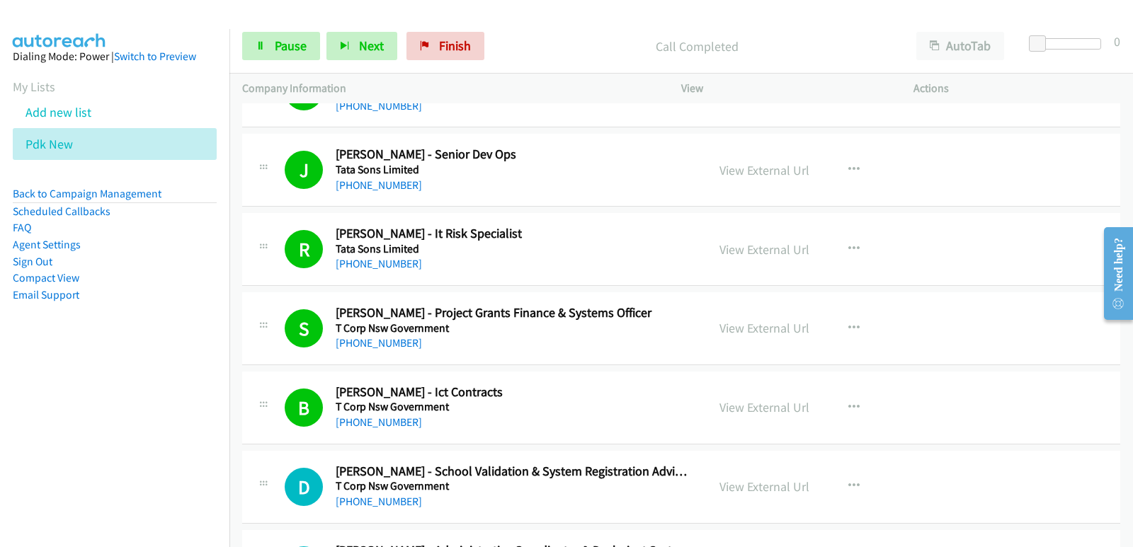
click at [85, 454] on nav "Dialing Mode: Power | Switch to Preview My Lists Add new list Pdk New Back to C…" at bounding box center [115, 302] width 230 height 547
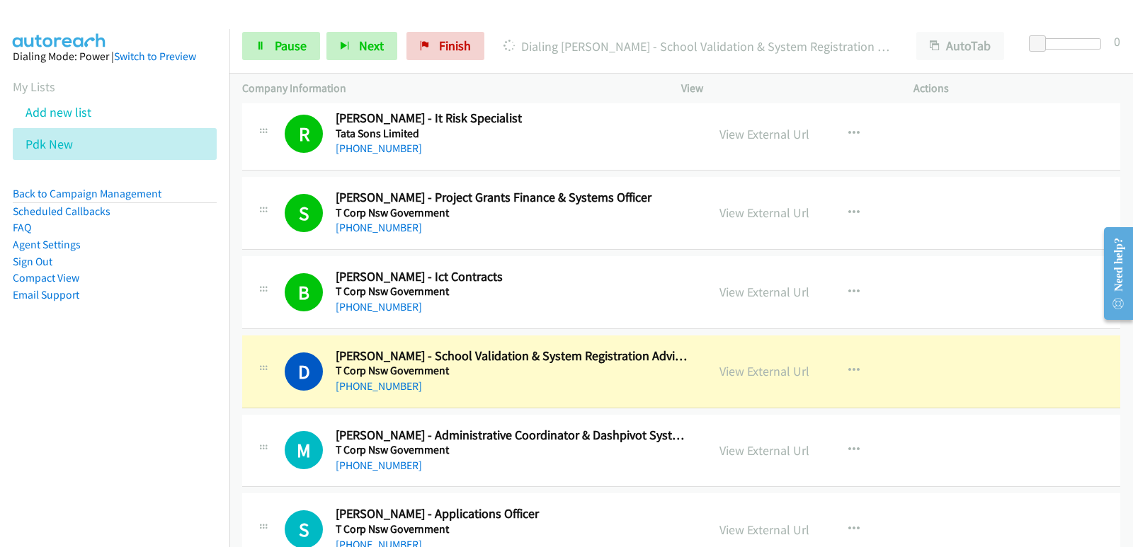
scroll to position [7361, 0]
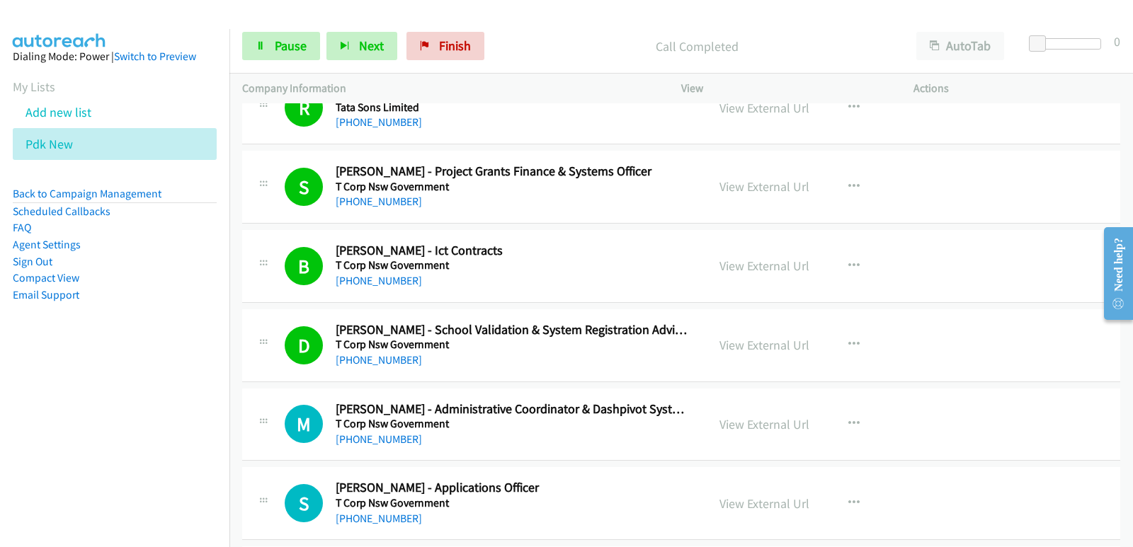
click at [13, 366] on aside "Dialing Mode: Power | Switch to Preview My Lists Add new list Pdk New Back to C…" at bounding box center [114, 198] width 229 height 338
click at [39, 377] on nav "Dialing Mode: Power | Switch to Preview My Lists Add new list Pdk New Back to C…" at bounding box center [115, 302] width 230 height 547
click at [28, 441] on nav "Dialing Mode: Power | Switch to Preview My Lists Add new list Pdk New Back to C…" at bounding box center [115, 302] width 230 height 547
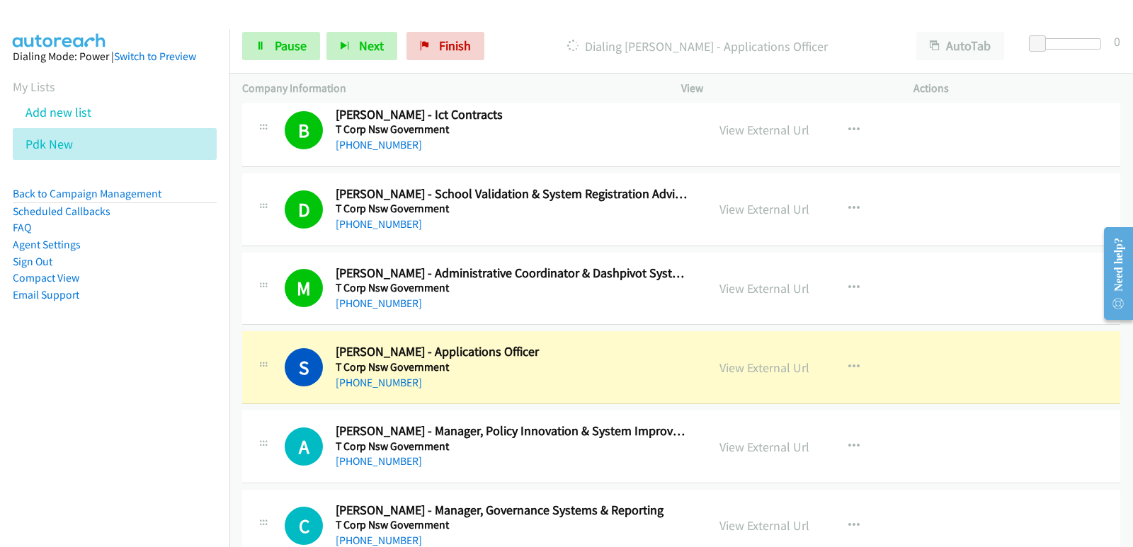
scroll to position [7503, 0]
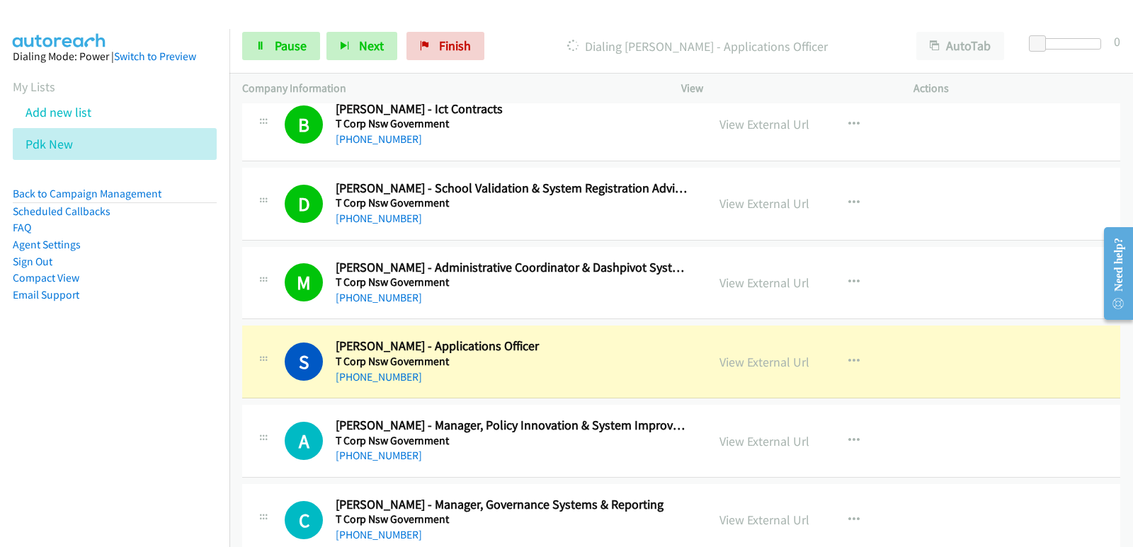
click at [15, 399] on nav "Dialing Mode: Power | Switch to Preview My Lists Add new list Pdk New Back to C…" at bounding box center [115, 302] width 230 height 547
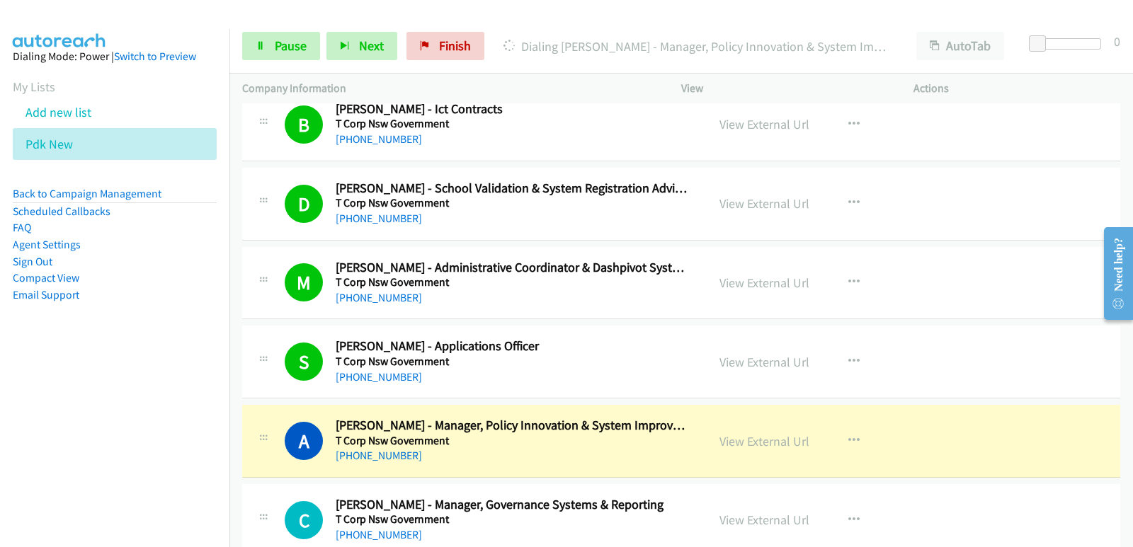
click at [77, 431] on nav "Dialing Mode: Power | Switch to Preview My Lists Add new list Pdk New Back to C…" at bounding box center [115, 302] width 230 height 547
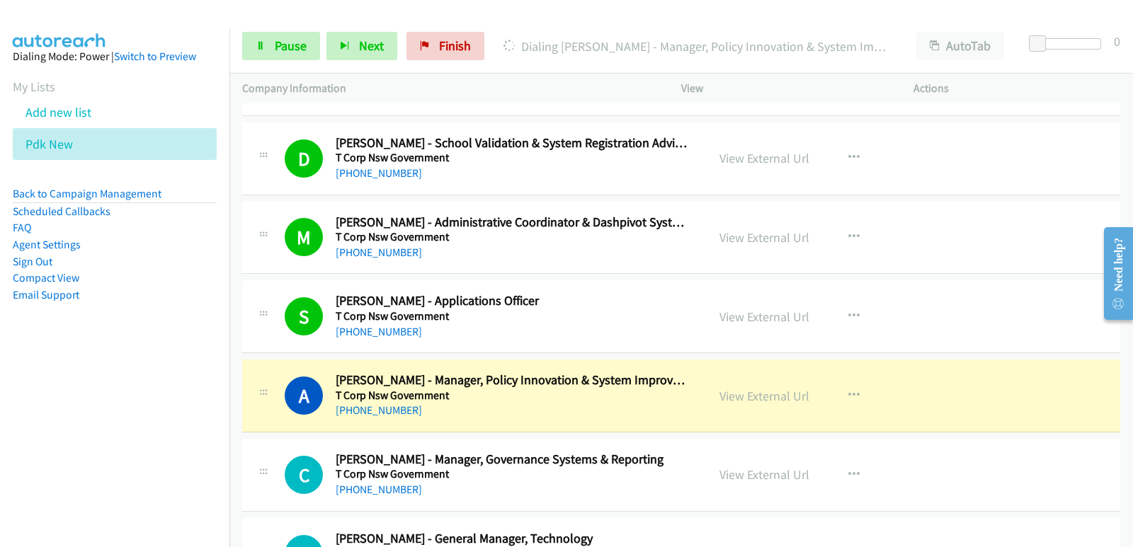
scroll to position [7574, 0]
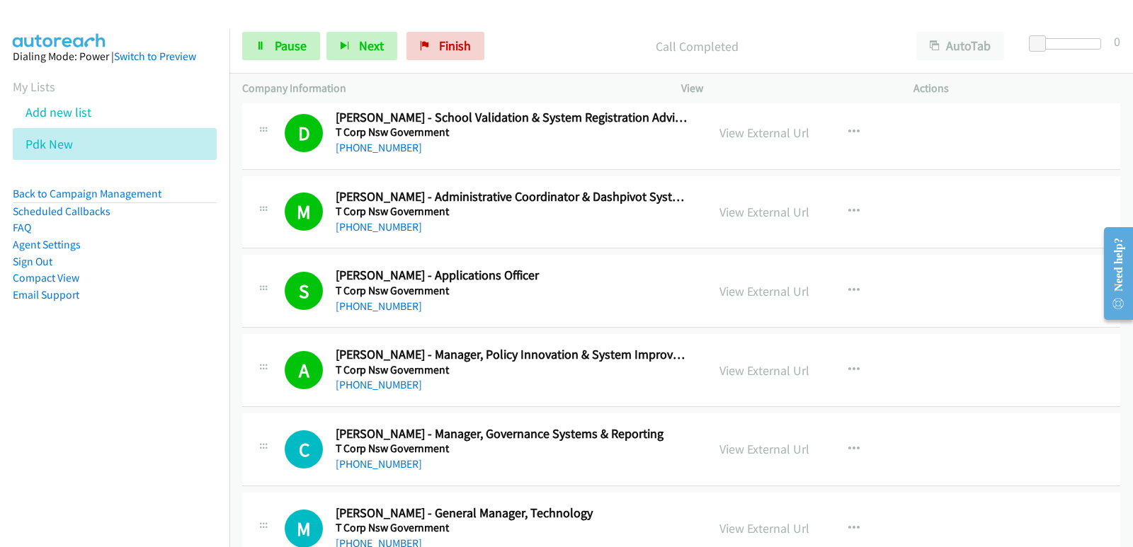
click at [0, 430] on nav "Dialing Mode: Power | Switch to Preview My Lists Add new list Pdk New Back to C…" at bounding box center [115, 302] width 230 height 547
click at [65, 430] on nav "Dialing Mode: Power | Switch to Preview My Lists Add new list Pdk New Back to C…" at bounding box center [115, 302] width 230 height 547
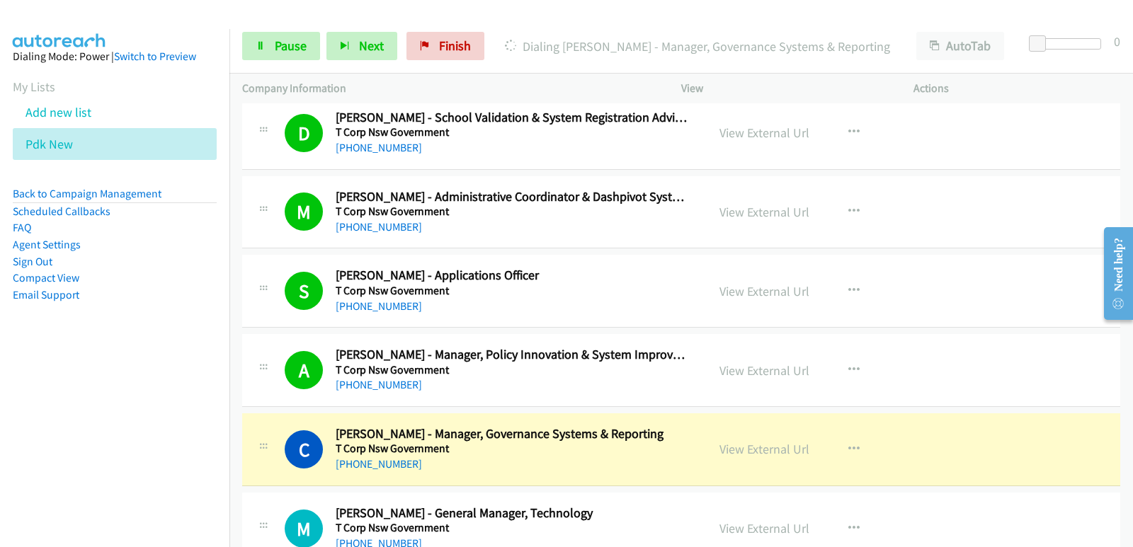
click at [57, 385] on nav "Dialing Mode: Power | Switch to Preview My Lists Add new list Pdk New Back to C…" at bounding box center [115, 302] width 230 height 547
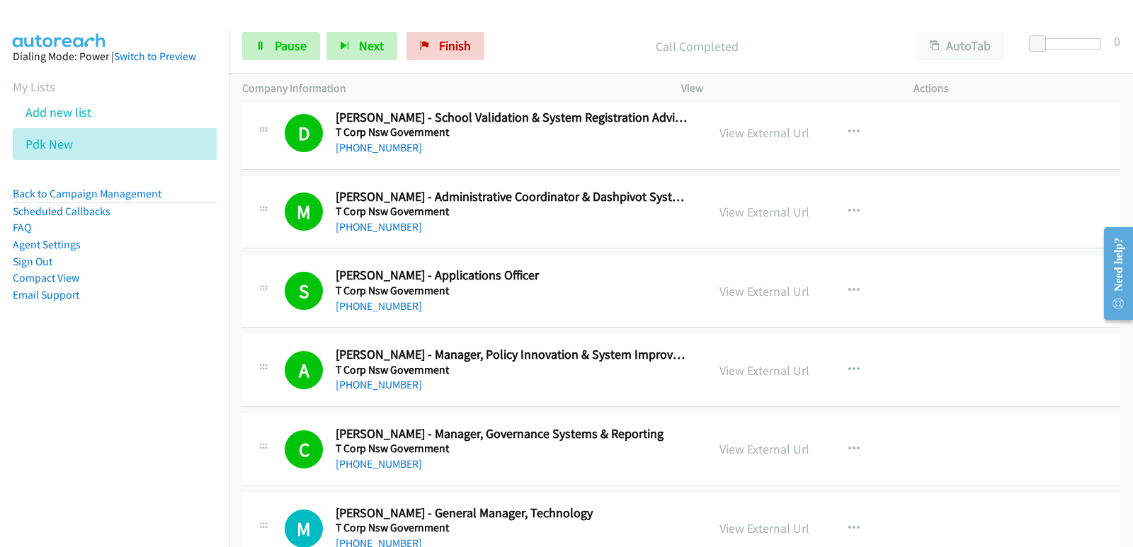
click at [82, 428] on nav "Dialing Mode: Power | Switch to Preview My Lists Add new list Pdk New Back to C…" at bounding box center [115, 302] width 230 height 547
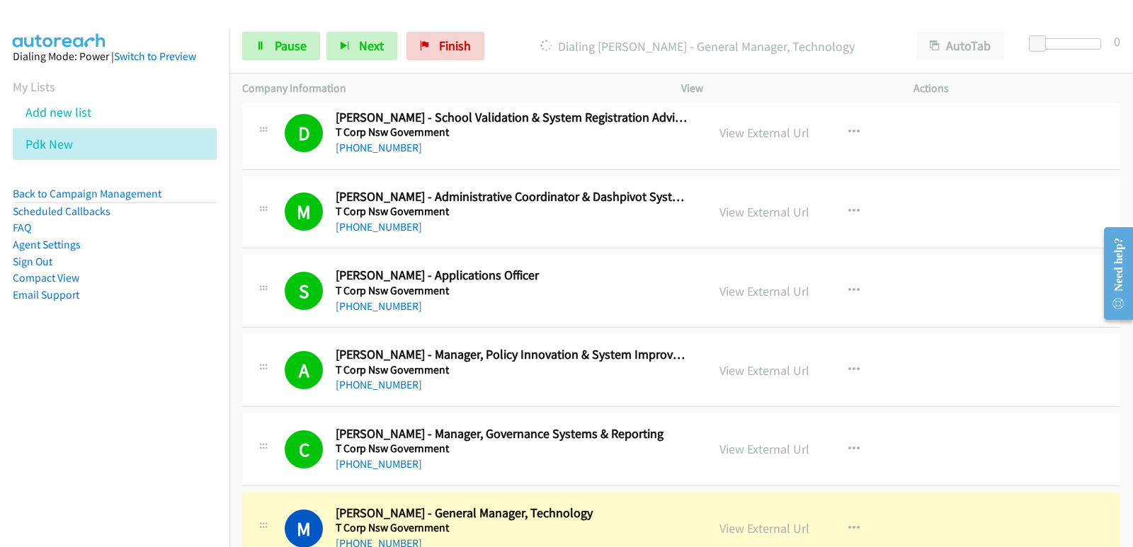
scroll to position [7644, 0]
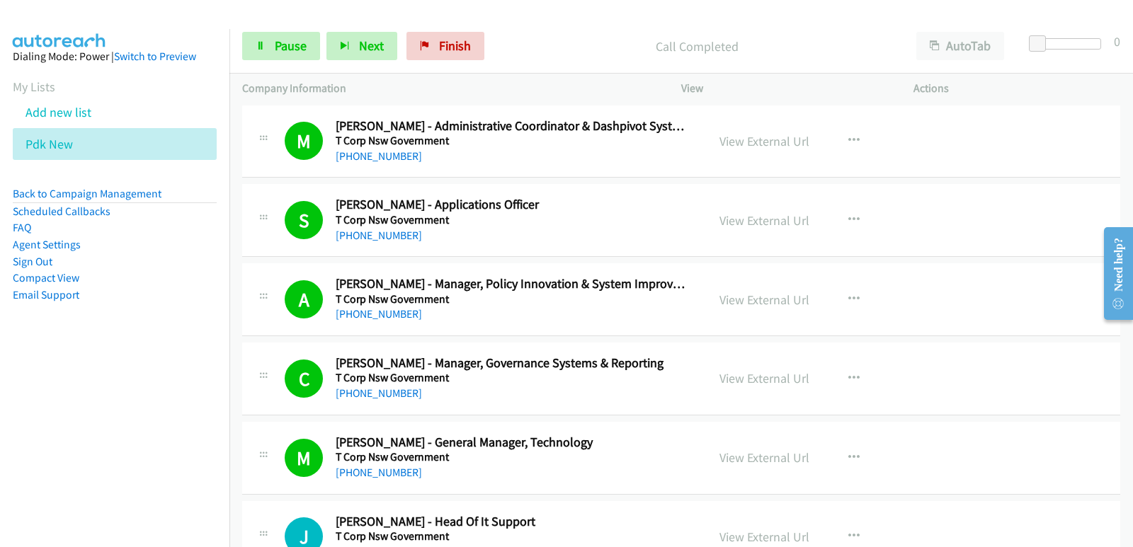
click at [16, 362] on aside "Dialing Mode: Power | Switch to Preview My Lists Add new list Pdk New Back to C…" at bounding box center [114, 198] width 229 height 338
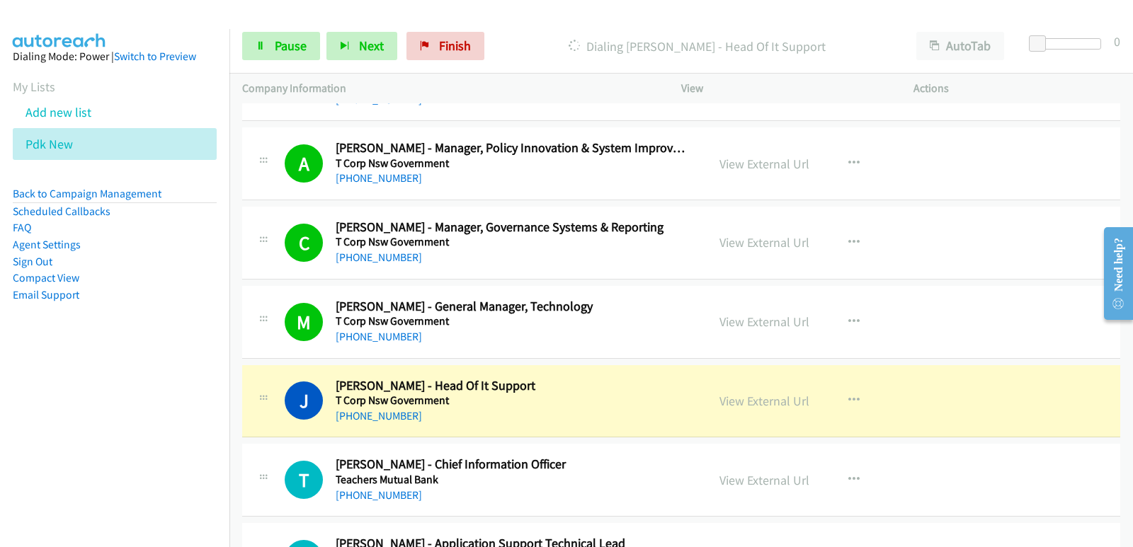
scroll to position [7786, 0]
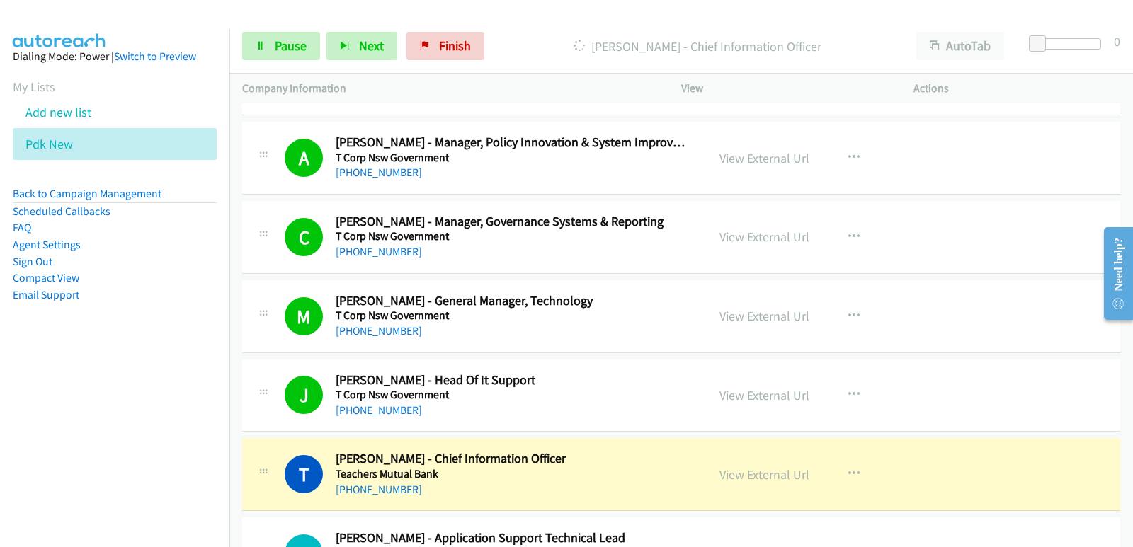
click at [50, 359] on aside "Dialing Mode: Power | Switch to Preview My Lists Add new list Pdk New Back to C…" at bounding box center [114, 198] width 229 height 338
click at [23, 428] on nav "Dialing Mode: Power | Switch to Preview My Lists Add new list Pdk New Back to C…" at bounding box center [115, 302] width 230 height 547
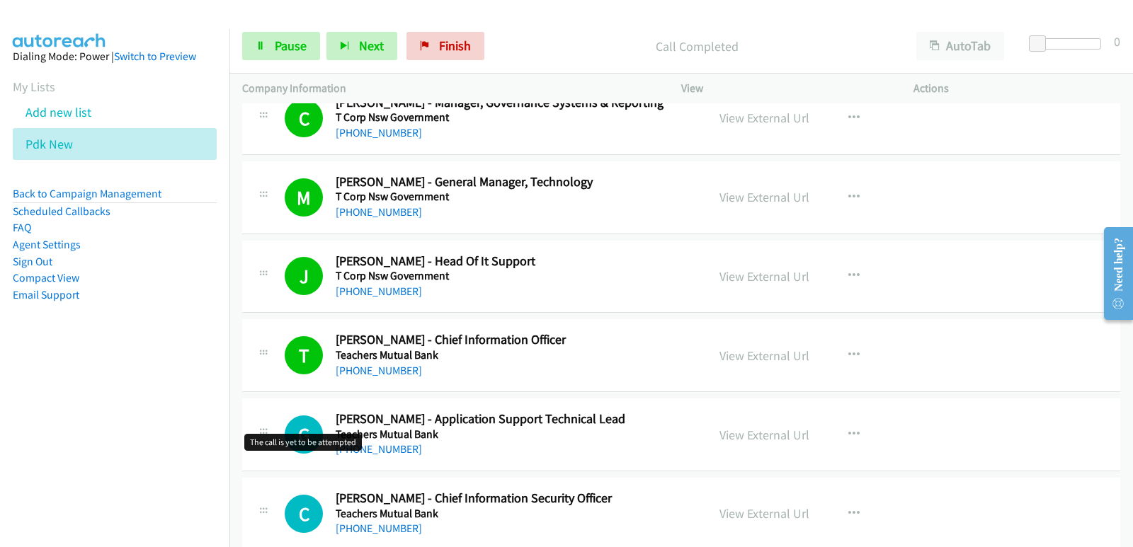
scroll to position [7928, 0]
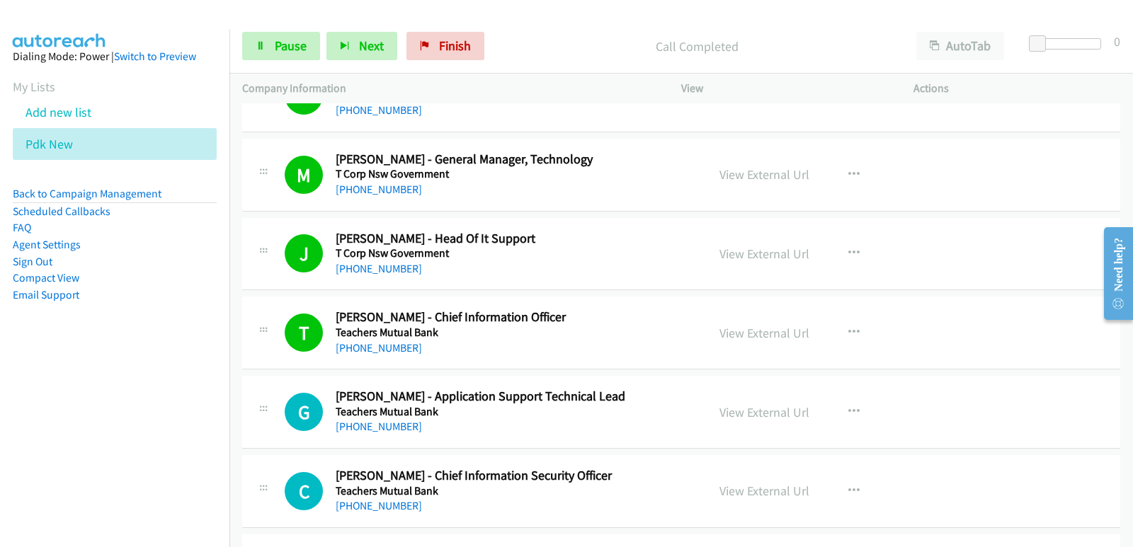
click at [57, 426] on nav "Dialing Mode: Power | Switch to Preview My Lists Add new list Pdk New Back to C…" at bounding box center [115, 302] width 230 height 547
drag, startPoint x: 21, startPoint y: 450, endPoint x: 21, endPoint y: 442, distance: 8.5
click at [21, 450] on nav "Dialing Mode: Power | Switch to Preview My Lists Add new list Pdk New Back to C…" at bounding box center [115, 302] width 230 height 547
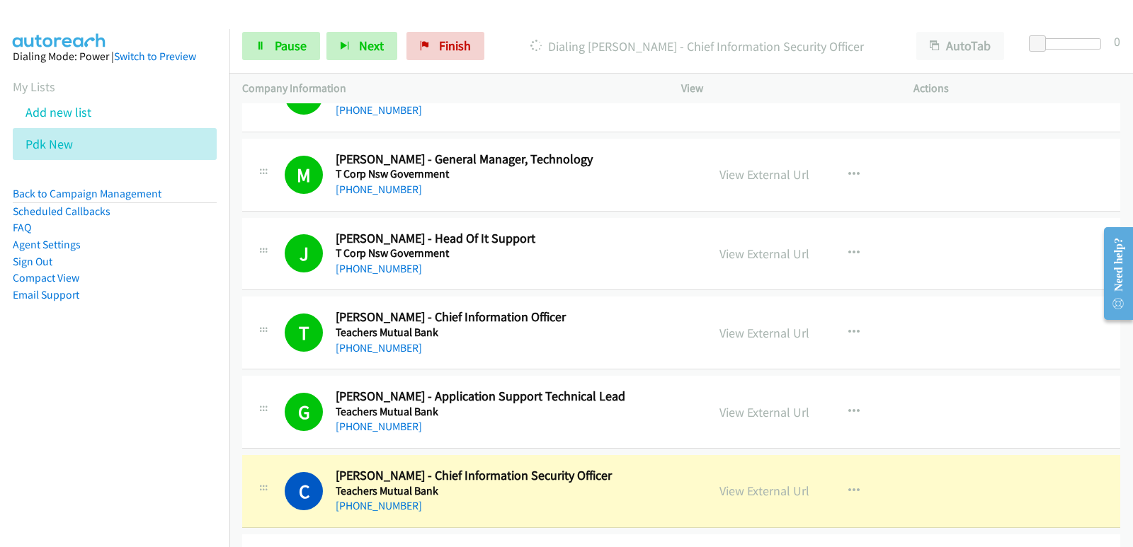
drag, startPoint x: 21, startPoint y: 442, endPoint x: 19, endPoint y: 430, distance: 11.4
click at [21, 442] on nav "Dialing Mode: Power | Switch to Preview My Lists Add new list Pdk New Back to C…" at bounding box center [115, 302] width 230 height 547
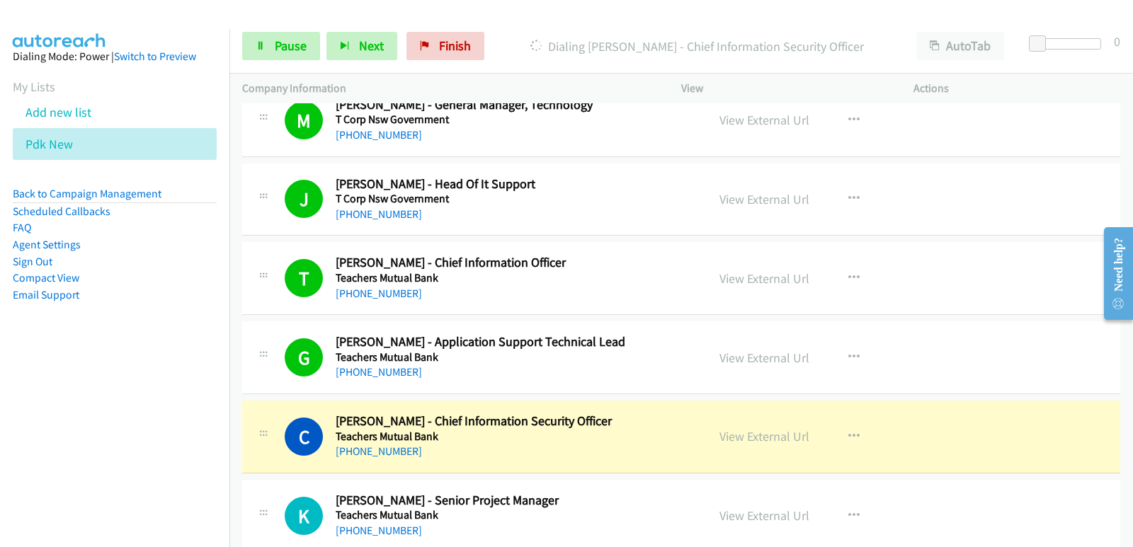
scroll to position [7998, 0]
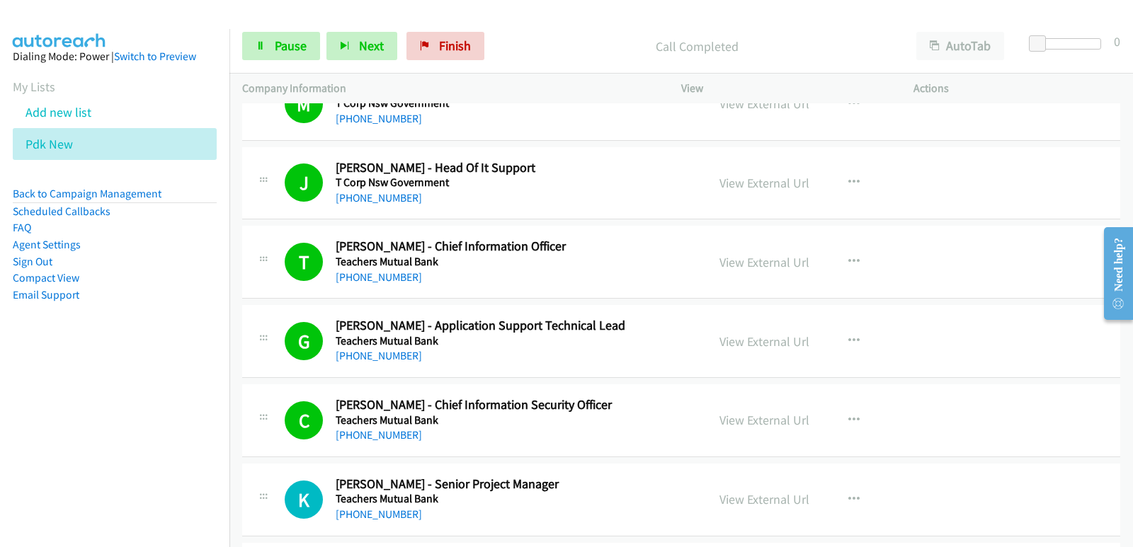
click at [82, 415] on nav "Dialing Mode: Power | Switch to Preview My Lists Add new list Pdk New Back to C…" at bounding box center [115, 302] width 230 height 547
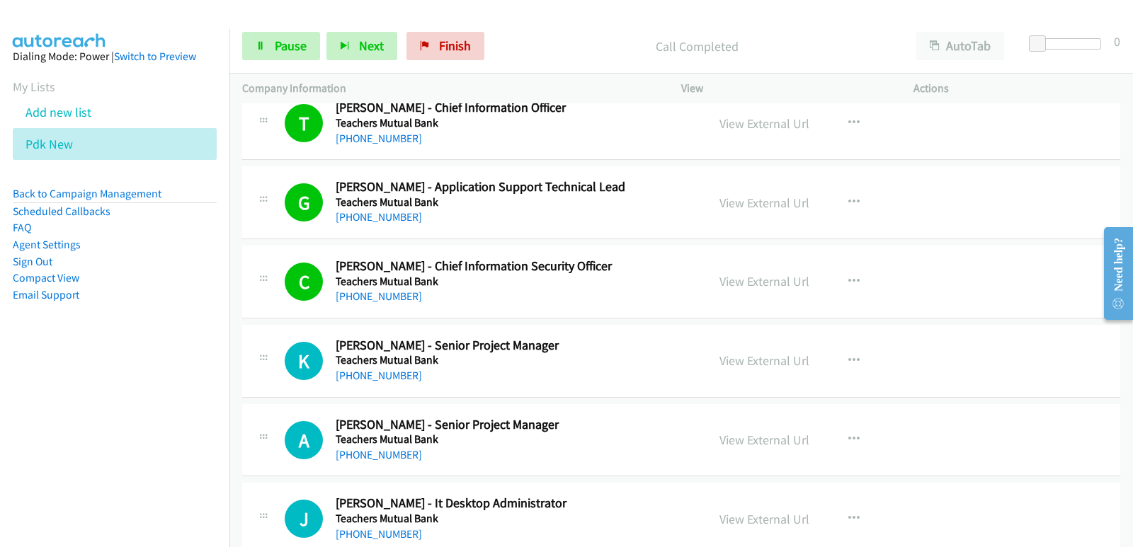
scroll to position [8140, 0]
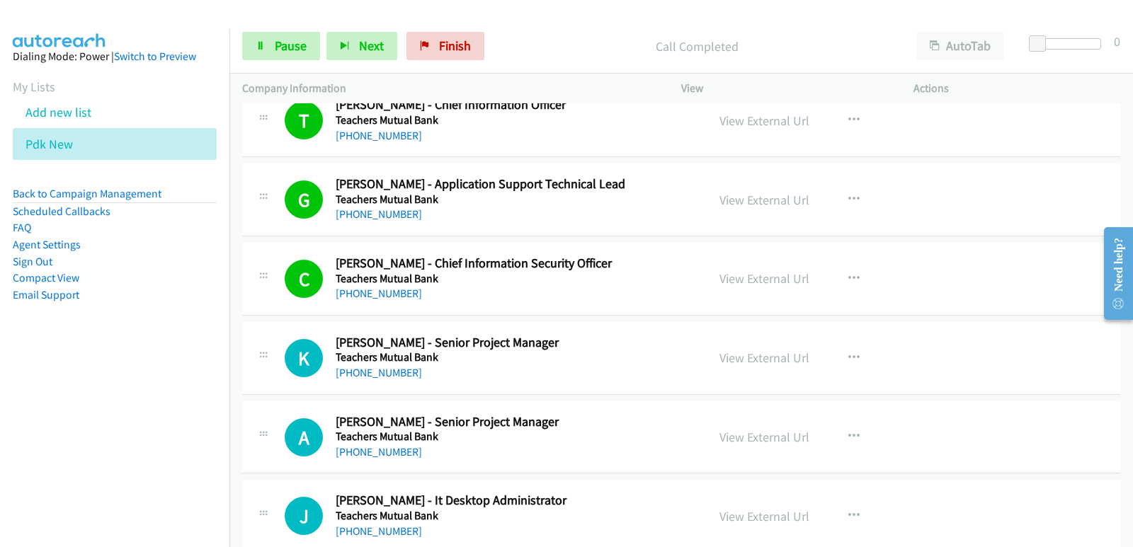
click at [0, 357] on aside "Dialing Mode: Power | Switch to Preview My Lists Add new list Pdk New Back to C…" at bounding box center [114, 198] width 229 height 338
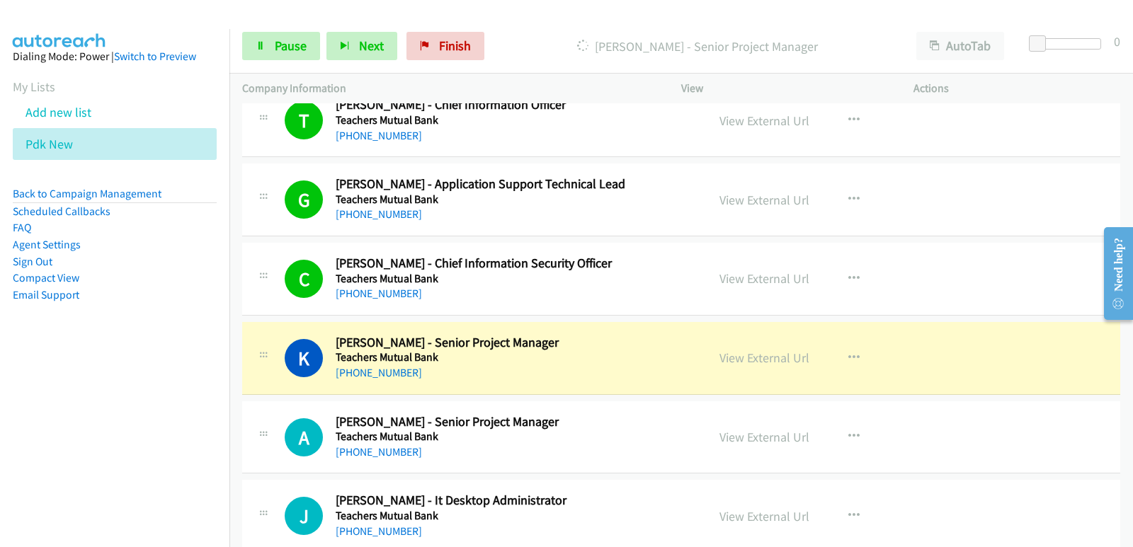
click at [65, 449] on nav "Dialing Mode: Power | Switch to Preview My Lists Add new list Pdk New Back to C…" at bounding box center [115, 302] width 230 height 547
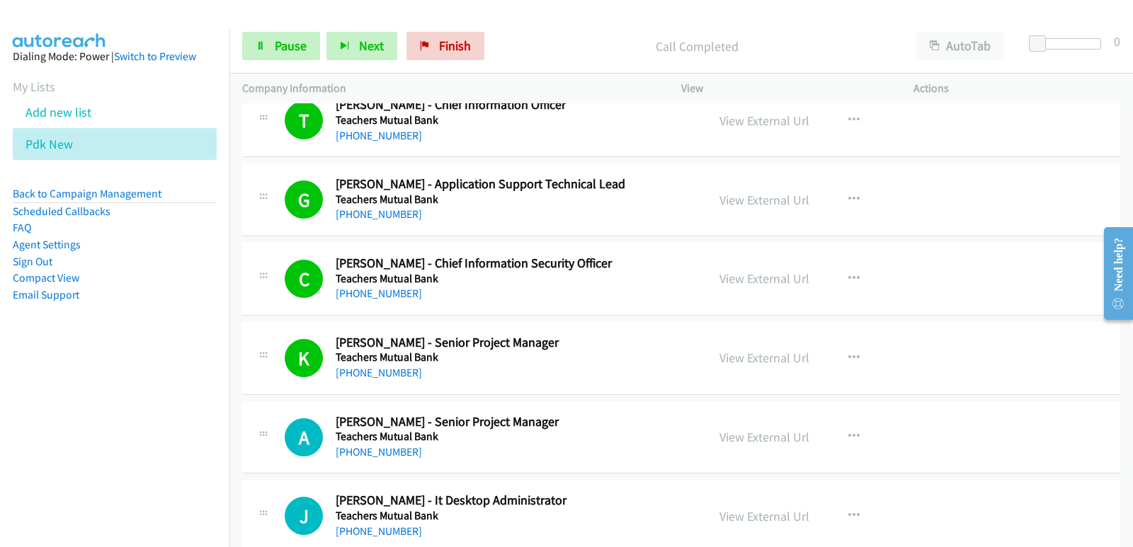
click at [88, 437] on nav "Dialing Mode: Power | Switch to Preview My Lists Add new list Pdk New Back to C…" at bounding box center [115, 302] width 230 height 547
drag, startPoint x: 36, startPoint y: 373, endPoint x: 45, endPoint y: 369, distance: 9.9
click at [37, 373] on nav "Dialing Mode: Power | Switch to Preview My Lists Add new list Pdk New Back to C…" at bounding box center [115, 302] width 230 height 547
click at [50, 436] on nav "Dialing Mode: Power | Switch to Preview My Lists Add new list Pdk New Back to C…" at bounding box center [115, 302] width 230 height 547
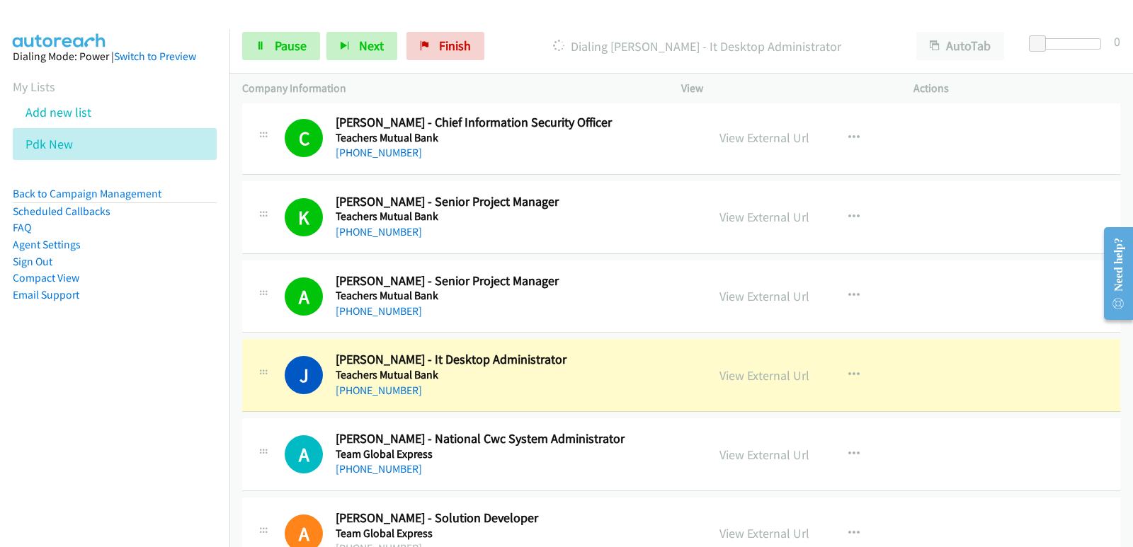
scroll to position [8281, 0]
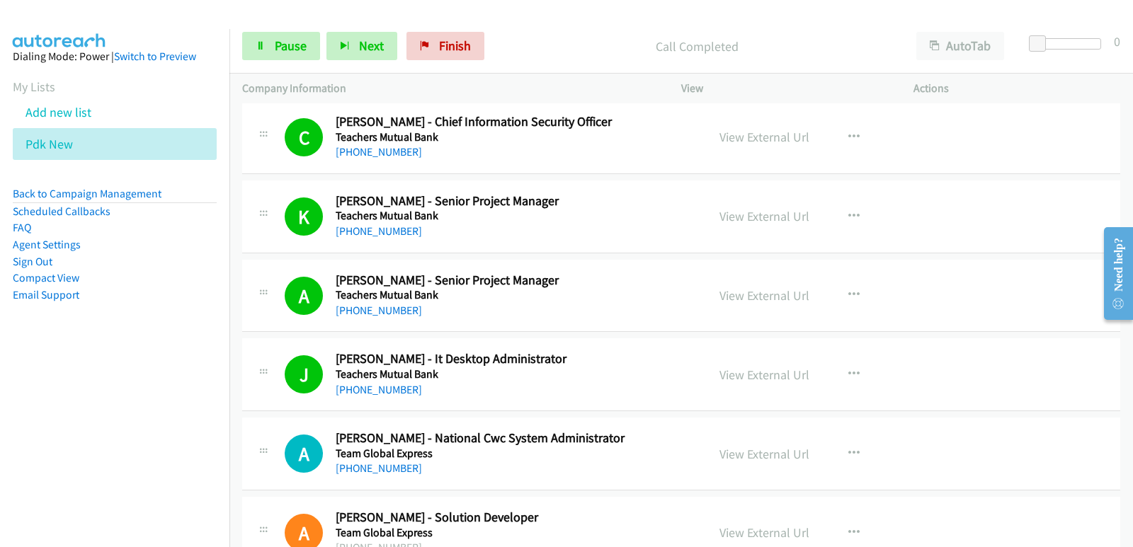
click at [28, 366] on aside "Dialing Mode: Power | Switch to Preview My Lists Add new list Pdk New Back to C…" at bounding box center [114, 198] width 229 height 338
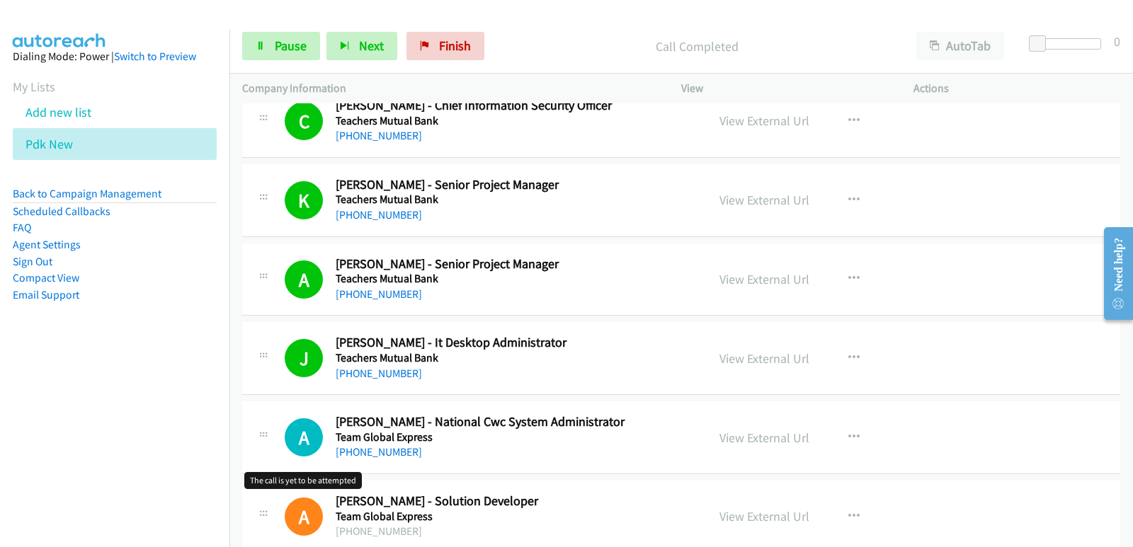
scroll to position [8352, 0]
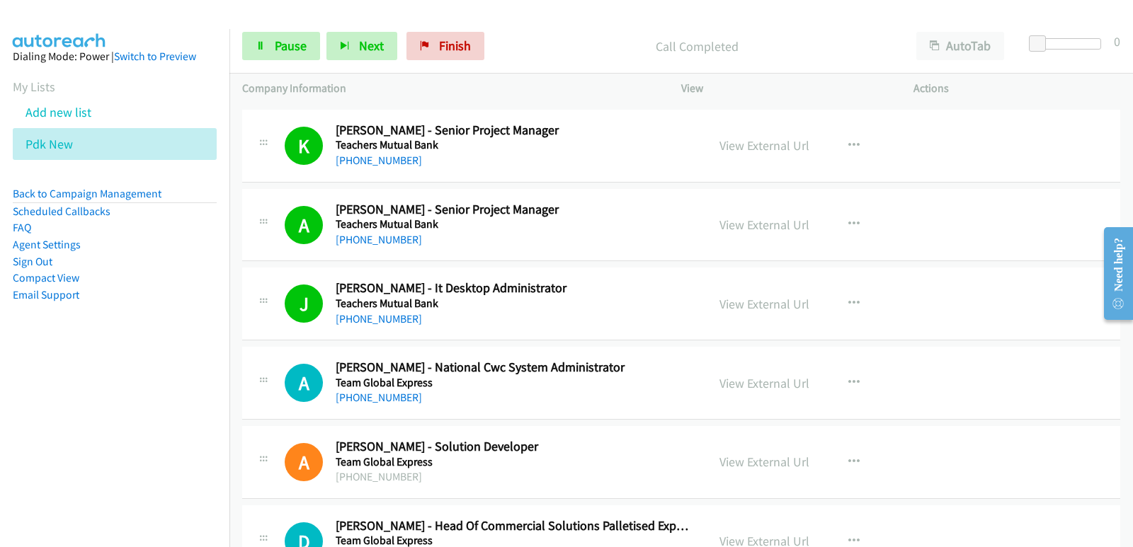
click at [69, 444] on nav "Dialing Mode: Power | Switch to Preview My Lists Add new list Pdk New Back to C…" at bounding box center [115, 302] width 230 height 547
click at [66, 430] on nav "Dialing Mode: Power | Switch to Preview My Lists Add new list Pdk New Back to C…" at bounding box center [115, 302] width 230 height 547
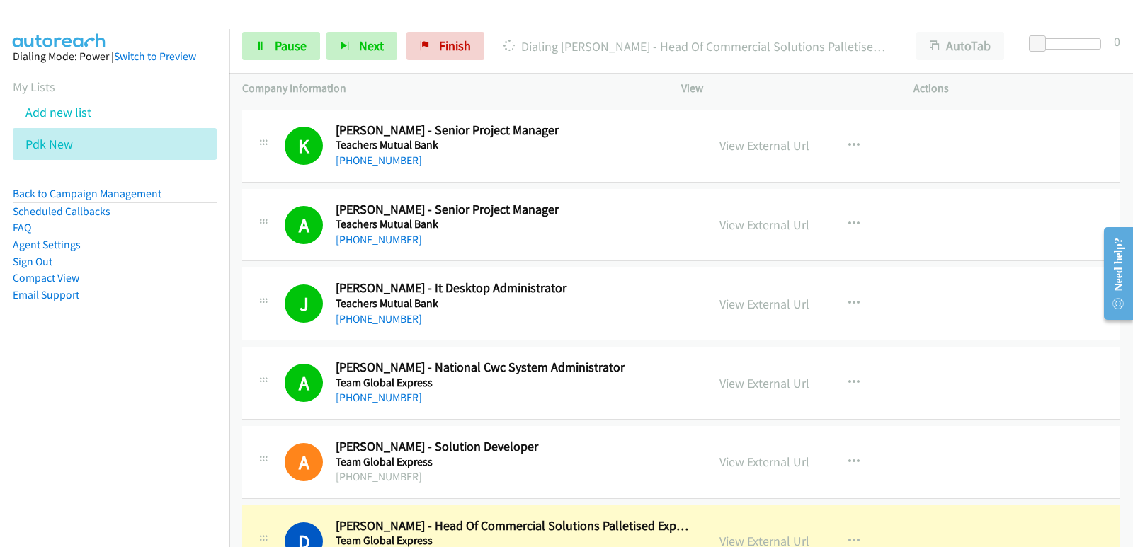
drag, startPoint x: 84, startPoint y: 407, endPoint x: 119, endPoint y: 400, distance: 36.1
click at [84, 407] on nav "Dialing Mode: Power | Switch to Preview My Lists Add new list Pdk New Back to C…" at bounding box center [115, 302] width 230 height 547
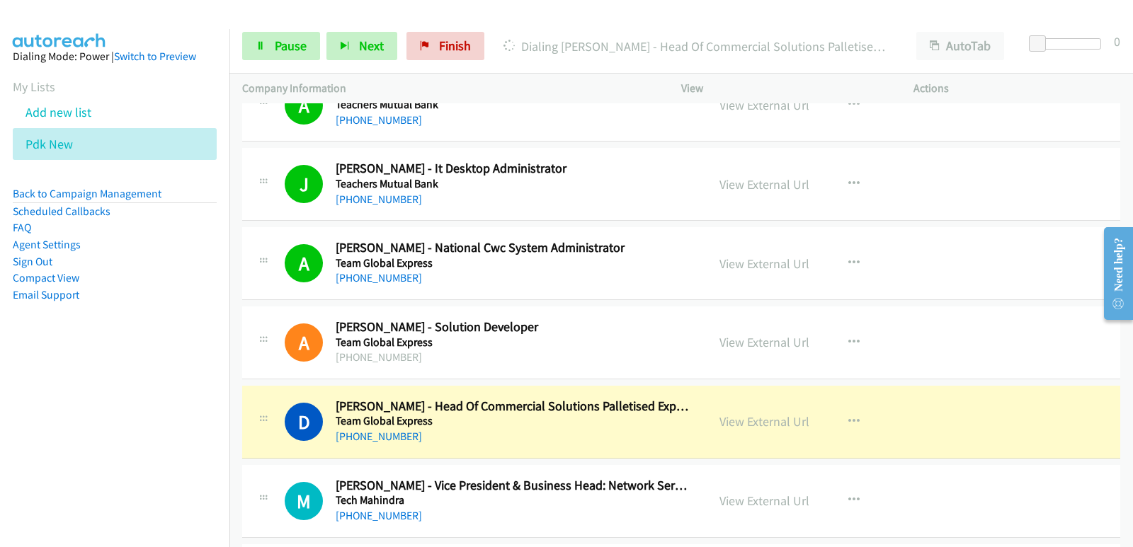
scroll to position [8494, 0]
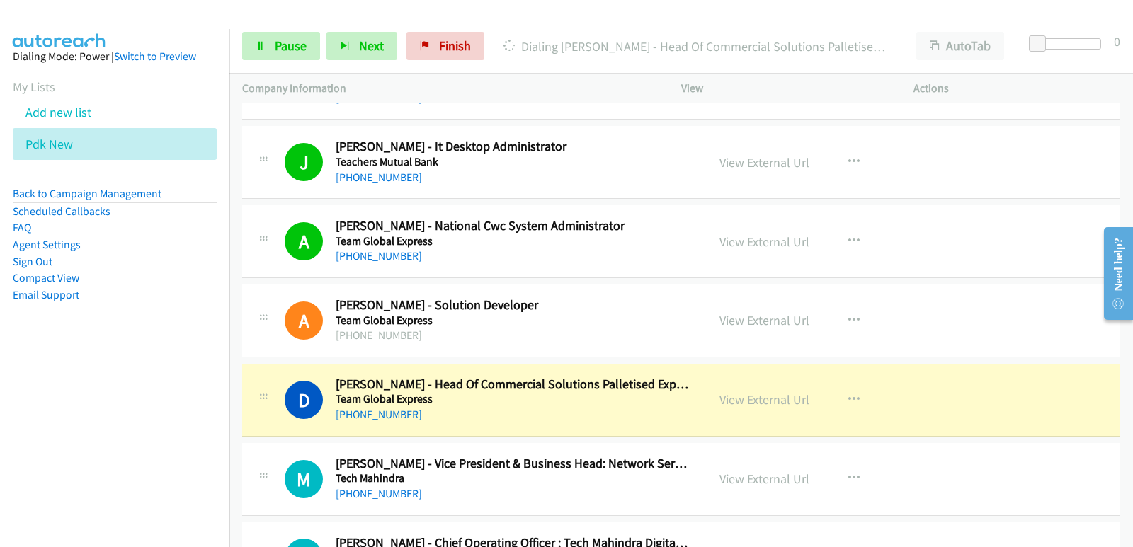
click at [54, 399] on nav "Dialing Mode: Power | Switch to Preview My Lists Add new list Pdk New Back to C…" at bounding box center [115, 302] width 230 height 547
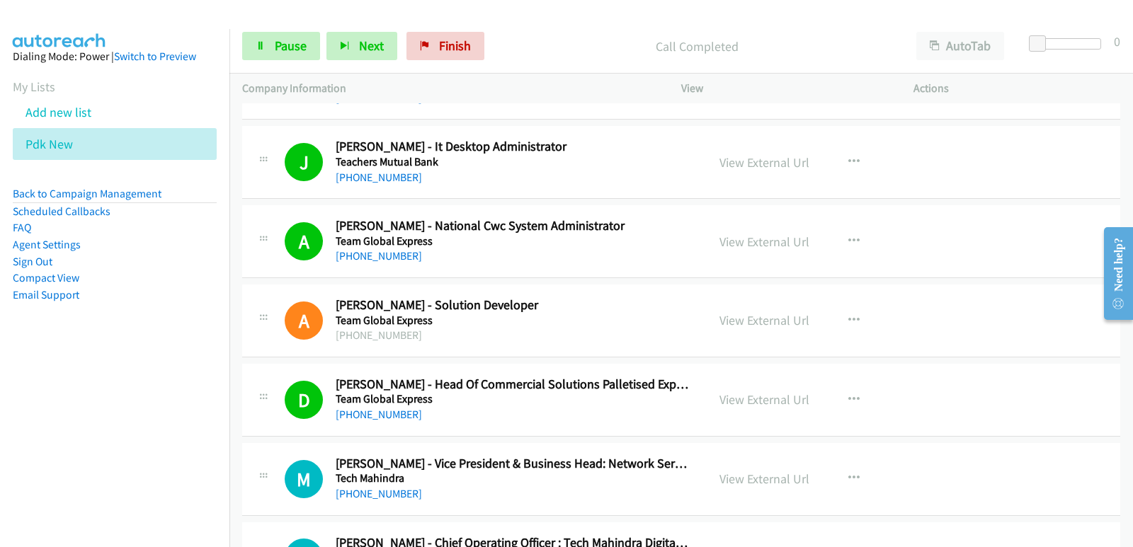
click at [51, 398] on nav "Dialing Mode: Power | Switch to Preview My Lists Add new list Pdk New Back to C…" at bounding box center [115, 302] width 230 height 547
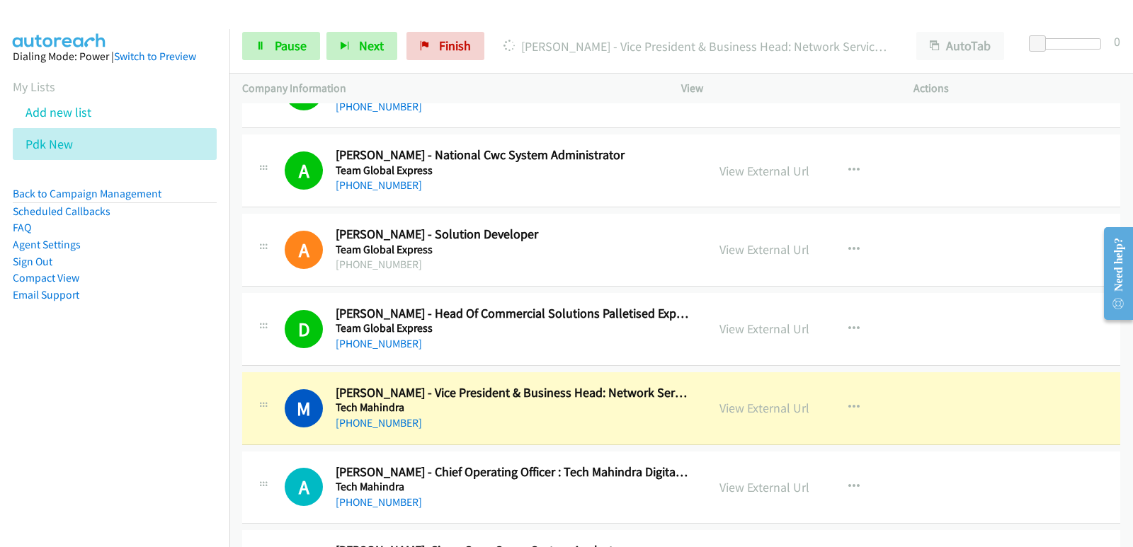
scroll to position [8635, 0]
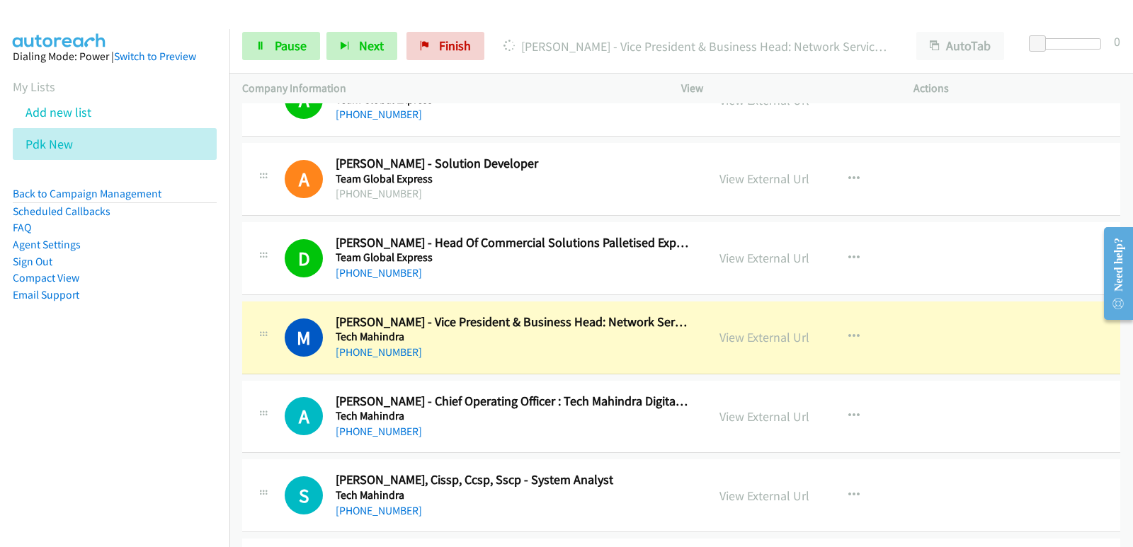
click at [16, 461] on nav "Dialing Mode: Power | Switch to Preview My Lists Add new list Pdk New Back to C…" at bounding box center [115, 302] width 230 height 547
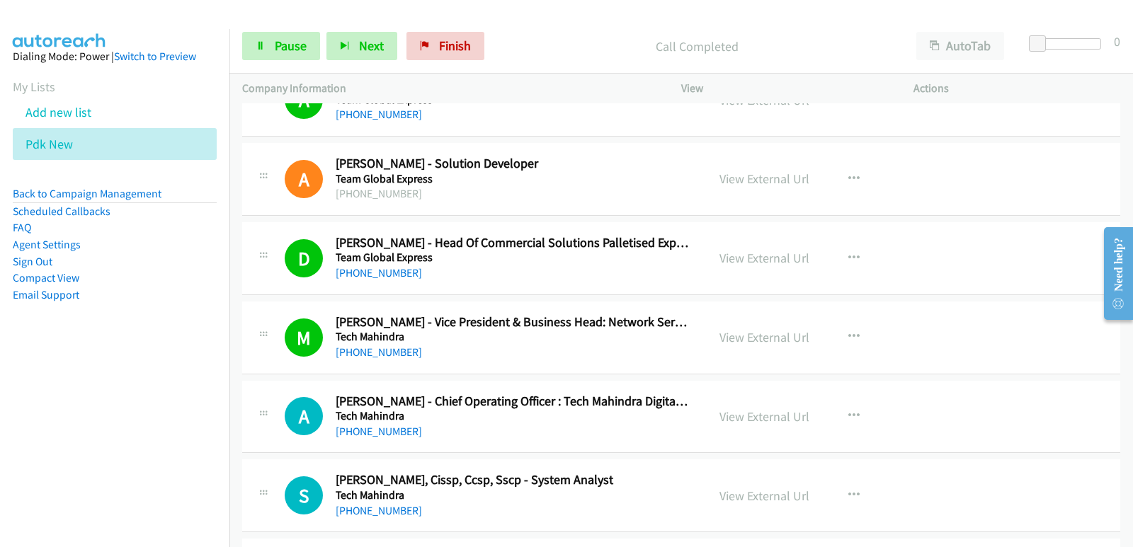
click at [36, 388] on nav "Dialing Mode: Power | Switch to Preview My Lists Add new list Pdk New Back to C…" at bounding box center [115, 302] width 230 height 547
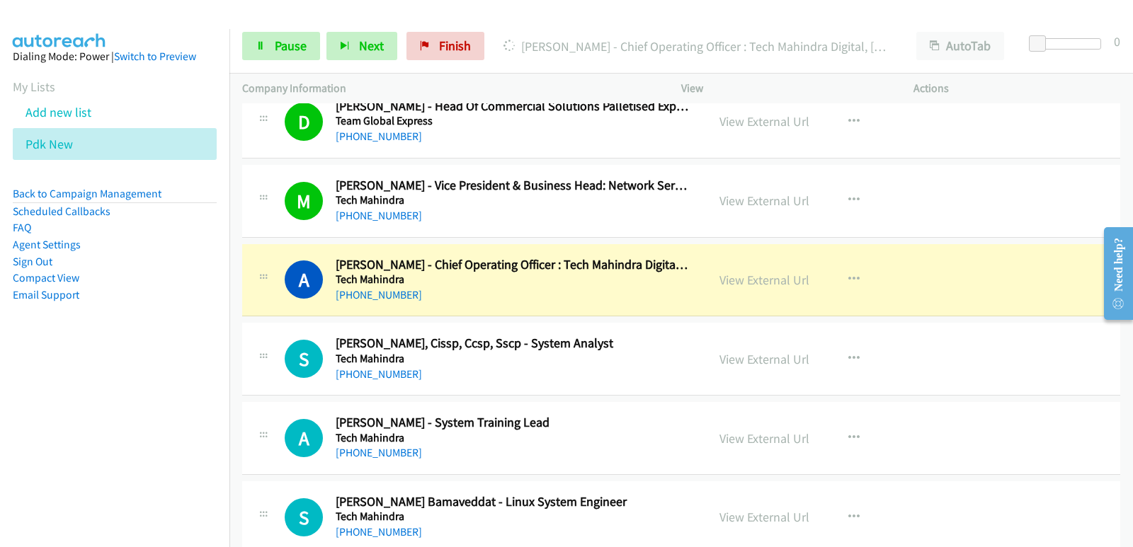
scroll to position [8777, 0]
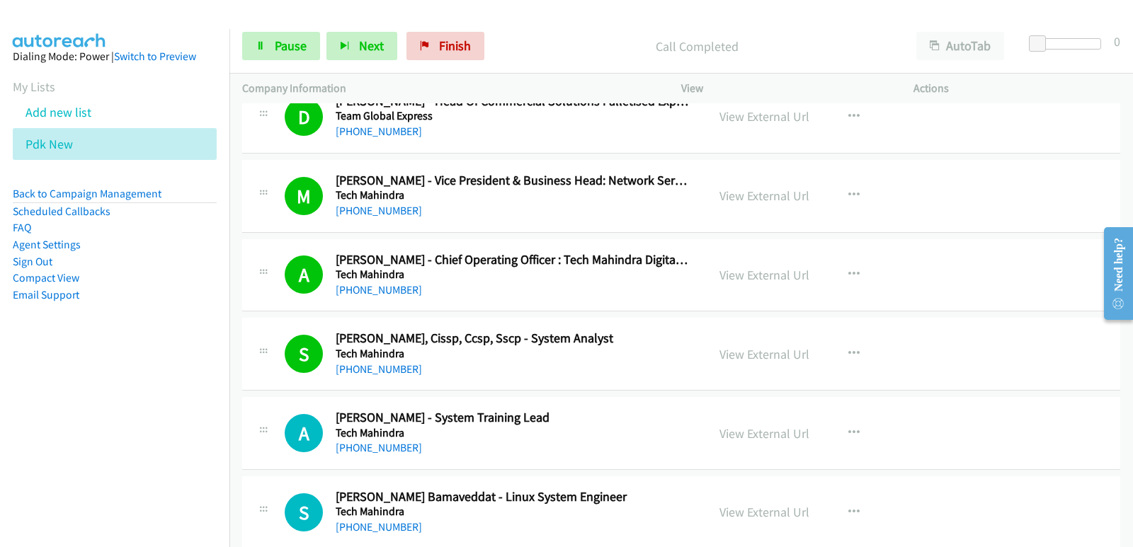
click at [87, 420] on nav "Dialing Mode: Power | Switch to Preview My Lists Add new list Pdk New Back to C…" at bounding box center [115, 302] width 230 height 547
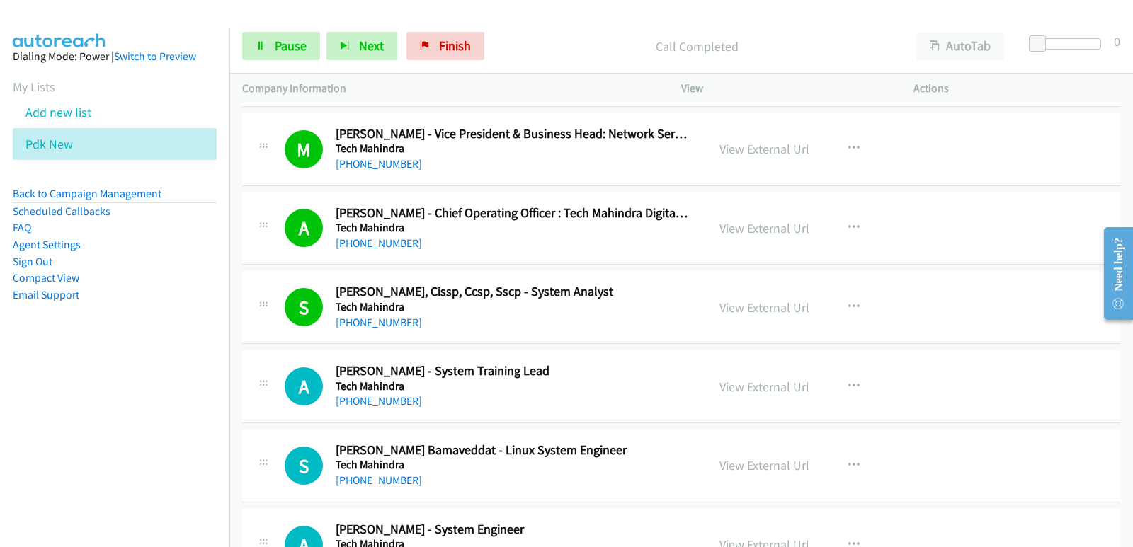
scroll to position [8848, 0]
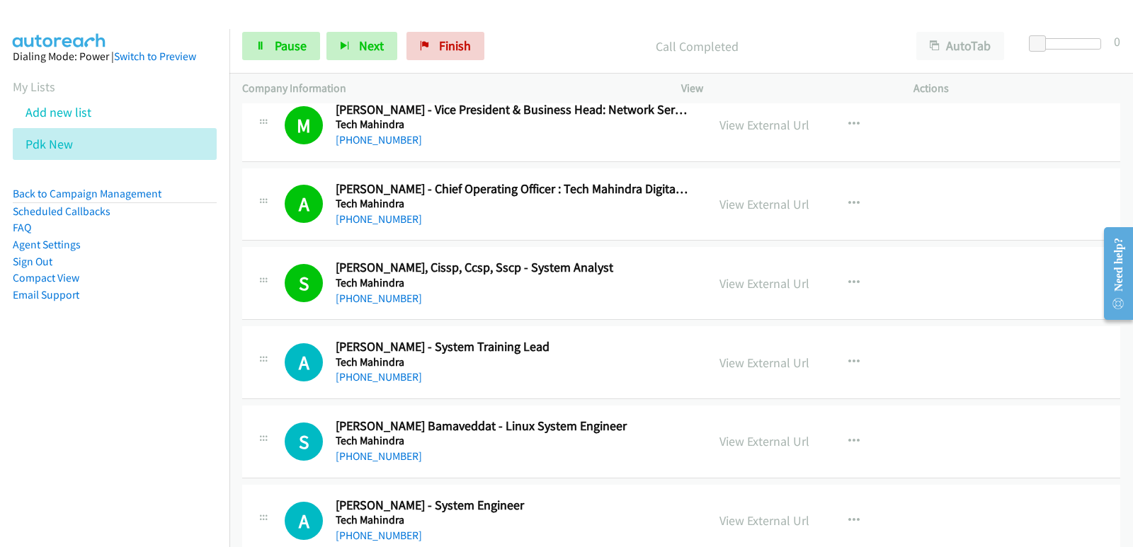
click at [59, 415] on nav "Dialing Mode: Power | Switch to Preview My Lists Add new list Pdk New Back to C…" at bounding box center [115, 302] width 230 height 547
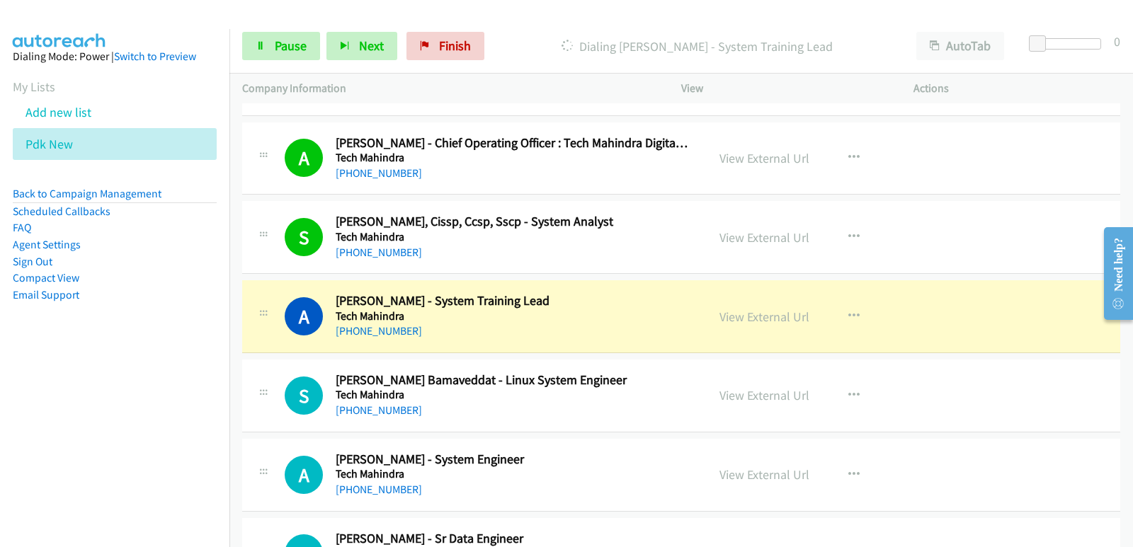
scroll to position [8919, 0]
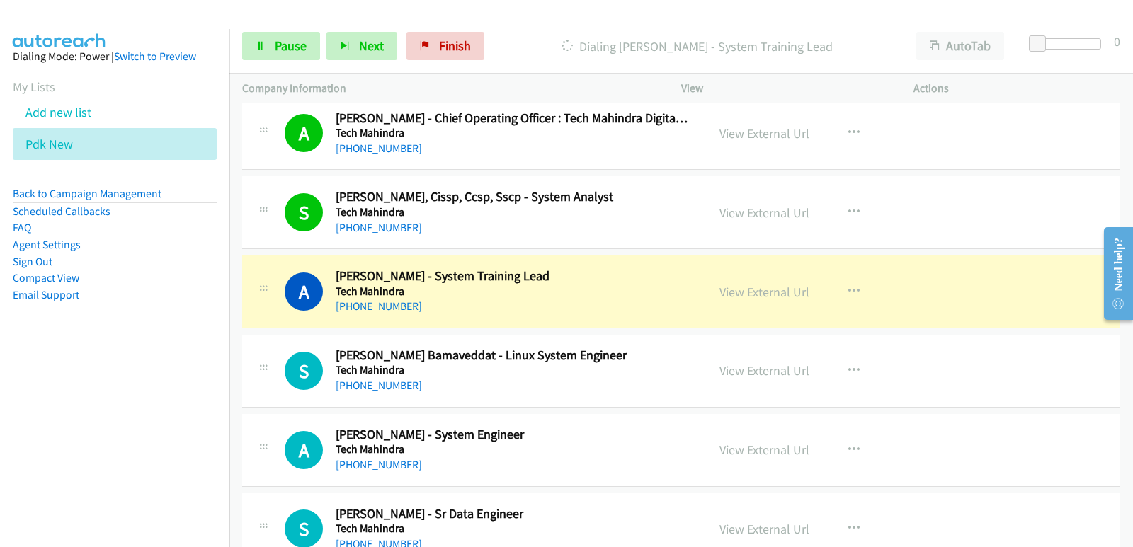
click at [79, 441] on nav "Dialing Mode: Power | Switch to Preview My Lists Add new list Pdk New Back to C…" at bounding box center [115, 302] width 230 height 547
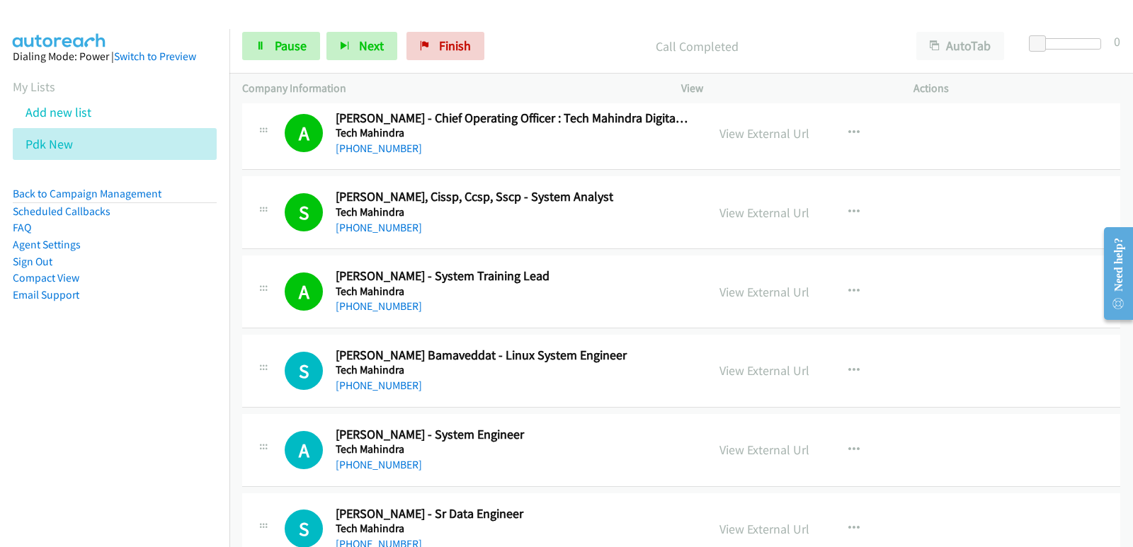
click at [80, 418] on nav "Dialing Mode: Power | Switch to Preview My Lists Add new list Pdk New Back to C…" at bounding box center [115, 302] width 230 height 547
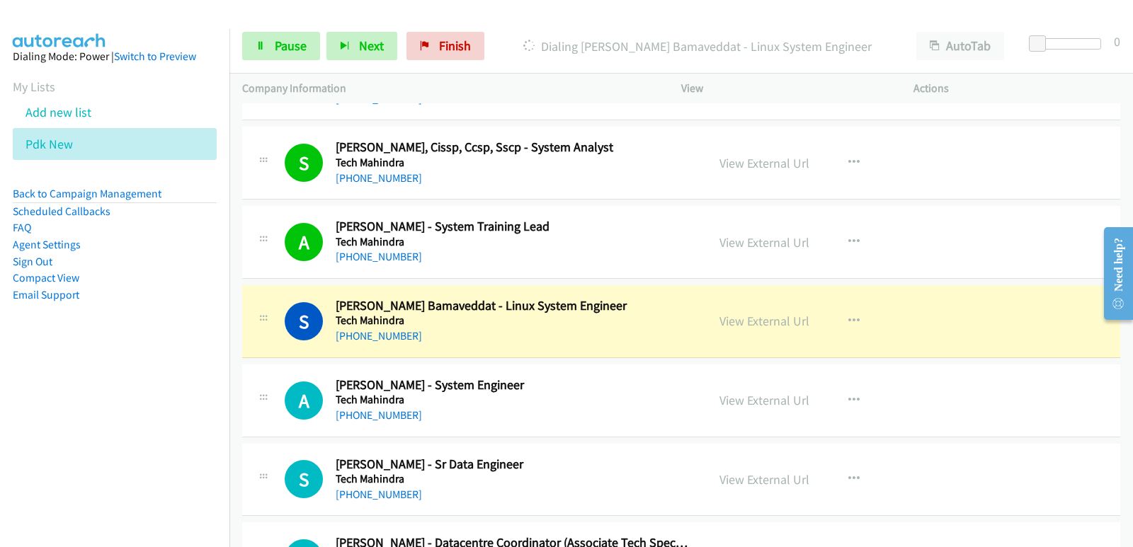
scroll to position [8989, 0]
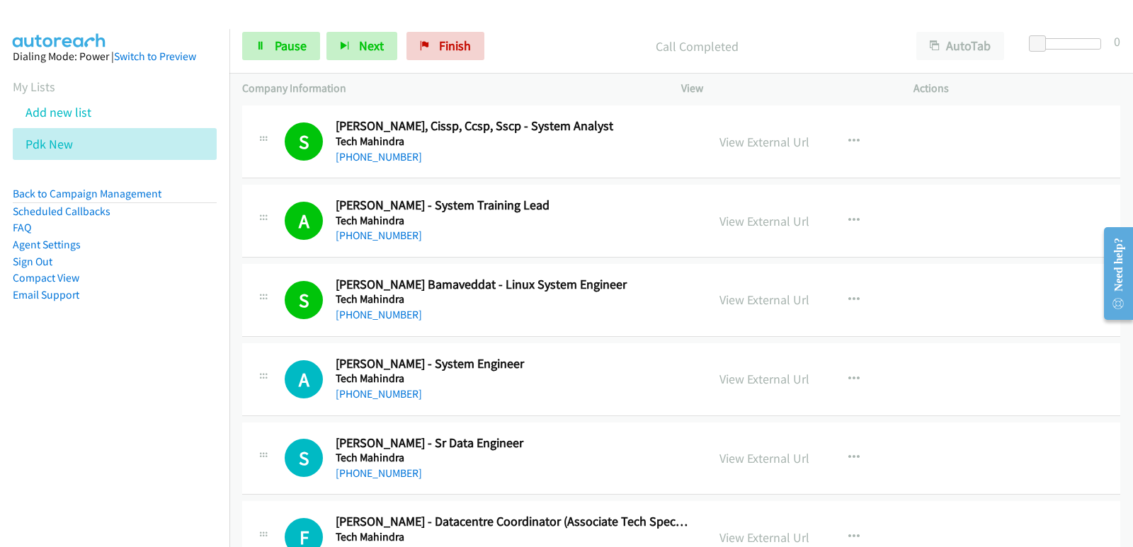
click at [69, 416] on nav "Dialing Mode: Power | Switch to Preview My Lists Add new list Pdk New Back to C…" at bounding box center [115, 302] width 230 height 547
drag, startPoint x: 5, startPoint y: 392, endPoint x: 11, endPoint y: 388, distance: 7.7
click at [5, 392] on nav "Dialing Mode: Power | Switch to Preview My Lists Add new list Pdk New Back to C…" at bounding box center [115, 302] width 230 height 547
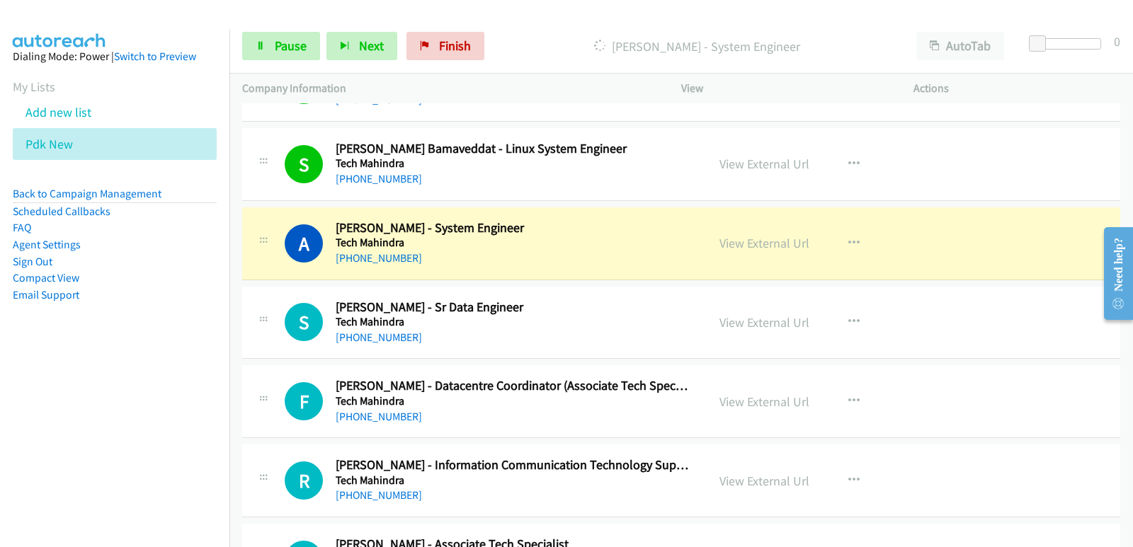
scroll to position [9131, 0]
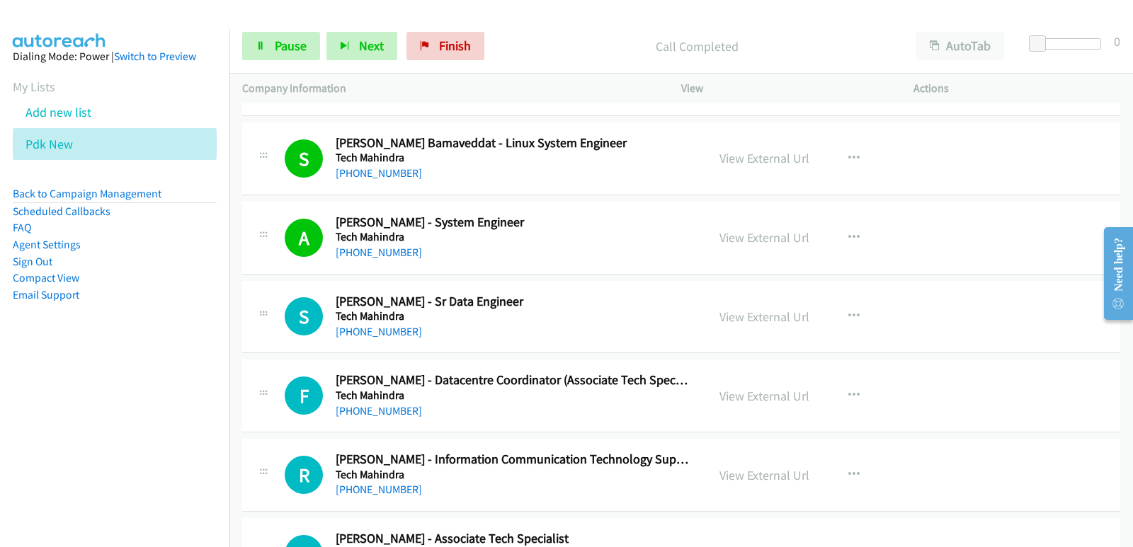
click at [70, 355] on aside "Dialing Mode: Power | Switch to Preview My Lists Add new list Pdk New Back to C…" at bounding box center [114, 198] width 229 height 338
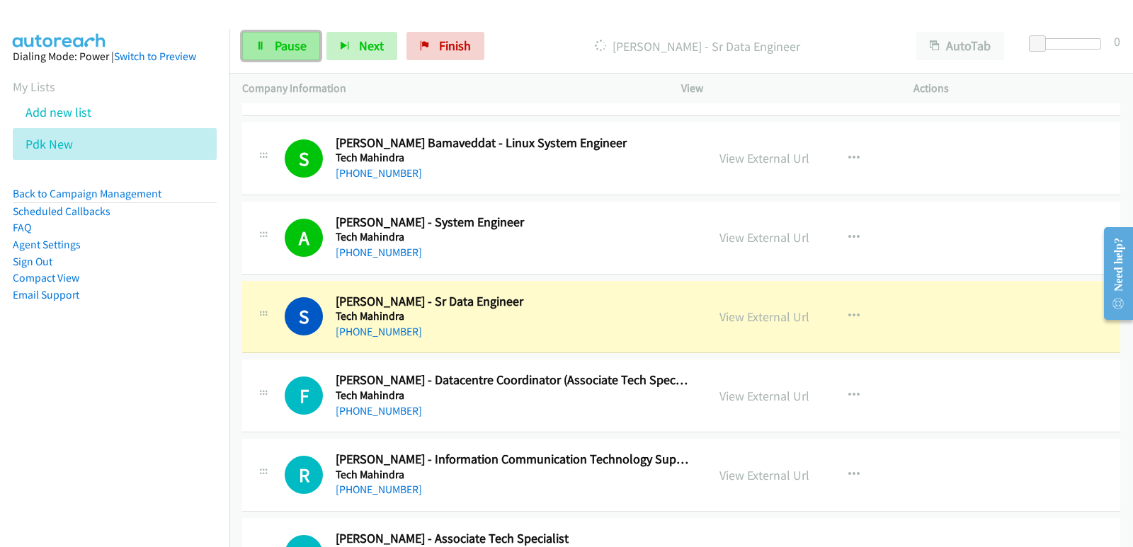
click at [273, 52] on link "Pause" at bounding box center [281, 46] width 78 height 28
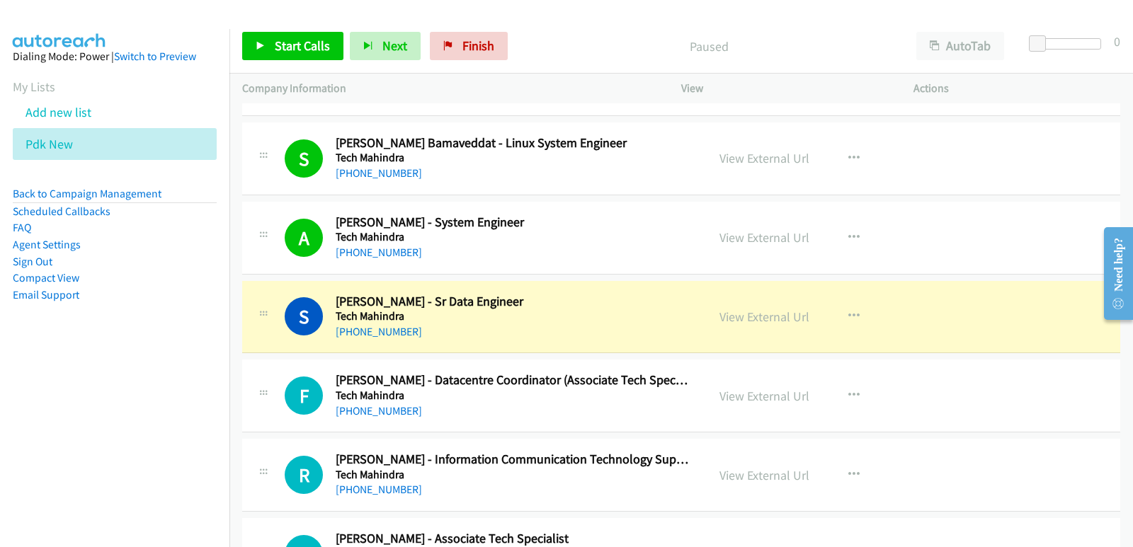
click at [133, 435] on nav "Dialing Mode: Power | Switch to Preview My Lists Add new list Pdk New Back to C…" at bounding box center [115, 302] width 230 height 547
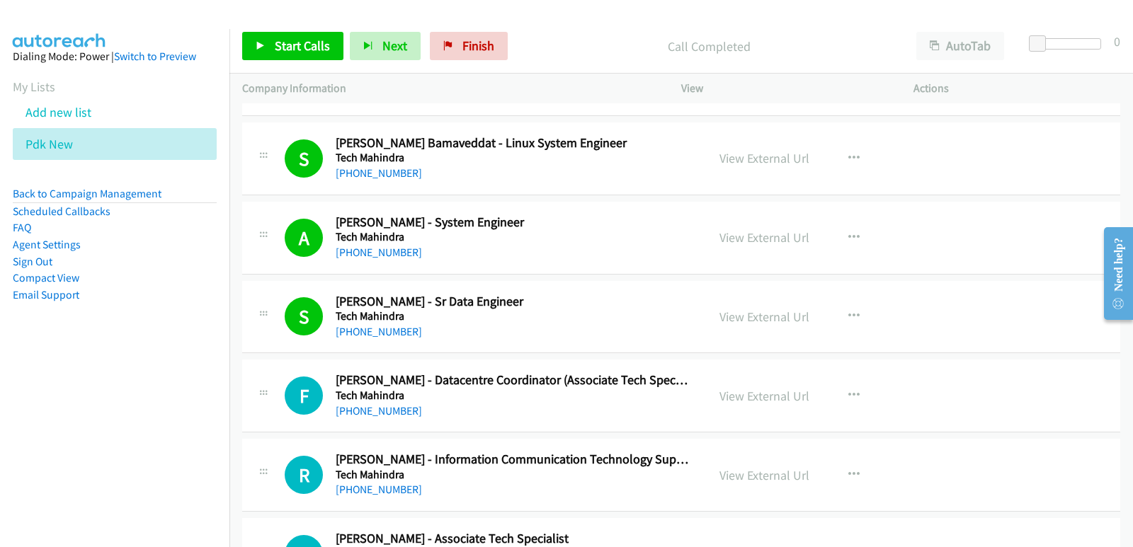
click at [23, 443] on nav "Dialing Mode: Power | Switch to Preview My Lists Add new list Pdk New Back to C…" at bounding box center [115, 302] width 230 height 547
click at [28, 380] on nav "Dialing Mode: Power | Switch to Preview My Lists Add new list Pdk New Back to C…" at bounding box center [115, 302] width 230 height 547
click at [297, 49] on span "Start Calls" at bounding box center [302, 46] width 55 height 16
click at [95, 432] on nav "Dialing Mode: Power | Switch to Preview My Lists Add new list Pdk New Back to C…" at bounding box center [115, 302] width 230 height 547
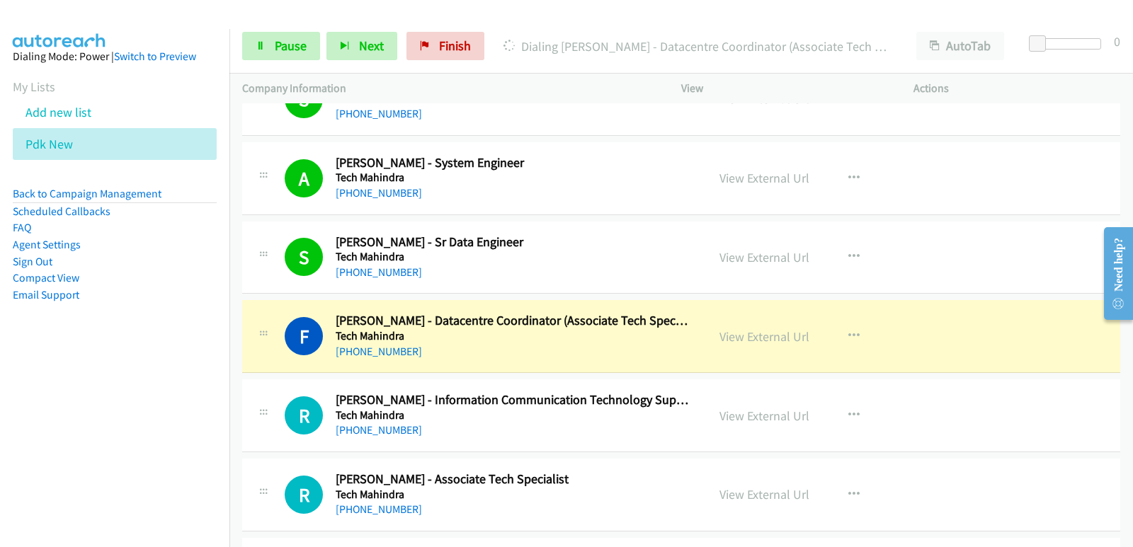
scroll to position [9272, 0]
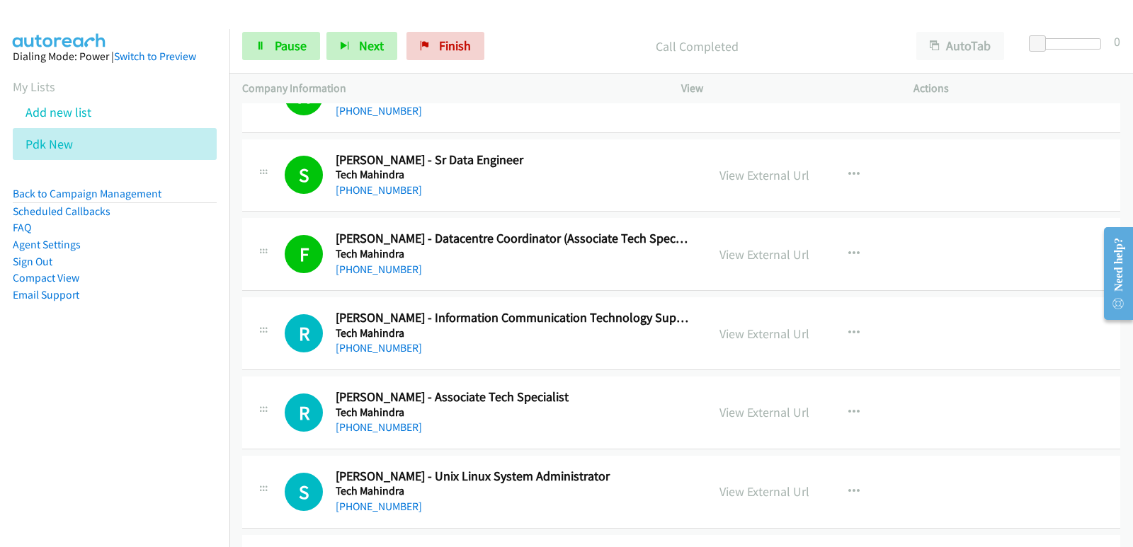
click at [57, 409] on nav "Dialing Mode: Power | Switch to Preview My Lists Add new list Pdk New Back to C…" at bounding box center [115, 302] width 230 height 547
click at [95, 417] on nav "Dialing Mode: Power | Switch to Preview My Lists Add new list Pdk New Back to C…" at bounding box center [115, 302] width 230 height 547
click at [36, 376] on nav "Dialing Mode: Power | Switch to Preview My Lists Add new list Pdk New Back to C…" at bounding box center [115, 302] width 230 height 547
click at [9, 403] on nav "Dialing Mode: Power | Switch to Preview My Lists Add new list Pdk New Back to C…" at bounding box center [115, 302] width 230 height 547
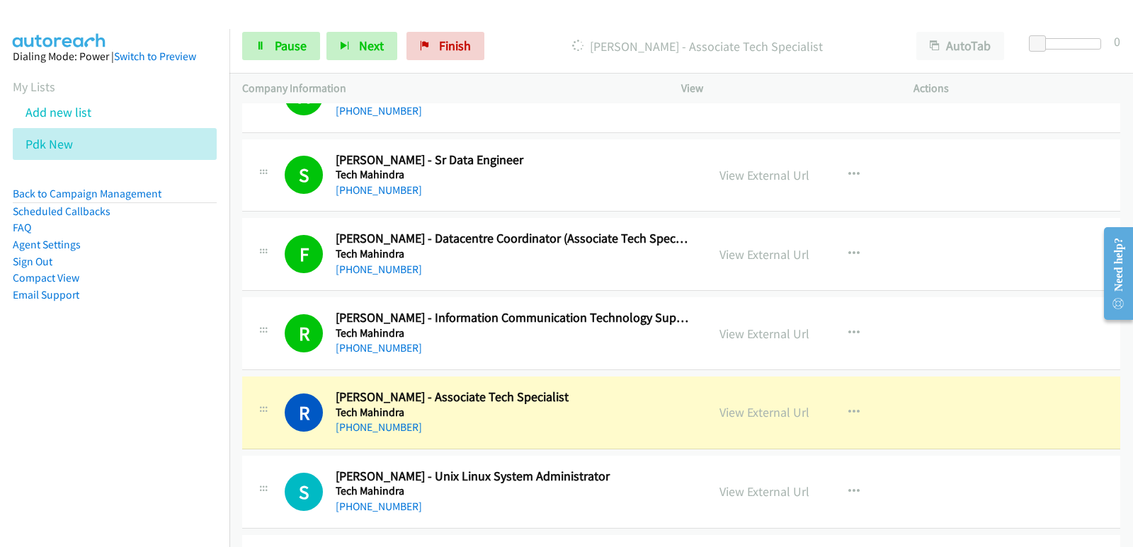
click at [50, 459] on nav "Dialing Mode: Power | Switch to Preview My Lists Add new list Pdk New Back to C…" at bounding box center [115, 302] width 230 height 547
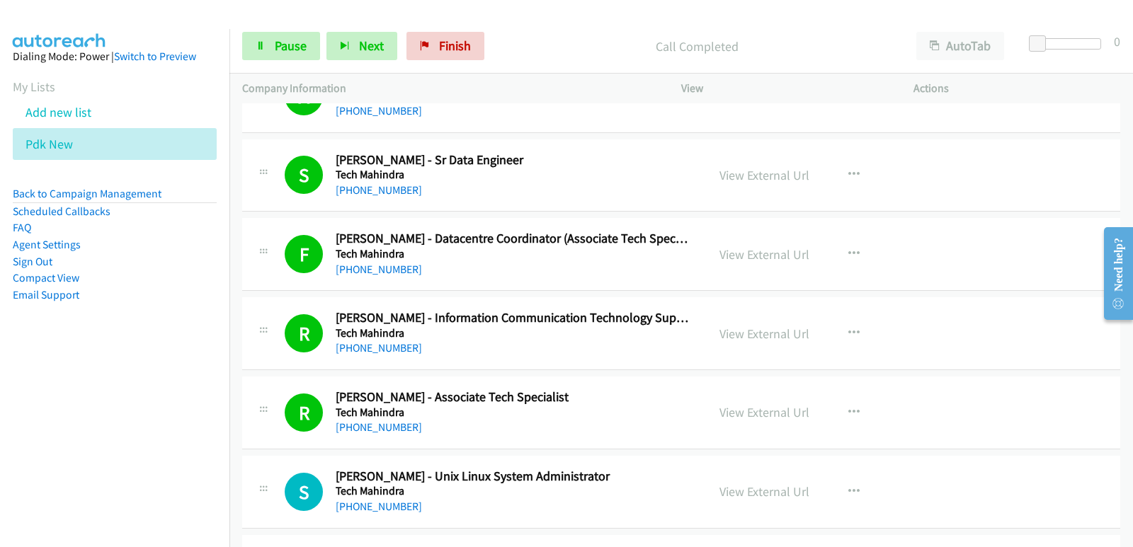
click at [69, 418] on nav "Dialing Mode: Power | Switch to Preview My Lists Add new list Pdk New Back to C…" at bounding box center [115, 302] width 230 height 547
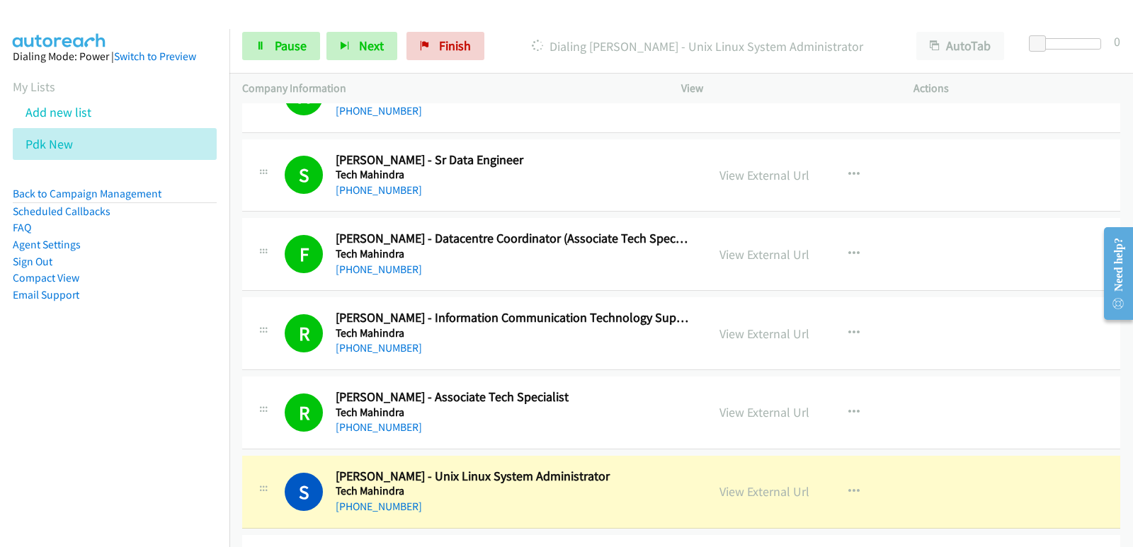
drag, startPoint x: 0, startPoint y: 373, endPoint x: 16, endPoint y: 374, distance: 16.3
click at [0, 374] on nav "Dialing Mode: Power | Switch to Preview My Lists Add new list Pdk New Back to C…" at bounding box center [115, 302] width 230 height 547
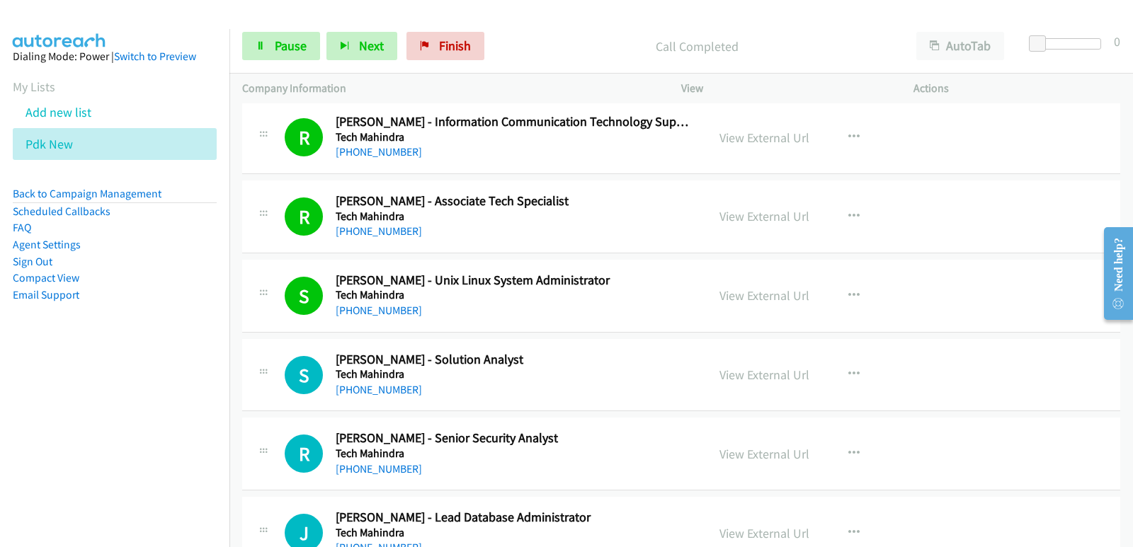
scroll to position [9485, 0]
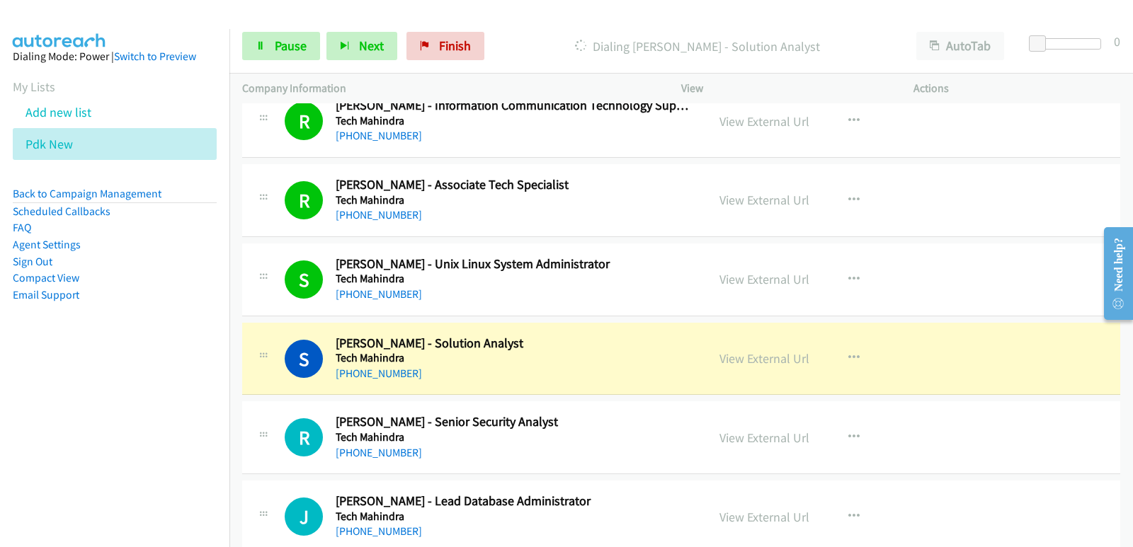
click at [63, 396] on nav "Dialing Mode: Power | Switch to Preview My Lists Add new list Pdk New Back to C…" at bounding box center [115, 302] width 230 height 547
click at [67, 391] on nav "Dialing Mode: Power | Switch to Preview My Lists Add new list Pdk New Back to C…" at bounding box center [115, 302] width 230 height 547
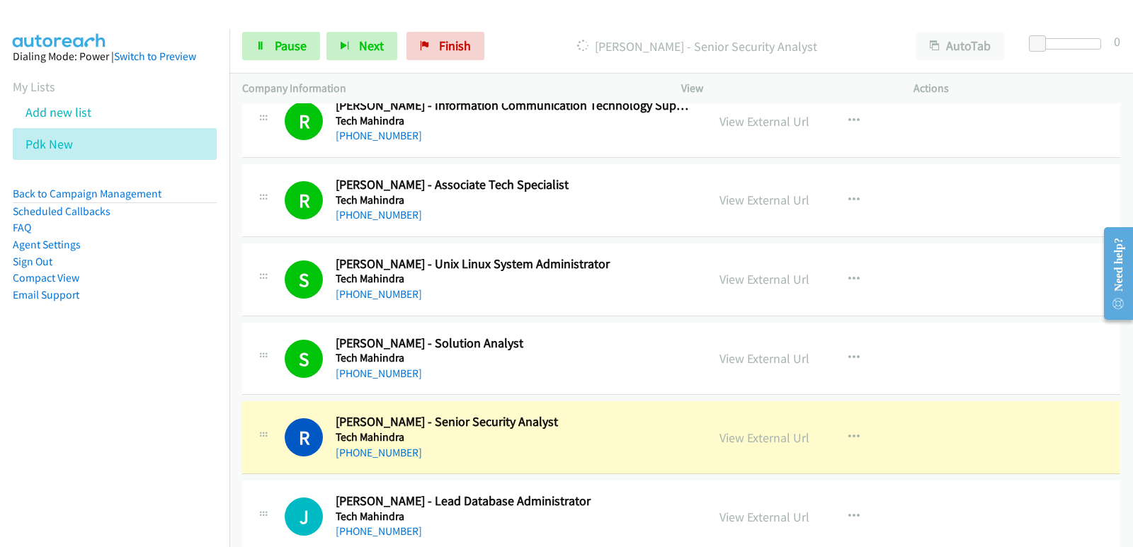
click at [67, 406] on nav "Dialing Mode: Power | Switch to Preview My Lists Add new list Pdk New Back to C…" at bounding box center [115, 302] width 230 height 547
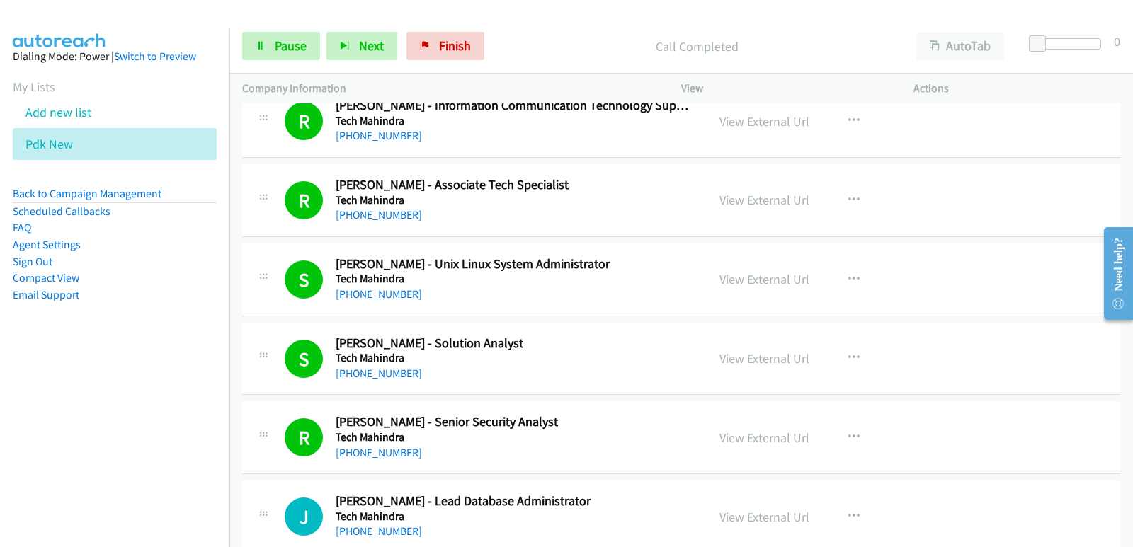
click at [241, 525] on td "J Callback Scheduled Jagadesh Subburayalu - Lead Database Administrator Tech Ma…" at bounding box center [680, 517] width 903 height 79
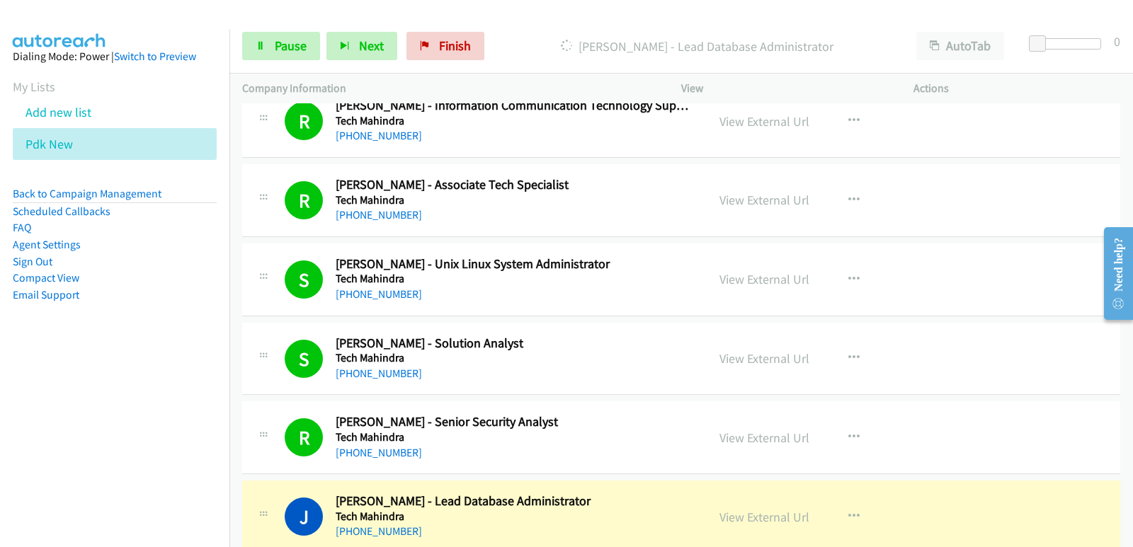
click at [46, 474] on nav "Dialing Mode: Power | Switch to Preview My Lists Add new list Pdk New Back to C…" at bounding box center [115, 302] width 230 height 547
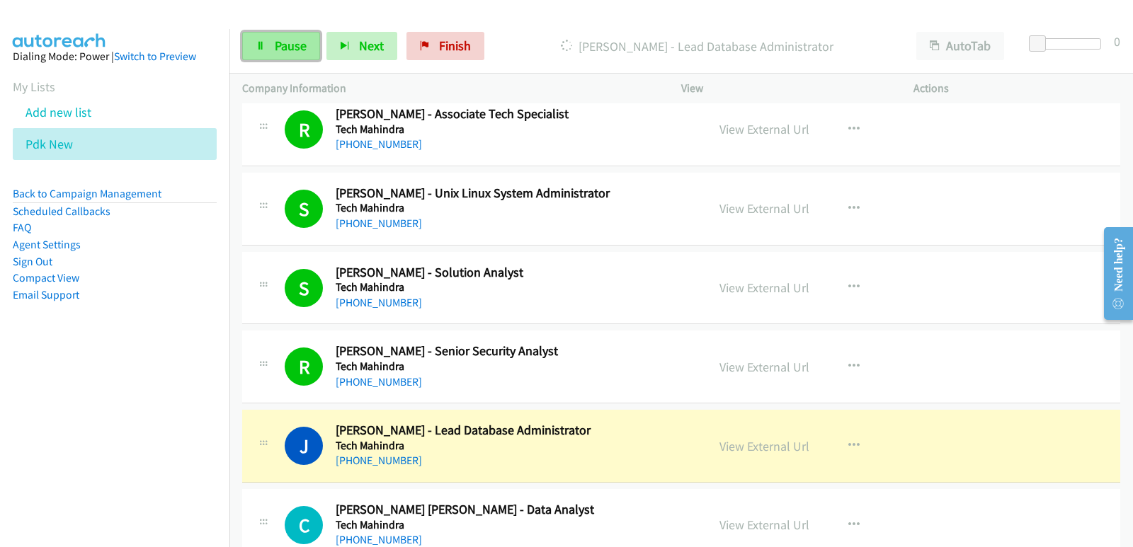
click at [294, 52] on span "Pause" at bounding box center [291, 46] width 32 height 16
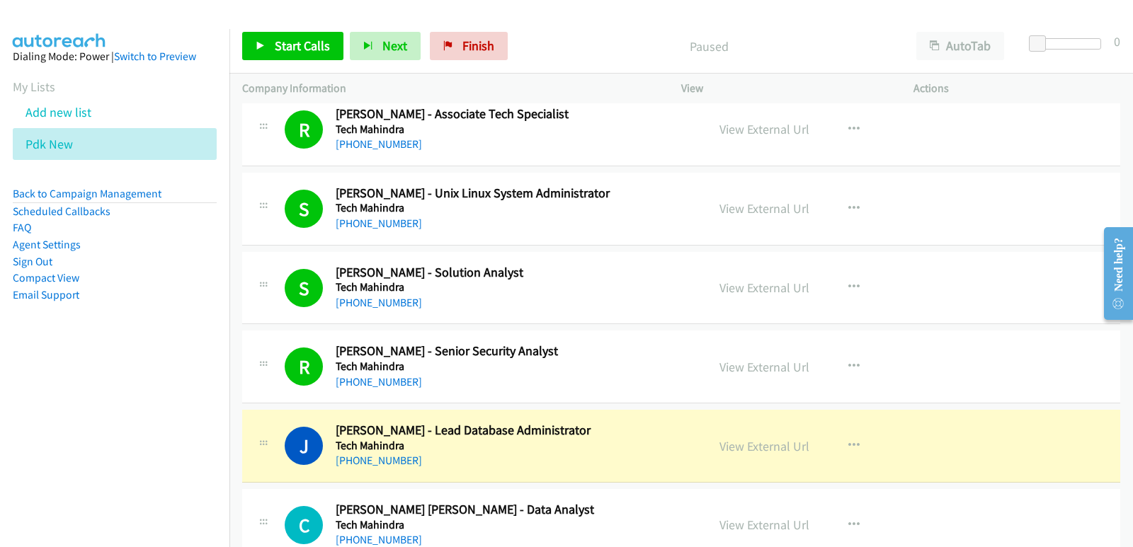
click at [16, 415] on nav "Dialing Mode: Power | Switch to Preview My Lists Add new list Pdk New Back to C…" at bounding box center [115, 302] width 230 height 547
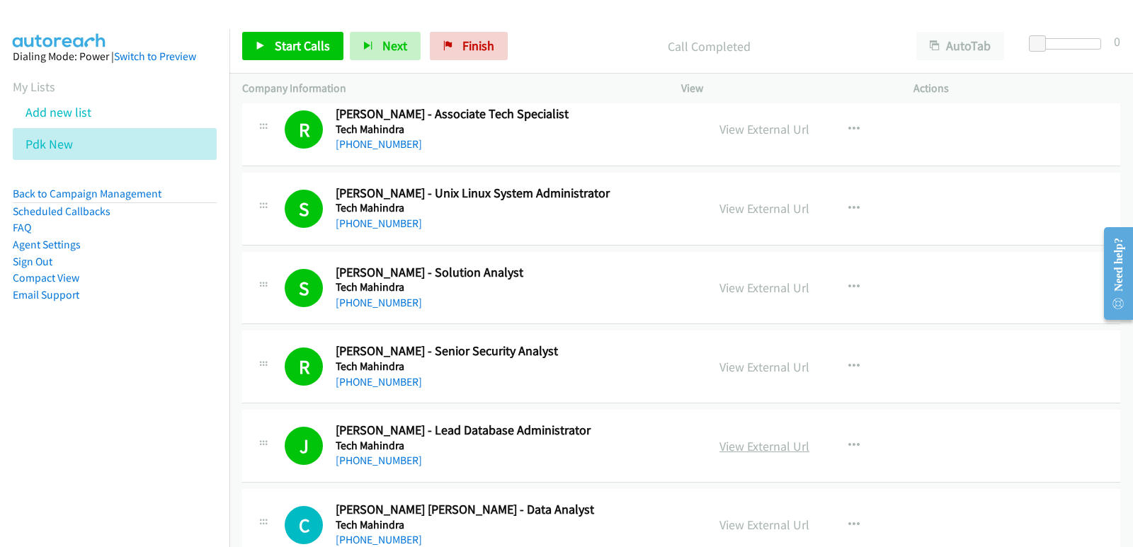
click at [723, 452] on link "View External Url" at bounding box center [764, 446] width 90 height 16
click at [295, 48] on span "Start Calls" at bounding box center [302, 46] width 55 height 16
click at [46, 430] on nav "Dialing Mode: Power | Switch to Preview My Lists Add new list Pdk New Back to C…" at bounding box center [115, 302] width 230 height 547
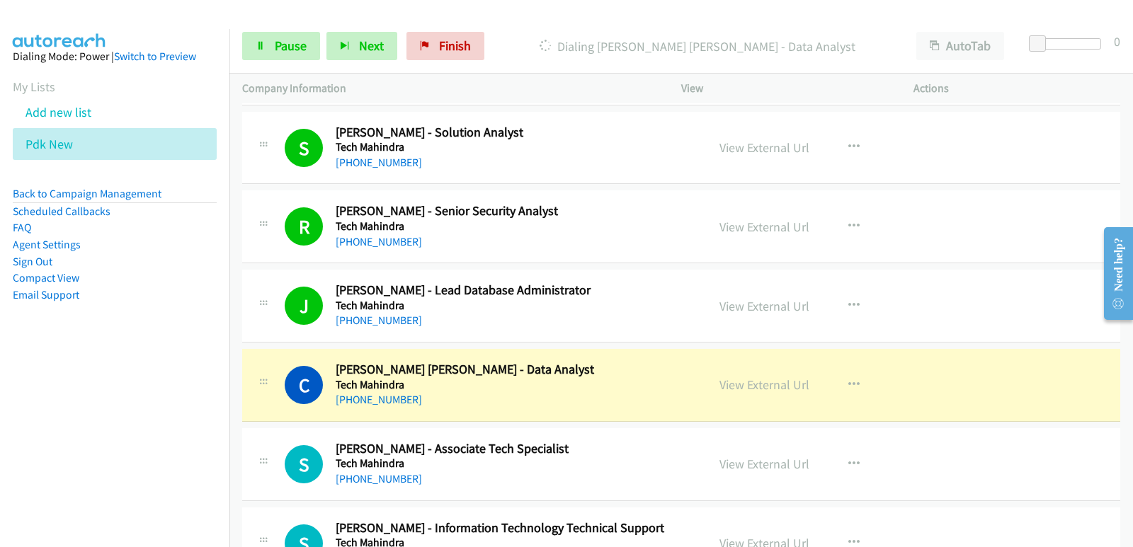
scroll to position [9697, 0]
click at [77, 449] on nav "Dialing Mode: Power | Switch to Preview My Lists Add new list Pdk New Back to C…" at bounding box center [115, 302] width 230 height 547
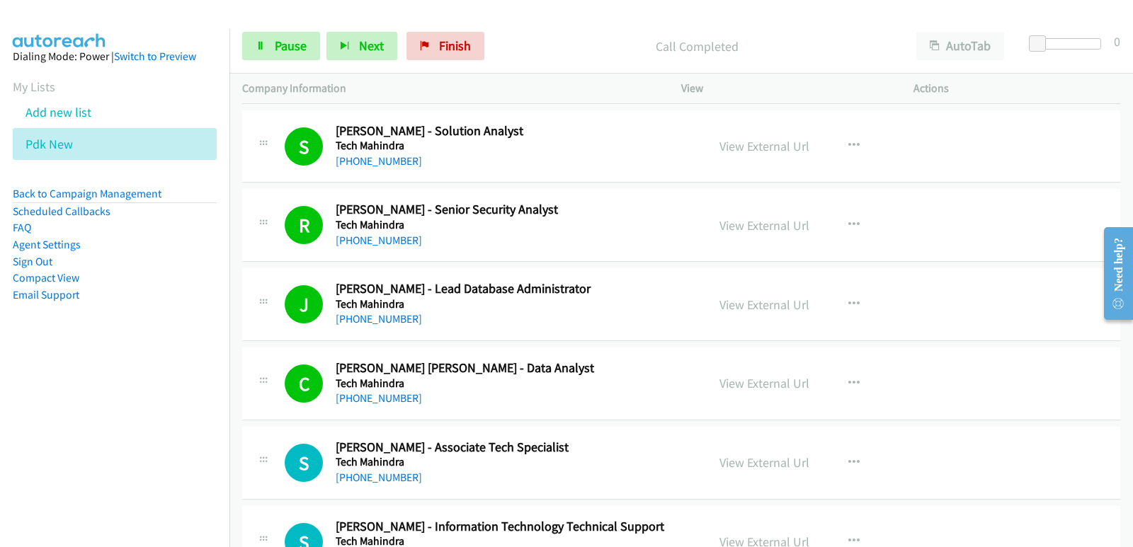
click at [26, 377] on nav "Dialing Mode: Power | Switch to Preview My Lists Add new list Pdk New Back to C…" at bounding box center [115, 302] width 230 height 547
click at [40, 437] on nav "Dialing Mode: Power | Switch to Preview My Lists Add new list Pdk New Back to C…" at bounding box center [115, 302] width 230 height 547
click at [47, 423] on nav "Dialing Mode: Power | Switch to Preview My Lists Add new list Pdk New Back to C…" at bounding box center [115, 302] width 230 height 547
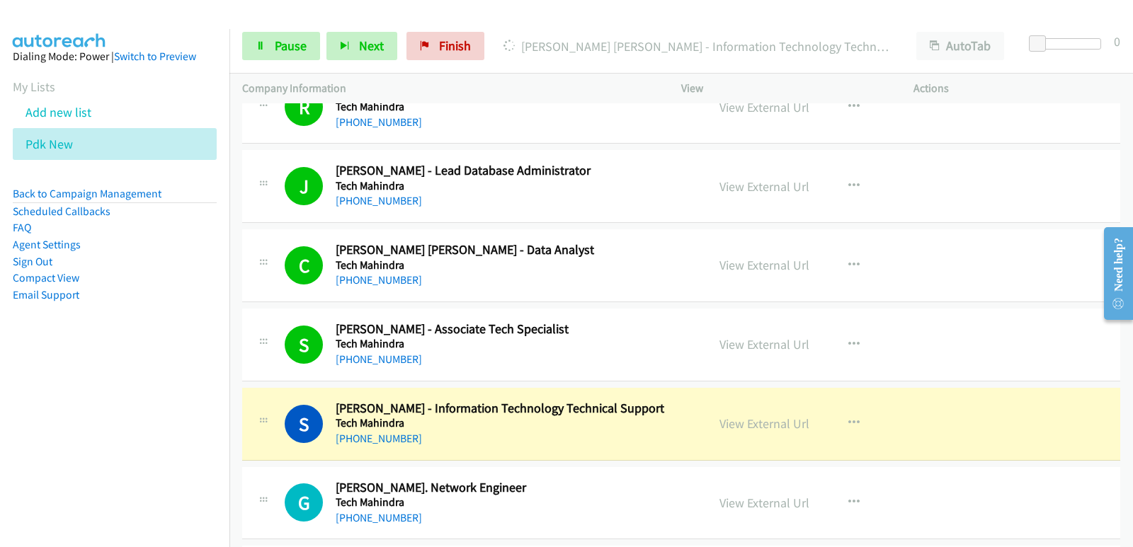
scroll to position [9909, 0]
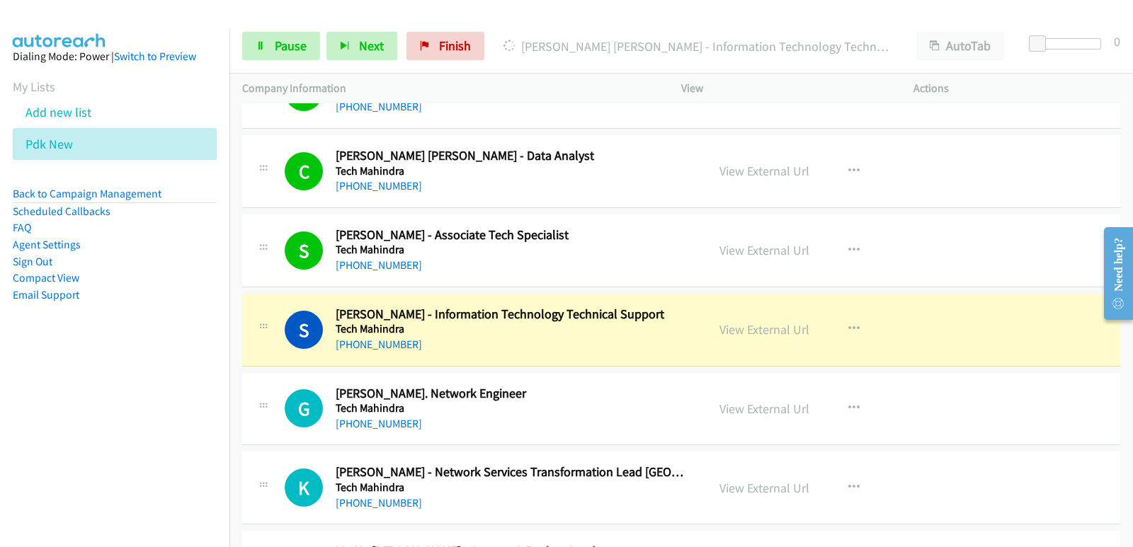
click at [76, 399] on nav "Dialing Mode: Power | Switch to Preview My Lists Add new list Pdk New Back to C…" at bounding box center [115, 302] width 230 height 547
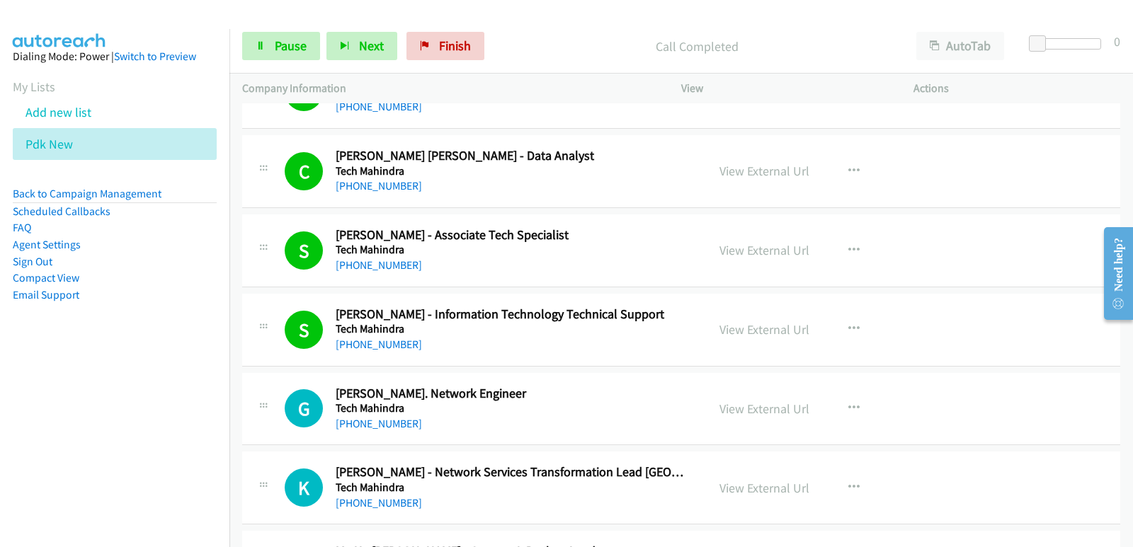
click at [0, 404] on nav "Dialing Mode: Power | Switch to Preview My Lists Add new list Pdk New Back to C…" at bounding box center [115, 302] width 230 height 547
click at [42, 423] on nav "Dialing Mode: Power | Switch to Preview My Lists Add new list Pdk New Back to C…" at bounding box center [115, 302] width 230 height 547
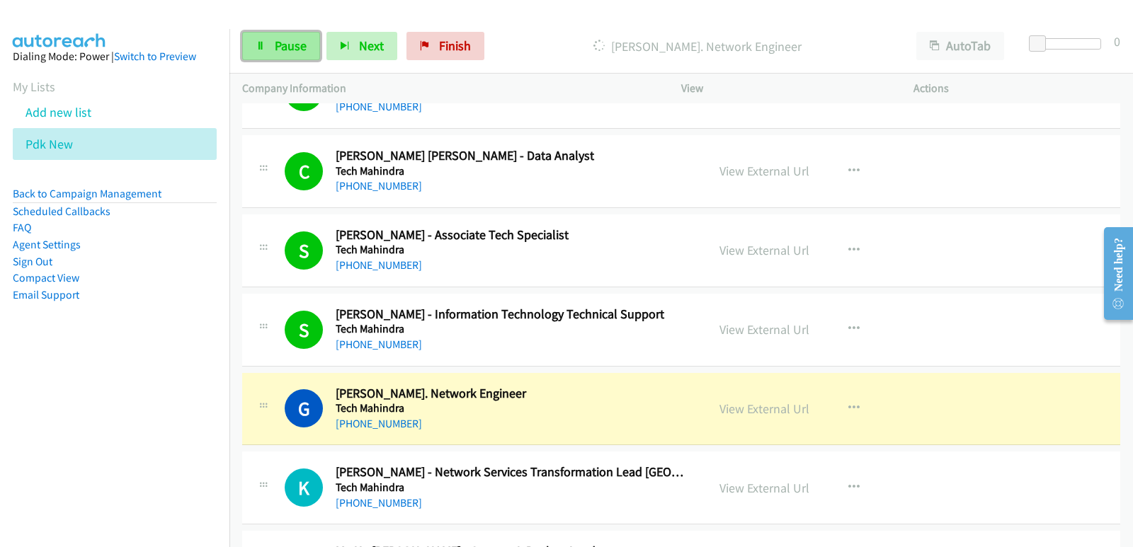
click at [315, 44] on link "Pause" at bounding box center [281, 46] width 78 height 28
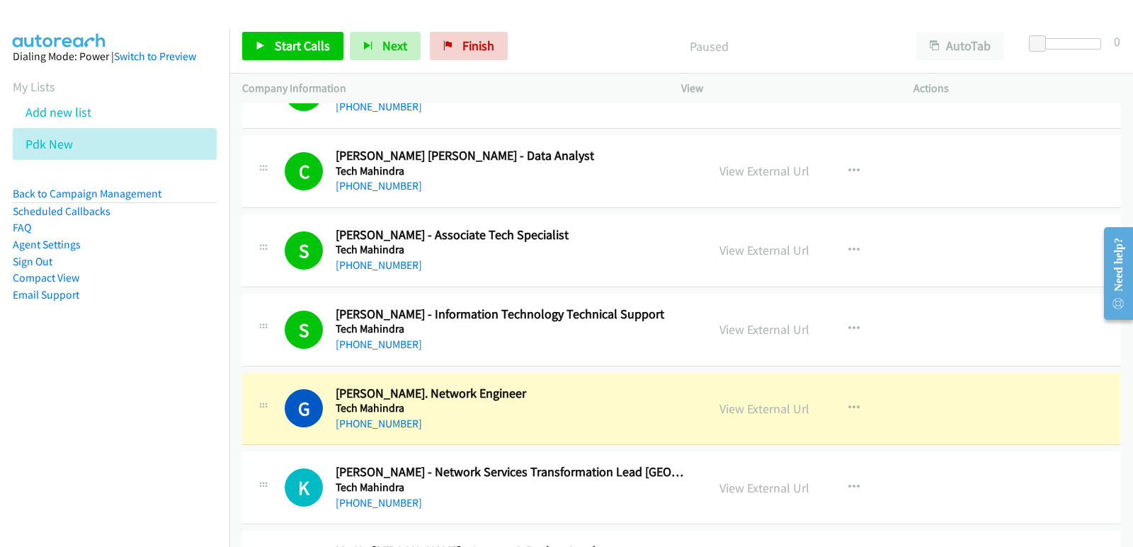
drag, startPoint x: 68, startPoint y: 450, endPoint x: 70, endPoint y: 443, distance: 7.4
click at [67, 450] on nav "Dialing Mode: Power | Switch to Preview My Lists Add new list Pdk New Back to C…" at bounding box center [115, 302] width 230 height 547
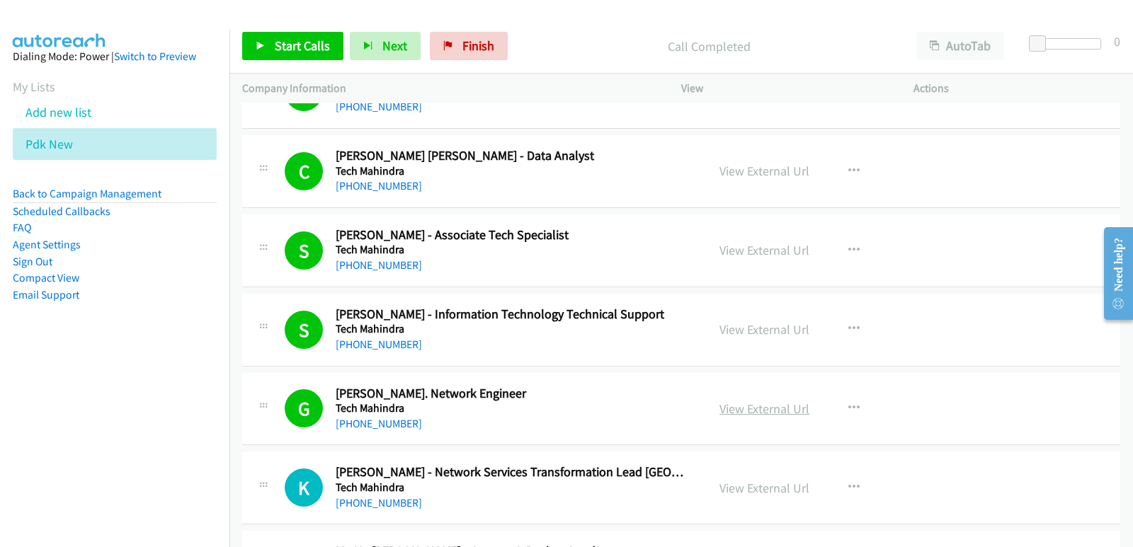
click at [766, 412] on link "View External Url" at bounding box center [764, 409] width 90 height 16
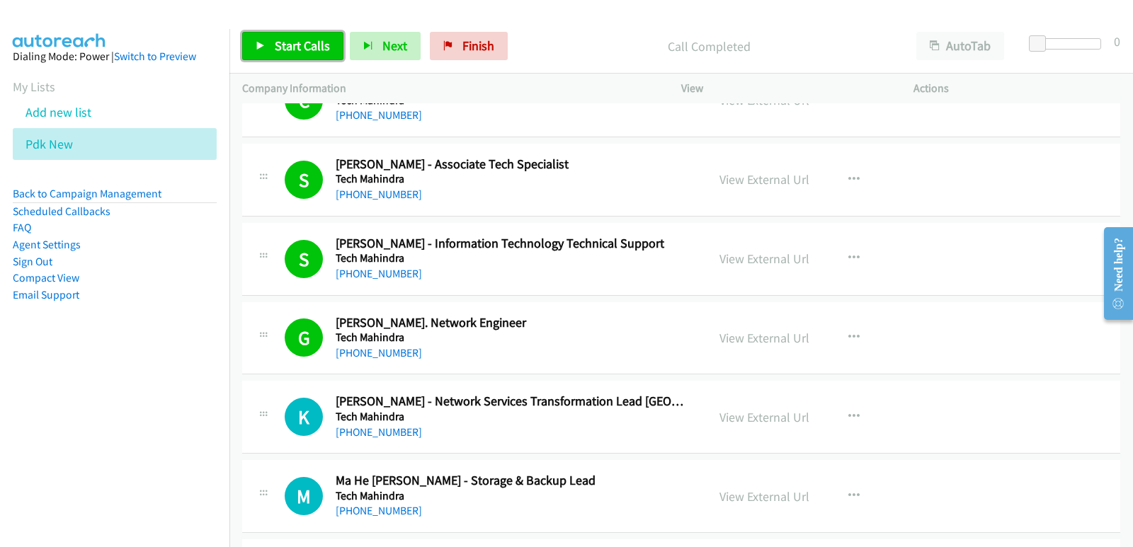
click at [303, 49] on span "Start Calls" at bounding box center [302, 46] width 55 height 16
click at [91, 379] on nav "Dialing Mode: Power | Switch to Preview My Lists Add new list Pdk New Back to C…" at bounding box center [115, 302] width 230 height 547
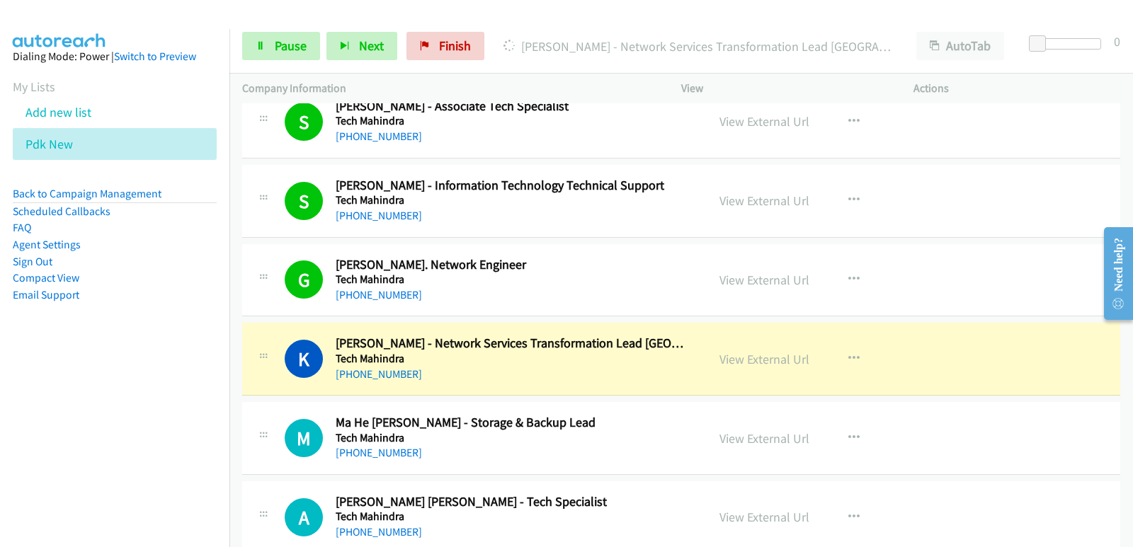
scroll to position [10051, 0]
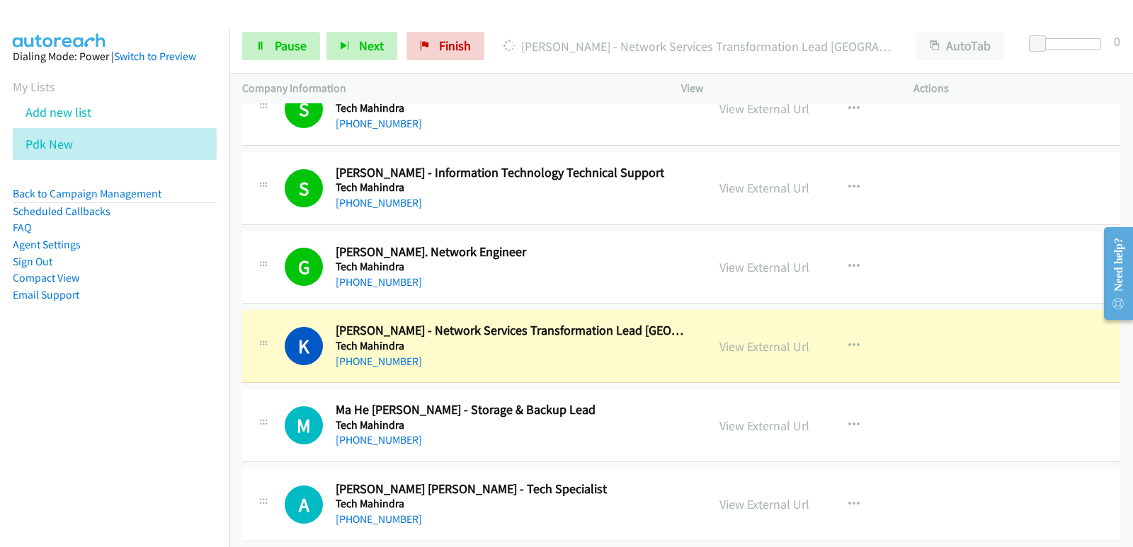
click at [541, 367] on div "+61 421 715 569" at bounding box center [512, 361] width 353 height 17
click at [744, 348] on link "View External Url" at bounding box center [764, 346] width 90 height 16
click at [279, 38] on span "Pause" at bounding box center [291, 46] width 32 height 16
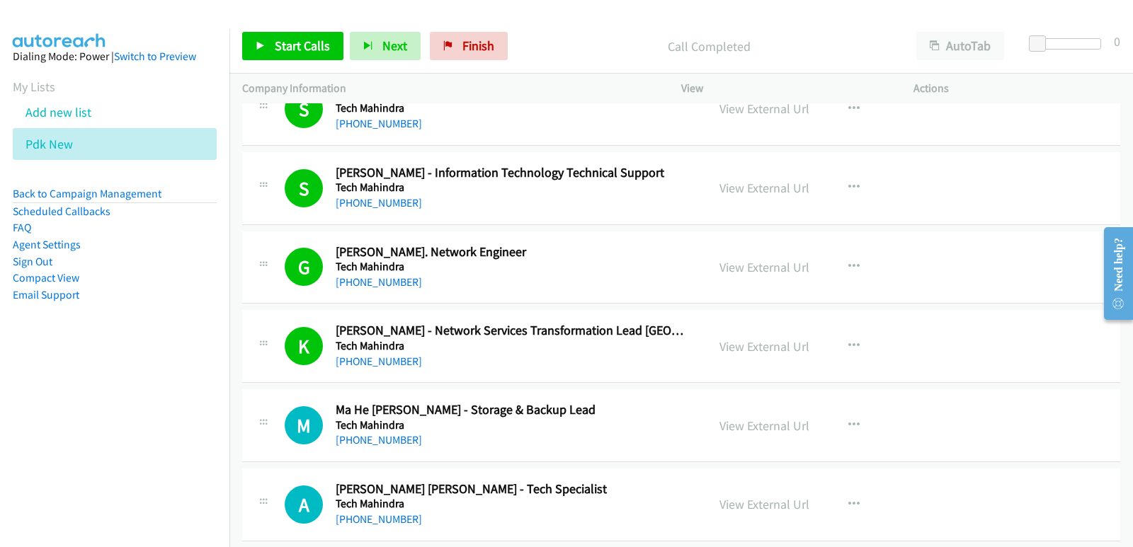
drag, startPoint x: 59, startPoint y: 371, endPoint x: 73, endPoint y: 358, distance: 19.0
click at [59, 371] on nav "Dialing Mode: Power | Switch to Preview My Lists Add new list Pdk New Back to C…" at bounding box center [115, 302] width 230 height 547
click at [282, 50] on span "Start Calls" at bounding box center [302, 46] width 55 height 16
click at [161, 338] on aside "Dialing Mode: Power | Switch to Preview My Lists Add new list Pdk New Back to C…" at bounding box center [114, 198] width 229 height 338
click at [0, 408] on nav "Dialing Mode: Power | Switch to Preview My Lists Add new list Pdk New Back to C…" at bounding box center [115, 302] width 230 height 547
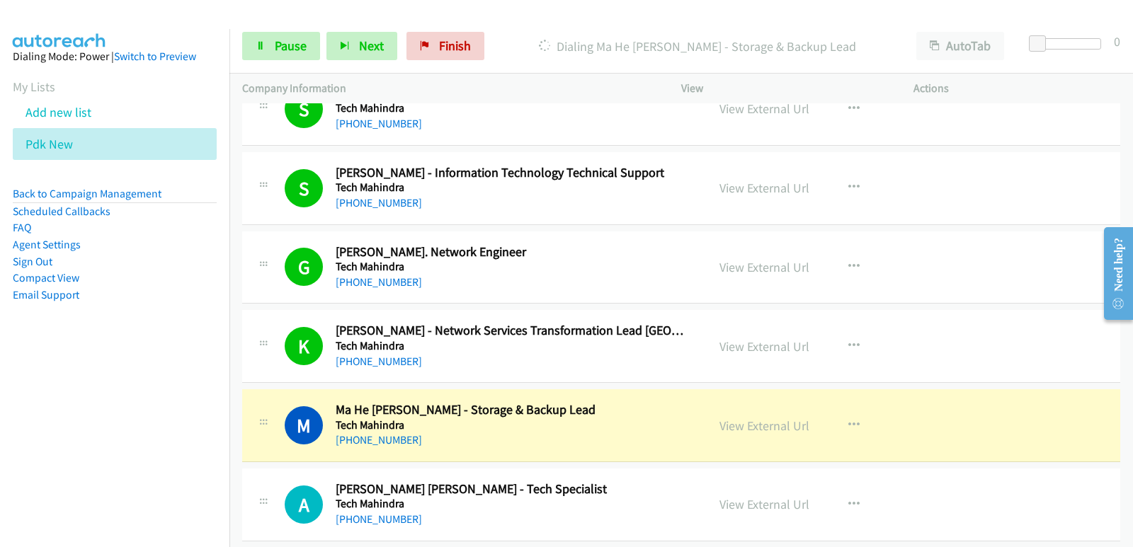
scroll to position [10193, 0]
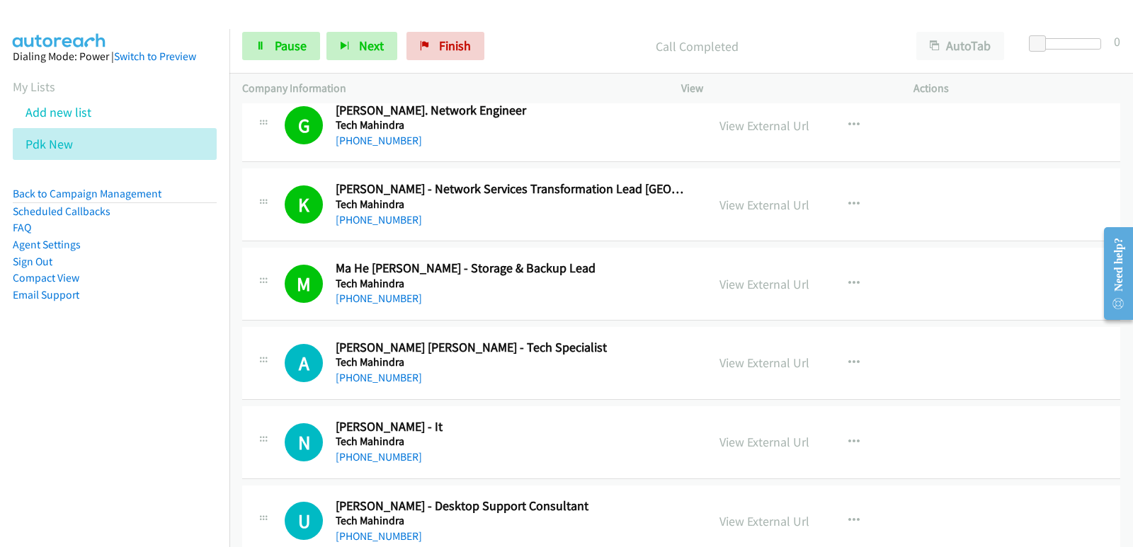
click at [48, 425] on nav "Dialing Mode: Power | Switch to Preview My Lists Add new list Pdk New Back to C…" at bounding box center [115, 302] width 230 height 547
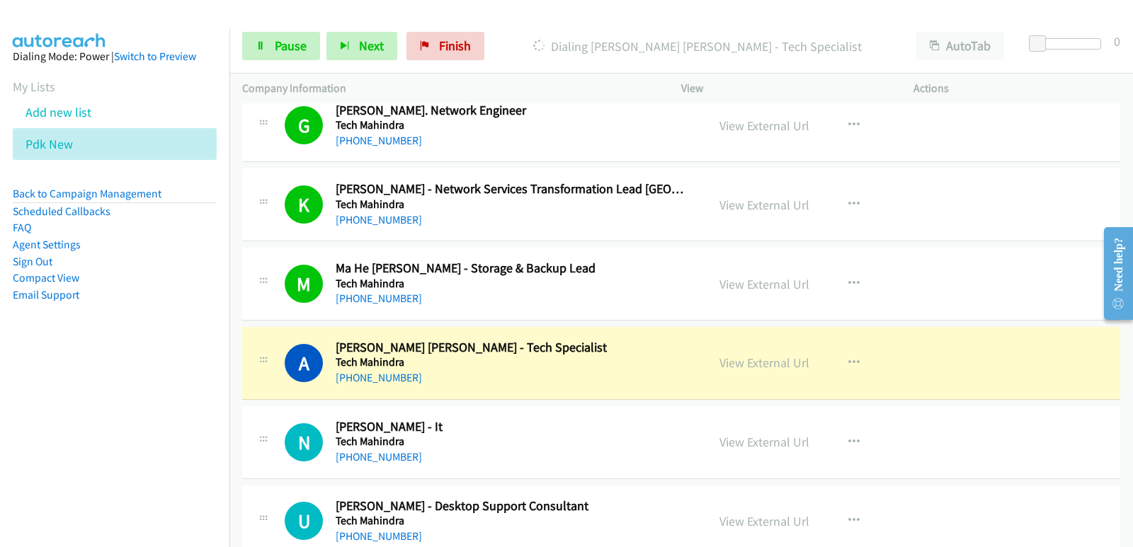
click at [38, 351] on aside "Dialing Mode: Power | Switch to Preview My Lists Add new list Pdk New Back to C…" at bounding box center [114, 198] width 229 height 338
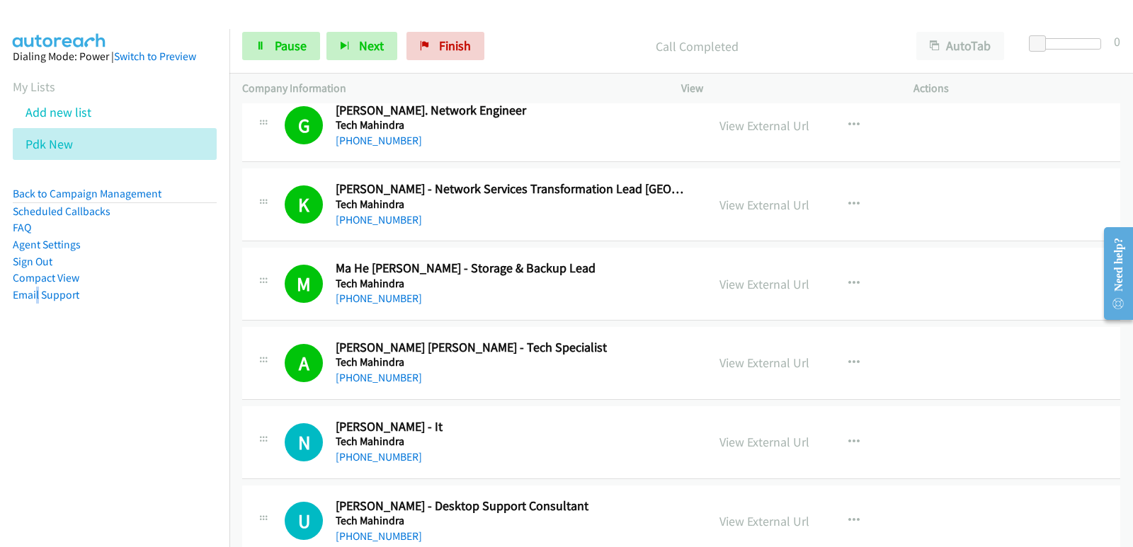
scroll to position [10334, 0]
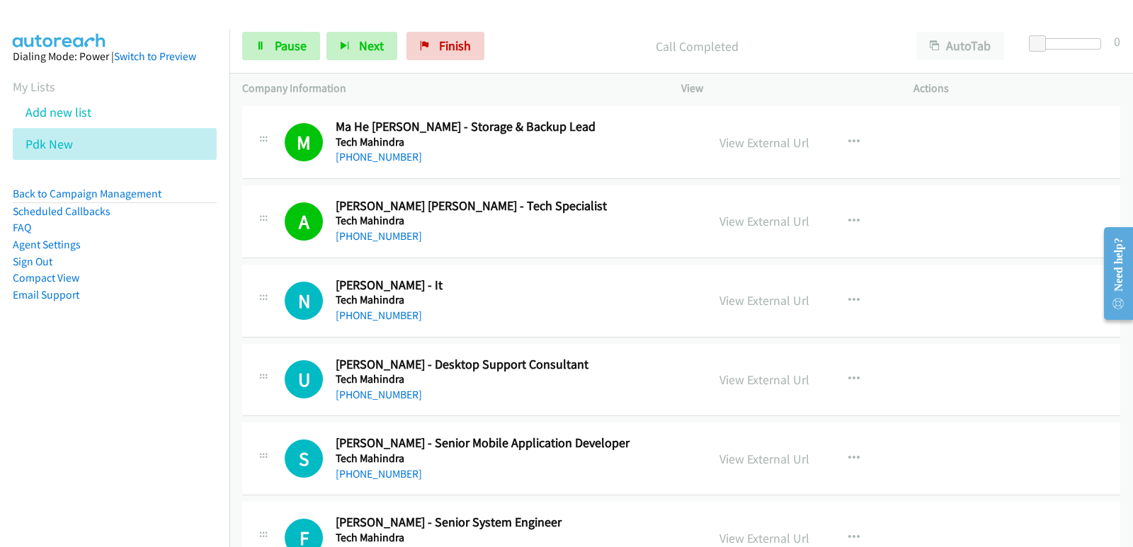
click at [6, 413] on nav "Dialing Mode: Power | Switch to Preview My Lists Add new list Pdk New Back to C…" at bounding box center [115, 302] width 230 height 547
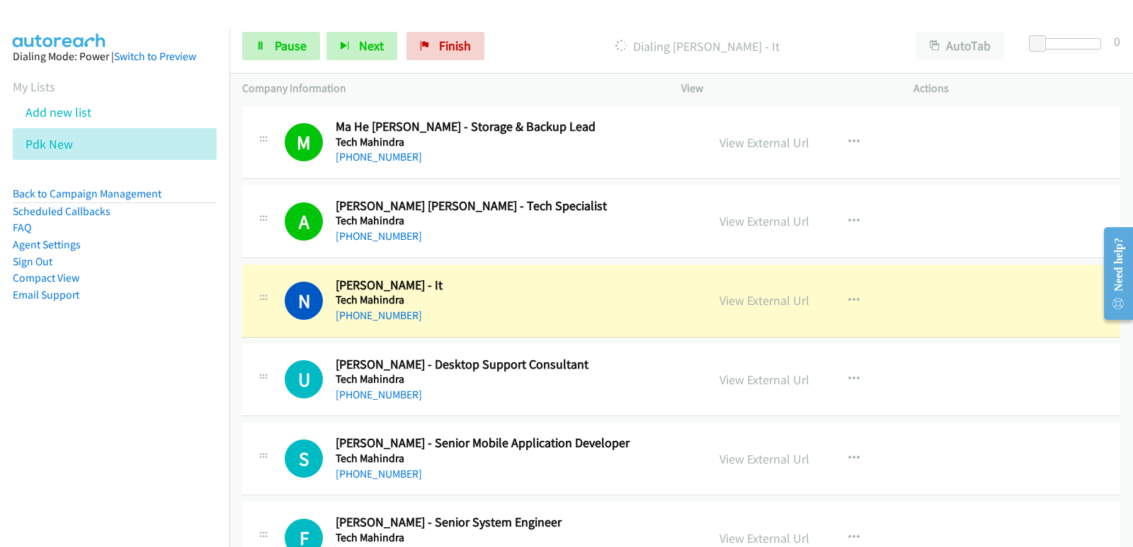
click at [25, 423] on nav "Dialing Mode: Power | Switch to Preview My Lists Add new list Pdk New Back to C…" at bounding box center [115, 302] width 230 height 547
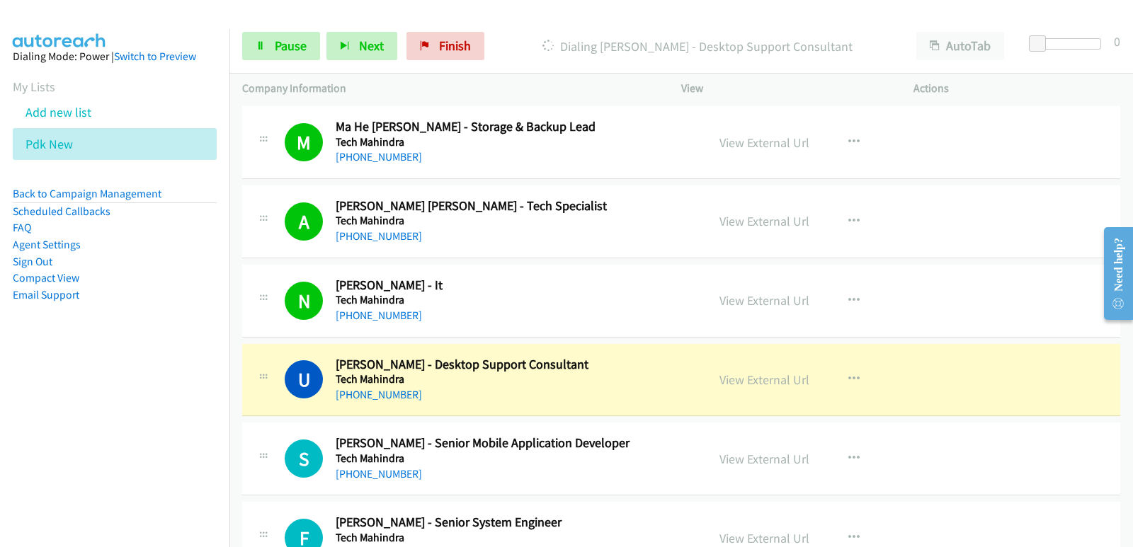
click at [29, 443] on nav "Dialing Mode: Power | Switch to Preview My Lists Add new list Pdk New Back to C…" at bounding box center [115, 302] width 230 height 547
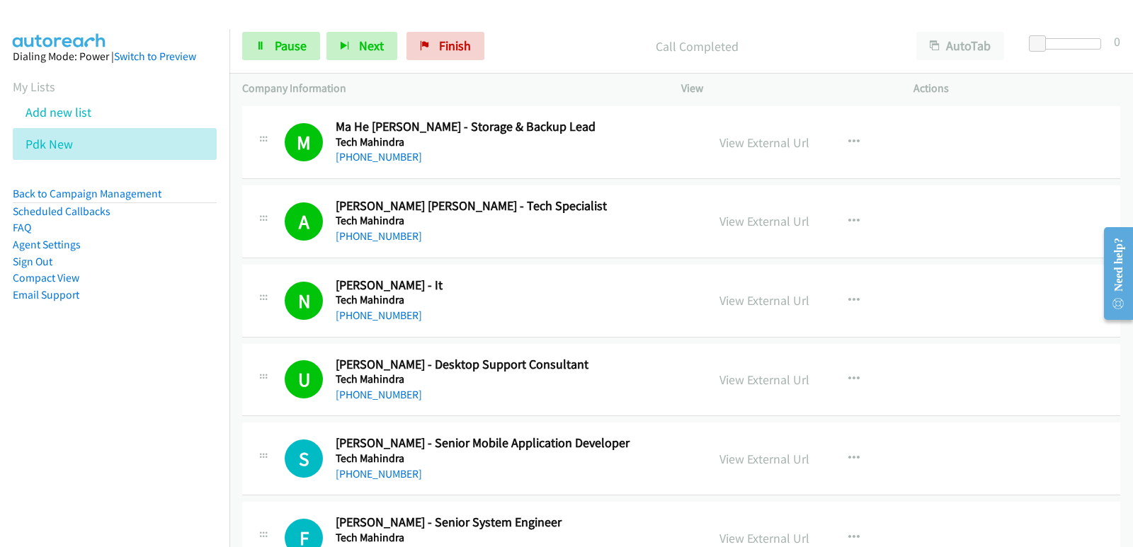
click at [86, 399] on nav "Dialing Mode: Power | Switch to Preview My Lists Add new list Pdk New Back to C…" at bounding box center [115, 302] width 230 height 547
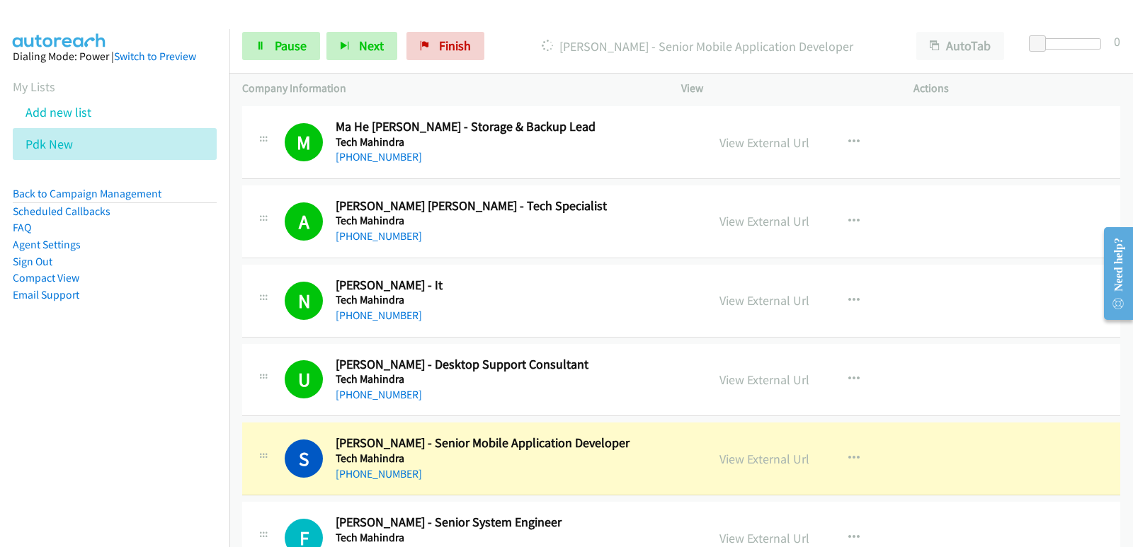
click at [77, 403] on nav "Dialing Mode: Power | Switch to Preview My Lists Add new list Pdk New Back to C…" at bounding box center [115, 302] width 230 height 547
click at [0, 428] on nav "Dialing Mode: Power | Switch to Preview My Lists Add new list Pdk New Back to C…" at bounding box center [115, 302] width 230 height 547
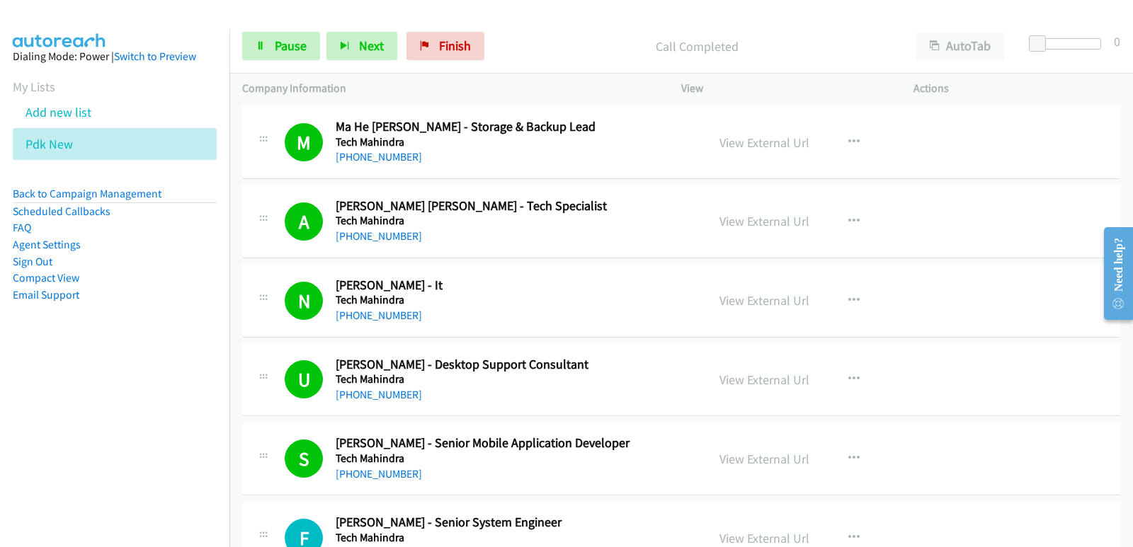
click at [36, 425] on nav "Dialing Mode: Power | Switch to Preview My Lists Add new list Pdk New Back to C…" at bounding box center [115, 302] width 230 height 547
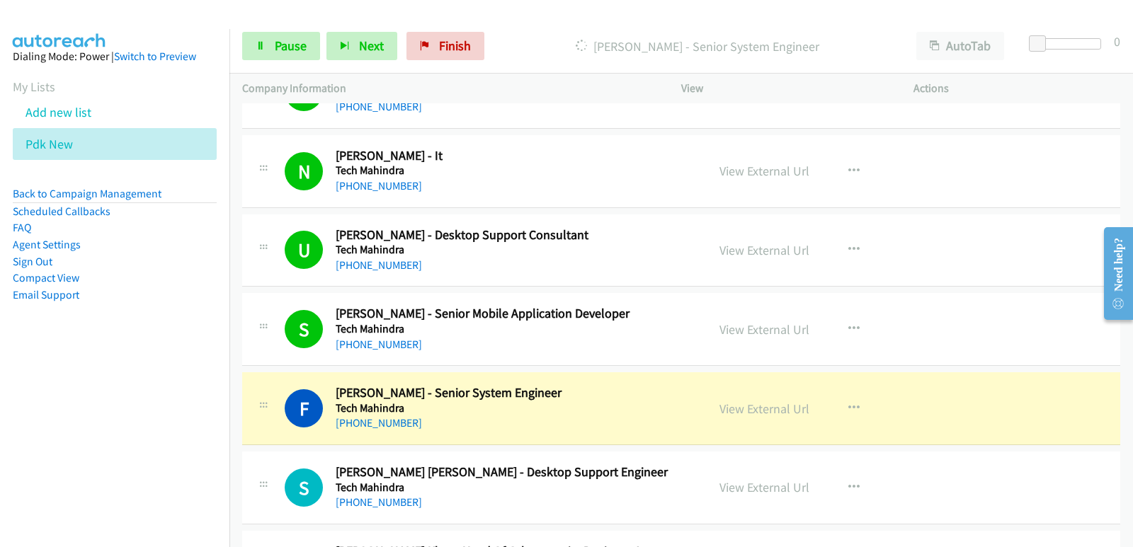
scroll to position [10476, 0]
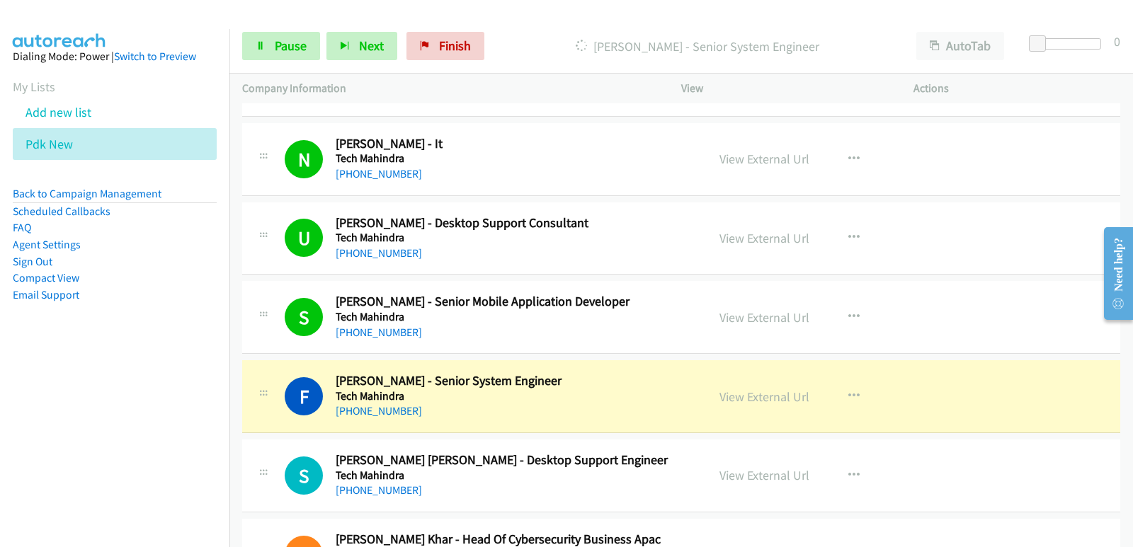
click at [59, 425] on nav "Dialing Mode: Power | Switch to Preview My Lists Add new list Pdk New Back to C…" at bounding box center [115, 302] width 230 height 547
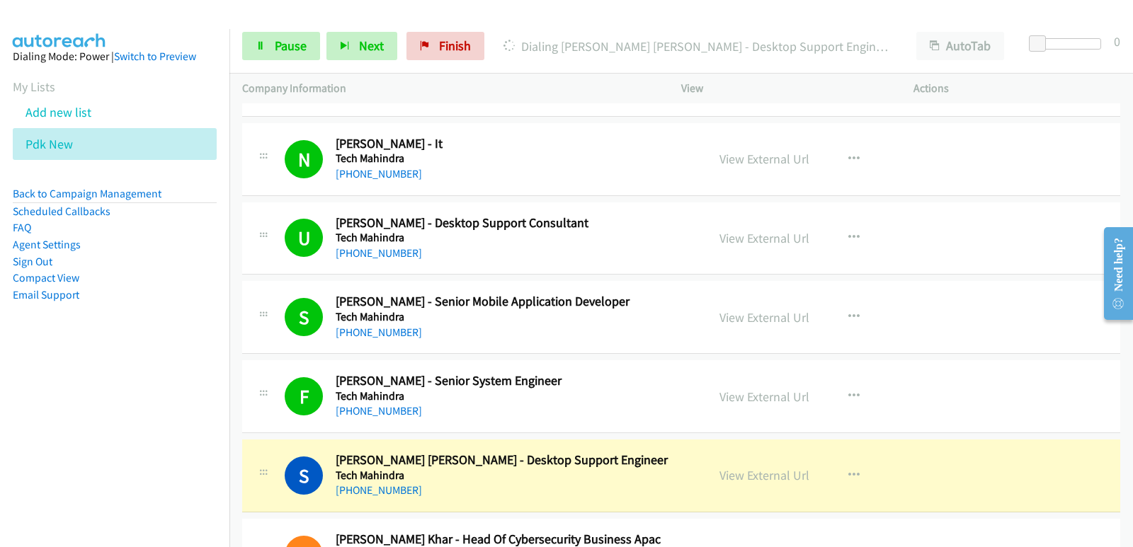
click at [55, 413] on nav "Dialing Mode: Power | Switch to Preview My Lists Add new list Pdk New Back to C…" at bounding box center [115, 302] width 230 height 547
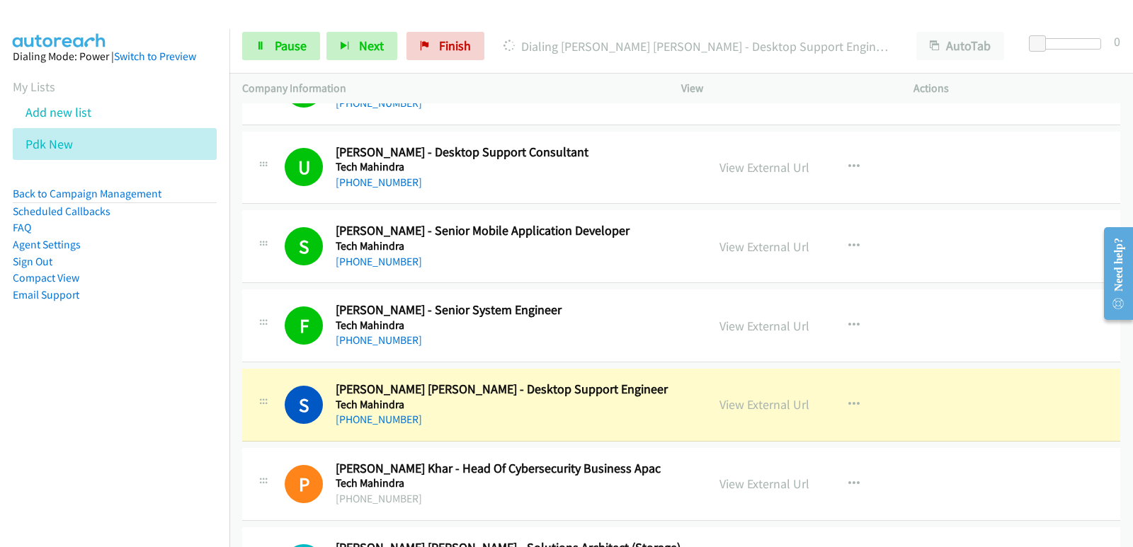
scroll to position [10617, 0]
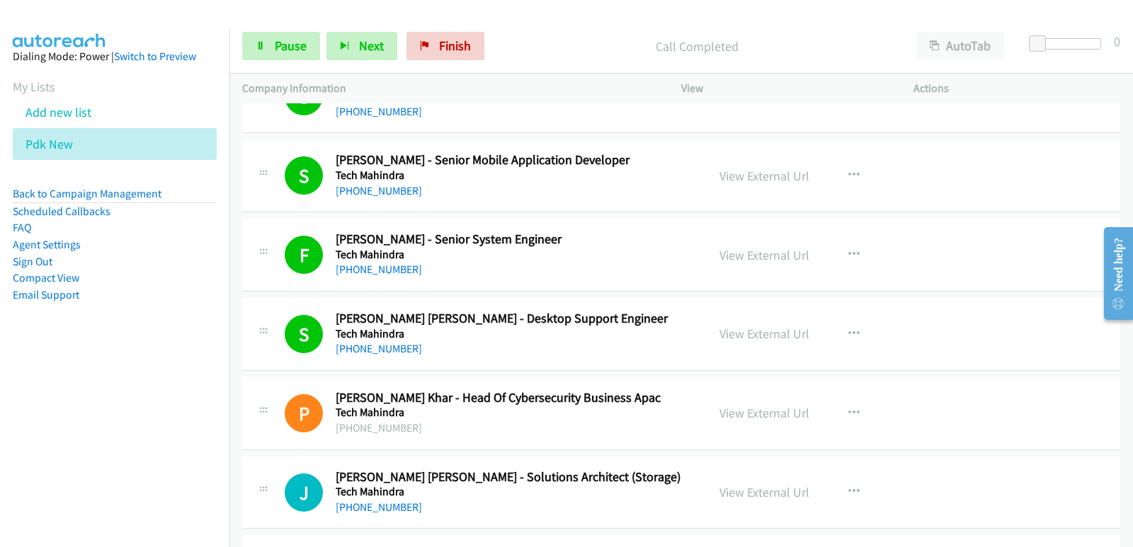
click at [91, 459] on nav "Dialing Mode: Power | Switch to Preview My Lists Add new list Pdk New Back to C…" at bounding box center [115, 302] width 230 height 547
click at [74, 435] on nav "Dialing Mode: Power | Switch to Preview My Lists Add new list Pdk New Back to C…" at bounding box center [115, 302] width 230 height 547
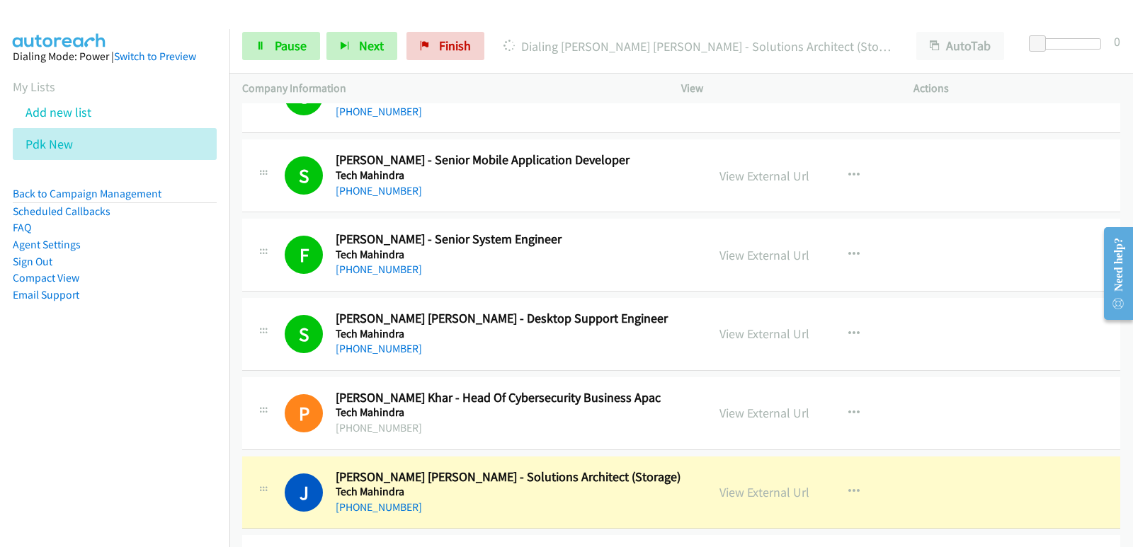
scroll to position [10688, 0]
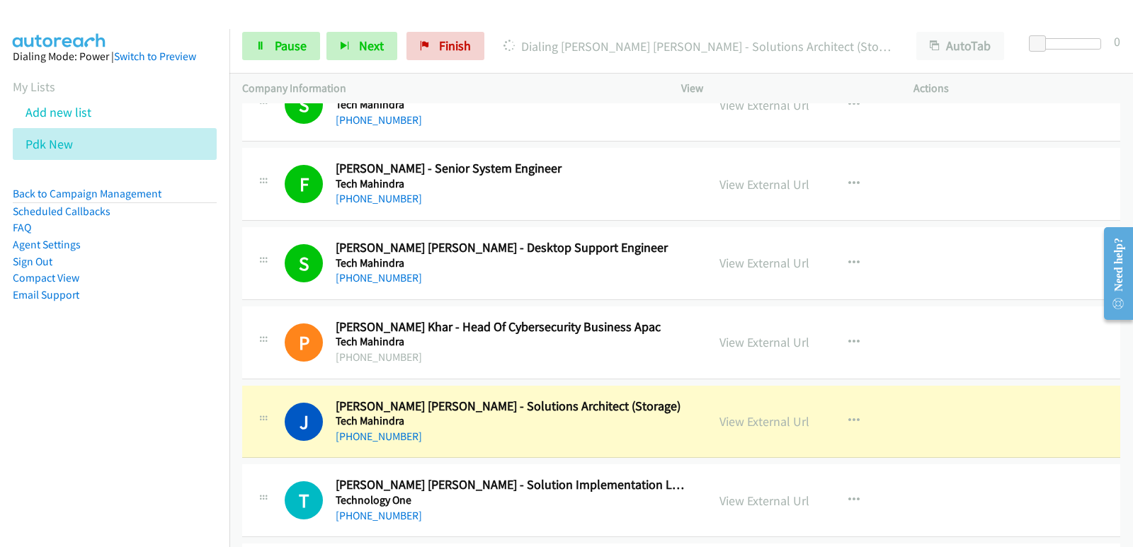
click at [0, 379] on nav "Dialing Mode: Power | Switch to Preview My Lists Add new list Pdk New Back to C…" at bounding box center [115, 302] width 230 height 547
click at [739, 423] on link "View External Url" at bounding box center [764, 421] width 90 height 16
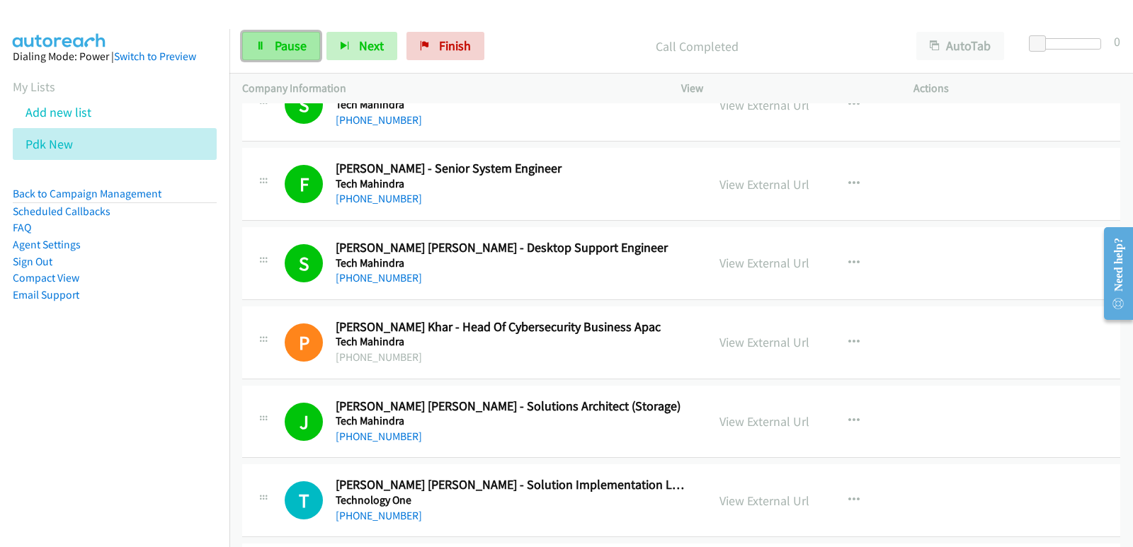
click at [307, 47] on link "Pause" at bounding box center [281, 46] width 78 height 28
drag, startPoint x: 26, startPoint y: 422, endPoint x: 141, endPoint y: 276, distance: 185.5
click at [30, 419] on nav "Dialing Mode: Power | Switch to Preview My Lists Add new list Pdk New Back to C…" at bounding box center [115, 302] width 230 height 547
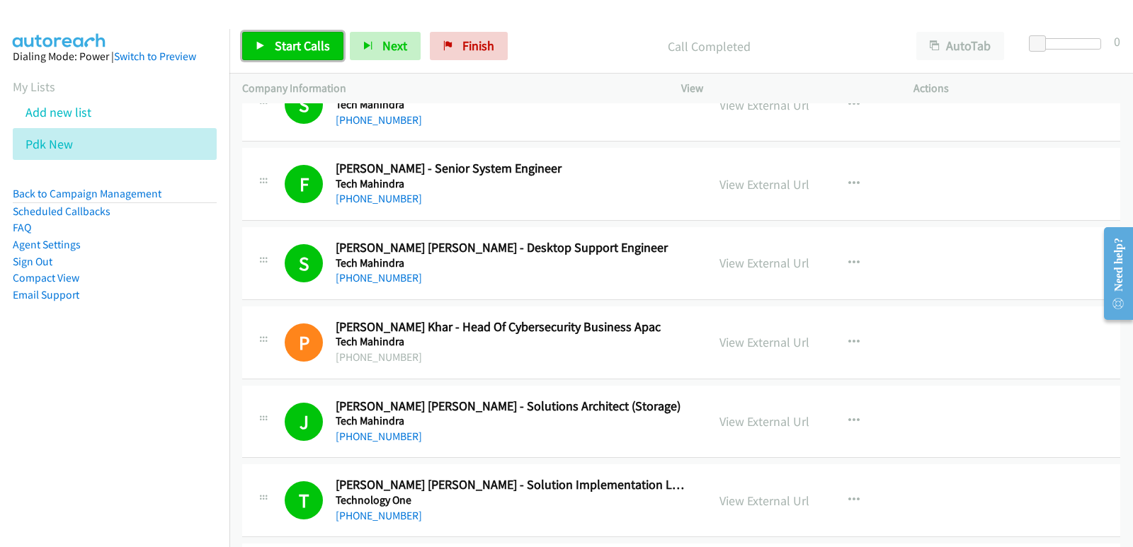
click at [328, 44] on link "Start Calls" at bounding box center [292, 46] width 101 height 28
click at [80, 418] on nav "Dialing Mode: Power | Switch to Preview My Lists Add new list Pdk New Back to C…" at bounding box center [115, 302] width 230 height 547
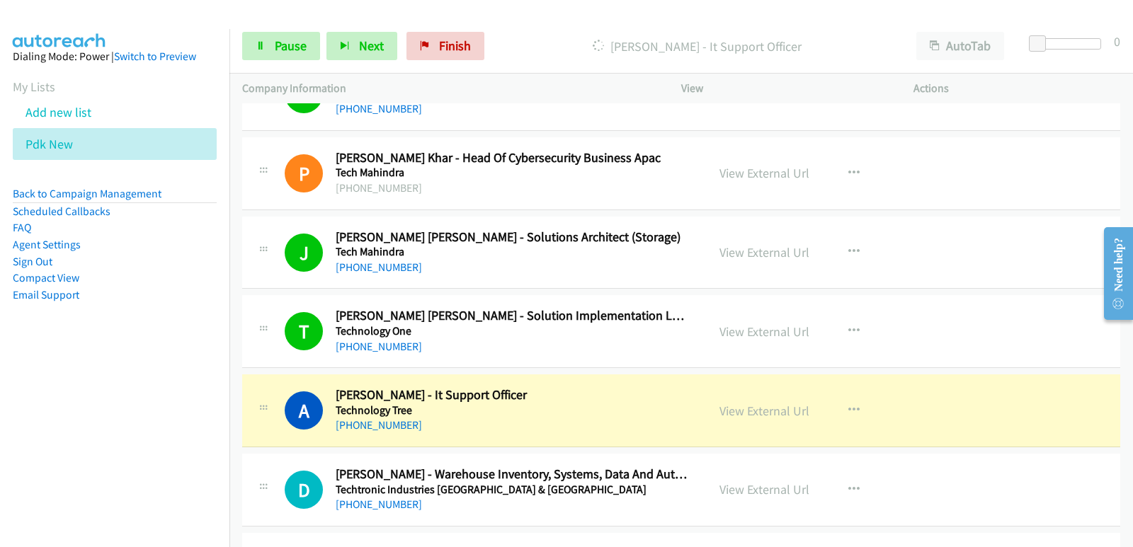
scroll to position [10900, 0]
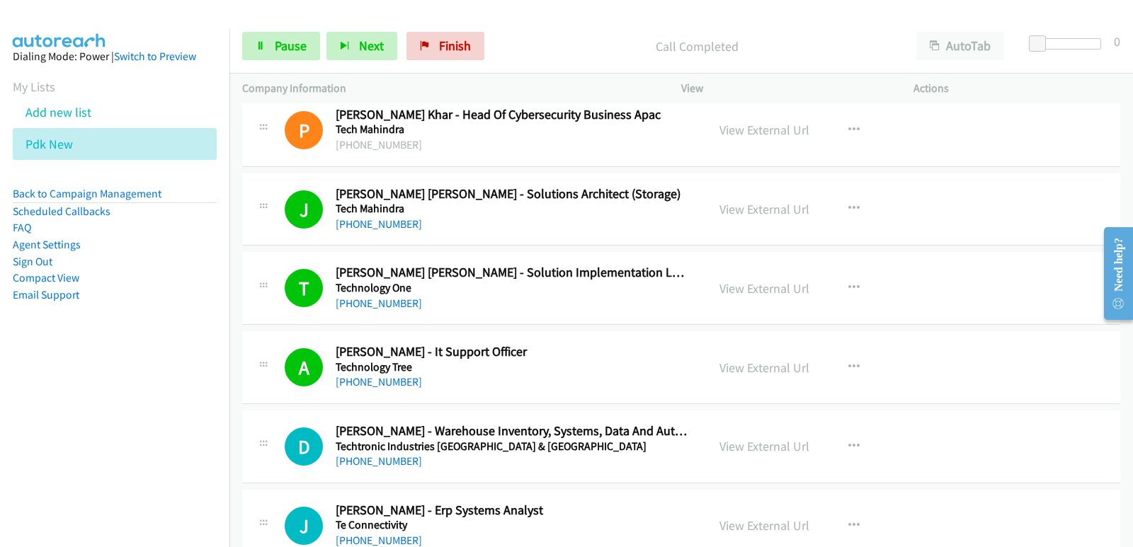
click at [45, 394] on nav "Dialing Mode: Power | Switch to Preview My Lists Add new list Pdk New Back to C…" at bounding box center [115, 302] width 230 height 547
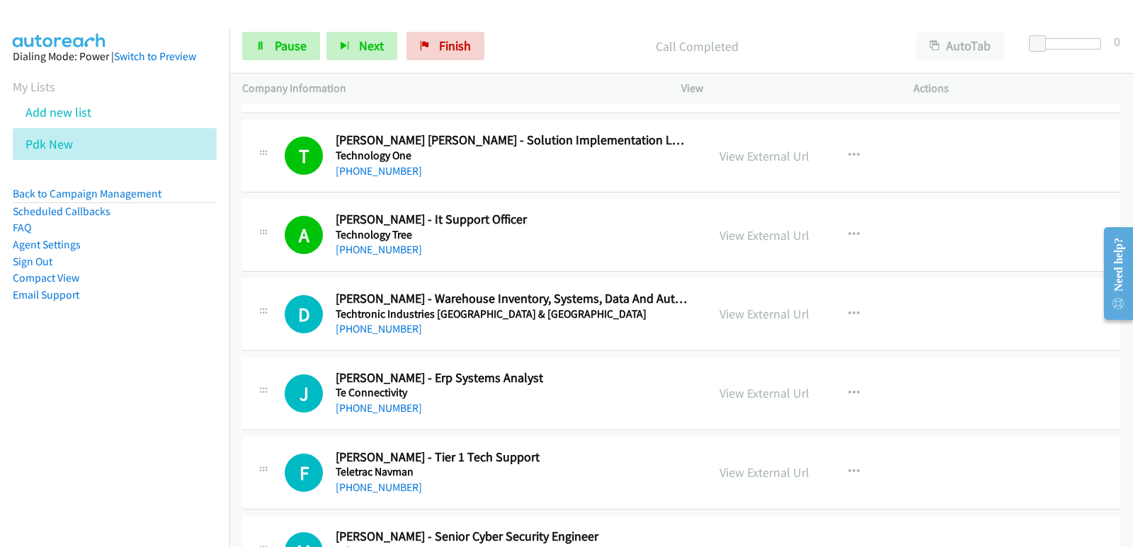
scroll to position [11042, 0]
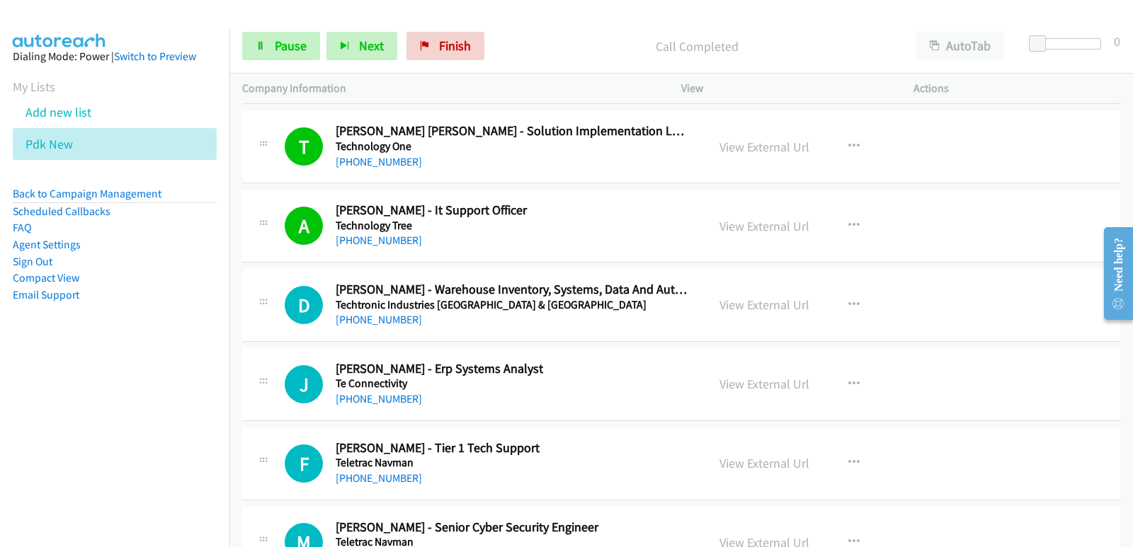
drag, startPoint x: 1, startPoint y: 364, endPoint x: 21, endPoint y: 367, distance: 20.0
click at [3, 363] on aside "Dialing Mode: Power | Switch to Preview My Lists Add new list Pdk New Back to C…" at bounding box center [114, 198] width 229 height 338
click at [76, 401] on nav "Dialing Mode: Power | Switch to Preview My Lists Add new list Pdk New Back to C…" at bounding box center [115, 302] width 230 height 547
click at [89, 381] on nav "Dialing Mode: Power | Switch to Preview My Lists Add new list Pdk New Back to C…" at bounding box center [115, 302] width 230 height 547
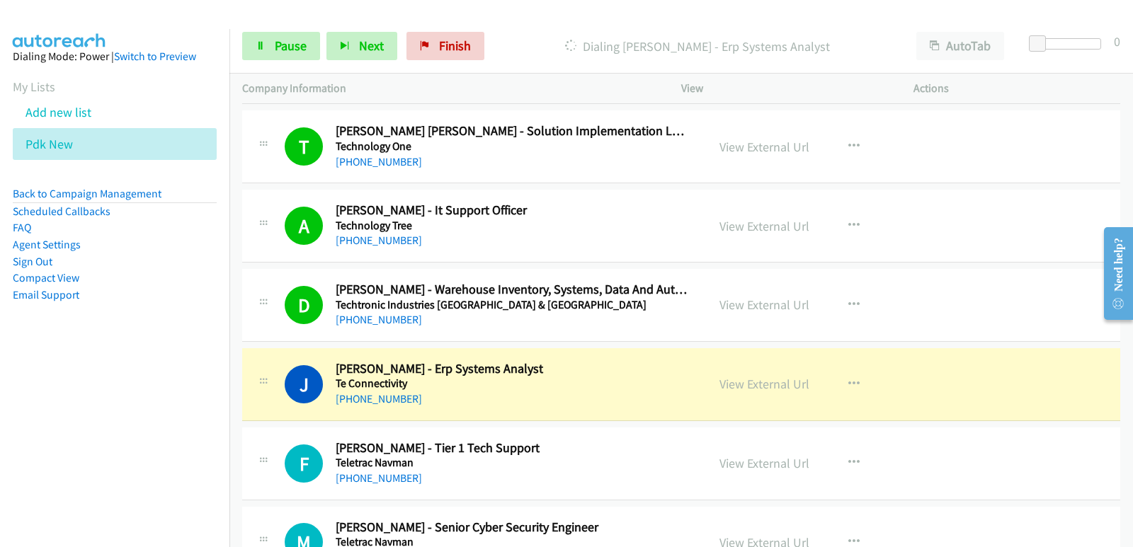
click at [92, 428] on nav "Dialing Mode: Power | Switch to Preview My Lists Add new list Pdk New Back to C…" at bounding box center [115, 302] width 230 height 547
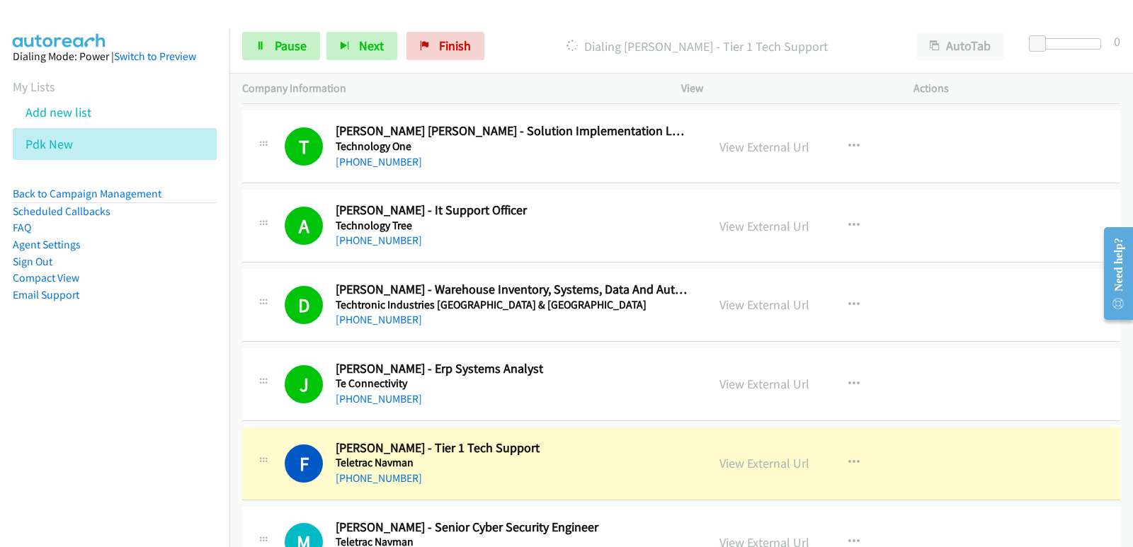
click at [81, 384] on nav "Dialing Mode: Power | Switch to Preview My Lists Add new list Pdk New Back to C…" at bounding box center [115, 302] width 230 height 547
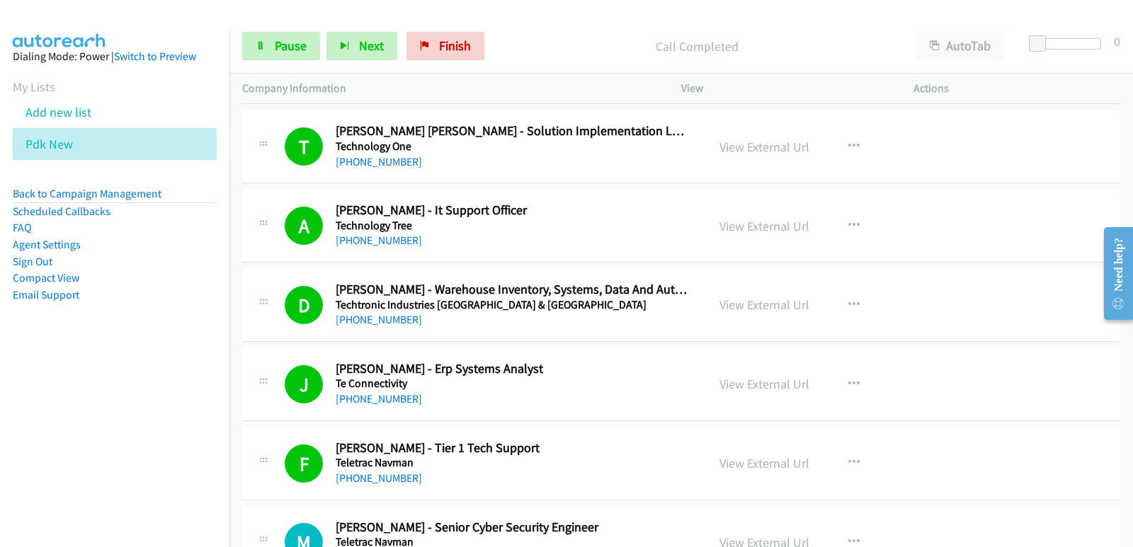
click at [25, 398] on nav "Dialing Mode: Power | Switch to Preview My Lists Add new list Pdk New Back to C…" at bounding box center [115, 302] width 230 height 547
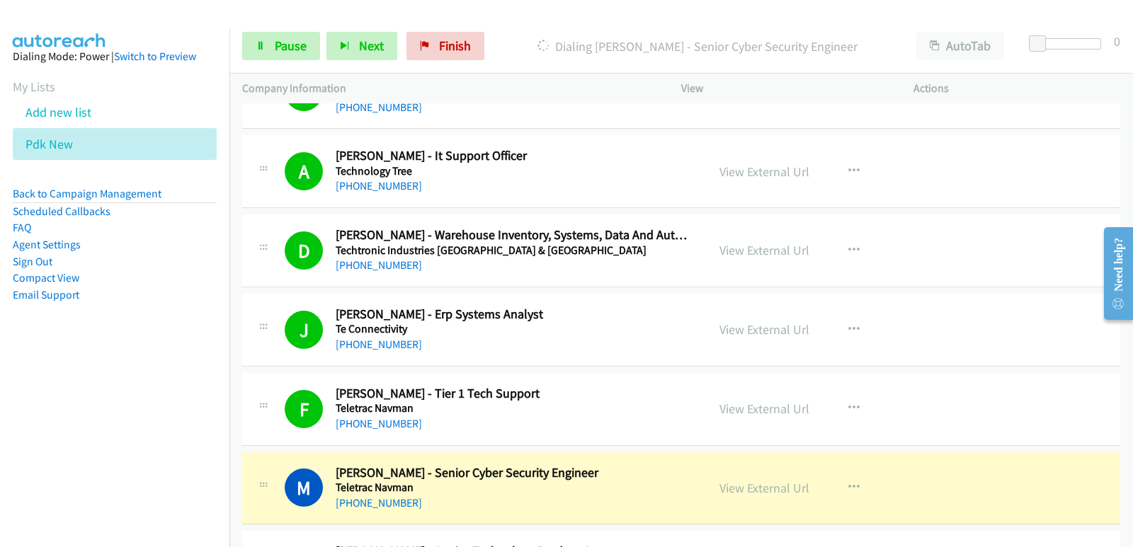
scroll to position [11113, 0]
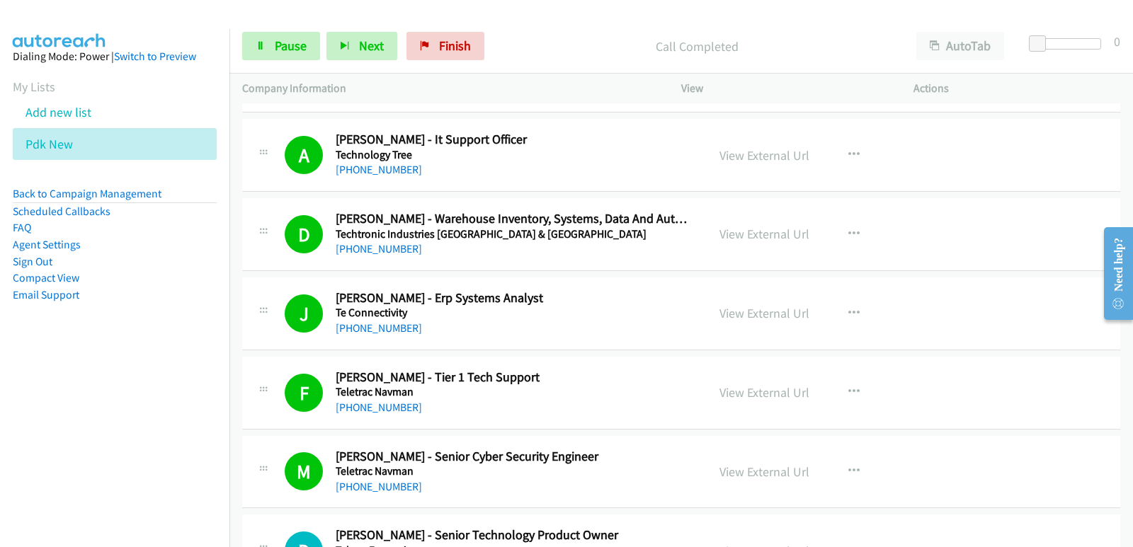
click at [57, 367] on aside "Dialing Mode: Power | Switch to Preview My Lists Add new list Pdk New Back to C…" at bounding box center [114, 198] width 229 height 338
click at [68, 357] on aside "Dialing Mode: Power | Switch to Preview My Lists Add new list Pdk New Back to C…" at bounding box center [114, 198] width 229 height 338
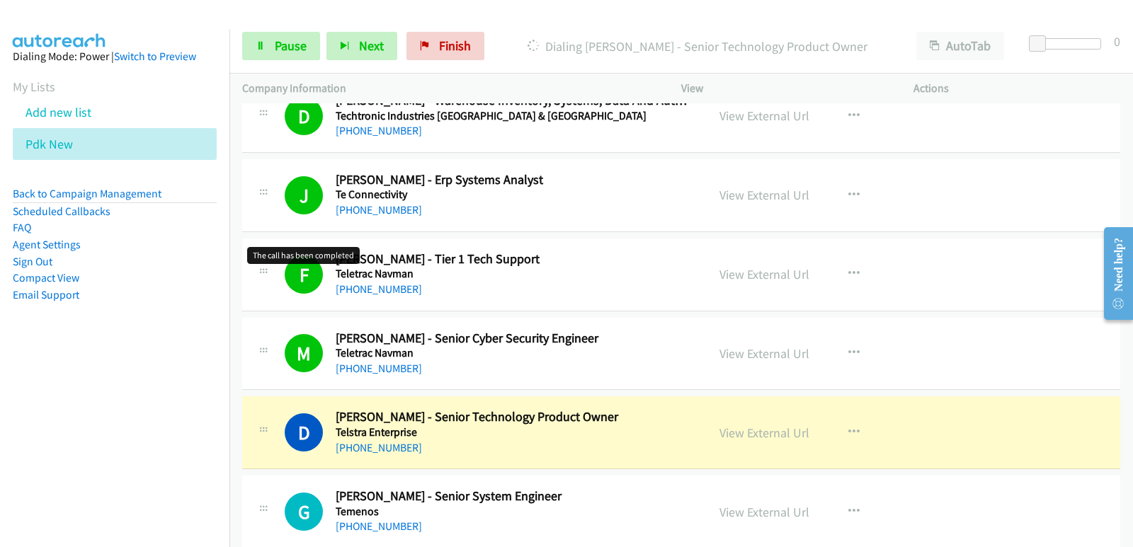
scroll to position [11254, 0]
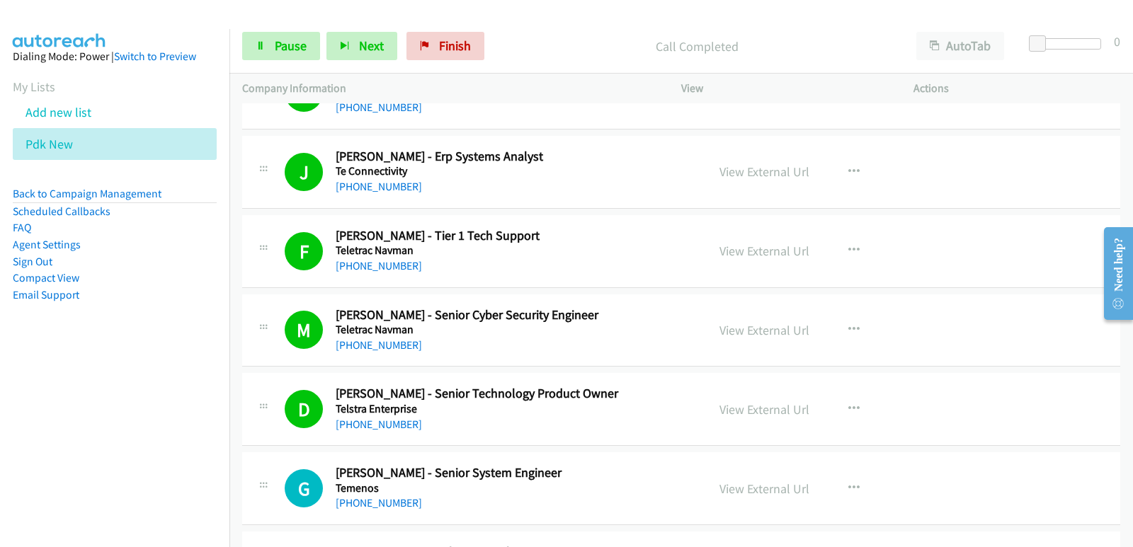
click at [88, 414] on nav "Dialing Mode: Power | Switch to Preview My Lists Add new list Pdk New Back to C…" at bounding box center [115, 302] width 230 height 547
click at [85, 408] on nav "Dialing Mode: Power | Switch to Preview My Lists Add new list Pdk New Back to C…" at bounding box center [115, 302] width 230 height 547
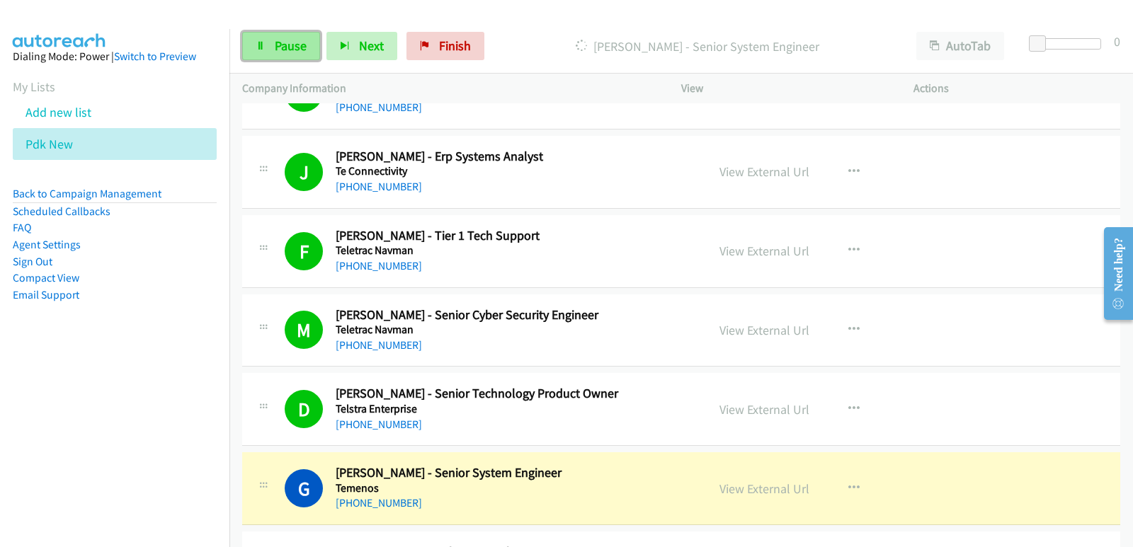
click at [265, 42] on icon at bounding box center [261, 47] width 10 height 10
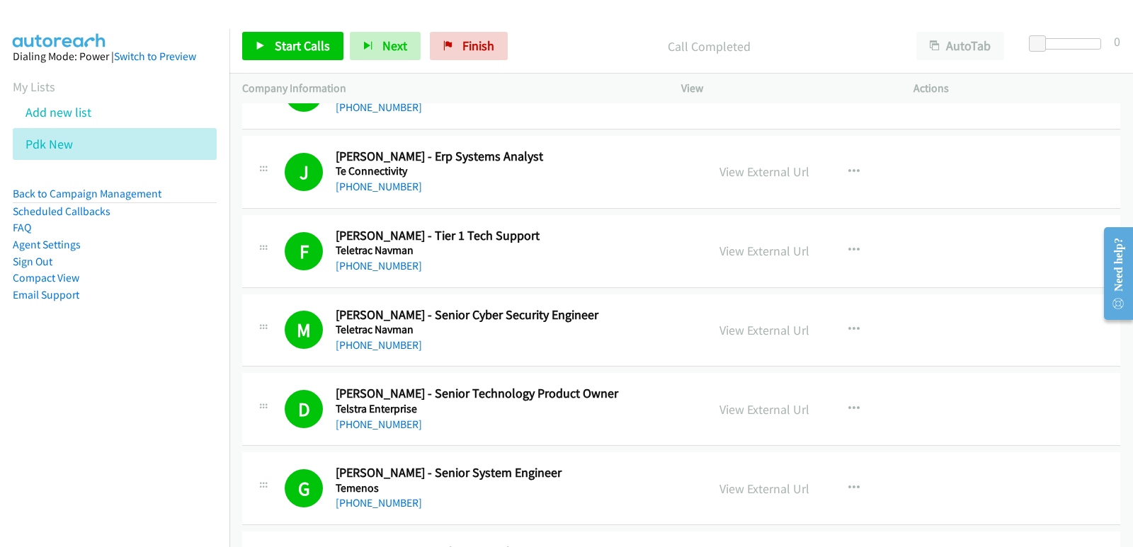
drag, startPoint x: 0, startPoint y: 350, endPoint x: 168, endPoint y: 117, distance: 287.4
click at [0, 349] on aside "Dialing Mode: Power | Switch to Preview My Lists Add new list Pdk New Back to C…" at bounding box center [114, 198] width 229 height 338
click at [81, 144] on icon at bounding box center [81, 145] width 10 height 10
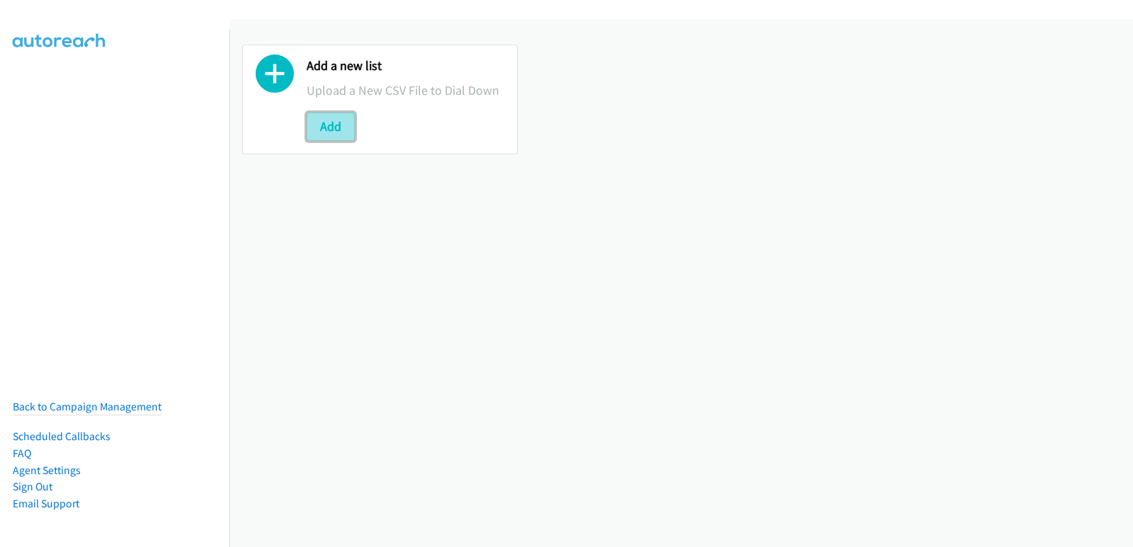
click at [341, 117] on button "Add" at bounding box center [330, 127] width 48 height 28
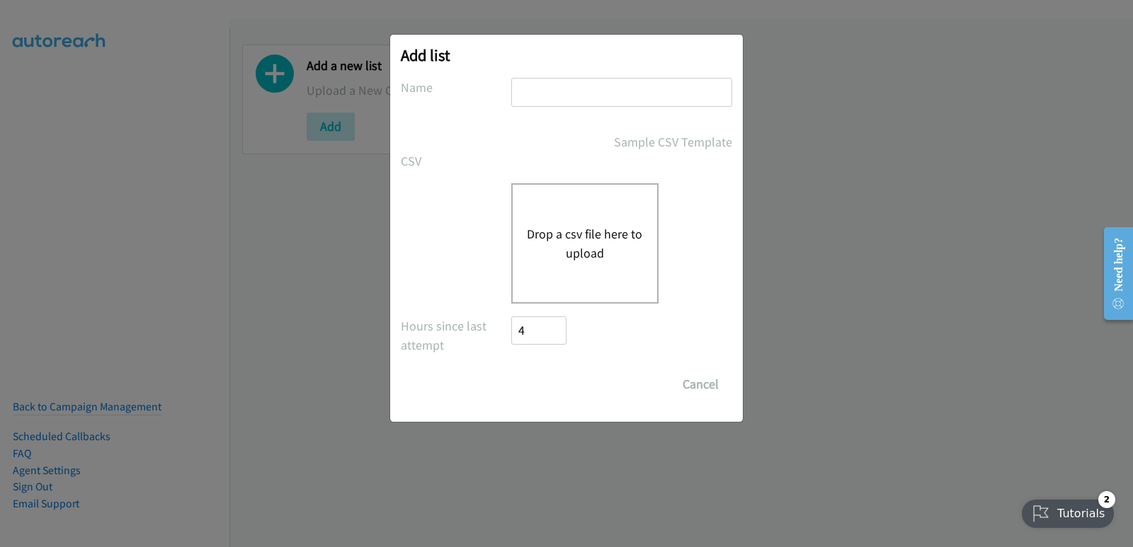
click at [553, 103] on input "text" at bounding box center [621, 92] width 221 height 29
type input "dell pdk virtual"
click at [592, 244] on button "Drop a csv file here to upload" at bounding box center [585, 243] width 116 height 38
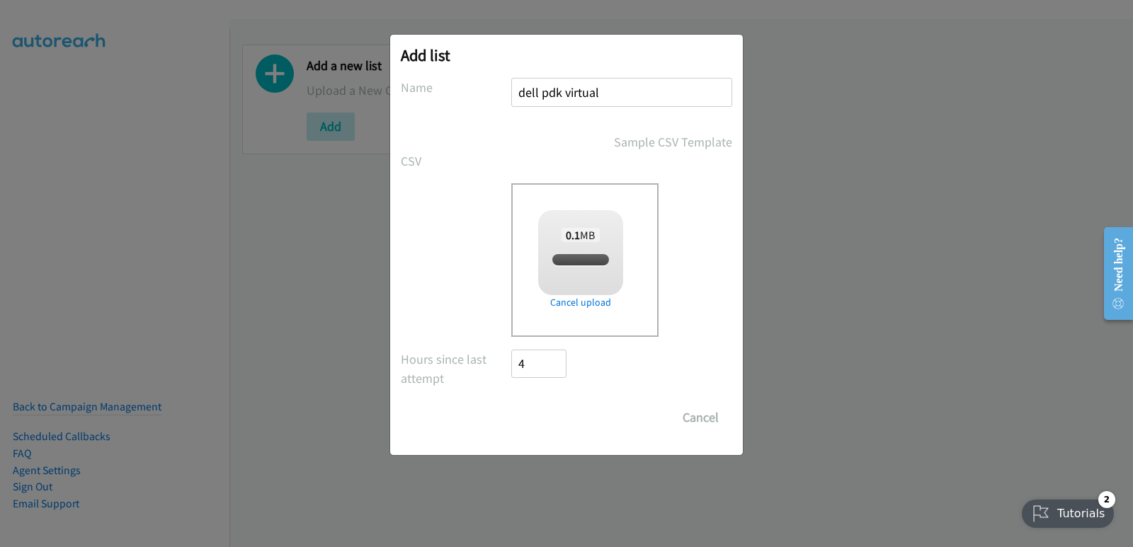
checkbox input "true"
click at [546, 413] on input "Save List" at bounding box center [548, 417] width 74 height 28
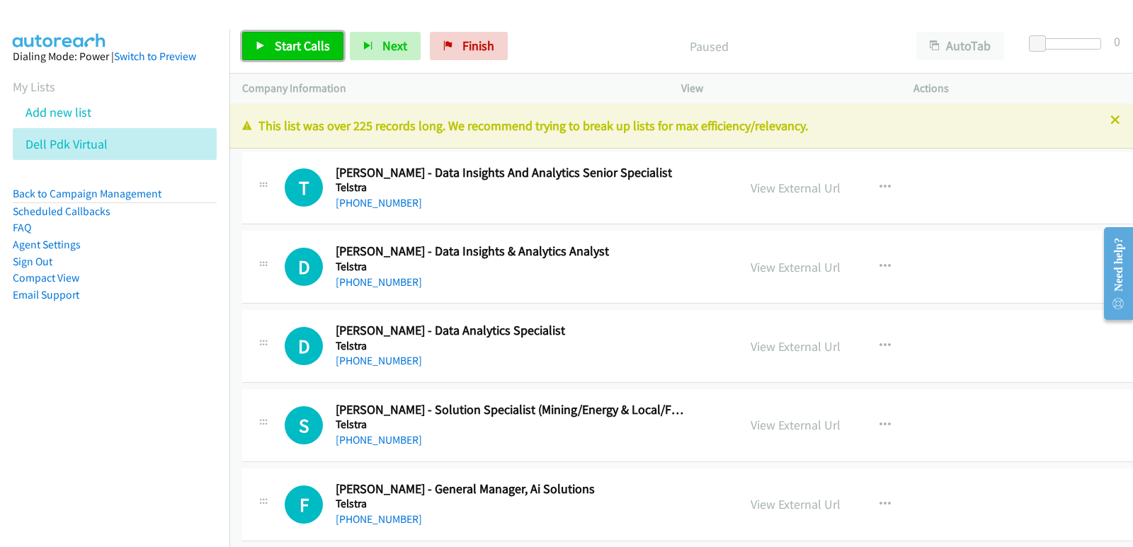
click at [299, 52] on span "Start Calls" at bounding box center [302, 46] width 55 height 16
click at [62, 378] on nav "Dialing Mode: Power | Switch to Preview My Lists Add new list Dell Pdk Virtual …" at bounding box center [115, 302] width 230 height 547
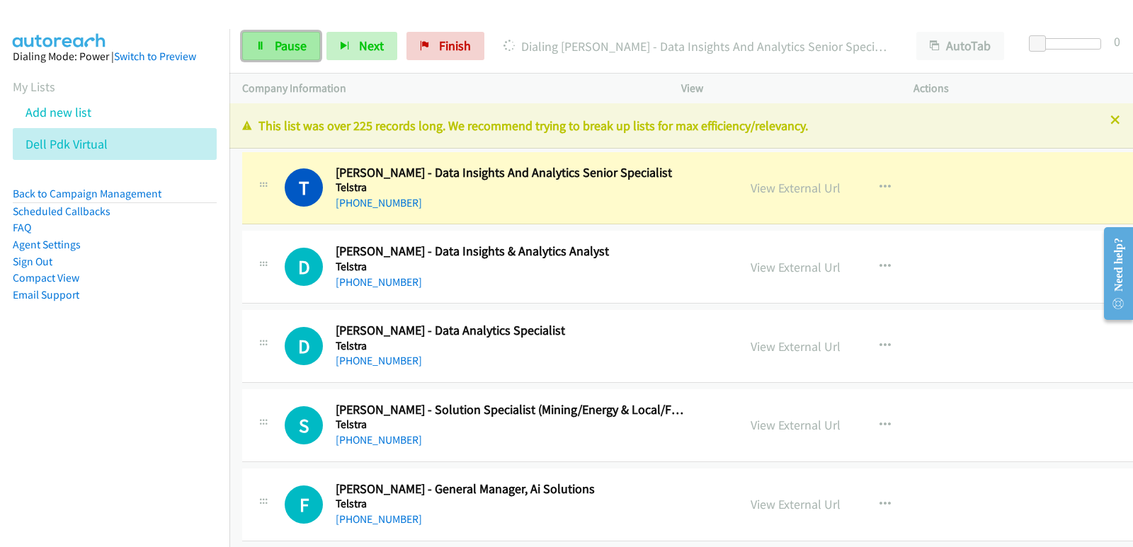
click at [293, 52] on span "Pause" at bounding box center [291, 46] width 32 height 16
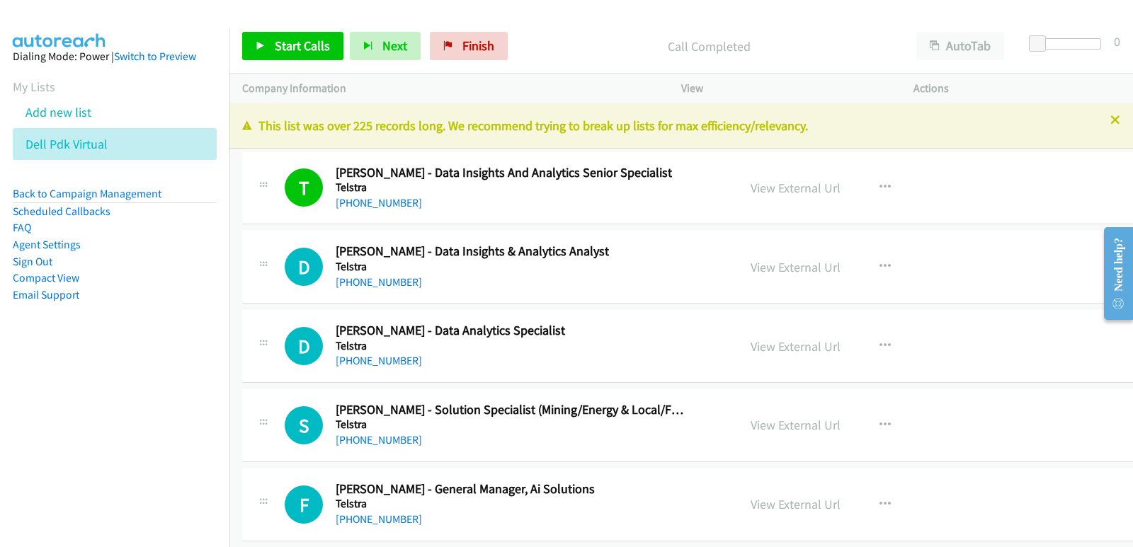
click at [41, 321] on aside "Dialing Mode: Power | Switch to Preview My Lists Add new list Dell Pdk Virtual …" at bounding box center [114, 198] width 229 height 338
click at [750, 191] on link "View External Url" at bounding box center [795, 188] width 90 height 16
click at [317, 55] on link "Start Calls" at bounding box center [292, 46] width 101 height 28
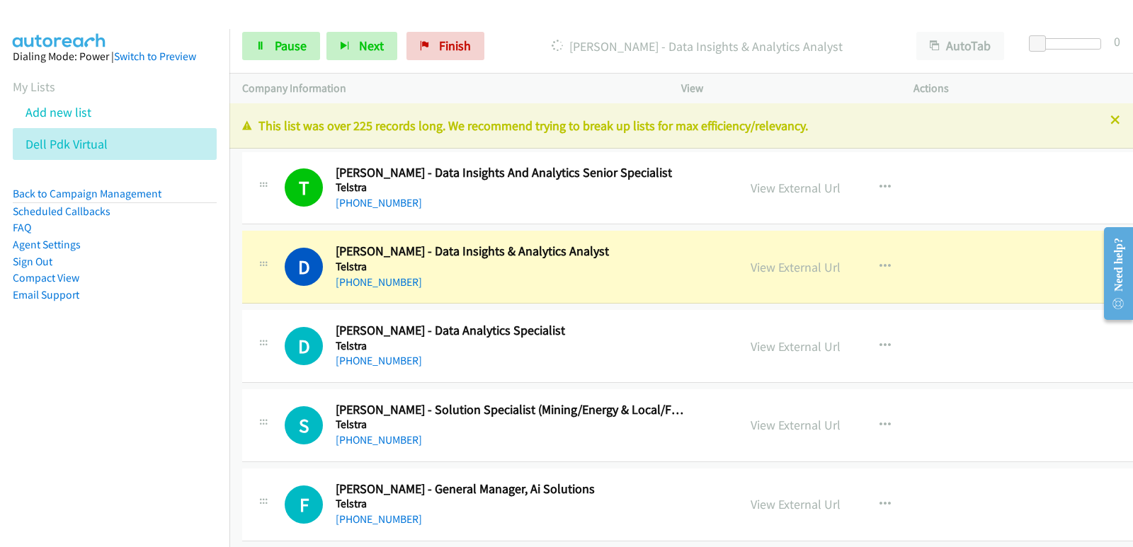
click at [15, 379] on nav "Dialing Mode: Power | Switch to Preview My Lists Add new list Dell Pdk Virtual …" at bounding box center [115, 302] width 230 height 547
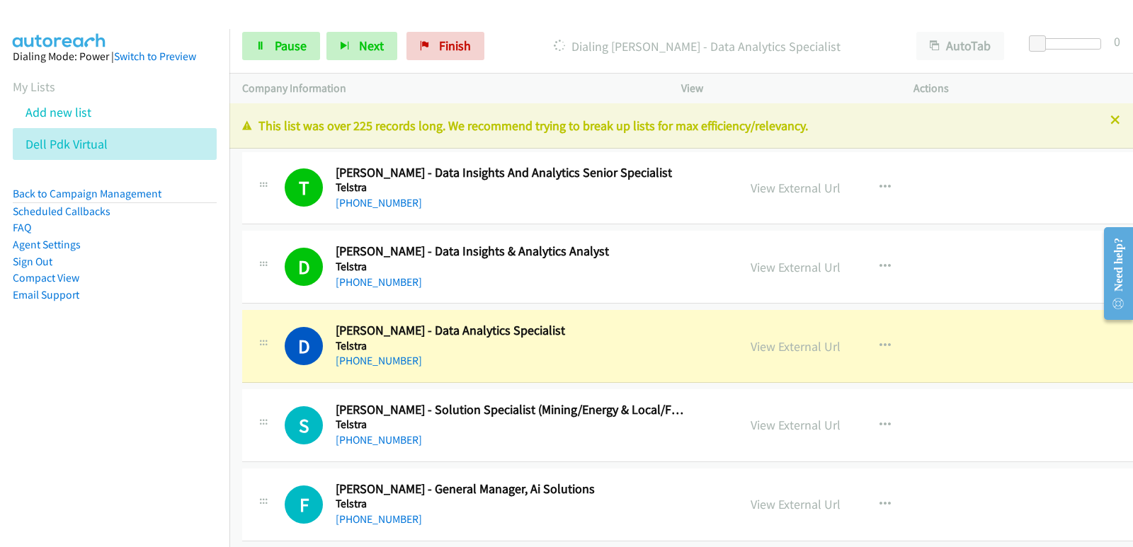
click at [4, 425] on nav "Dialing Mode: Power | Switch to Preview My Lists Add new list Dell Pdk Virtual …" at bounding box center [115, 302] width 230 height 547
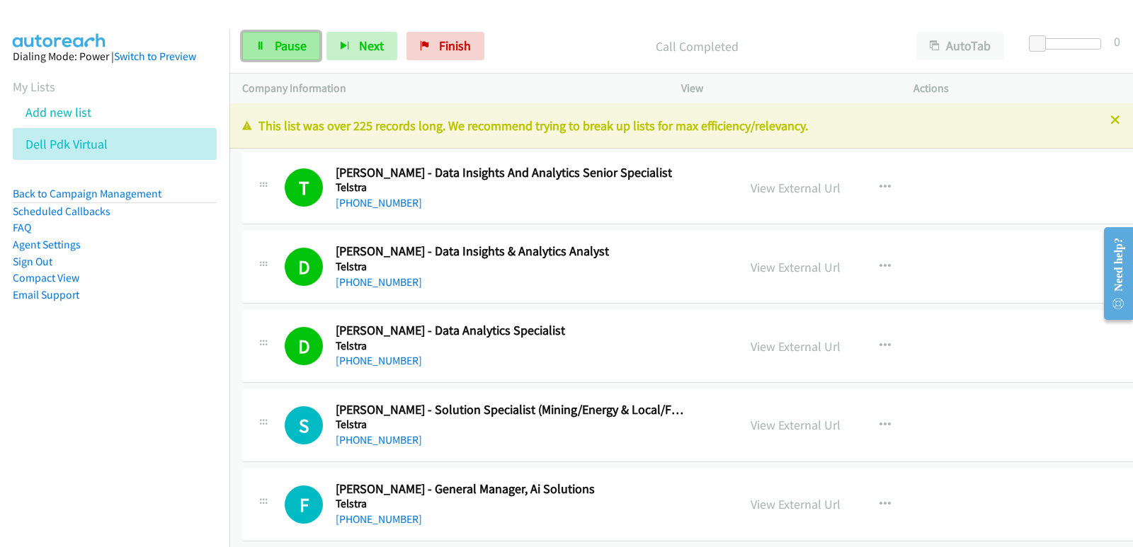
click at [302, 44] on span "Pause" at bounding box center [291, 46] width 32 height 16
click at [64, 367] on aside "Dialing Mode: Power | Switch to Preview My Lists Add new list Dell Pdk Virtual …" at bounding box center [114, 198] width 229 height 338
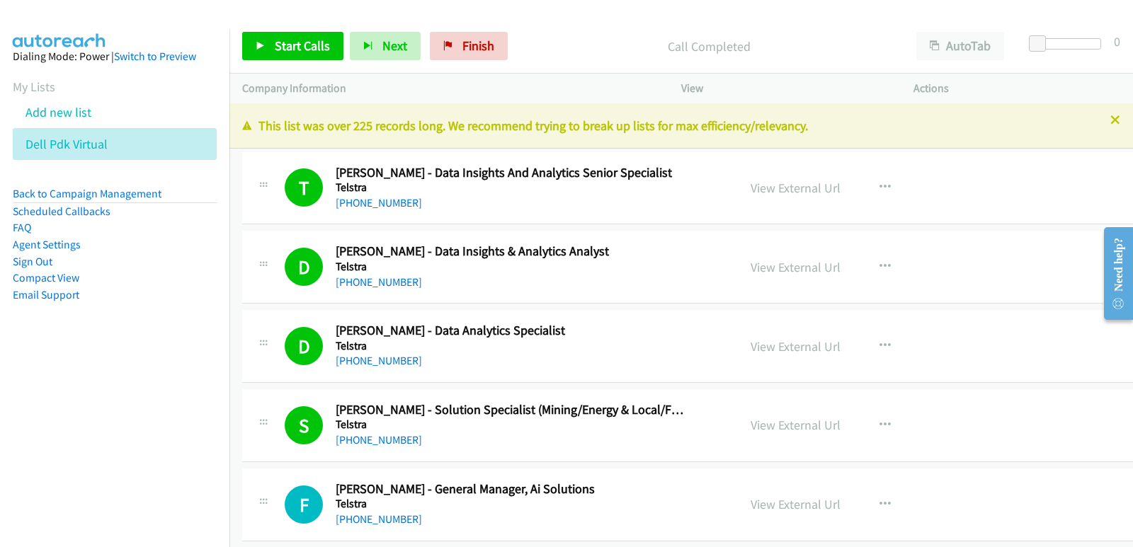
click at [94, 396] on nav "Dialing Mode: Power | Switch to Preview My Lists Add new list Dell Pdk Virtual …" at bounding box center [115, 302] width 230 height 547
click at [253, 49] on link "Start Calls" at bounding box center [292, 46] width 101 height 28
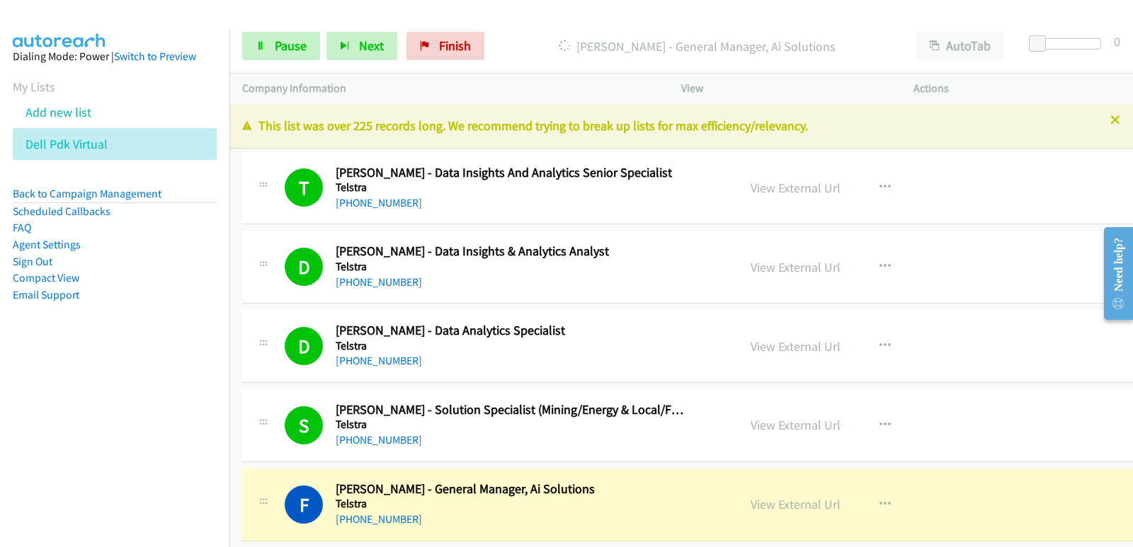
drag, startPoint x: 17, startPoint y: 389, endPoint x: 12, endPoint y: 400, distance: 11.7
click at [17, 389] on nav "Dialing Mode: Power | Switch to Preview My Lists Add new list Dell Pdk Virtual …" at bounding box center [115, 302] width 230 height 547
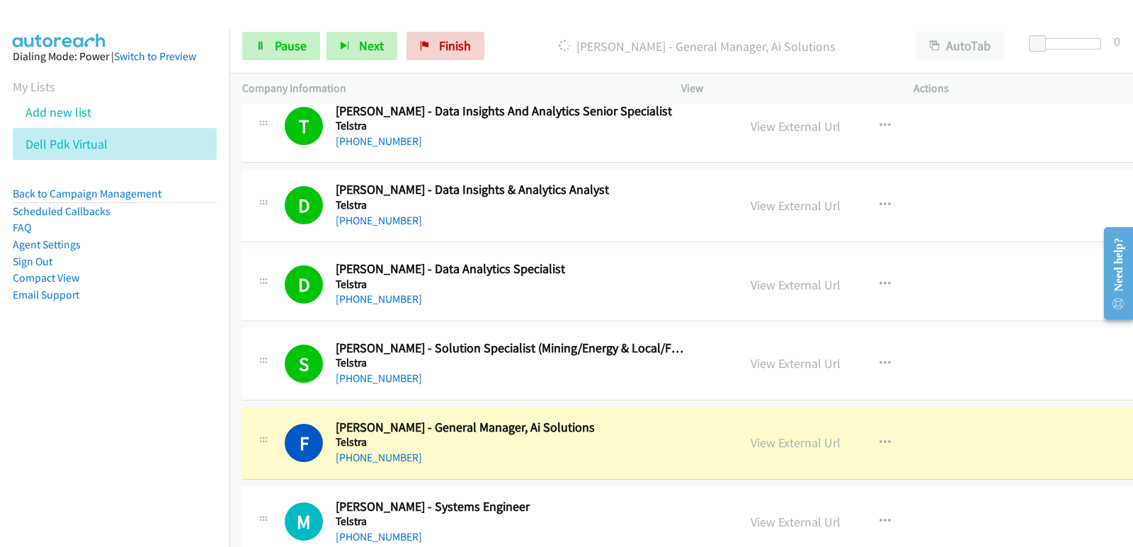
scroll to position [71, 0]
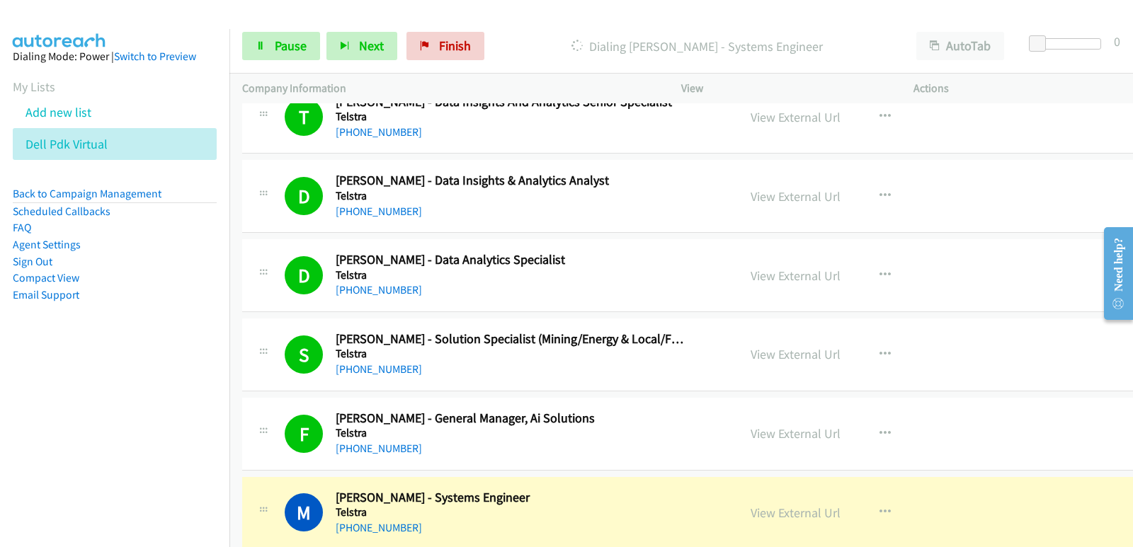
click at [86, 386] on nav "Dialing Mode: Power | Switch to Preview My Lists Add new list Dell Pdk Virtual …" at bounding box center [115, 302] width 230 height 547
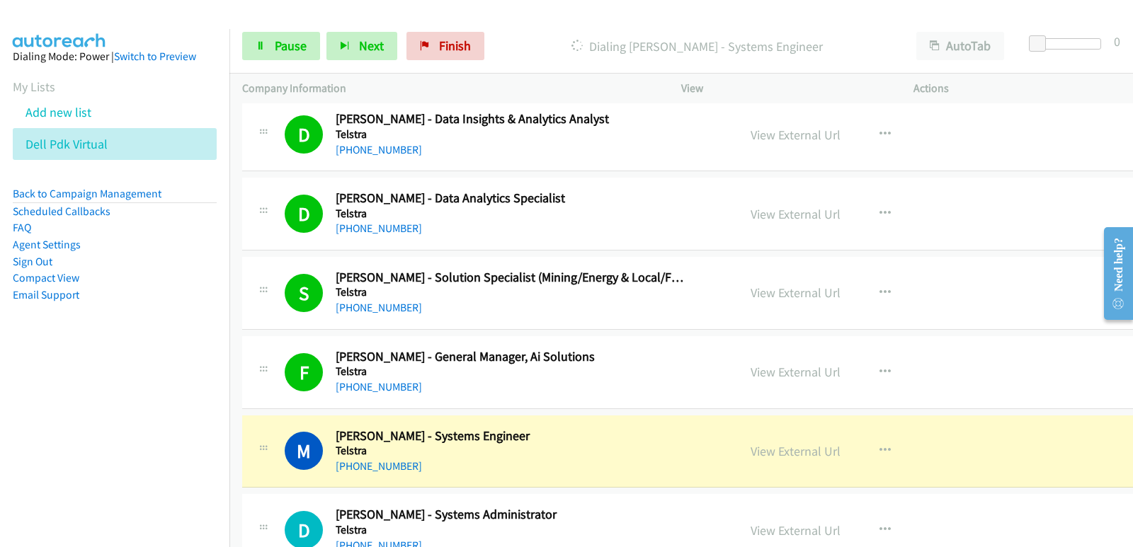
scroll to position [142, 0]
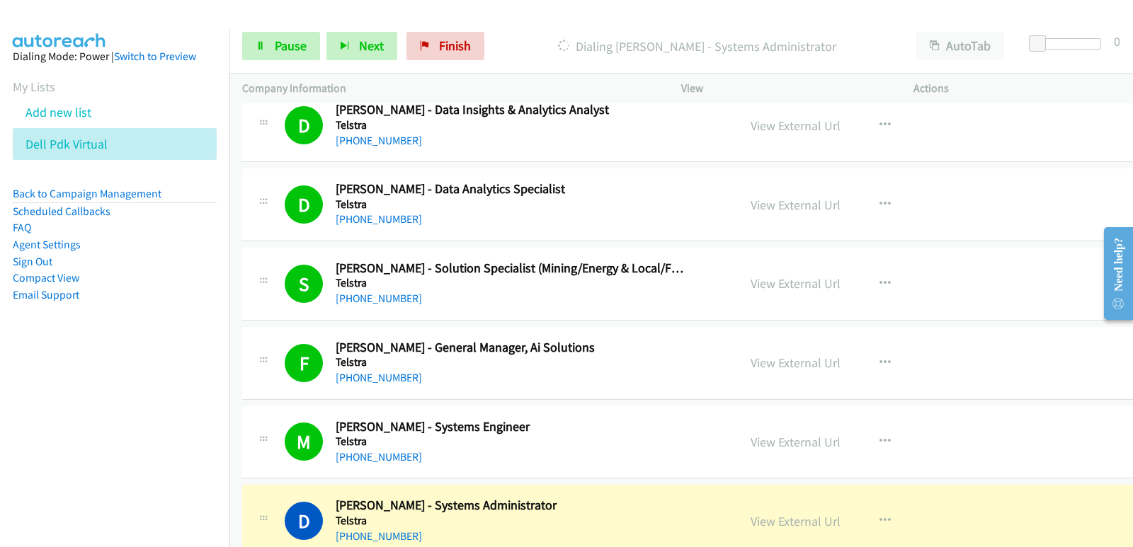
click at [74, 482] on nav "Dialing Mode: Power | Switch to Preview My Lists Add new list Dell Pdk Virtual …" at bounding box center [115, 302] width 230 height 547
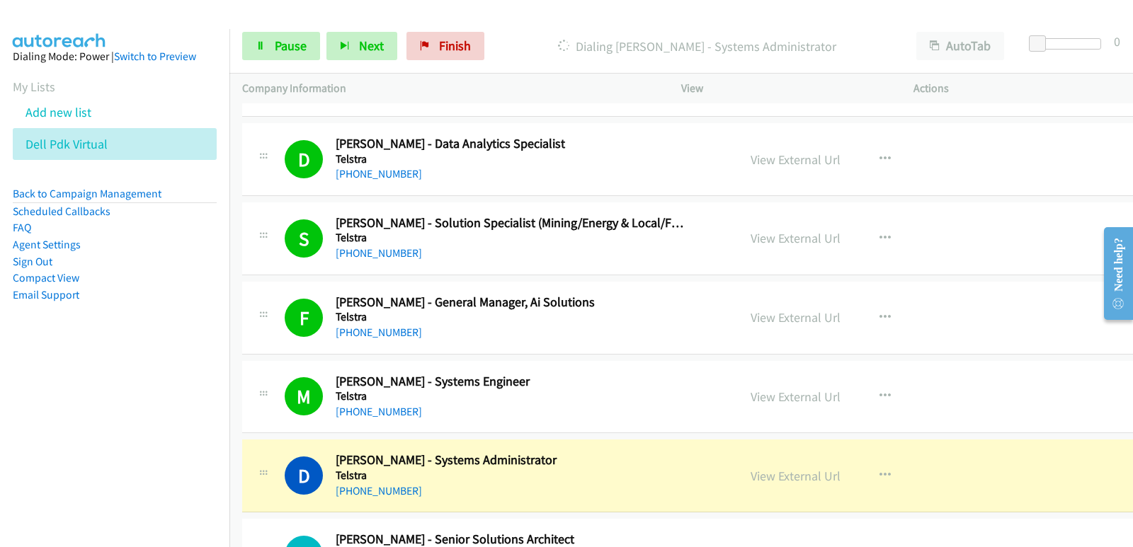
scroll to position [212, 0]
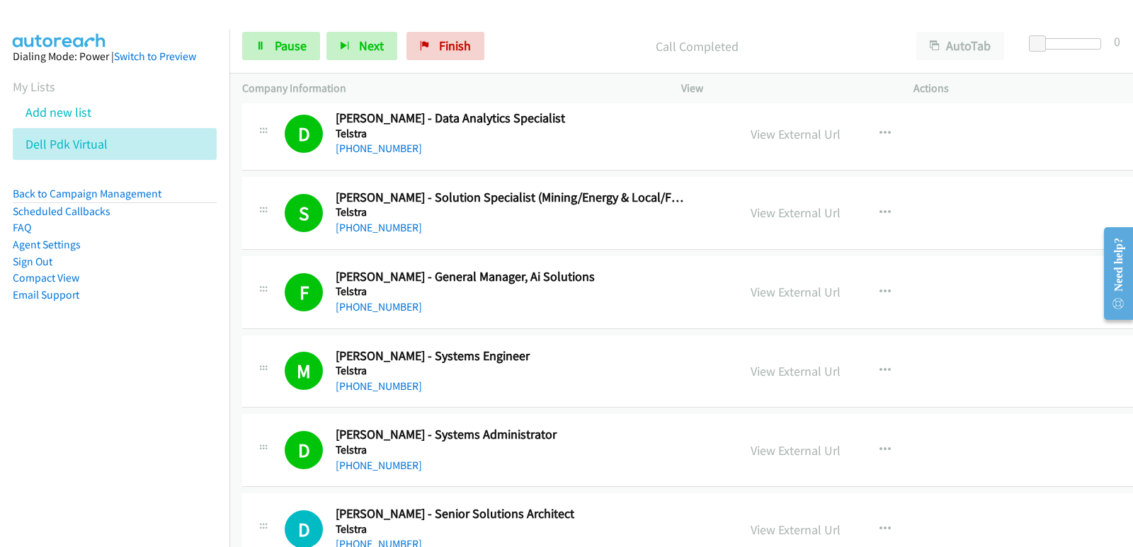
click at [93, 461] on nav "Dialing Mode: Power | Switch to Preview My Lists Add new list Dell Pdk Virtual …" at bounding box center [115, 302] width 230 height 547
click at [79, 449] on nav "Dialing Mode: Power | Switch to Preview My Lists Add new list Dell Pdk Virtual …" at bounding box center [115, 302] width 230 height 547
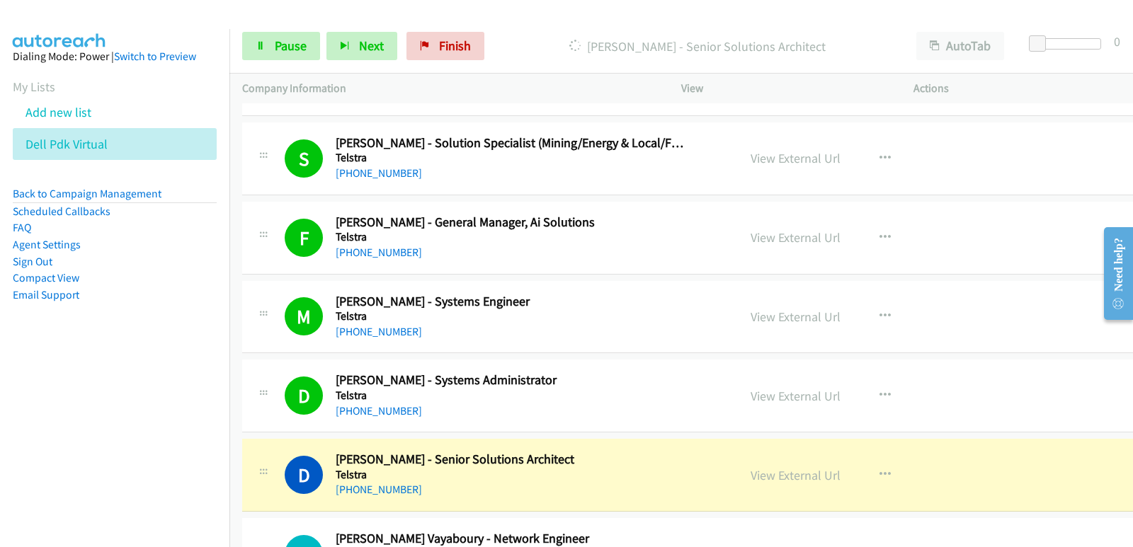
scroll to position [283, 0]
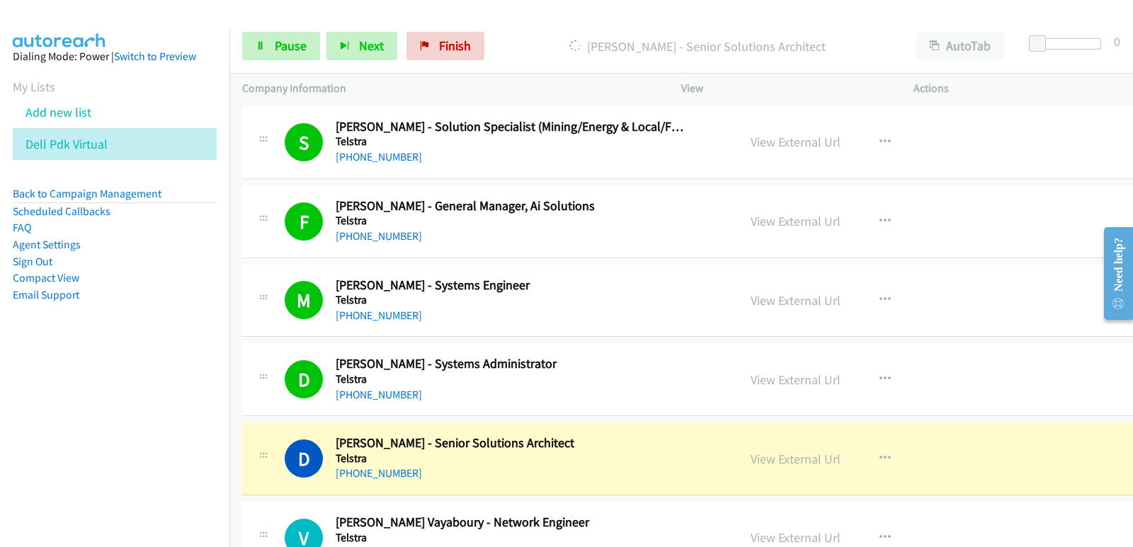
click at [91, 442] on nav "Dialing Mode: Power | Switch to Preview My Lists Add new list Dell Pdk Virtual …" at bounding box center [115, 302] width 230 height 547
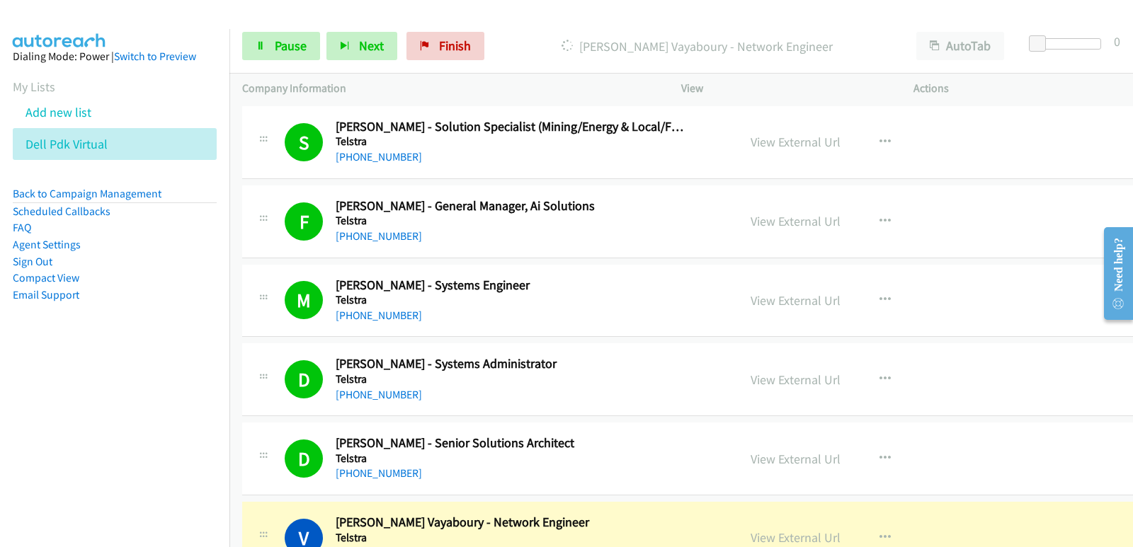
click at [31, 319] on aside "Dialing Mode: Power | Switch to Preview My Lists Add new list Dell Pdk Virtual …" at bounding box center [114, 198] width 229 height 338
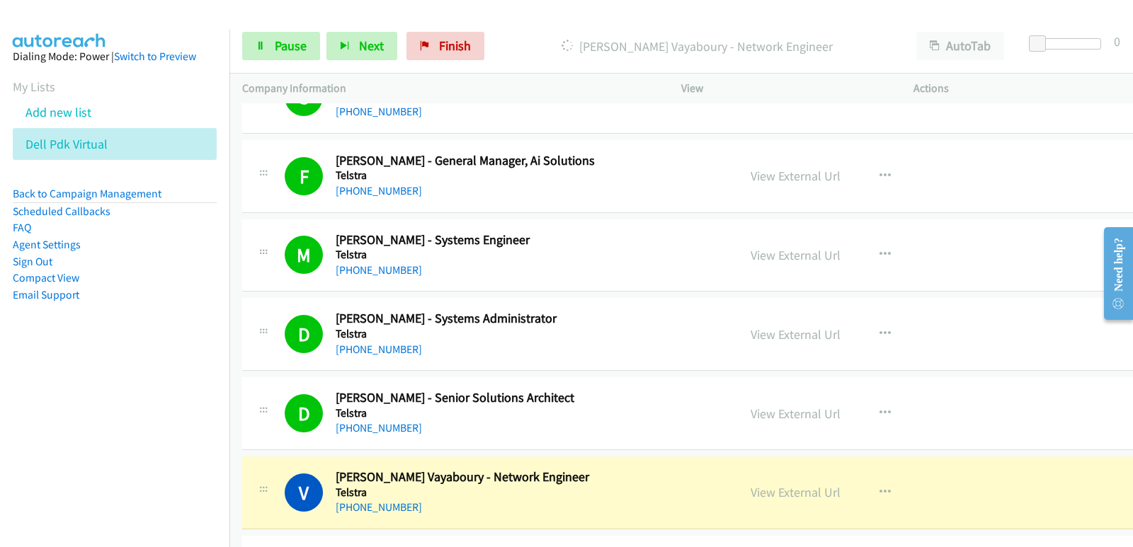
scroll to position [354, 0]
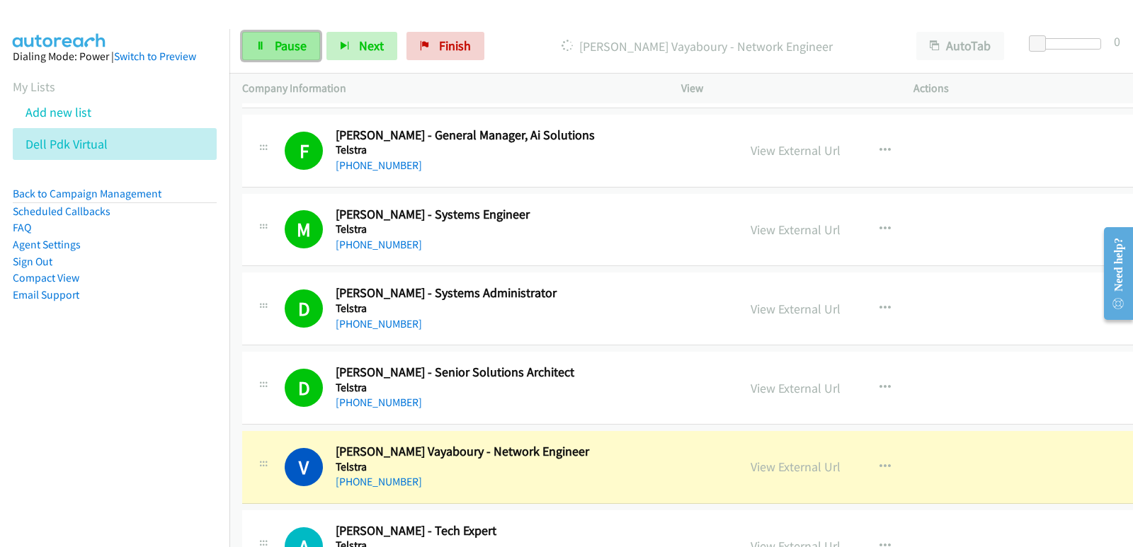
click at [284, 35] on link "Pause" at bounding box center [281, 46] width 78 height 28
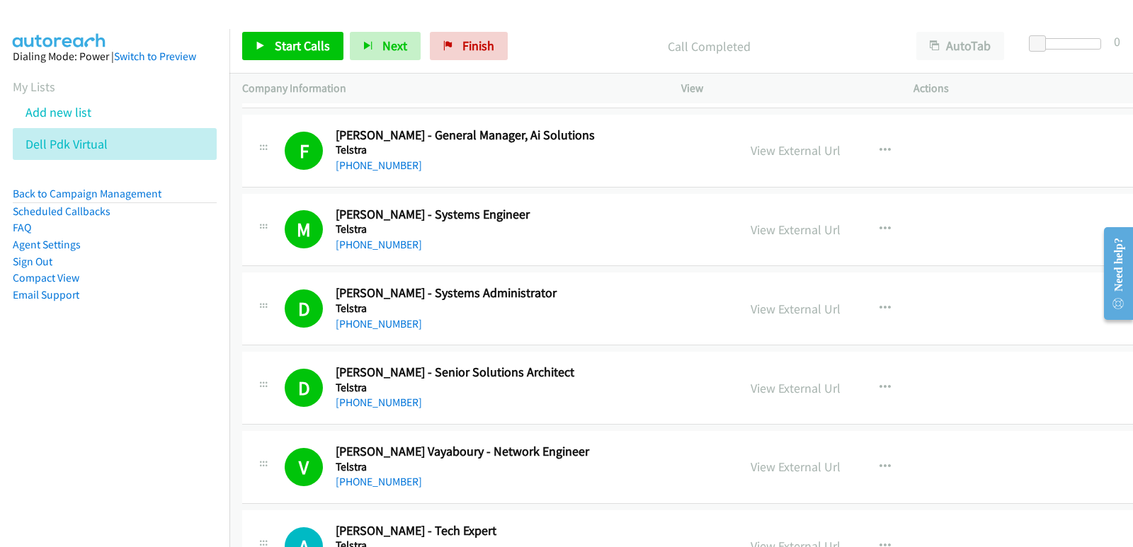
click at [68, 333] on aside "Dialing Mode: Power | Switch to Preview My Lists Add new list Dell Pdk Virtual …" at bounding box center [114, 198] width 229 height 338
click at [307, 41] on span "Start Calls" at bounding box center [302, 46] width 55 height 16
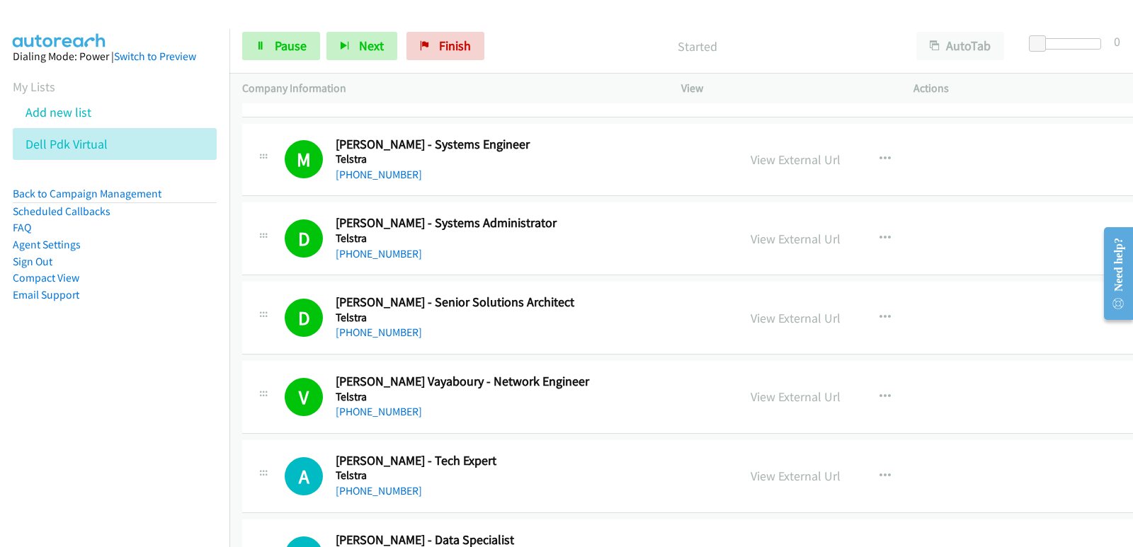
scroll to position [425, 0]
click at [20, 435] on nav "Dialing Mode: Power | Switch to Preview My Lists Add new list Dell Pdk Virtual …" at bounding box center [115, 302] width 230 height 547
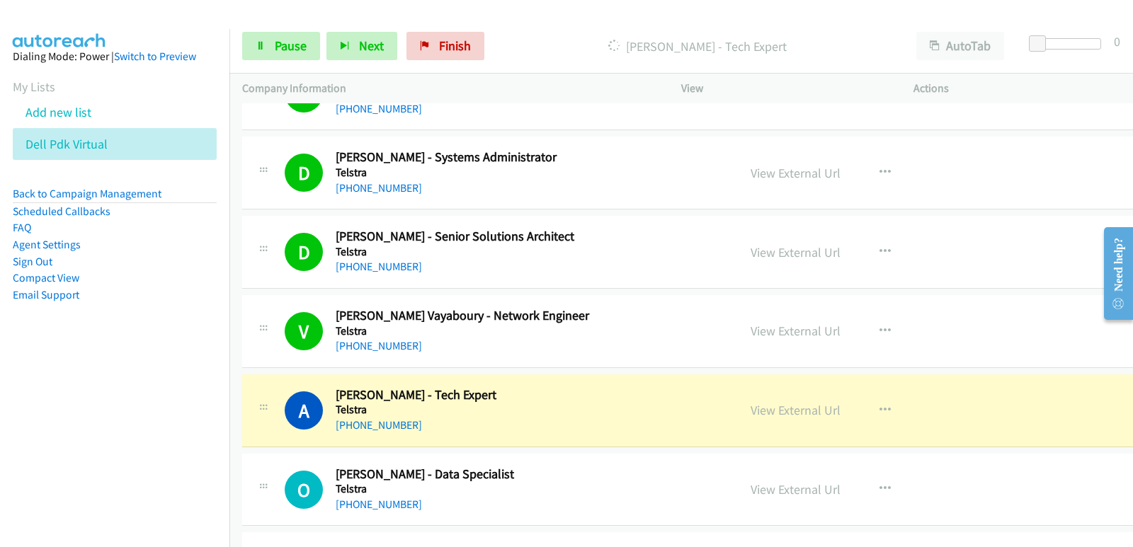
scroll to position [566, 0]
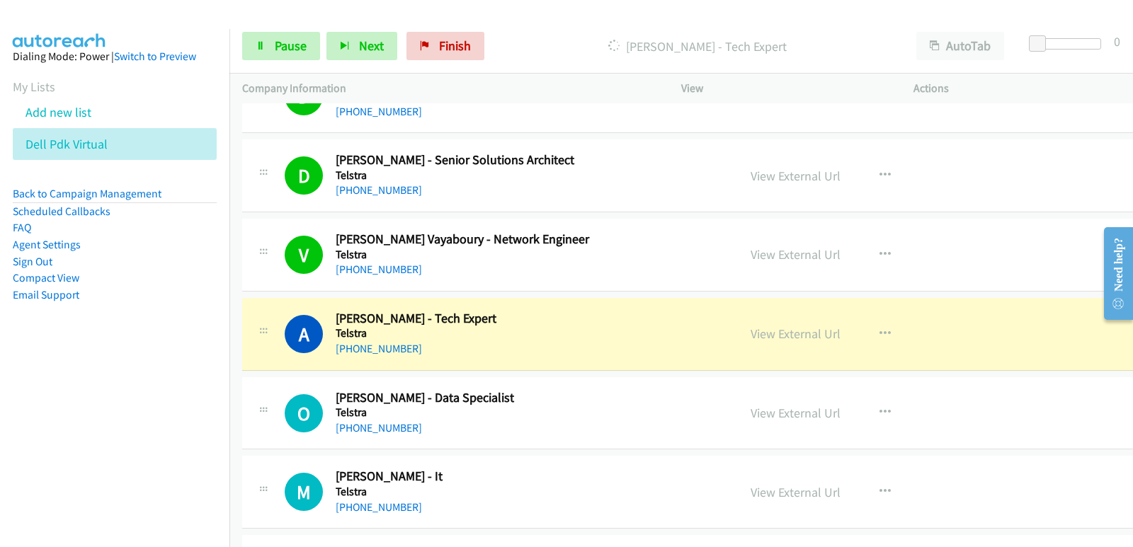
drag, startPoint x: 81, startPoint y: 453, endPoint x: 86, endPoint y: 447, distance: 7.5
click at [81, 452] on nav "Dialing Mode: Power | Switch to Preview My Lists Add new list Dell Pdk Virtual …" at bounding box center [115, 302] width 230 height 547
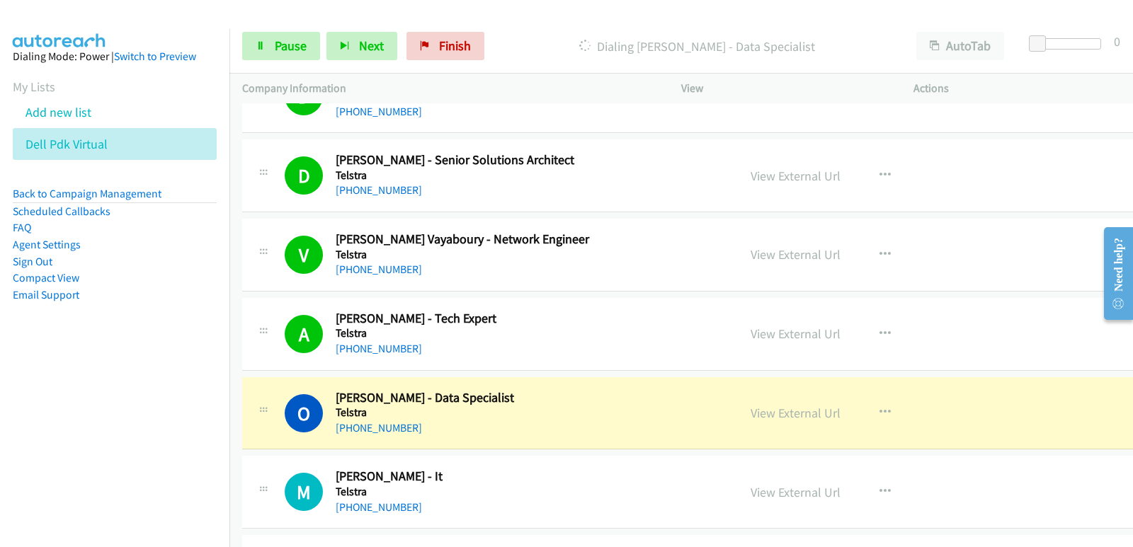
click at [62, 411] on nav "Dialing Mode: Power | Switch to Preview My Lists Add new list Dell Pdk Virtual …" at bounding box center [115, 302] width 230 height 547
click at [57, 401] on nav "Dialing Mode: Power | Switch to Preview My Lists Add new list Dell Pdk Virtual …" at bounding box center [115, 302] width 230 height 547
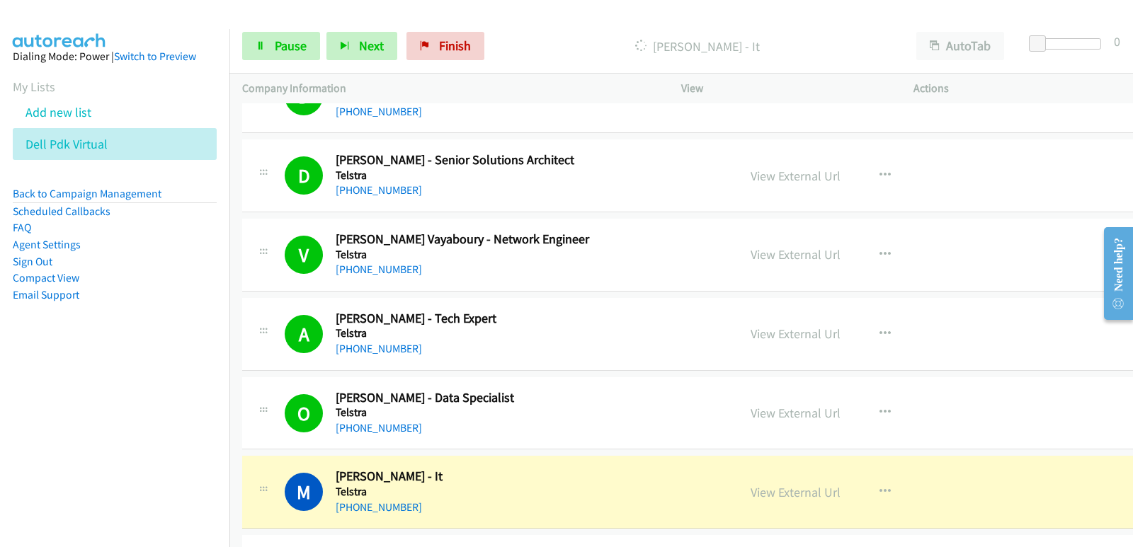
click at [60, 369] on nav "Dialing Mode: Power | Switch to Preview My Lists Add new list Dell Pdk Virtual …" at bounding box center [115, 302] width 230 height 547
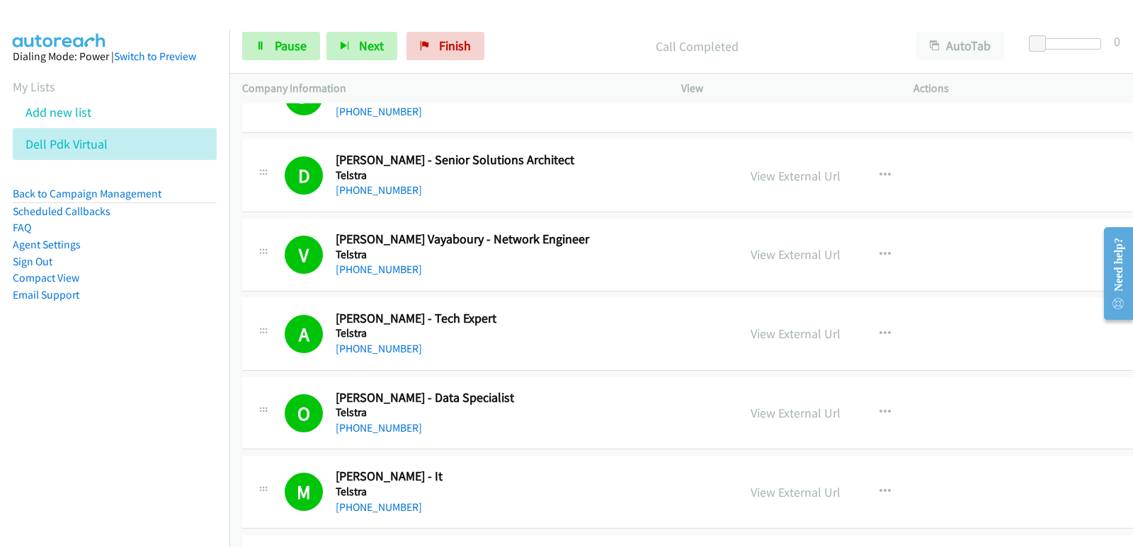
click at [72, 436] on nav "Dialing Mode: Power | Switch to Preview My Lists Add new list Dell Pdk Virtual …" at bounding box center [115, 302] width 230 height 547
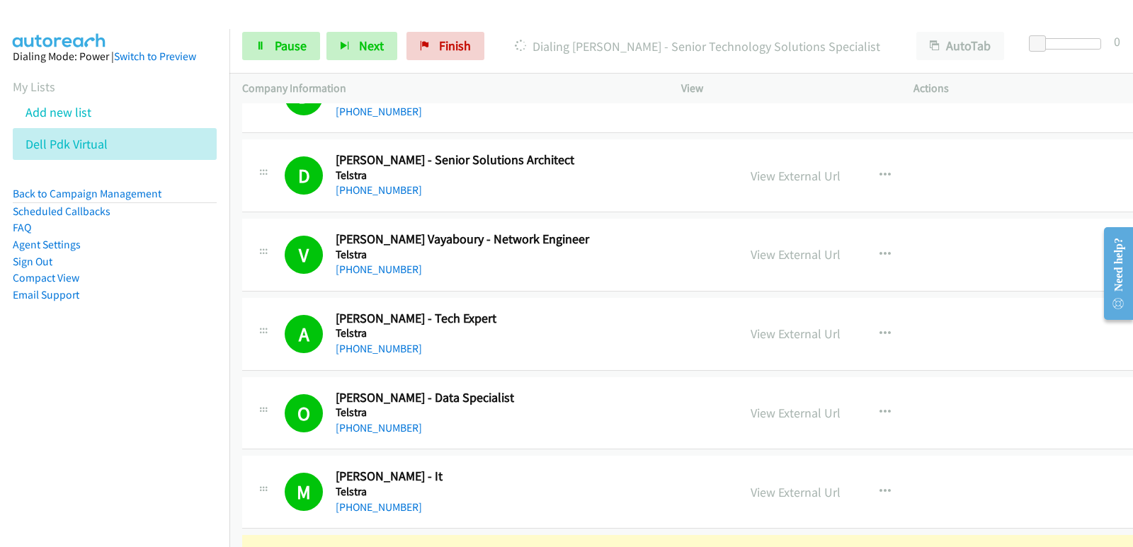
click at [87, 412] on nav "Dialing Mode: Power | Switch to Preview My Lists Add new list Dell Pdk Virtual …" at bounding box center [115, 302] width 230 height 547
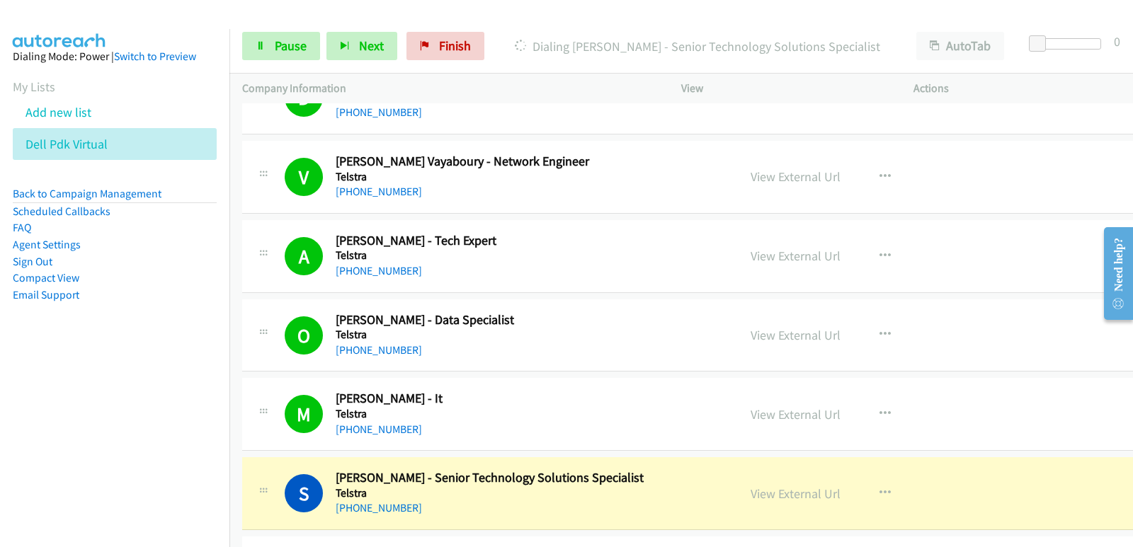
scroll to position [708, 0]
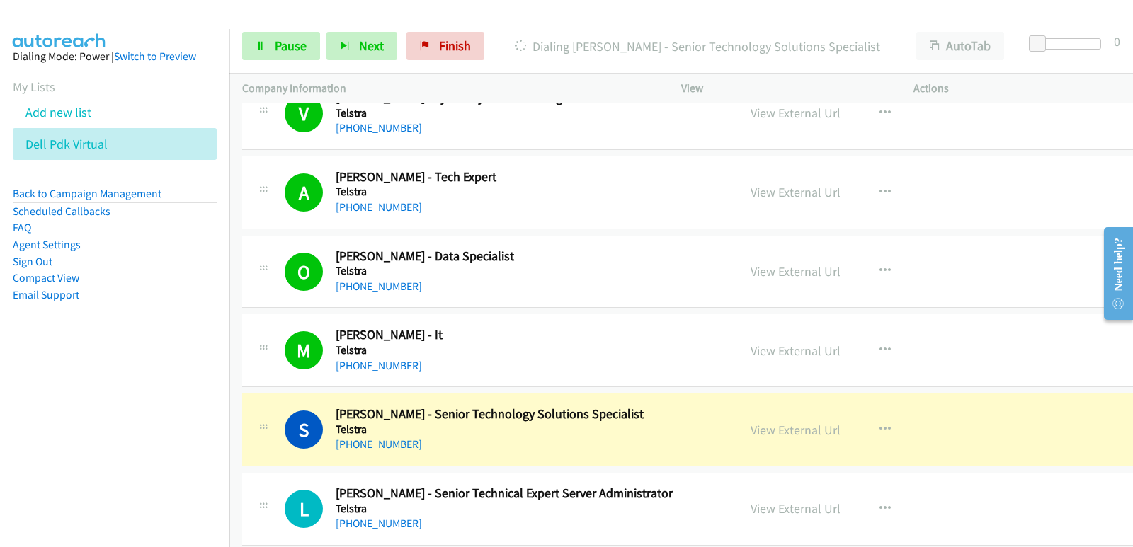
click at [503, 454] on div "S Callback Scheduled [PERSON_NAME] - Senior Technology Solutions Specialist Tel…" at bounding box center [711, 430] width 939 height 73
click at [750, 433] on link "View External Url" at bounding box center [795, 430] width 90 height 16
click at [312, 45] on link "Pause" at bounding box center [281, 46] width 78 height 28
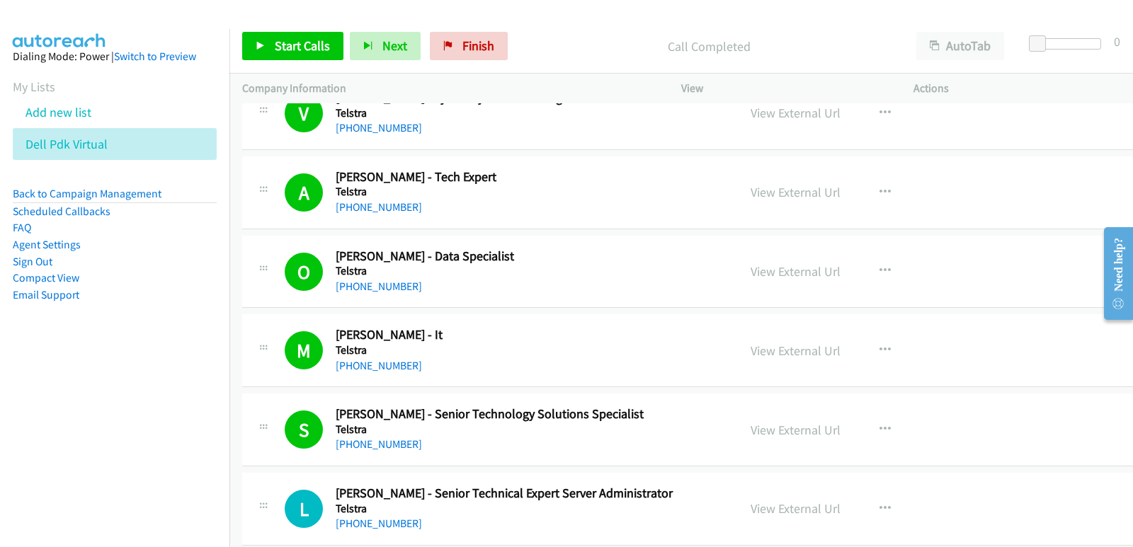
click at [59, 432] on nav "Dialing Mode: Power | Switch to Preview My Lists Add new list Dell Pdk Virtual …" at bounding box center [115, 302] width 230 height 547
click at [277, 47] on span "Start Calls" at bounding box center [302, 46] width 55 height 16
click at [84, 410] on nav "Dialing Mode: Power | Switch to Preview My Lists Add new list Dell Pdk Virtual …" at bounding box center [115, 302] width 230 height 547
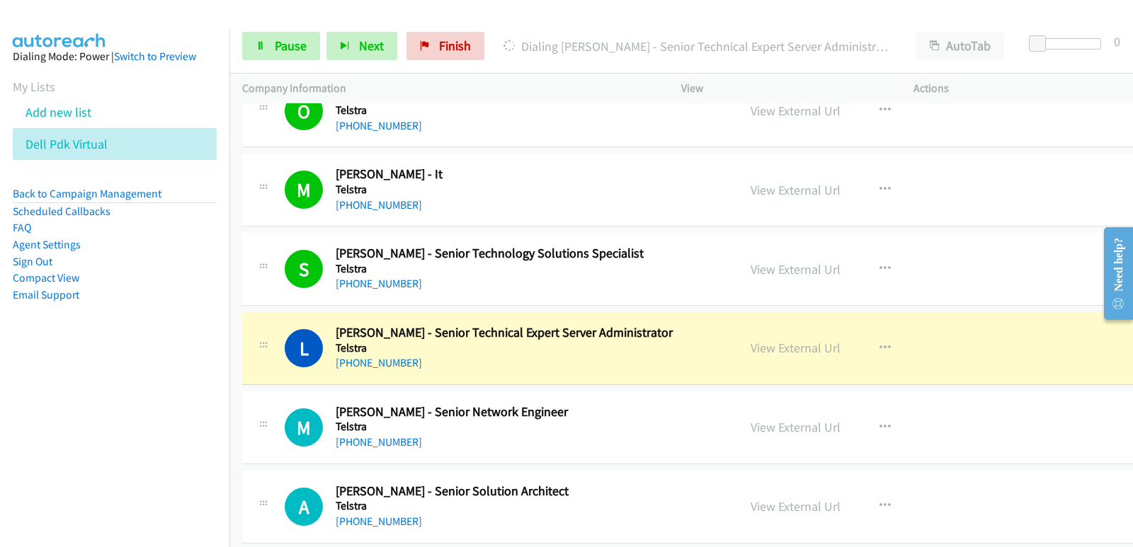
scroll to position [920, 0]
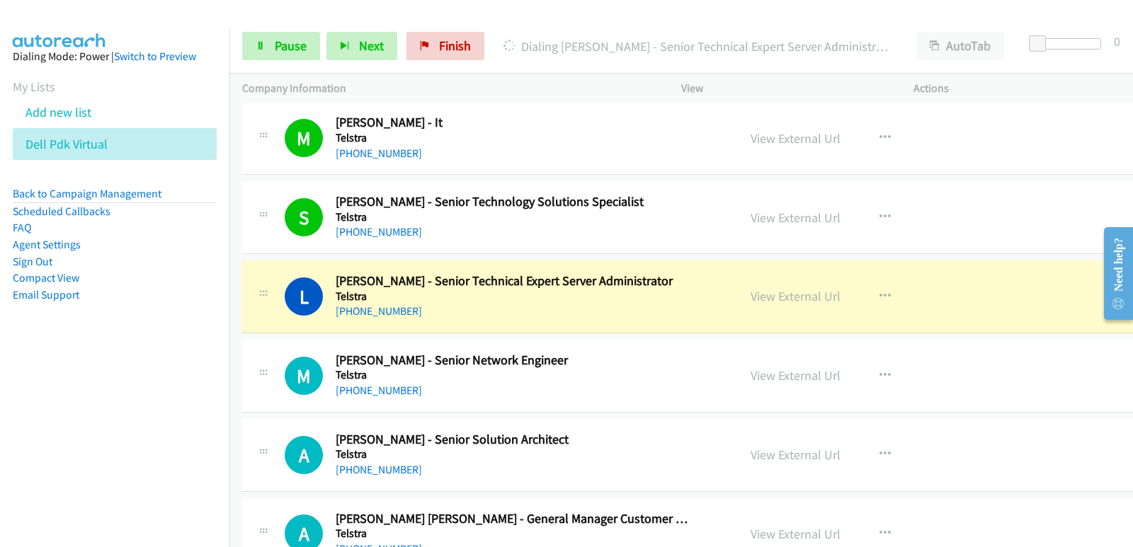
drag, startPoint x: 495, startPoint y: 317, endPoint x: 510, endPoint y: 320, distance: 15.1
click at [495, 317] on div "[PHONE_NUMBER]" at bounding box center [512, 311] width 353 height 17
click at [750, 302] on link "View External Url" at bounding box center [795, 296] width 90 height 16
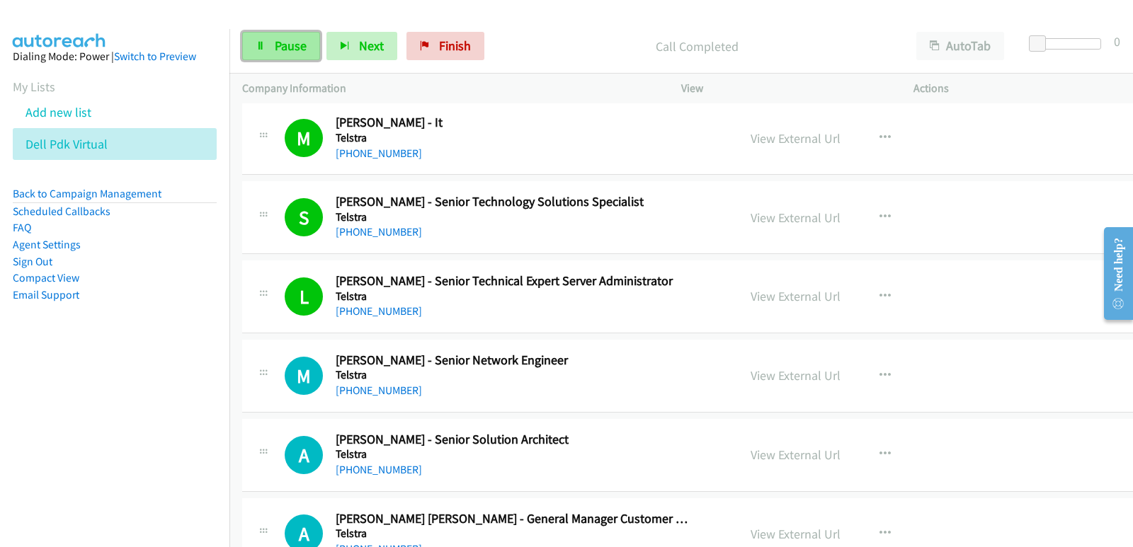
click at [277, 42] on span "Pause" at bounding box center [291, 46] width 32 height 16
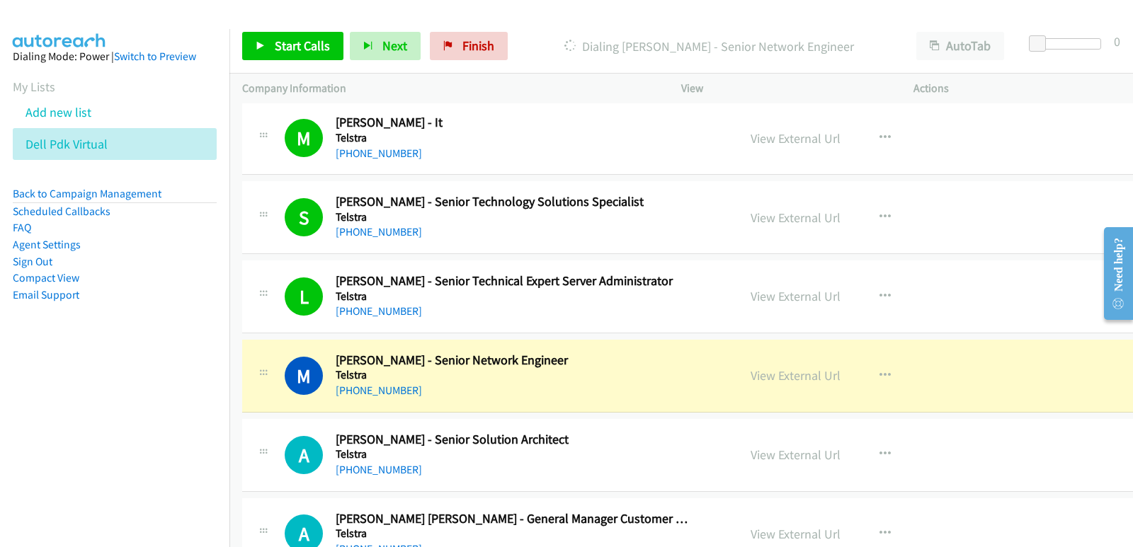
click at [23, 399] on nav "Dialing Mode: Power | Switch to Preview My Lists Add new list Dell Pdk Virtual …" at bounding box center [115, 302] width 230 height 547
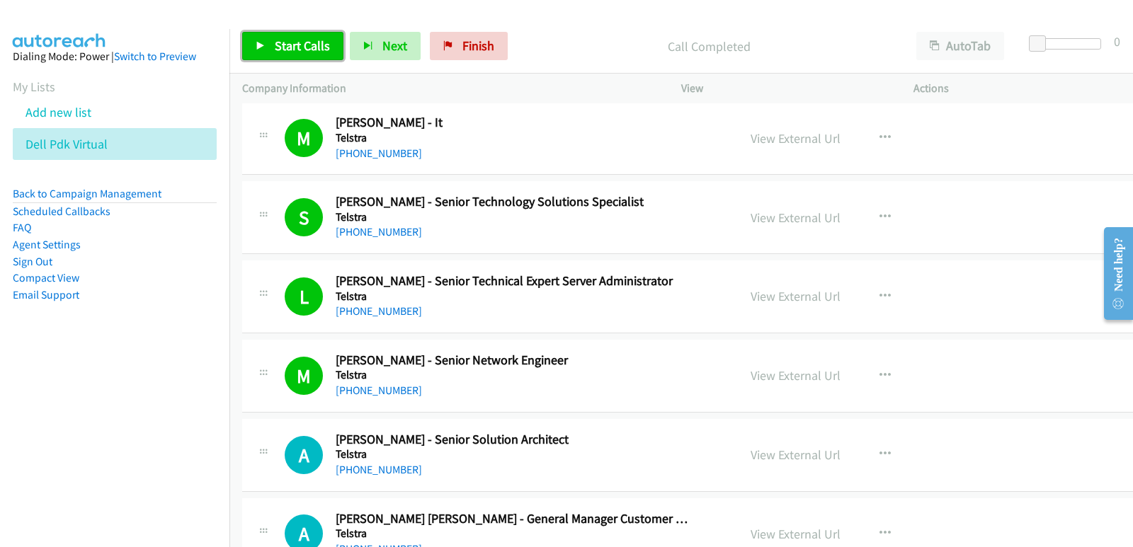
click at [265, 36] on link "Start Calls" at bounding box center [292, 46] width 101 height 28
click at [50, 415] on nav "Dialing Mode: Power | Switch to Preview My Lists Add new list Dell Pdk Virtual …" at bounding box center [115, 302] width 230 height 547
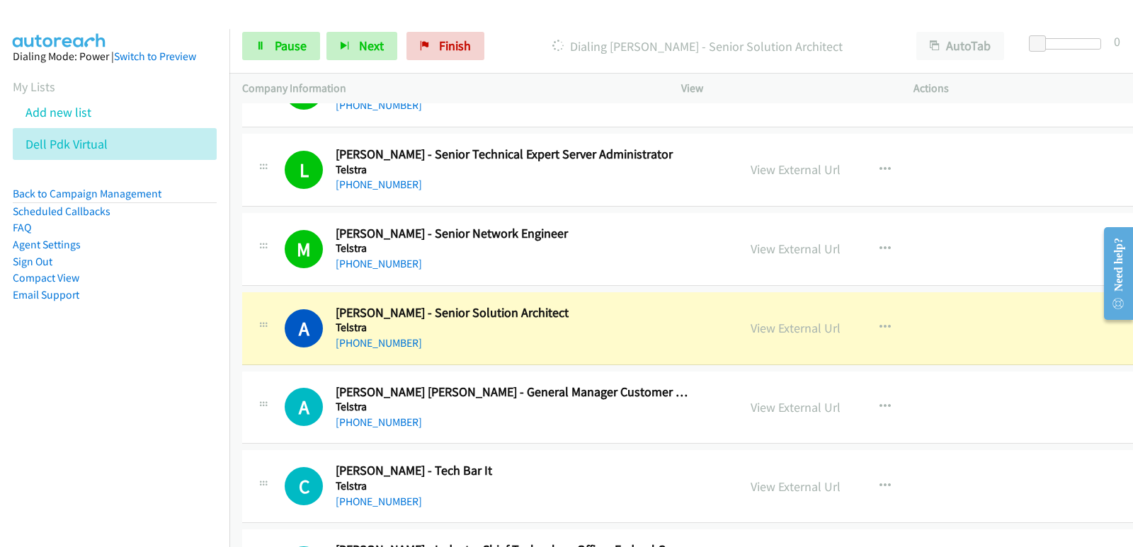
scroll to position [1062, 0]
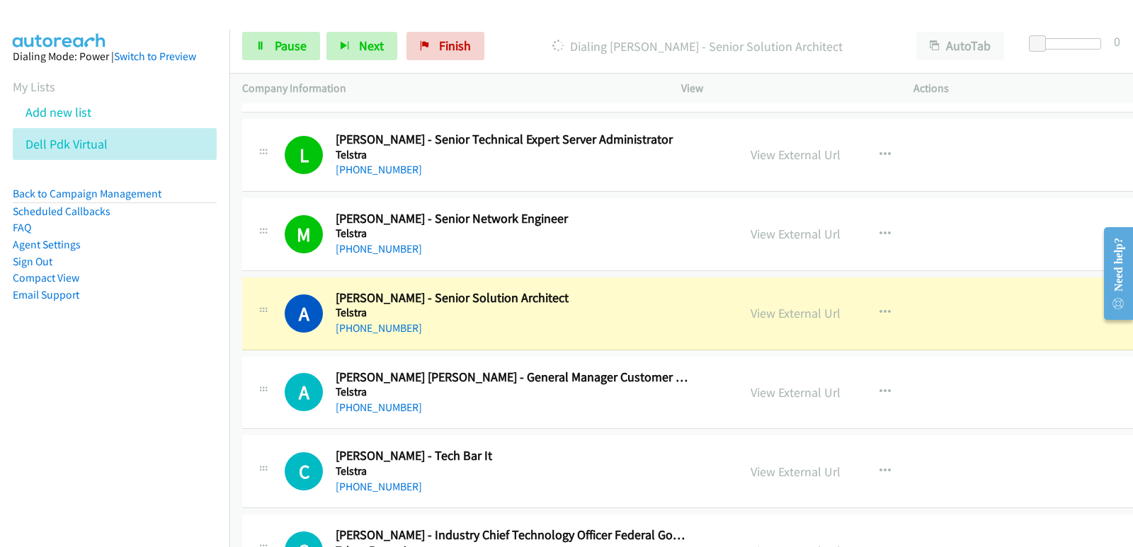
drag, startPoint x: 79, startPoint y: 389, endPoint x: 90, endPoint y: 394, distance: 12.1
click at [78, 391] on nav "Dialing Mode: Power | Switch to Preview My Lists Add new list Dell Pdk Virtual …" at bounding box center [115, 302] width 230 height 547
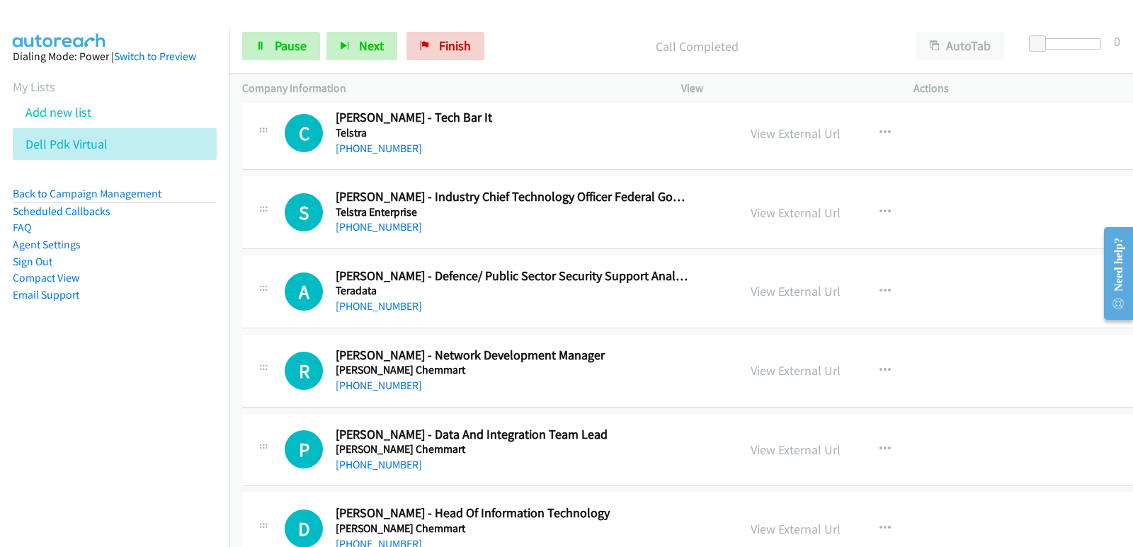
scroll to position [1416, 0]
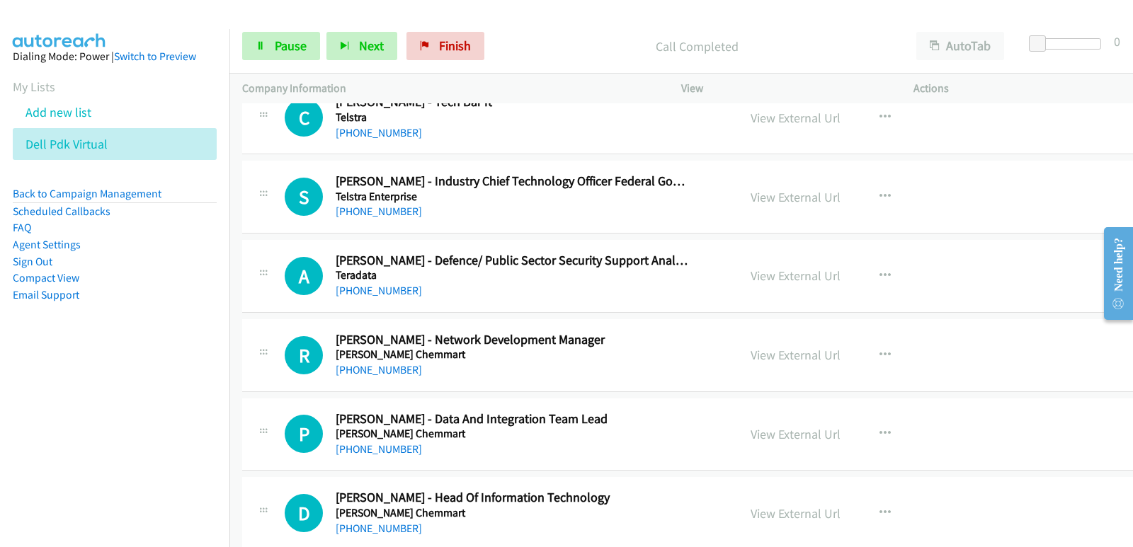
click at [0, 370] on nav "Dialing Mode: Power | Switch to Preview My Lists Add new list Dell Pdk Virtual …" at bounding box center [115, 302] width 230 height 547
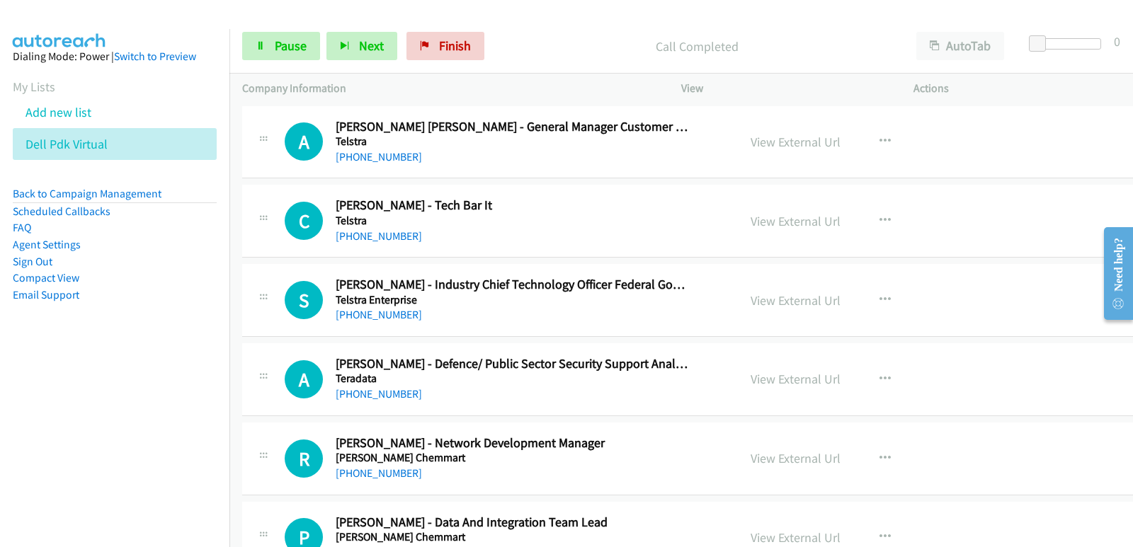
scroll to position [1274, 0]
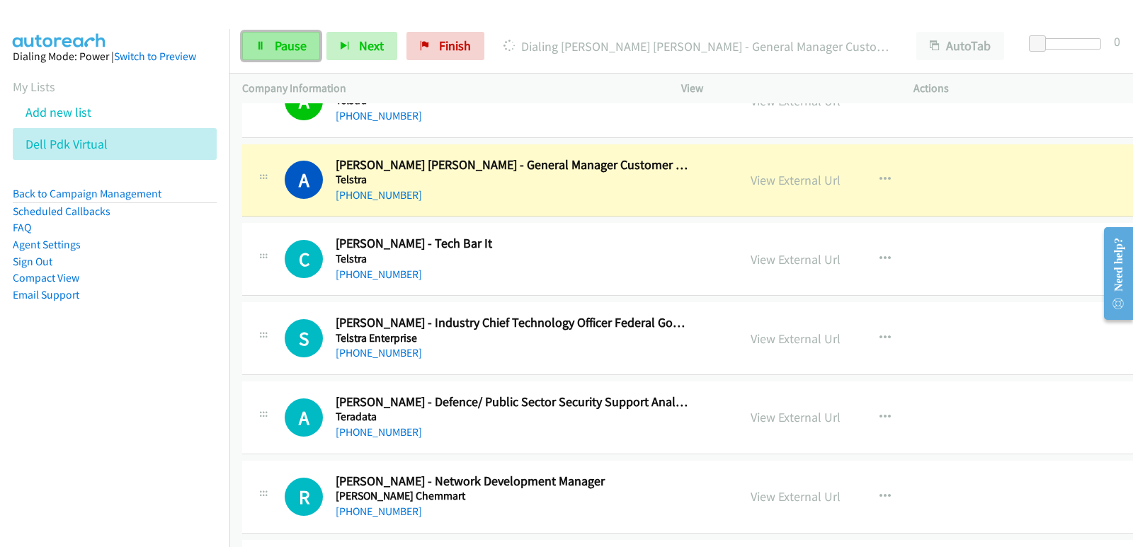
click at [304, 50] on span "Pause" at bounding box center [291, 46] width 32 height 16
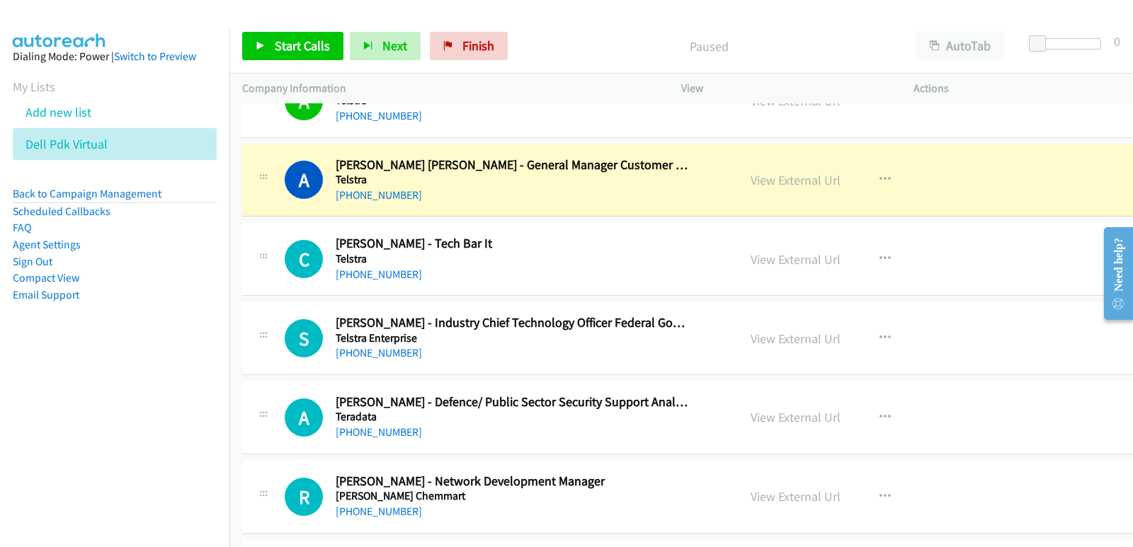
click at [9, 390] on nav "Dialing Mode: Power | Switch to Preview My Lists Add new list Dell Pdk Virtual …" at bounding box center [115, 302] width 230 height 547
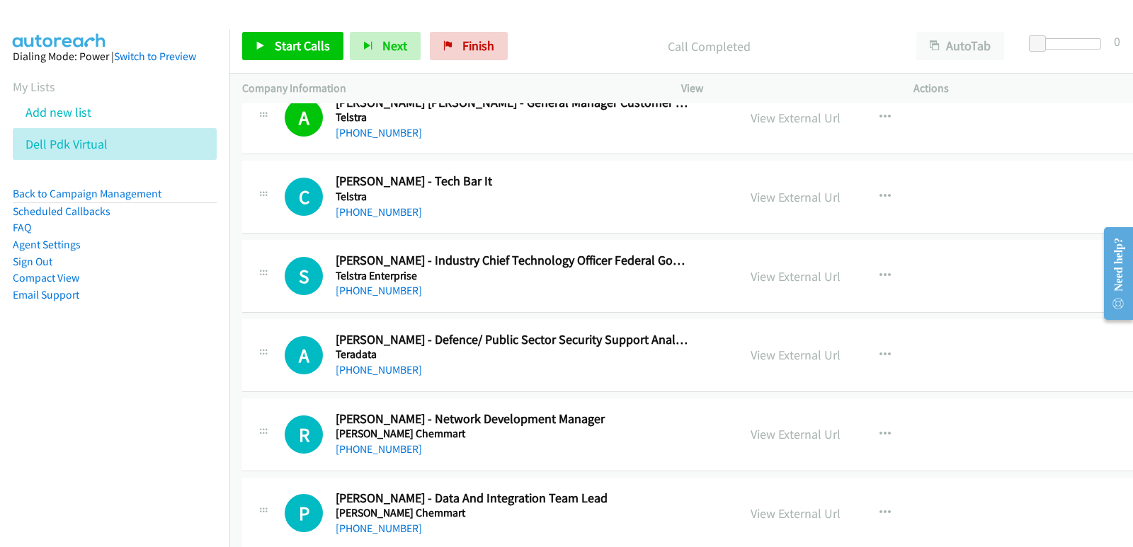
scroll to position [1345, 0]
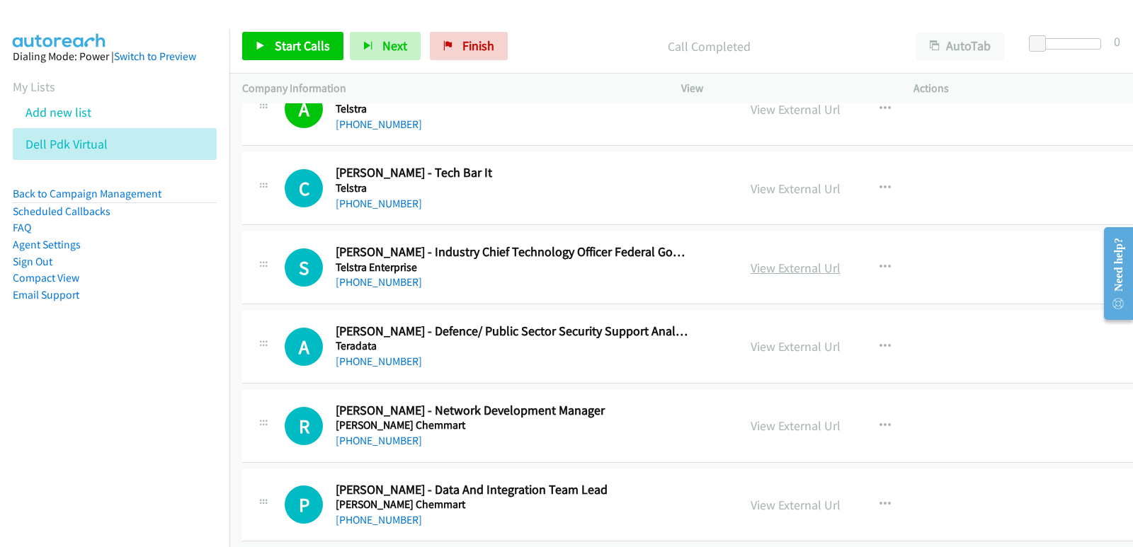
click at [750, 268] on link "View External Url" at bounding box center [795, 268] width 90 height 16
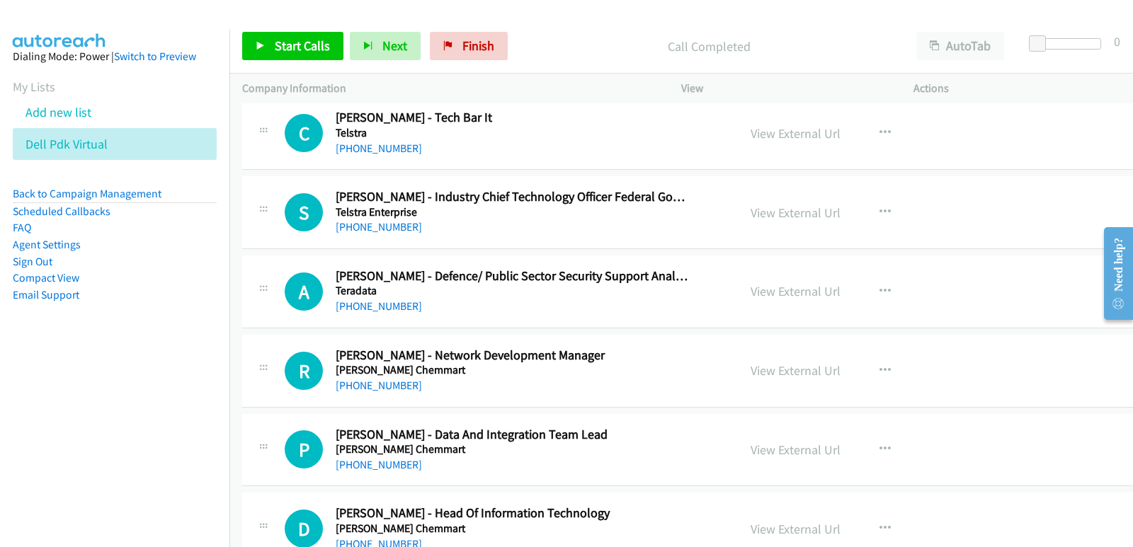
scroll to position [1416, 0]
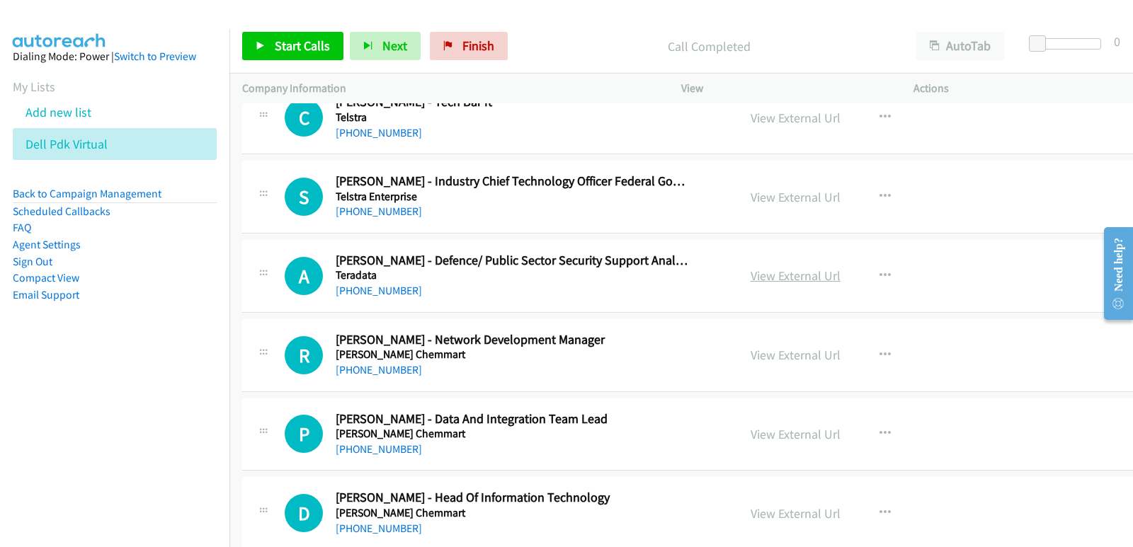
click at [768, 281] on link "View External Url" at bounding box center [795, 276] width 90 height 16
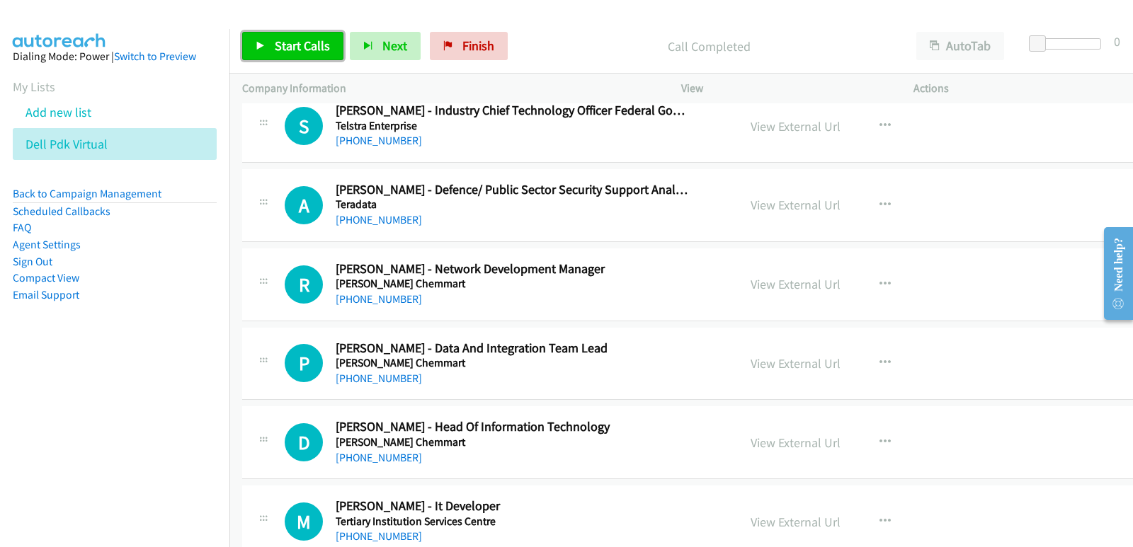
click at [298, 44] on span "Start Calls" at bounding box center [302, 46] width 55 height 16
click at [45, 386] on nav "Dialing Mode: Power | Switch to Preview My Lists Add new list Dell Pdk Virtual …" at bounding box center [115, 302] width 230 height 547
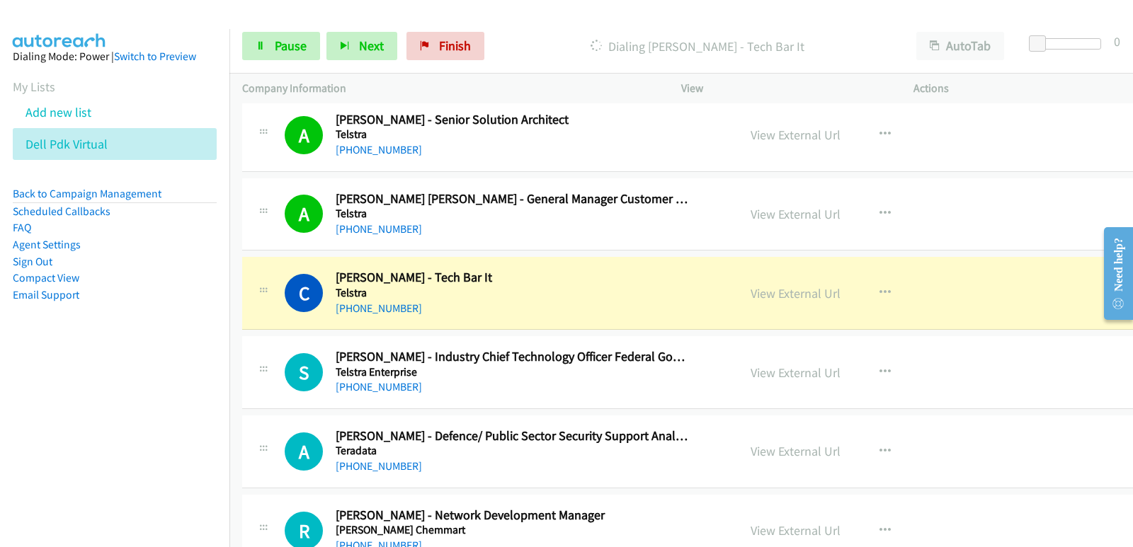
scroll to position [1203, 0]
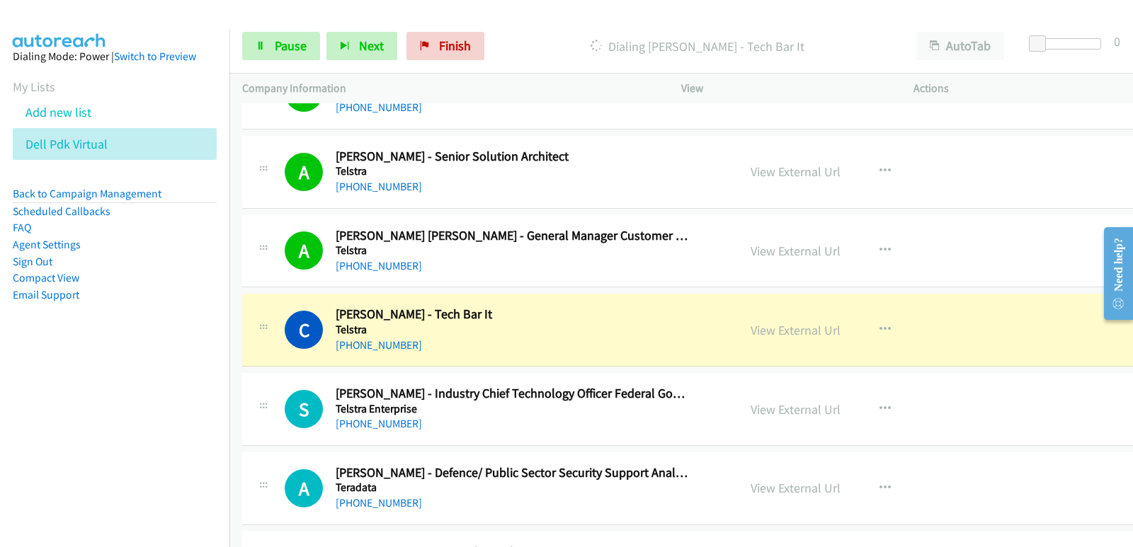
click at [62, 429] on nav "Dialing Mode: Power | Switch to Preview My Lists Add new list Dell Pdk Virtual …" at bounding box center [115, 302] width 230 height 547
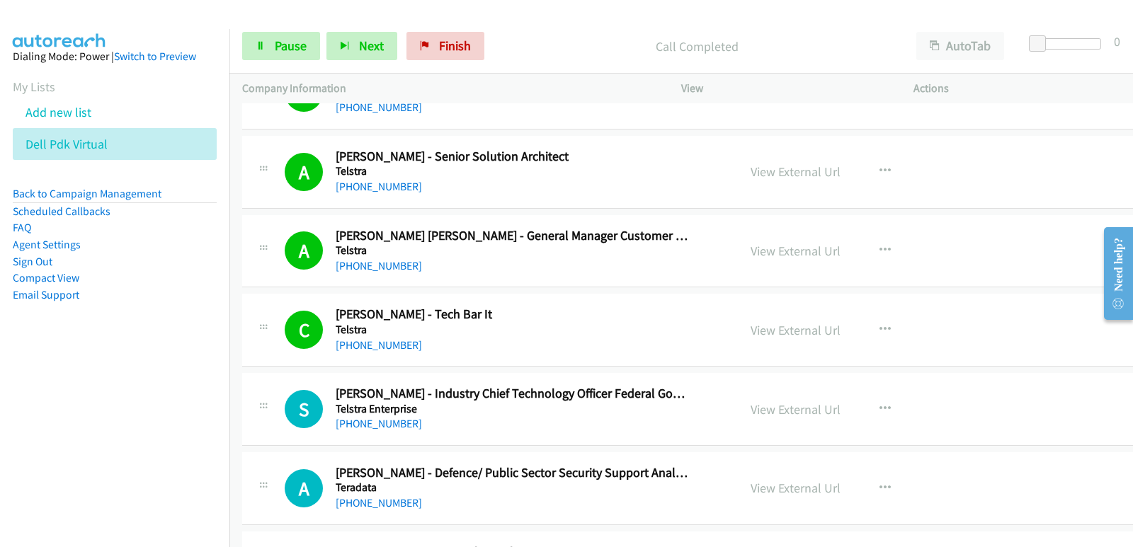
click at [93, 433] on nav "Dialing Mode: Power | Switch to Preview My Lists Add new list Dell Pdk Virtual …" at bounding box center [115, 302] width 230 height 547
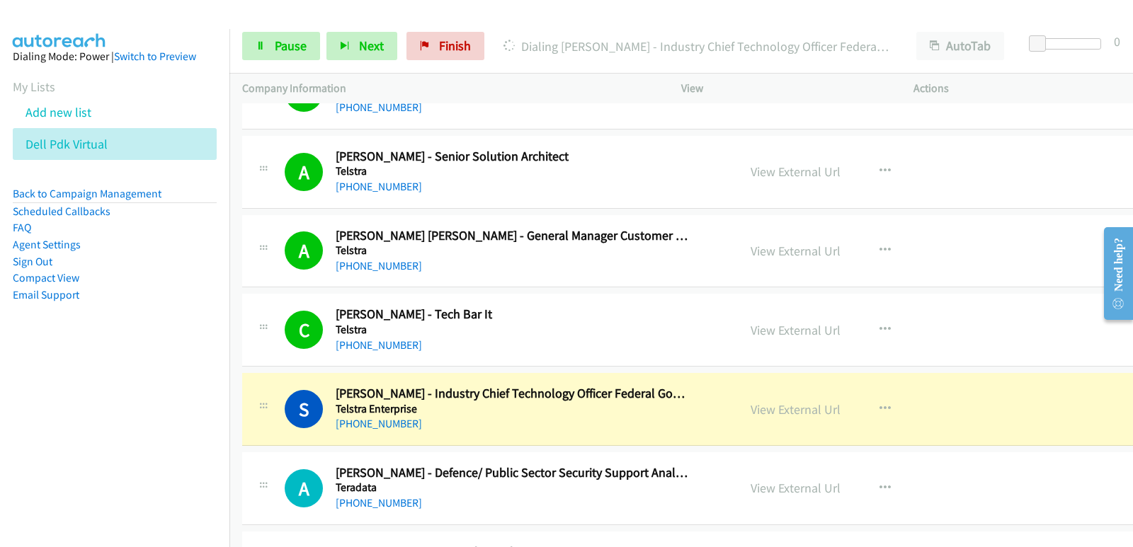
click at [73, 444] on nav "Dialing Mode: Power | Switch to Preview My Lists Add new list Dell Pdk Virtual …" at bounding box center [115, 302] width 230 height 547
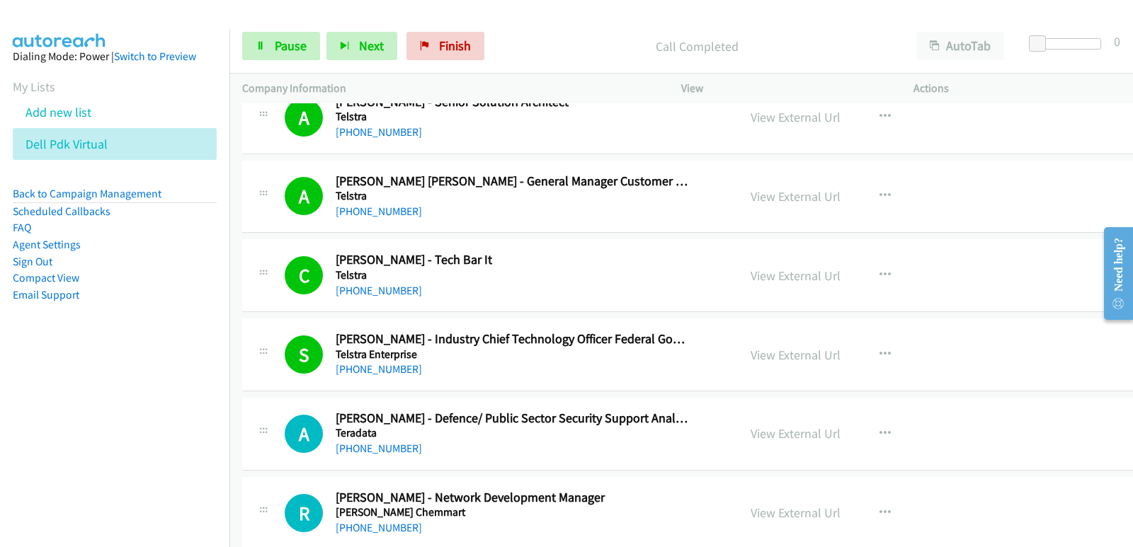
scroll to position [1274, 0]
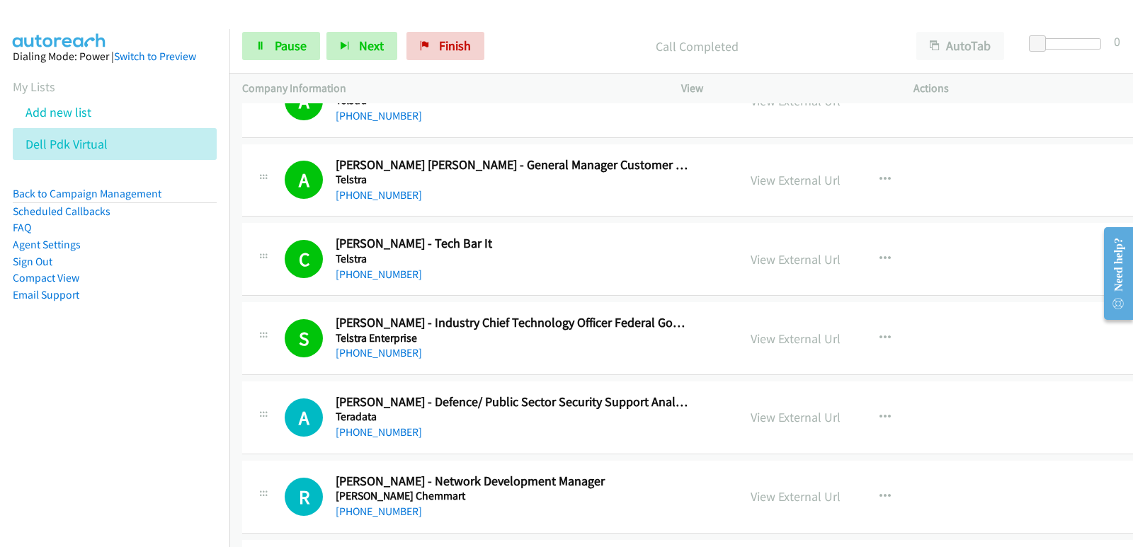
click at [0, 423] on nav "Dialing Mode: Power | Switch to Preview My Lists Add new list Dell Pdk Virtual …" at bounding box center [115, 302] width 230 height 547
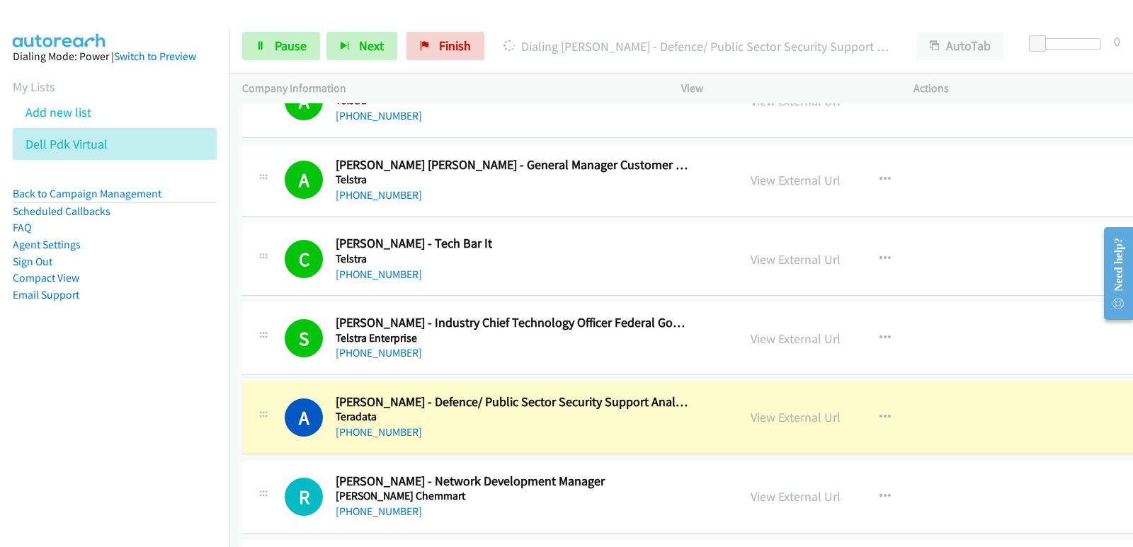
click at [0, 413] on nav "Dialing Mode: Power | Switch to Preview My Lists Add new list Dell Pdk Virtual …" at bounding box center [115, 302] width 230 height 547
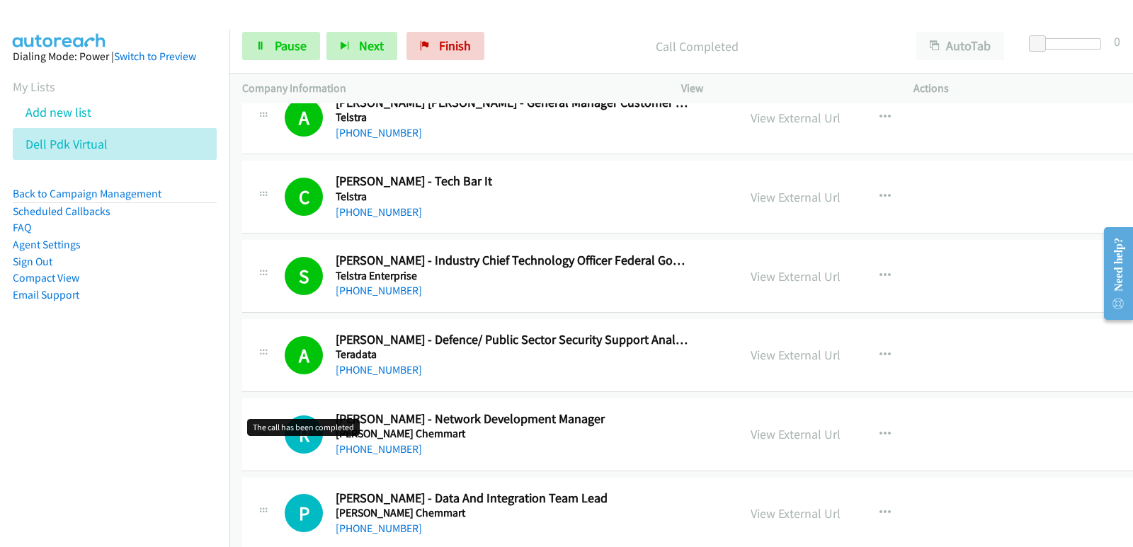
scroll to position [1345, 0]
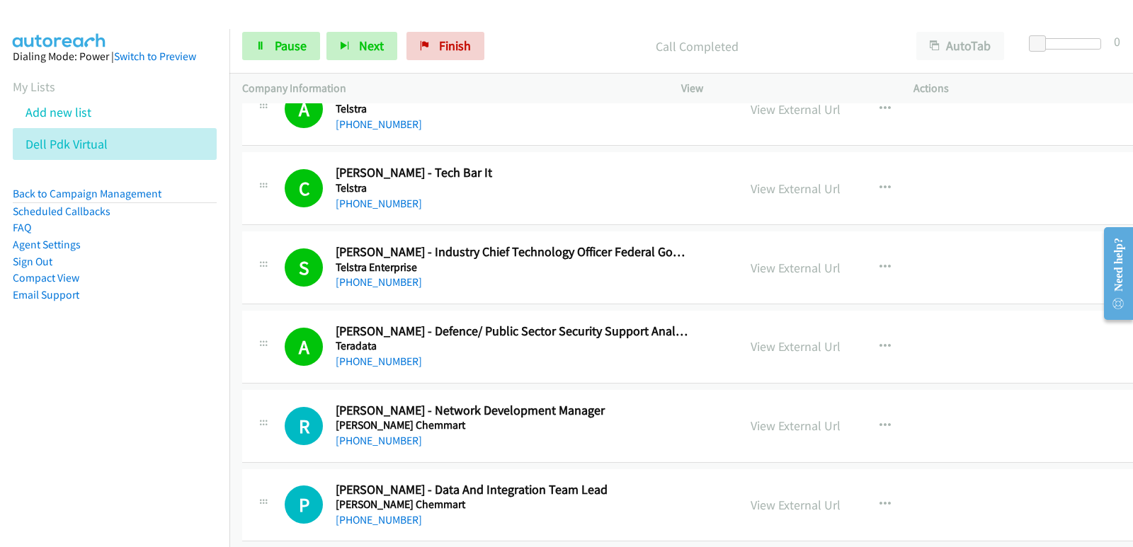
click at [27, 459] on nav "Dialing Mode: Power | Switch to Preview My Lists Add new list Dell Pdk Virtual …" at bounding box center [115, 302] width 230 height 547
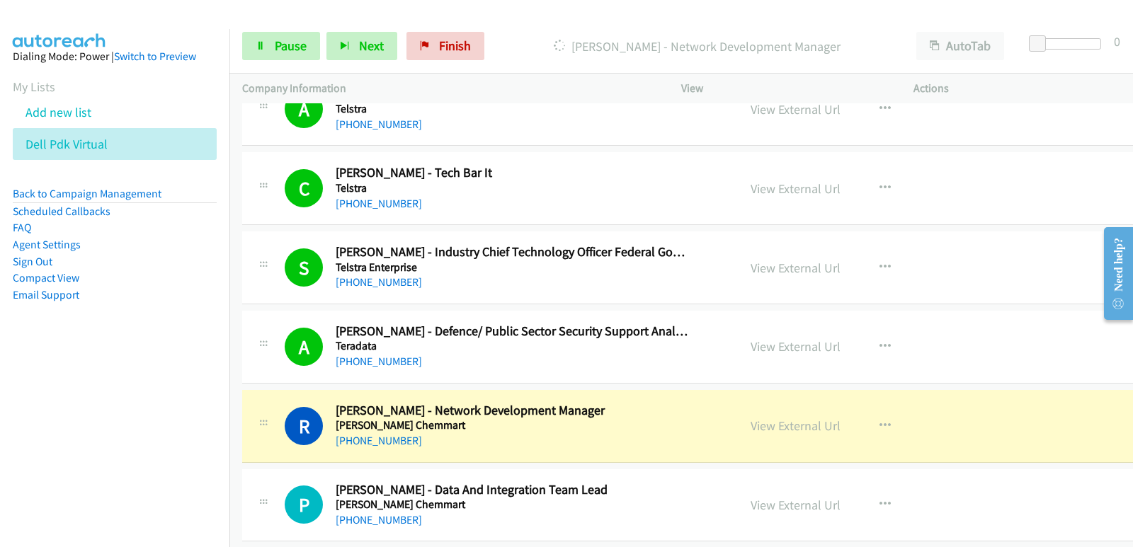
click at [27, 440] on nav "Dialing Mode: Power | Switch to Preview My Lists Add new list Dell Pdk Virtual …" at bounding box center [115, 302] width 230 height 547
click at [294, 43] on span "Pause" at bounding box center [291, 46] width 32 height 16
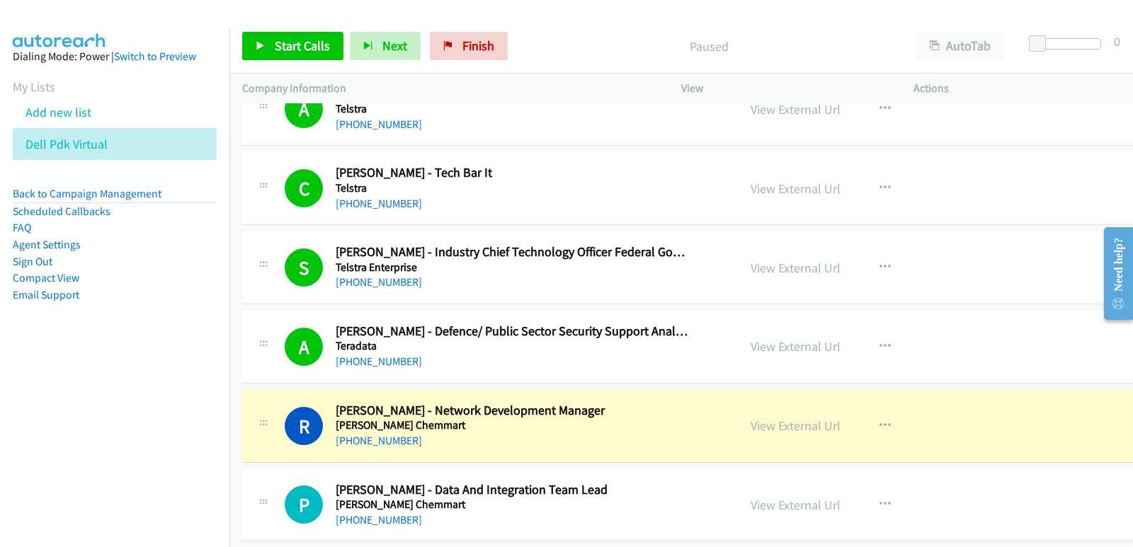
drag, startPoint x: 204, startPoint y: 358, endPoint x: 311, endPoint y: 382, distance: 110.2
click at [207, 357] on aside "Dialing Mode: Power | Switch to Preview My Lists Add new list Dell Pdk Virtual …" at bounding box center [114, 198] width 229 height 338
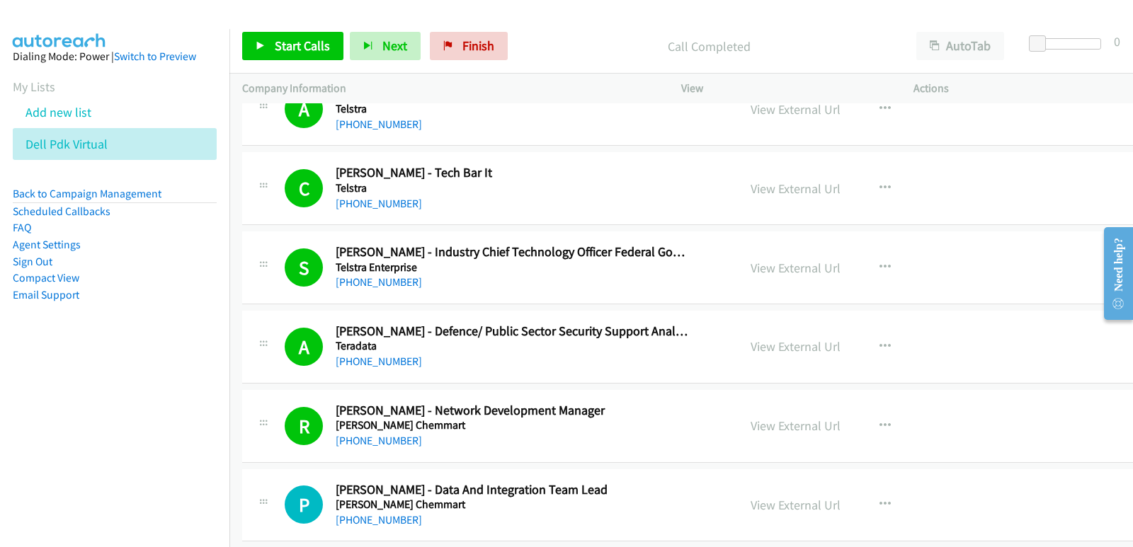
click at [30, 391] on nav "Dialing Mode: Power | Switch to Preview My Lists Add new list Dell Pdk Virtual …" at bounding box center [115, 302] width 230 height 547
click at [290, 50] on span "Start Calls" at bounding box center [302, 46] width 55 height 16
drag, startPoint x: 23, startPoint y: 464, endPoint x: 42, endPoint y: 454, distance: 21.9
click at [22, 464] on nav "Dialing Mode: Power | Switch to Preview My Lists Add new list Dell Pdk Virtual …" at bounding box center [115, 302] width 230 height 547
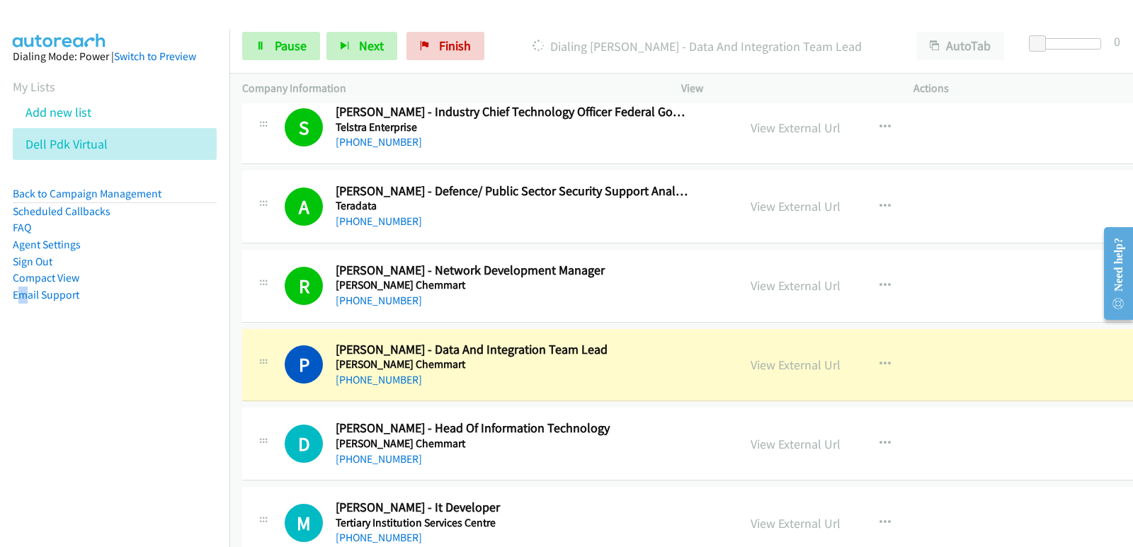
scroll to position [1486, 0]
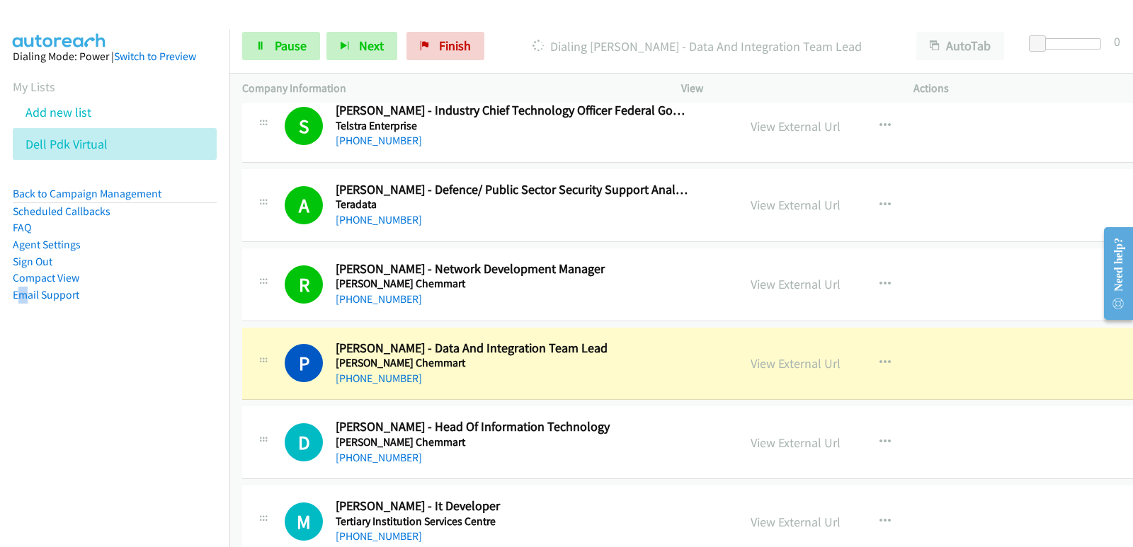
click at [6, 432] on nav "Dialing Mode: Power | Switch to Preview My Lists Add new list Dell Pdk Virtual …" at bounding box center [115, 302] width 230 height 547
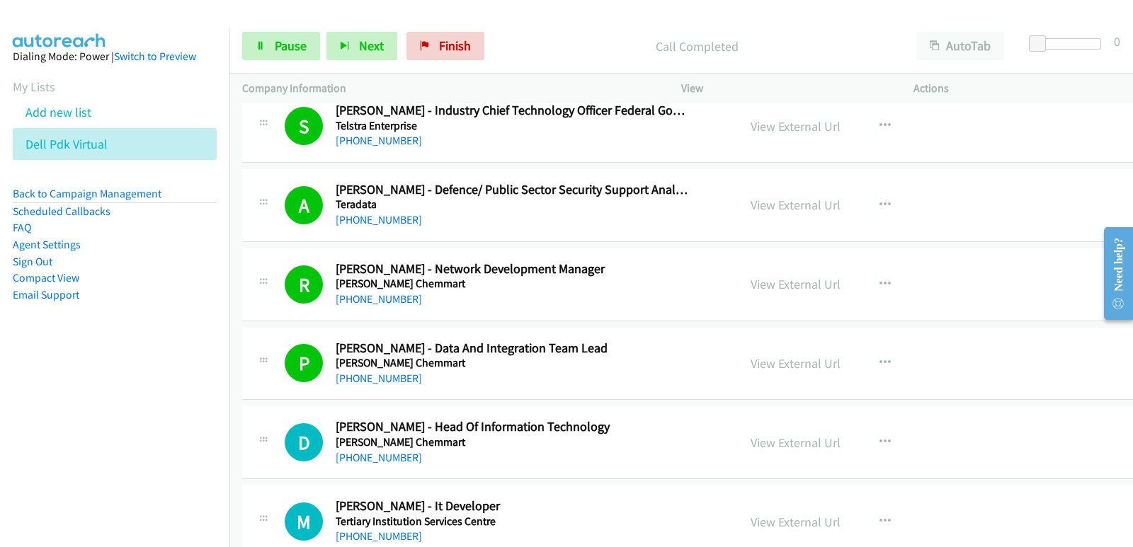
drag, startPoint x: 47, startPoint y: 420, endPoint x: 57, endPoint y: 420, distance: 9.9
click at [47, 420] on nav "Dialing Mode: Power | Switch to Preview My Lists Add new list Dell Pdk Virtual …" at bounding box center [115, 302] width 230 height 547
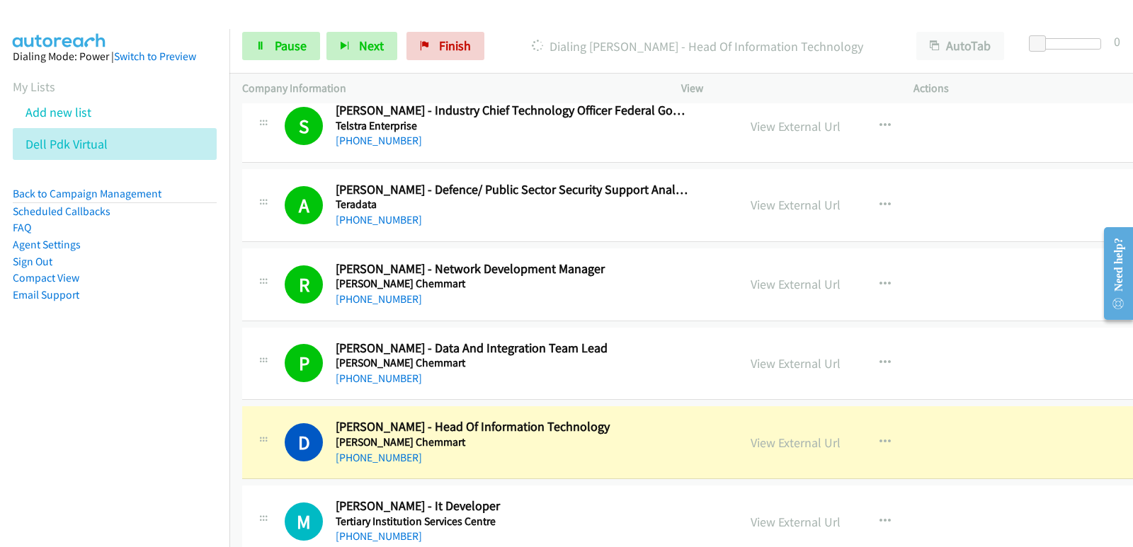
click at [10, 390] on nav "Dialing Mode: Power | Switch to Preview My Lists Add new list Dell Pdk Virtual …" at bounding box center [115, 302] width 230 height 547
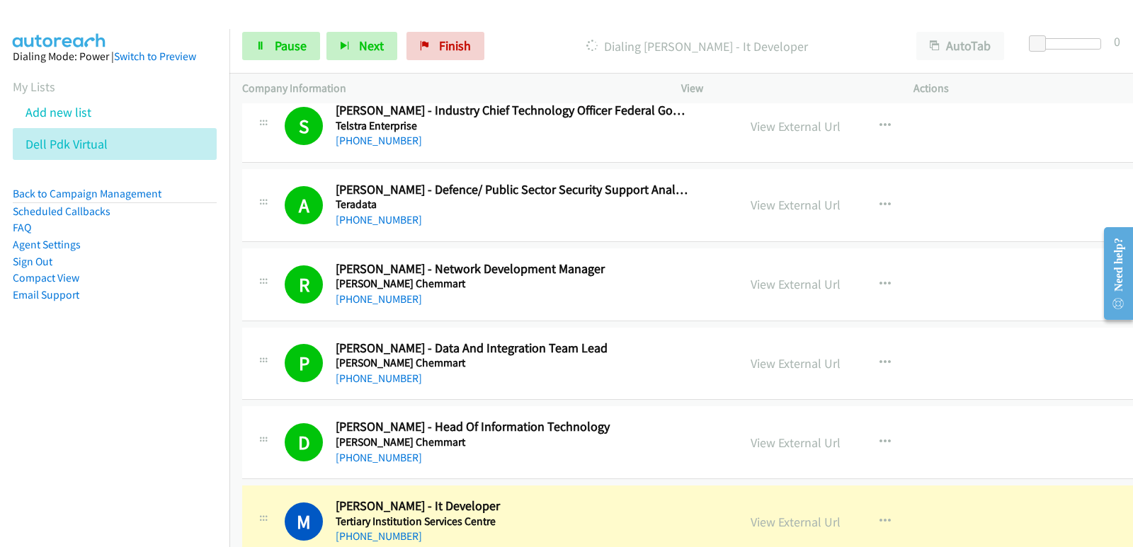
click at [43, 401] on nav "Dialing Mode: Power | Switch to Preview My Lists Add new list Dell Pdk Virtual …" at bounding box center [115, 302] width 230 height 547
click at [285, 55] on link "Pause" at bounding box center [281, 46] width 78 height 28
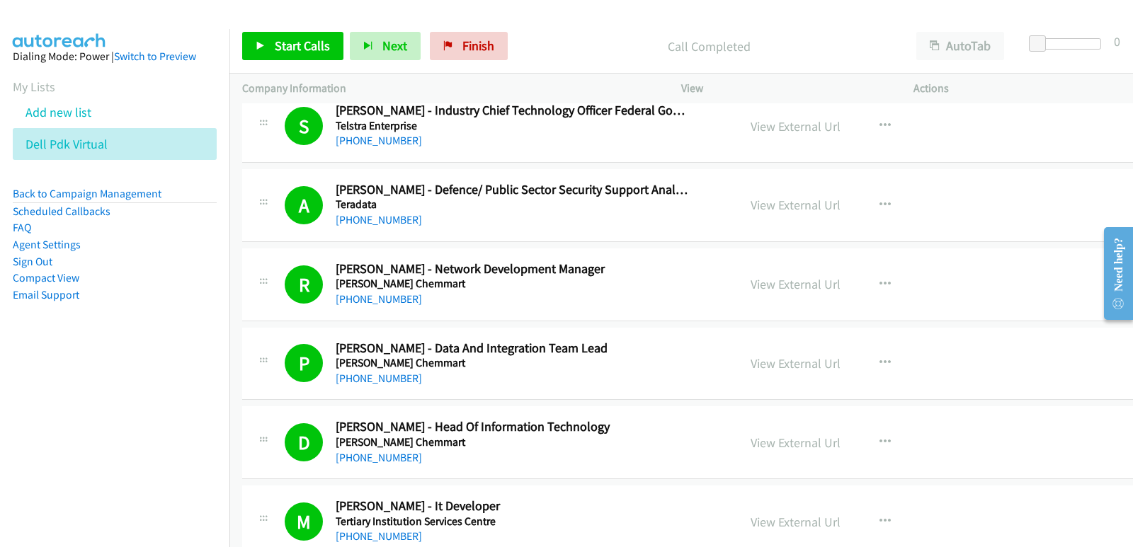
click at [82, 364] on aside "Dialing Mode: Power | Switch to Preview My Lists Add new list Dell Pdk Virtual …" at bounding box center [114, 198] width 229 height 338
click at [305, 54] on link "Start Calls" at bounding box center [292, 46] width 101 height 28
drag, startPoint x: 56, startPoint y: 395, endPoint x: 94, endPoint y: 369, distance: 45.9
click at [57, 395] on nav "Dialing Mode: Power | Switch to Preview My Lists Add new list Dell Pdk Virtual …" at bounding box center [115, 302] width 230 height 547
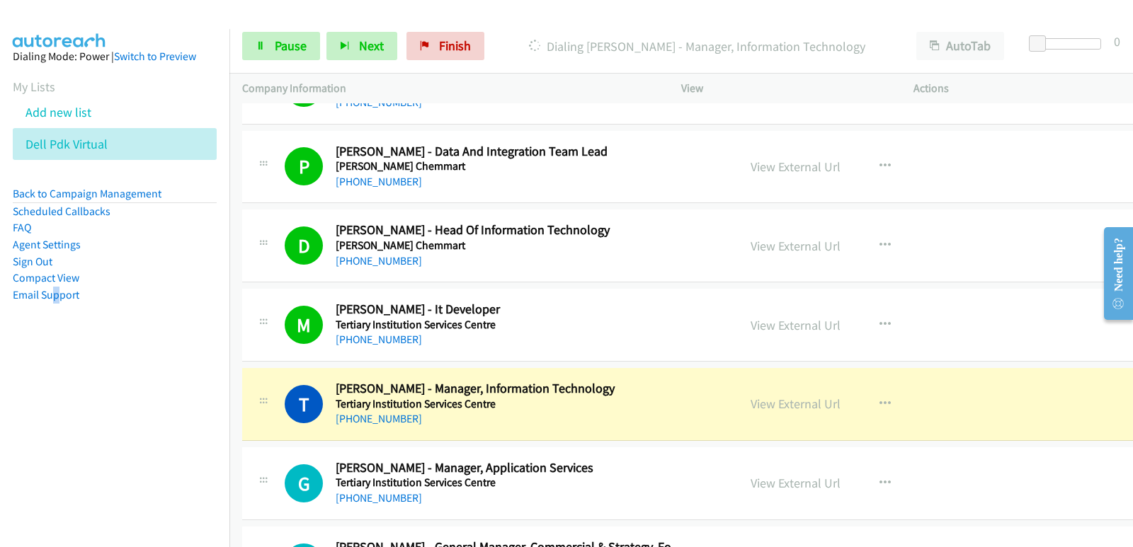
scroll to position [1770, 0]
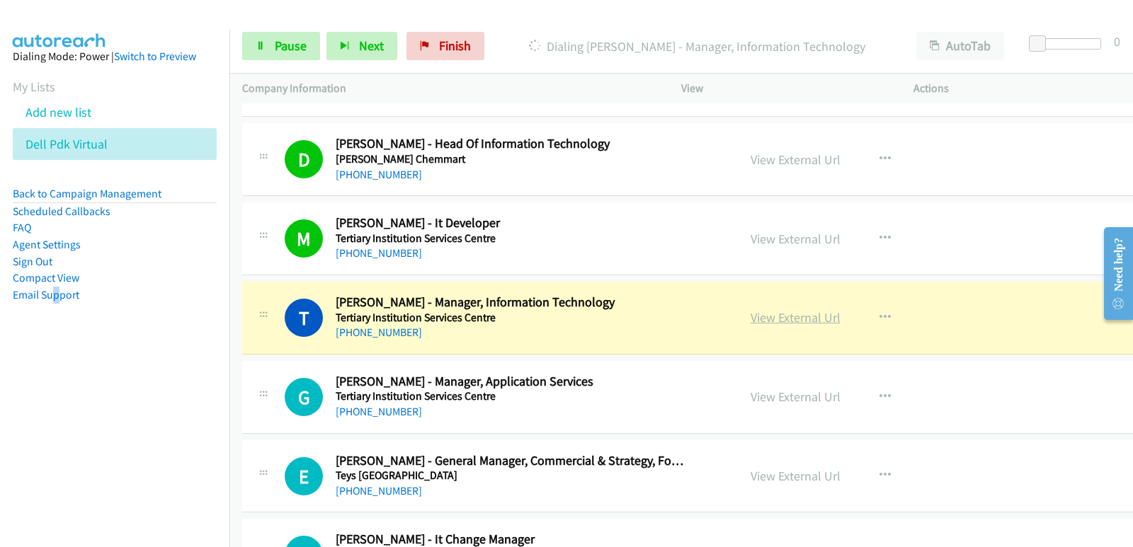
click at [750, 318] on link "View External Url" at bounding box center [795, 317] width 90 height 16
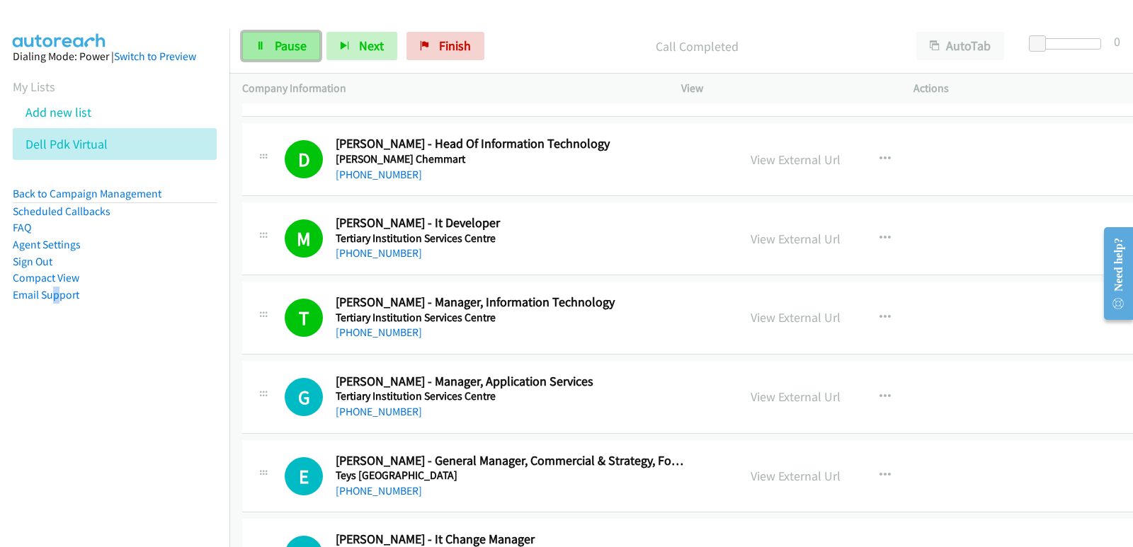
click at [299, 45] on span "Pause" at bounding box center [291, 46] width 32 height 16
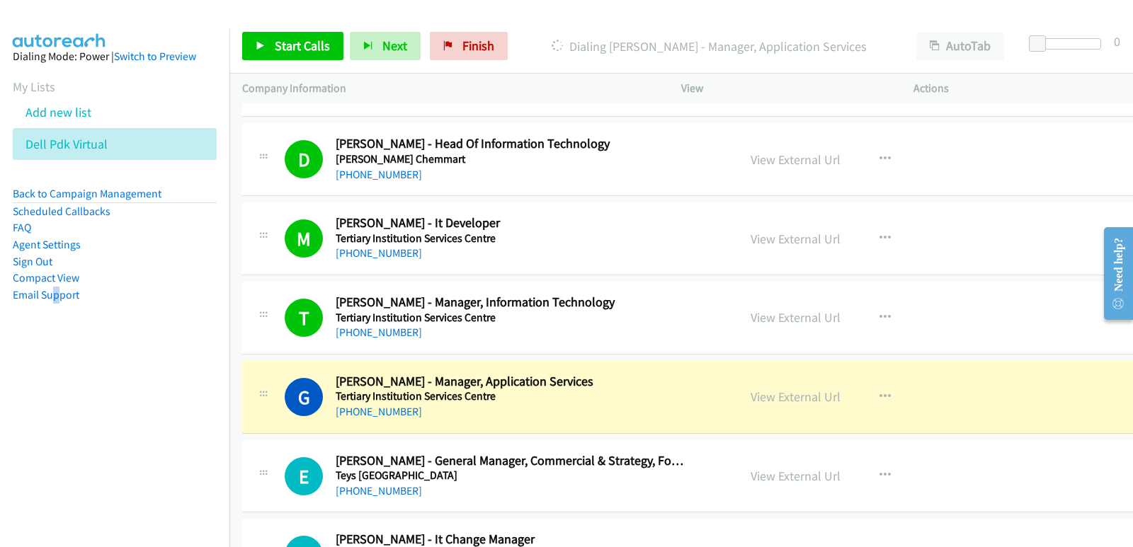
click at [65, 390] on nav "Dialing Mode: Power | Switch to Preview My Lists Add new list Dell Pdk Virtual …" at bounding box center [115, 302] width 230 height 547
